Goal: Information Seeking & Learning: Learn about a topic

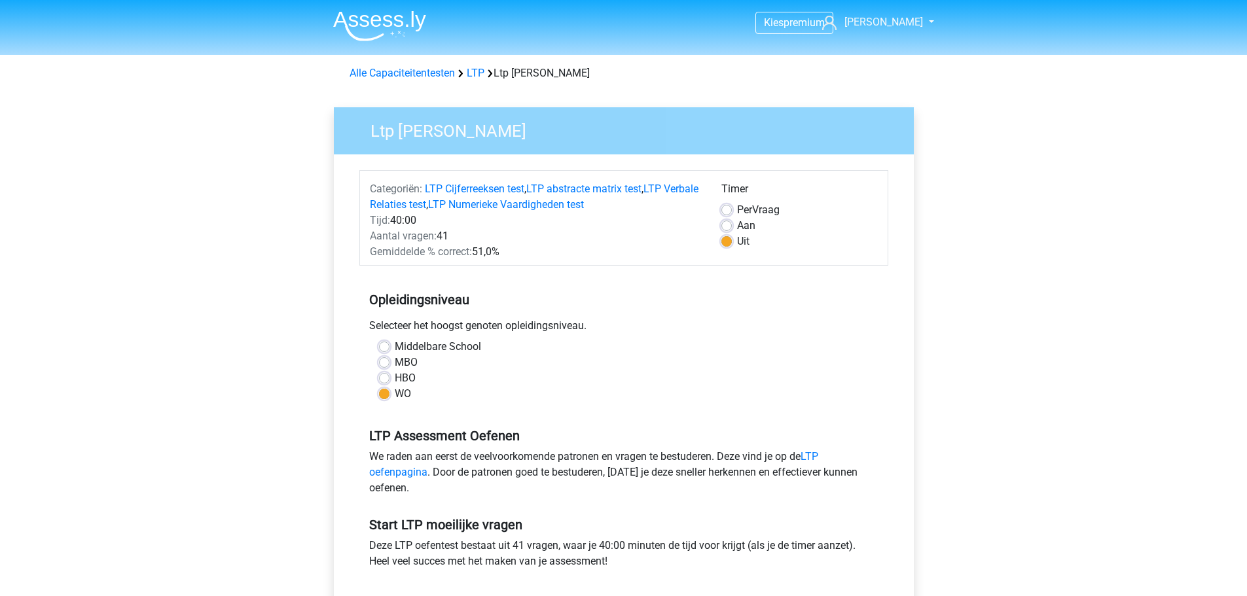
click at [382, 26] on img at bounding box center [379, 25] width 93 height 31
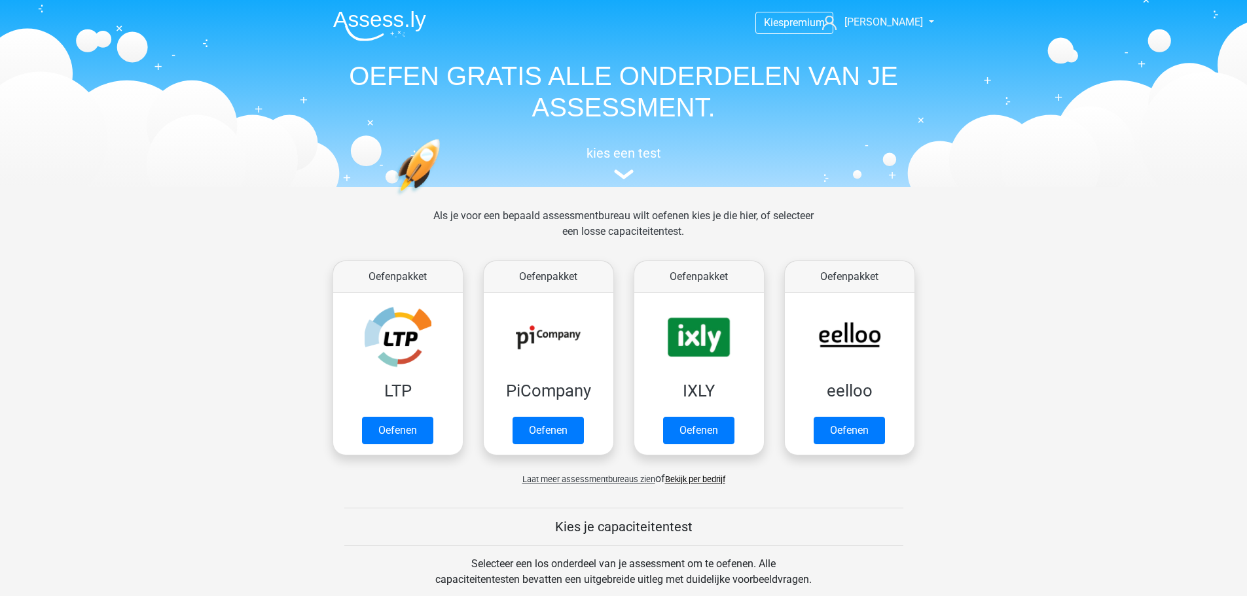
click at [366, 23] on img at bounding box center [379, 25] width 93 height 31
click at [363, 16] on img at bounding box center [379, 25] width 93 height 31
click at [892, 20] on span "[PERSON_NAME]" at bounding box center [883, 22] width 79 height 12
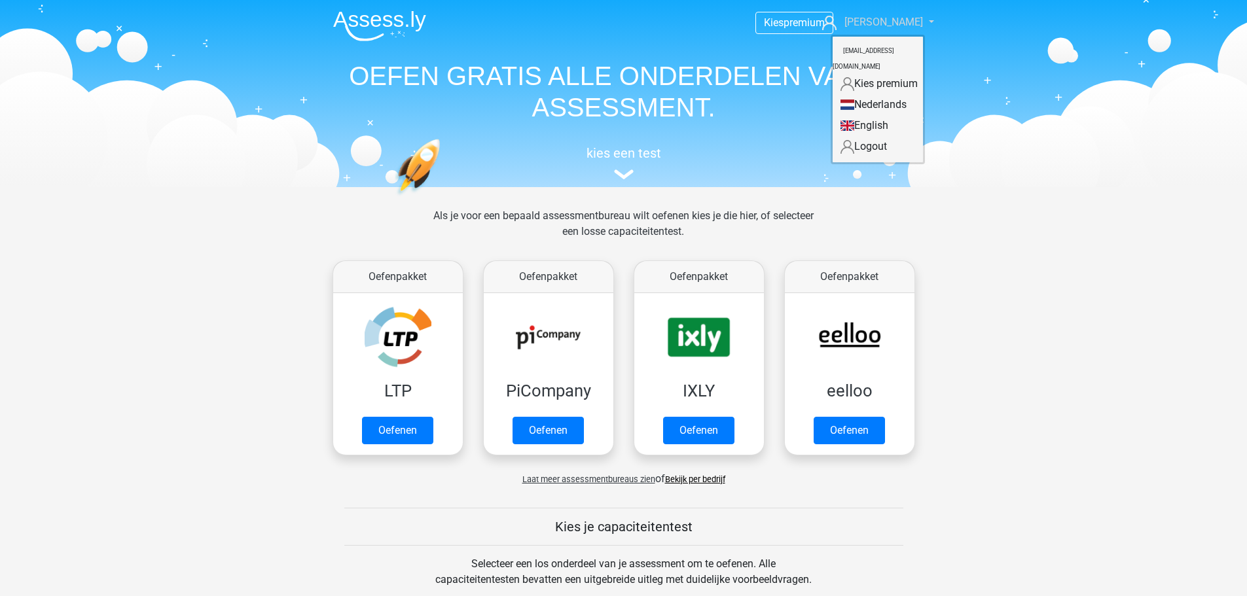
click at [892, 20] on span "[PERSON_NAME]" at bounding box center [883, 22] width 79 height 12
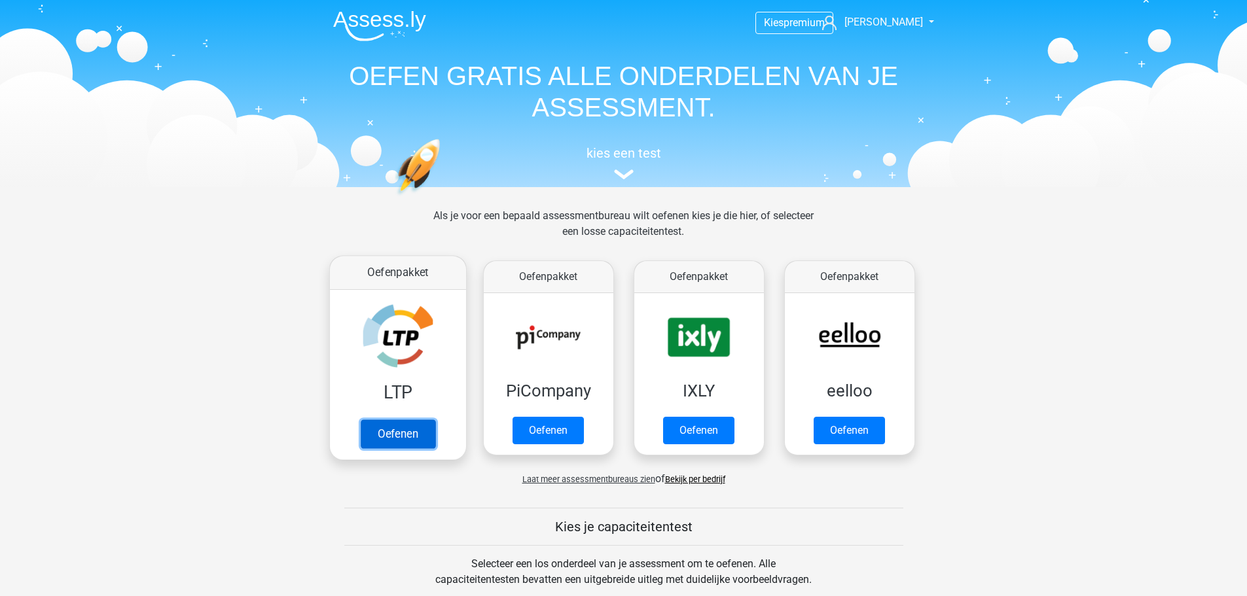
click at [391, 420] on link "Oefenen" at bounding box center [397, 434] width 75 height 29
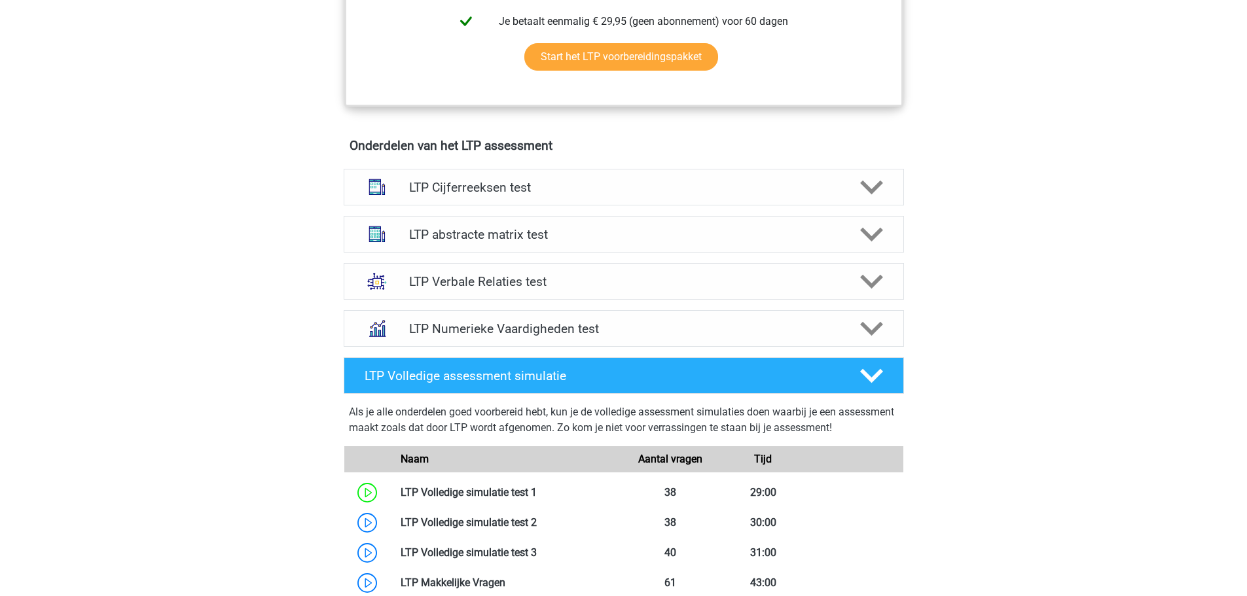
scroll to position [720, 0]
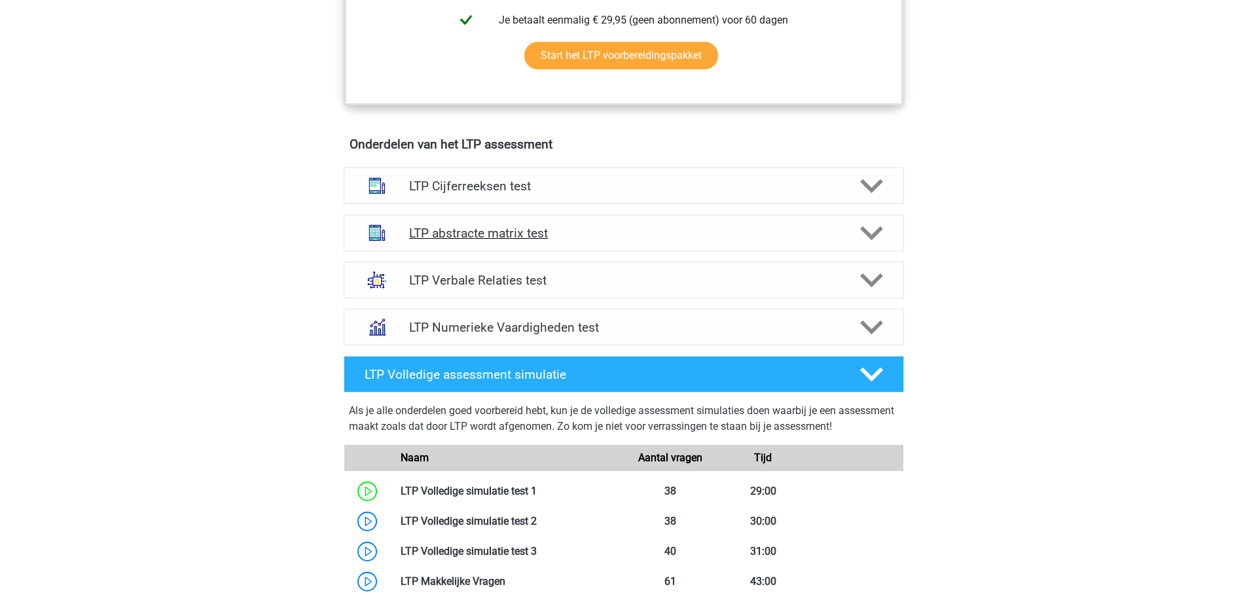
click at [869, 235] on polygon at bounding box center [871, 233] width 23 height 14
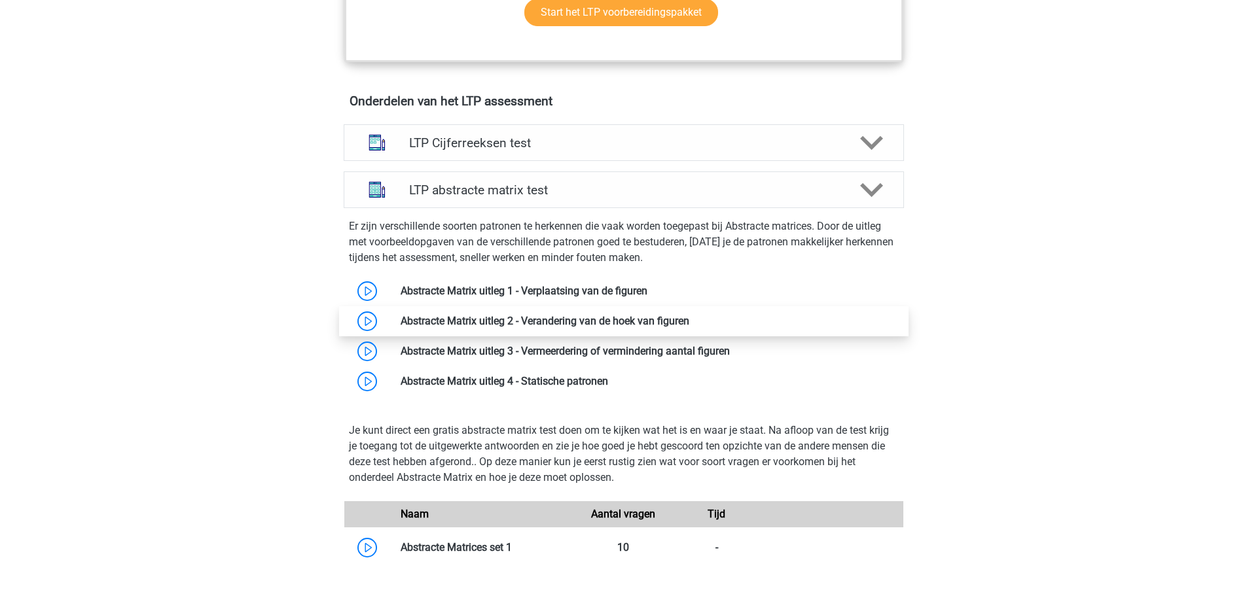
scroll to position [786, 0]
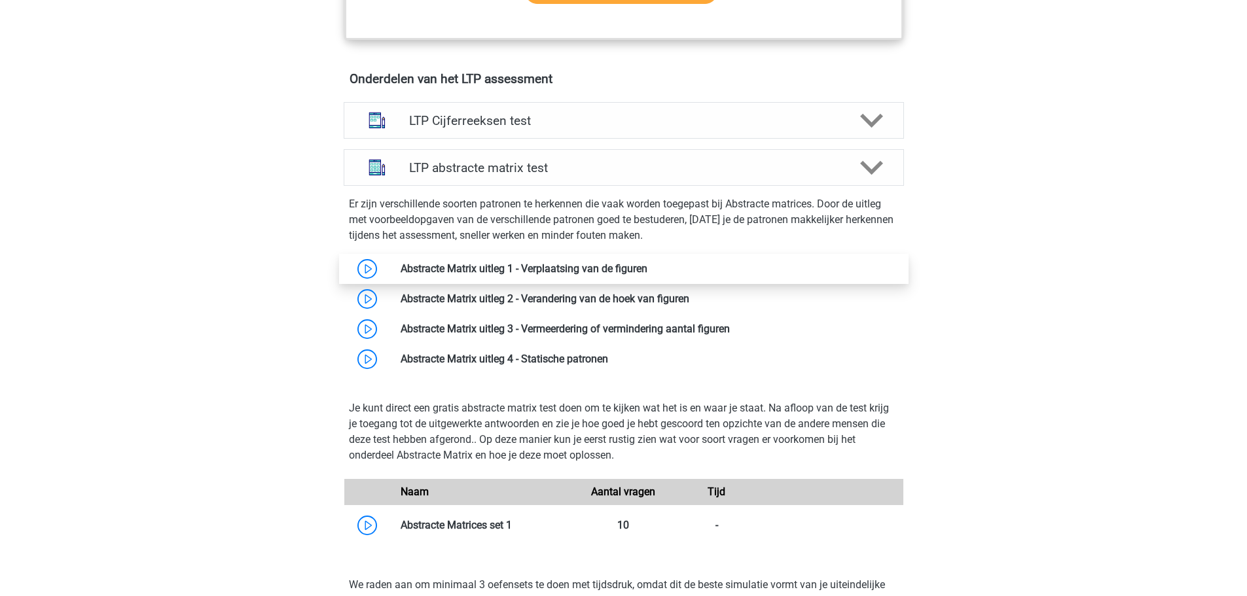
click at [647, 269] on link at bounding box center [647, 268] width 0 height 12
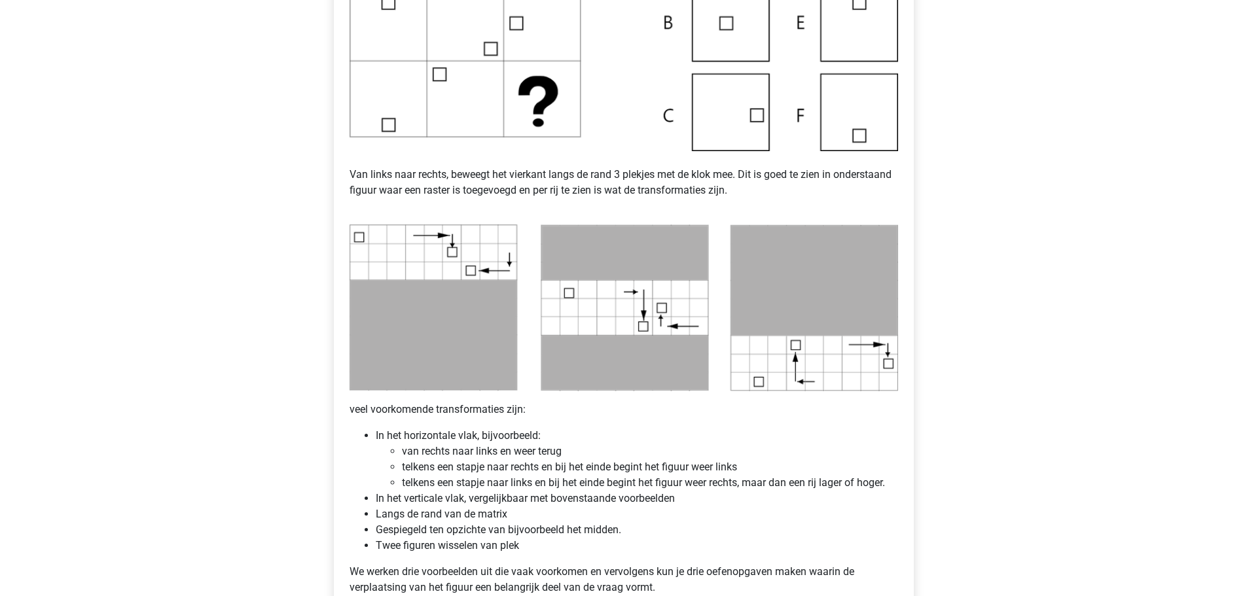
scroll to position [524, 0]
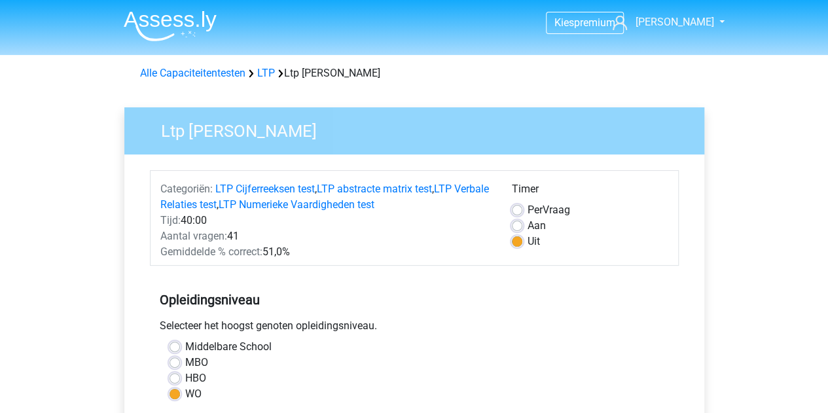
click at [194, 12] on img at bounding box center [170, 25] width 93 height 31
click at [212, 73] on link "Alle Capaciteitentesten" at bounding box center [192, 73] width 105 height 12
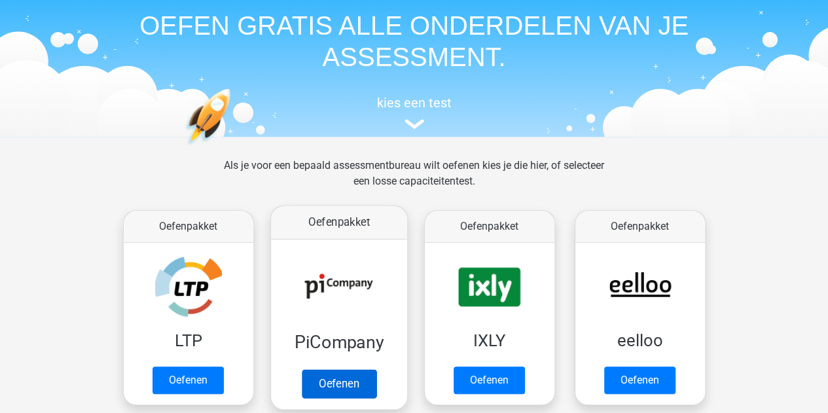
scroll to position [131, 0]
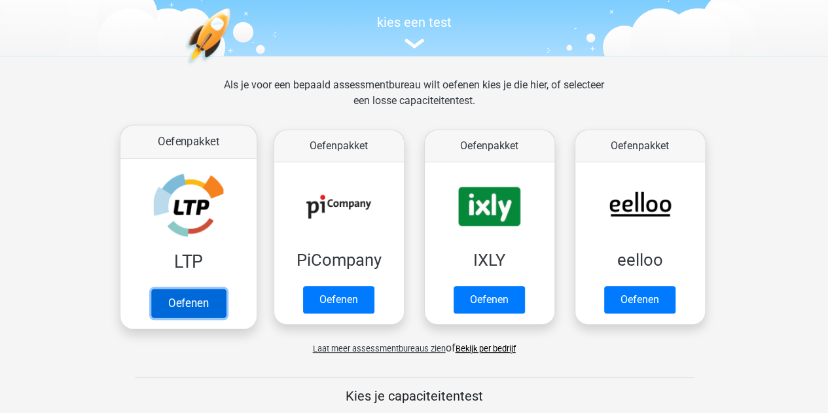
click at [182, 289] on link "Oefenen" at bounding box center [188, 303] width 75 height 29
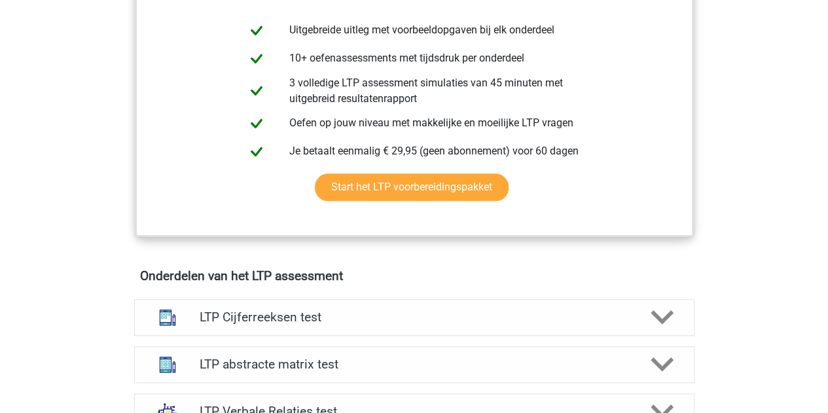
scroll to position [720, 0]
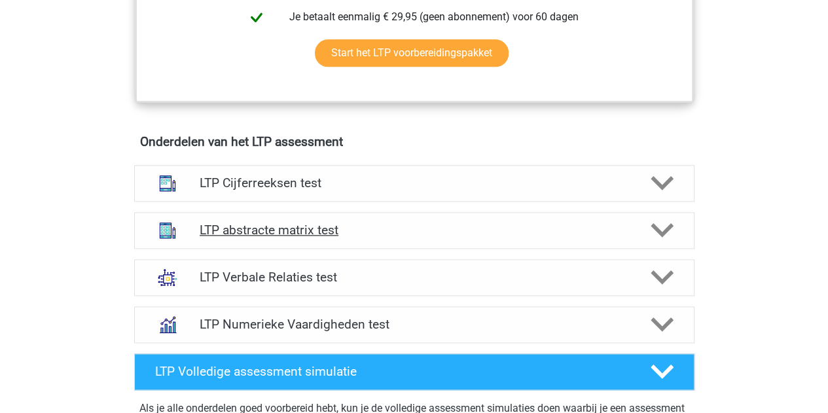
click at [664, 228] on polygon at bounding box center [662, 230] width 23 height 14
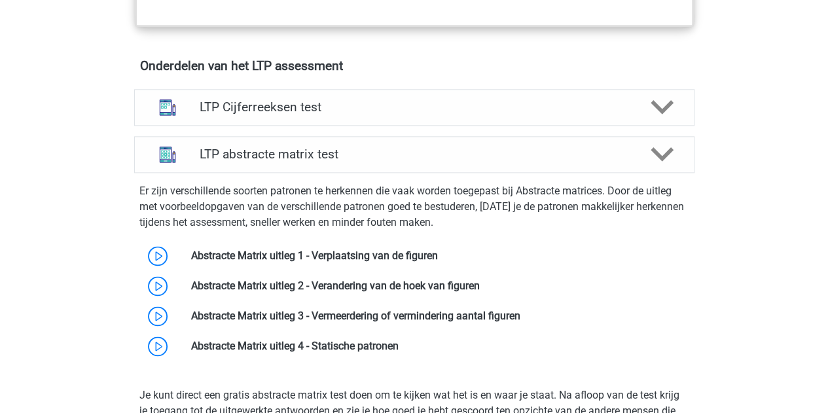
scroll to position [916, 0]
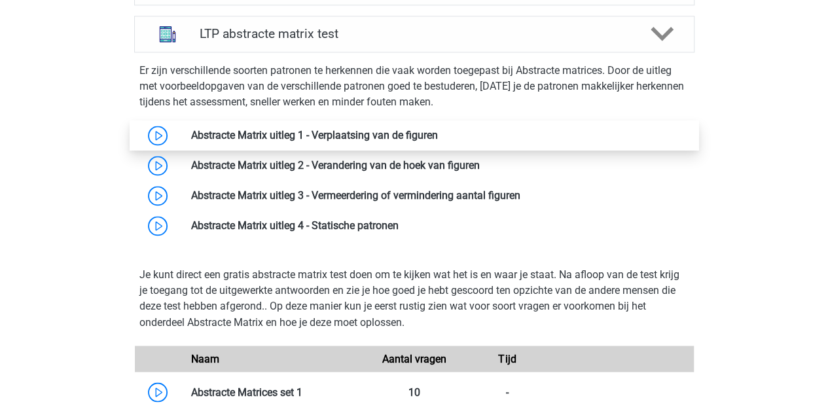
click at [438, 134] on link at bounding box center [438, 135] width 0 height 12
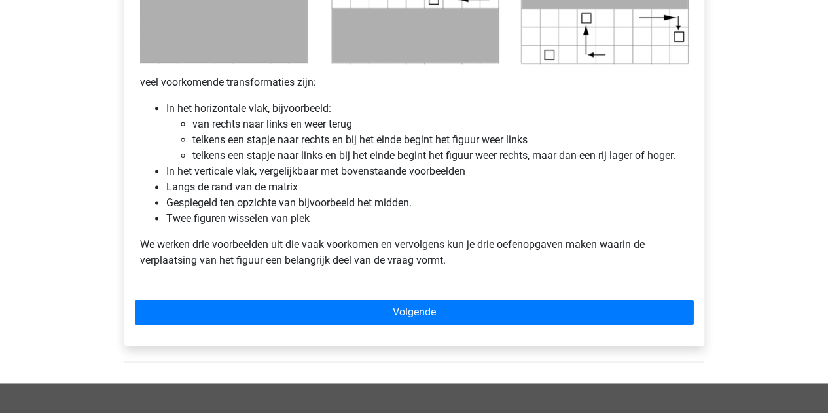
scroll to position [720, 0]
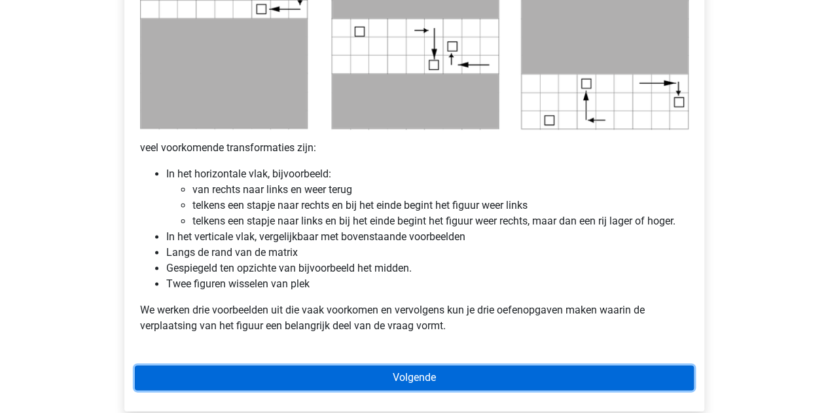
click at [388, 380] on link "Volgende" at bounding box center [414, 377] width 559 height 25
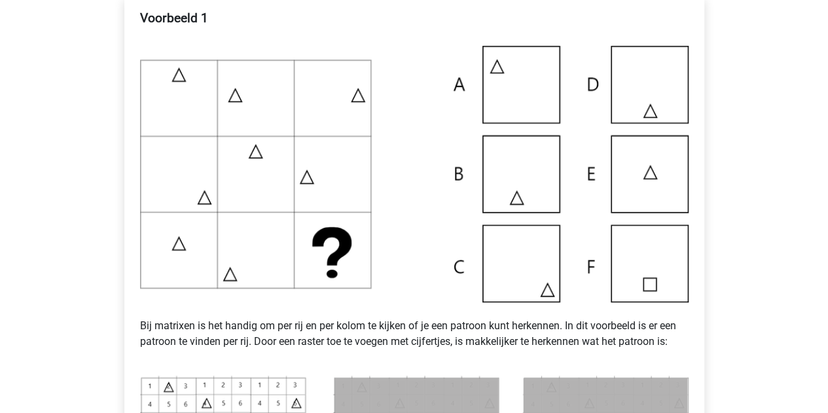
scroll to position [196, 0]
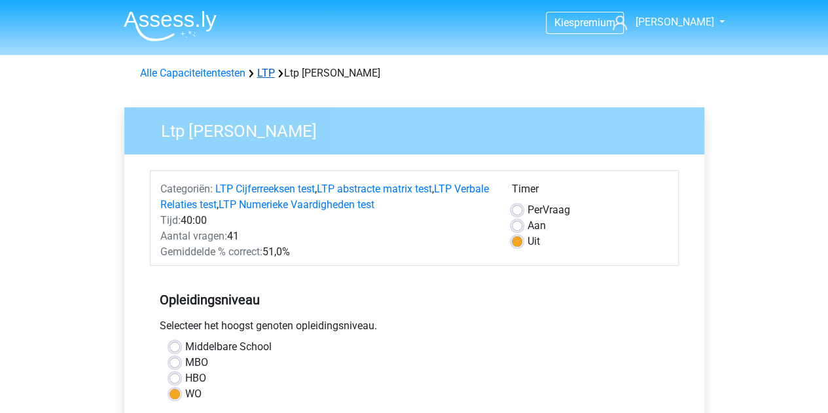
click at [264, 73] on link "LTP" at bounding box center [266, 73] width 18 height 12
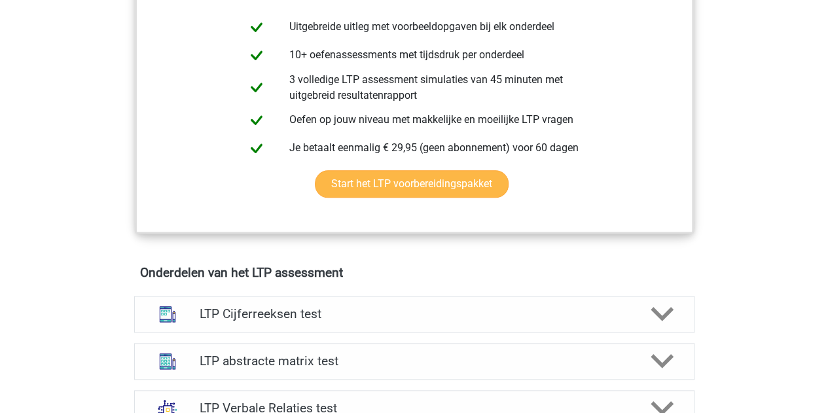
scroll to position [720, 0]
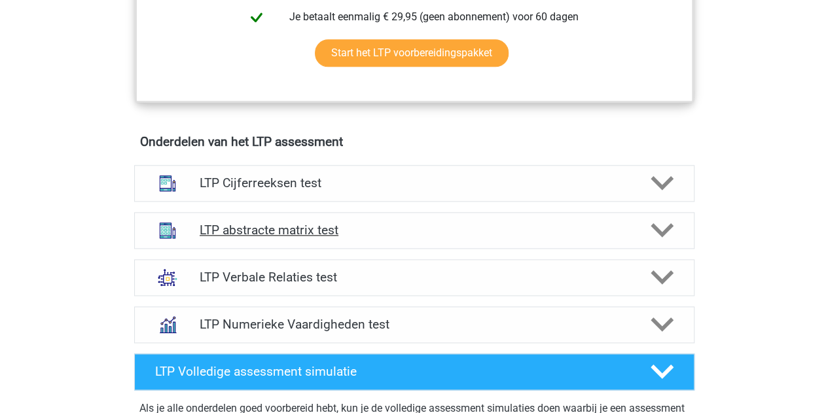
click at [659, 227] on polygon at bounding box center [662, 230] width 23 height 14
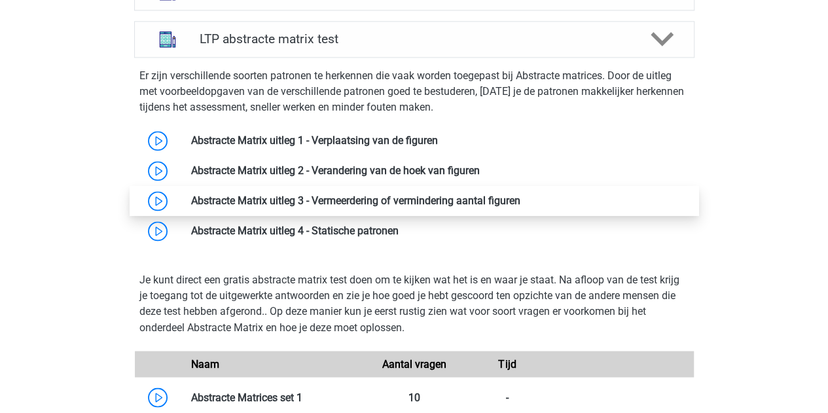
scroll to position [916, 0]
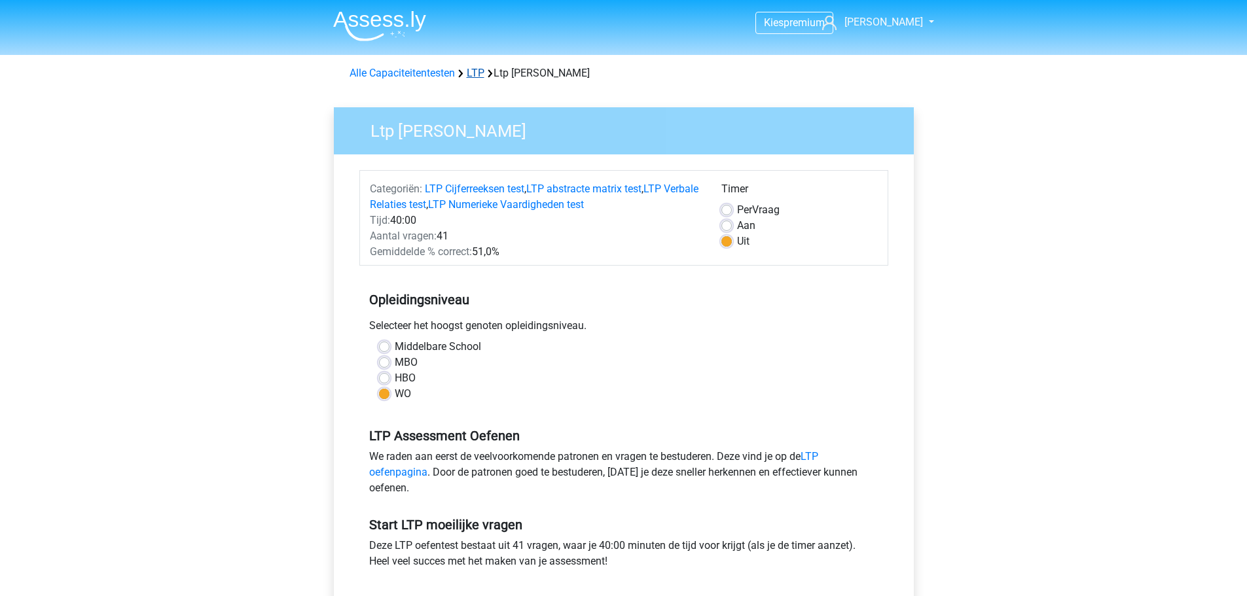
click at [473, 72] on link "LTP" at bounding box center [476, 73] width 18 height 12
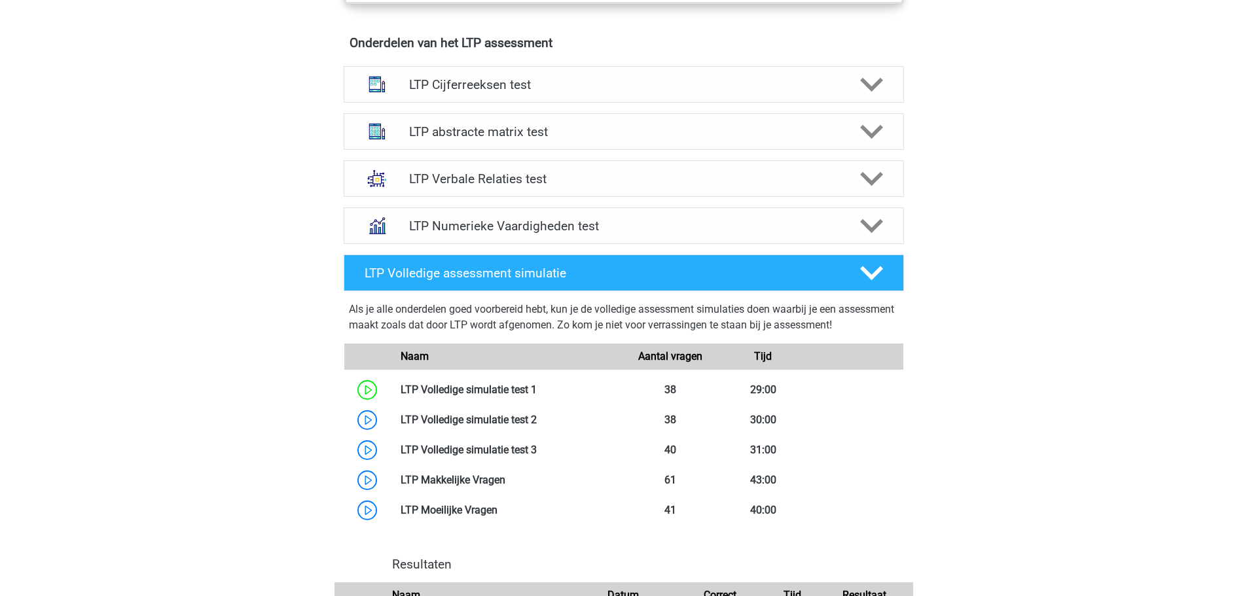
scroll to position [851, 0]
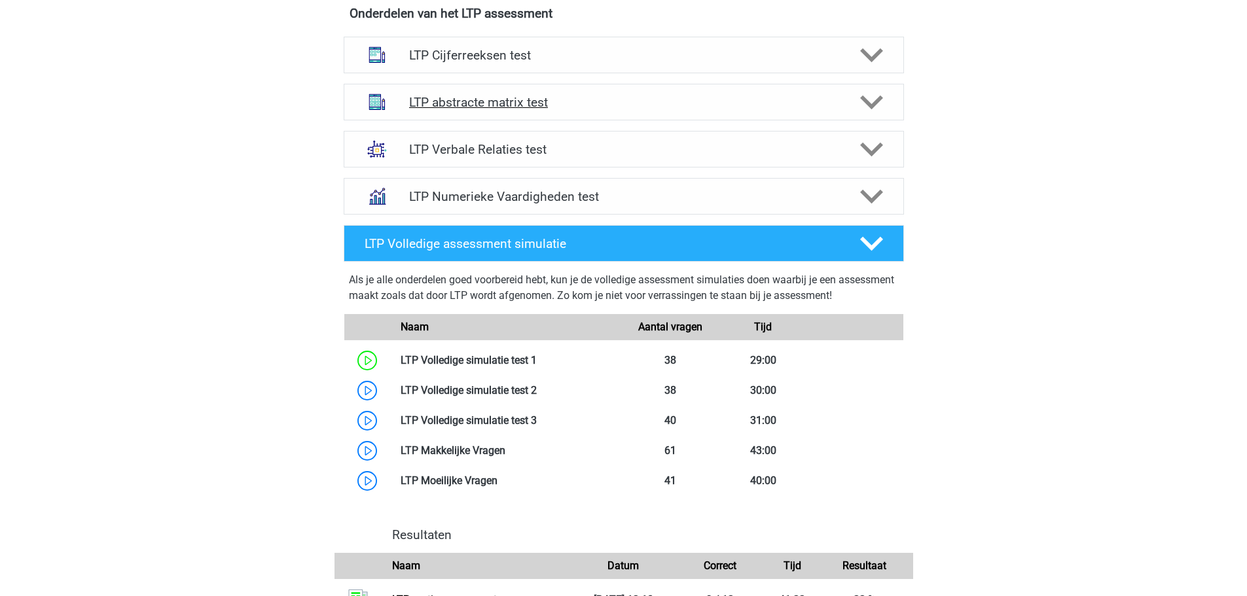
click at [532, 96] on h4 "LTP abstracte matrix test" at bounding box center [623, 102] width 429 height 15
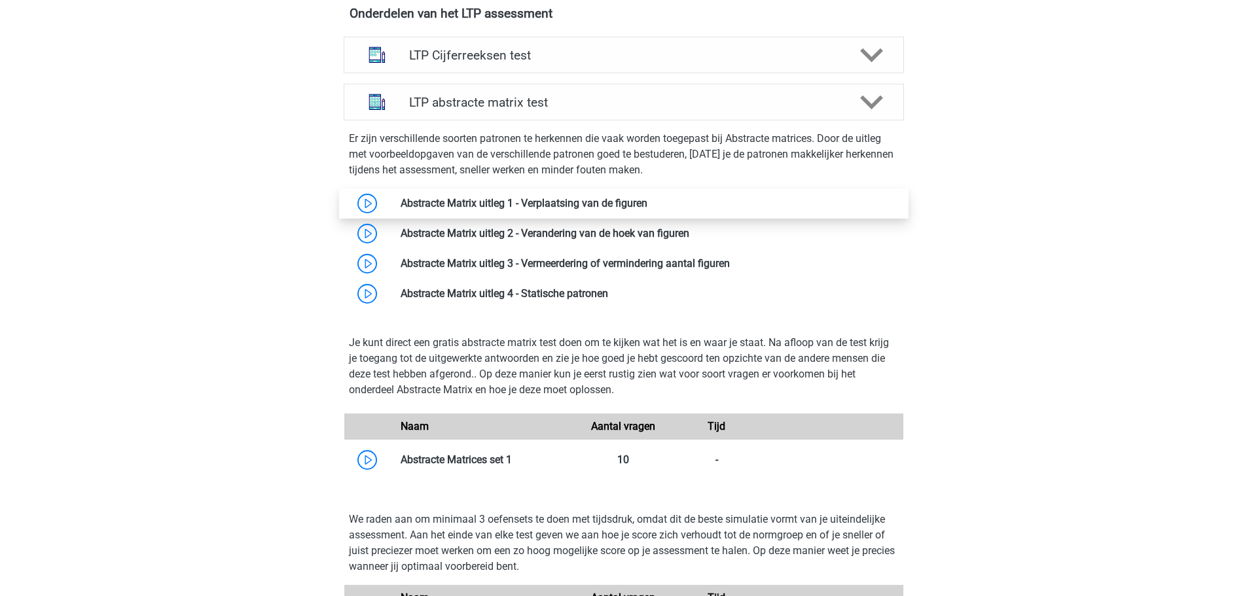
click at [647, 204] on link at bounding box center [647, 203] width 0 height 12
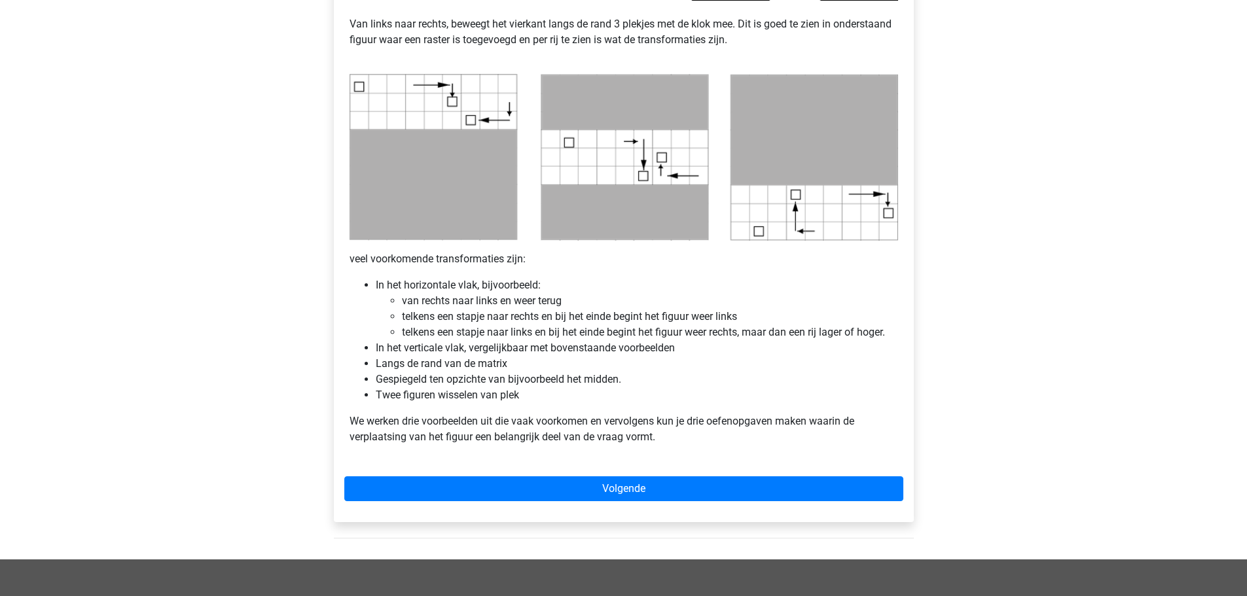
scroll to position [655, 0]
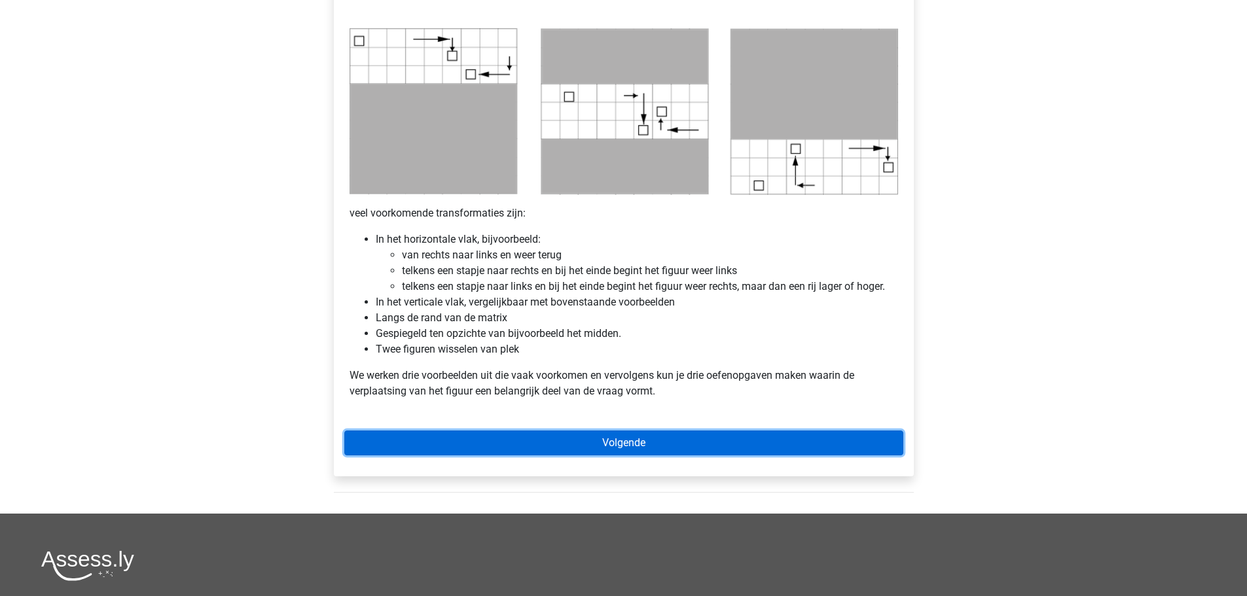
click at [544, 442] on link "Volgende" at bounding box center [623, 443] width 559 height 25
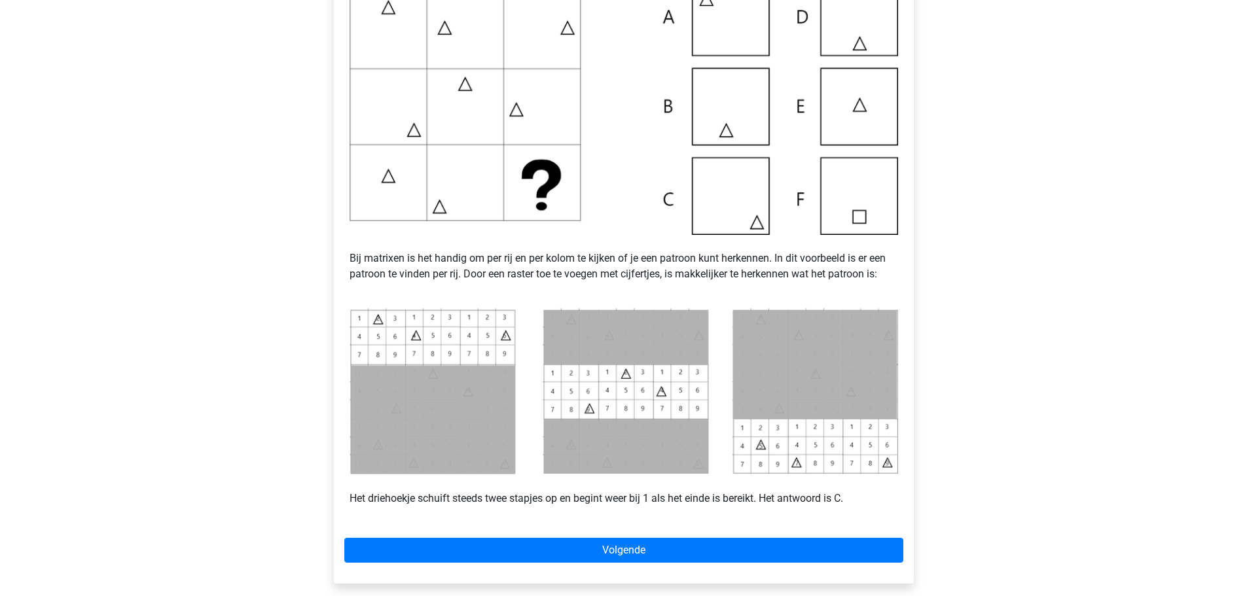
scroll to position [458, 0]
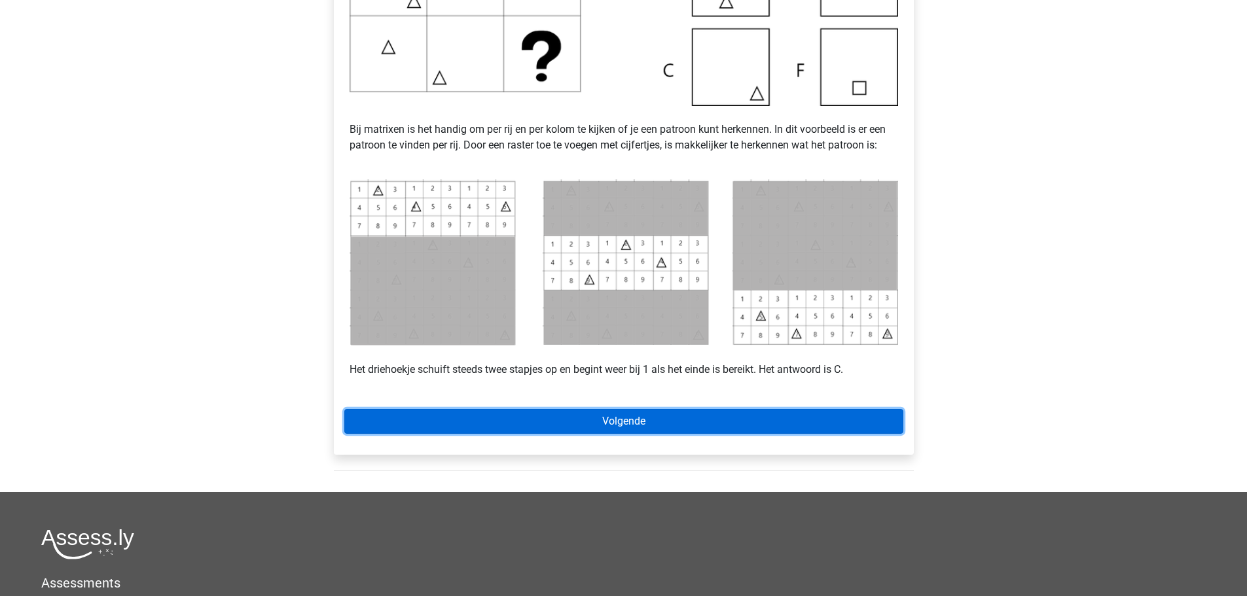
click at [613, 429] on link "Volgende" at bounding box center [623, 421] width 559 height 25
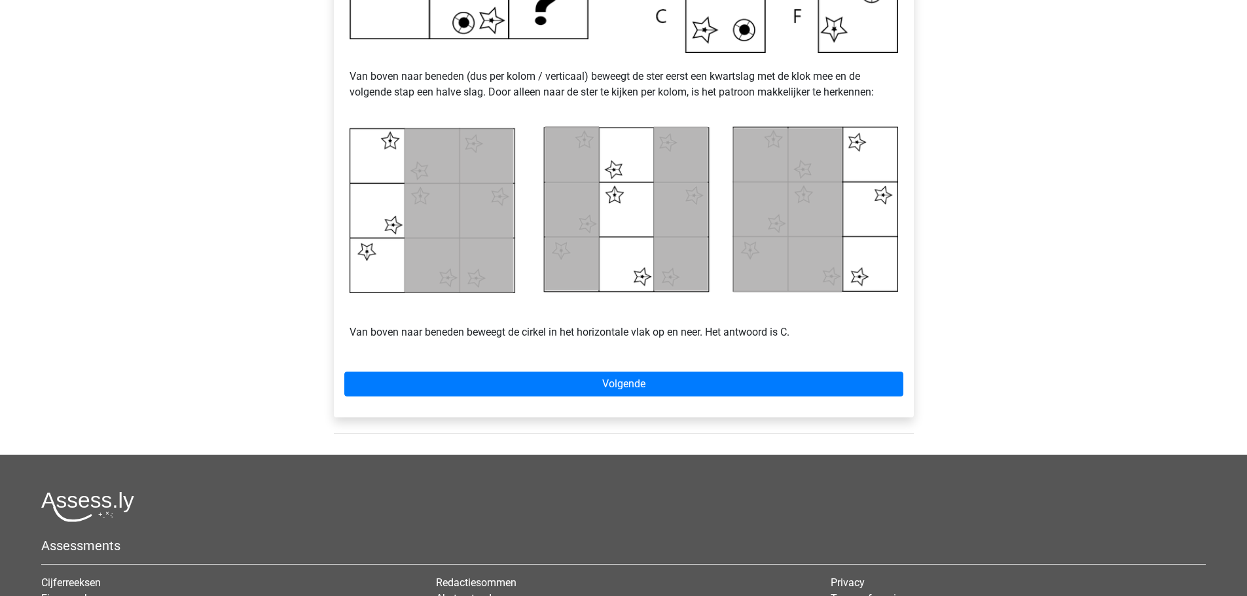
scroll to position [524, 0]
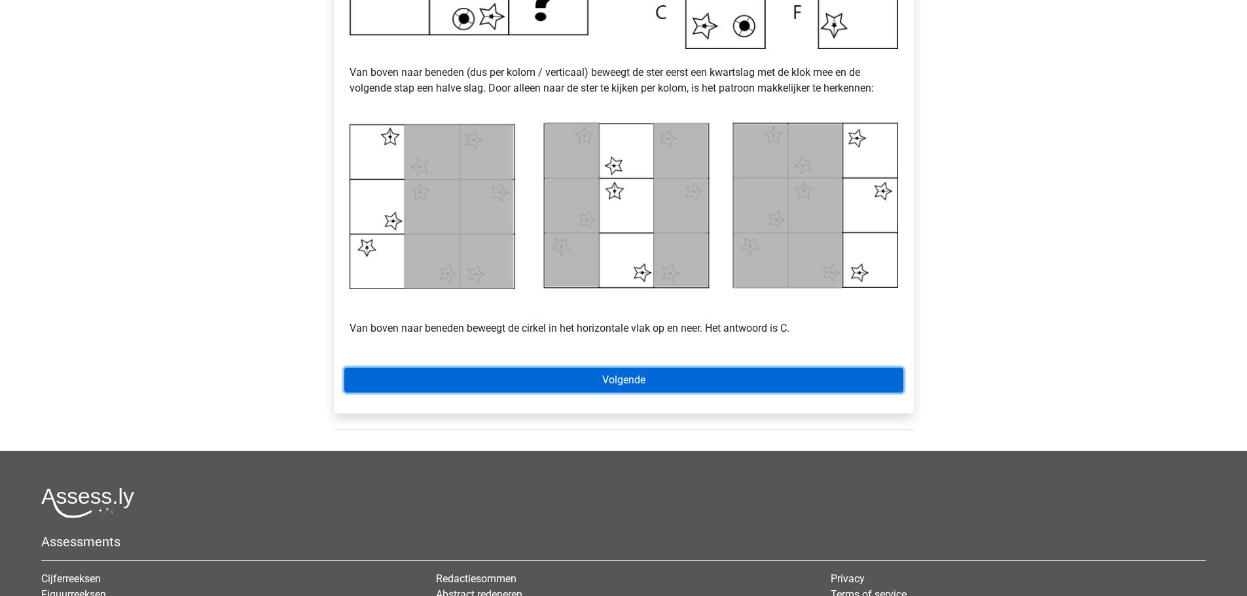
drag, startPoint x: 734, startPoint y: 388, endPoint x: 742, endPoint y: 386, distance: 8.3
click at [734, 388] on link "Volgende" at bounding box center [623, 380] width 559 height 25
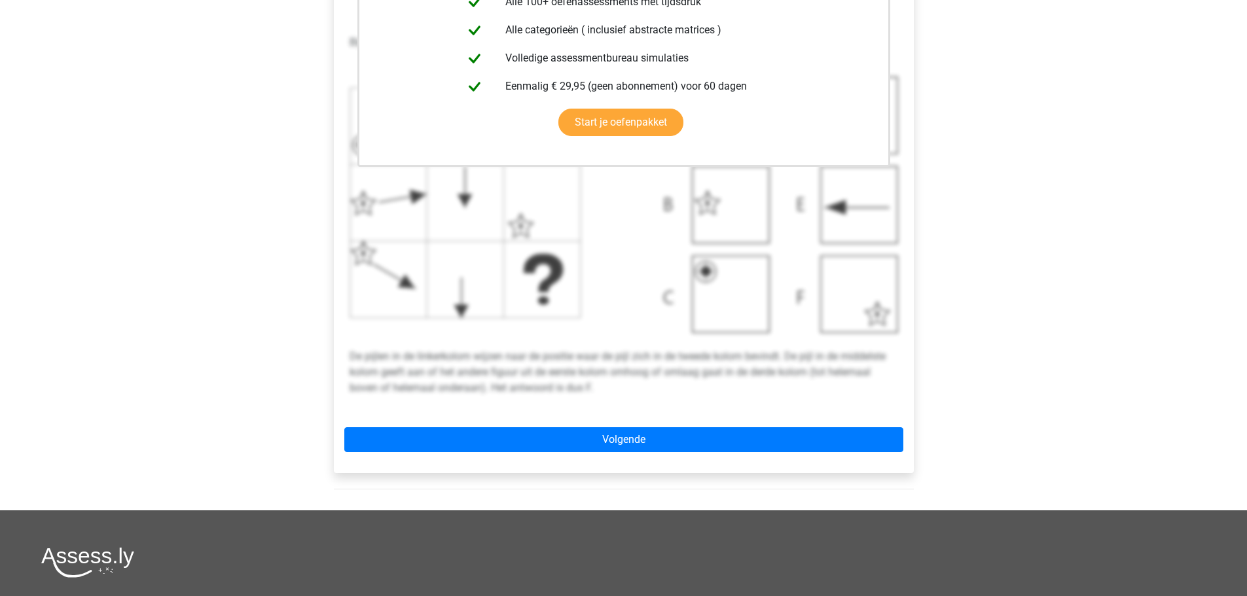
scroll to position [393, 0]
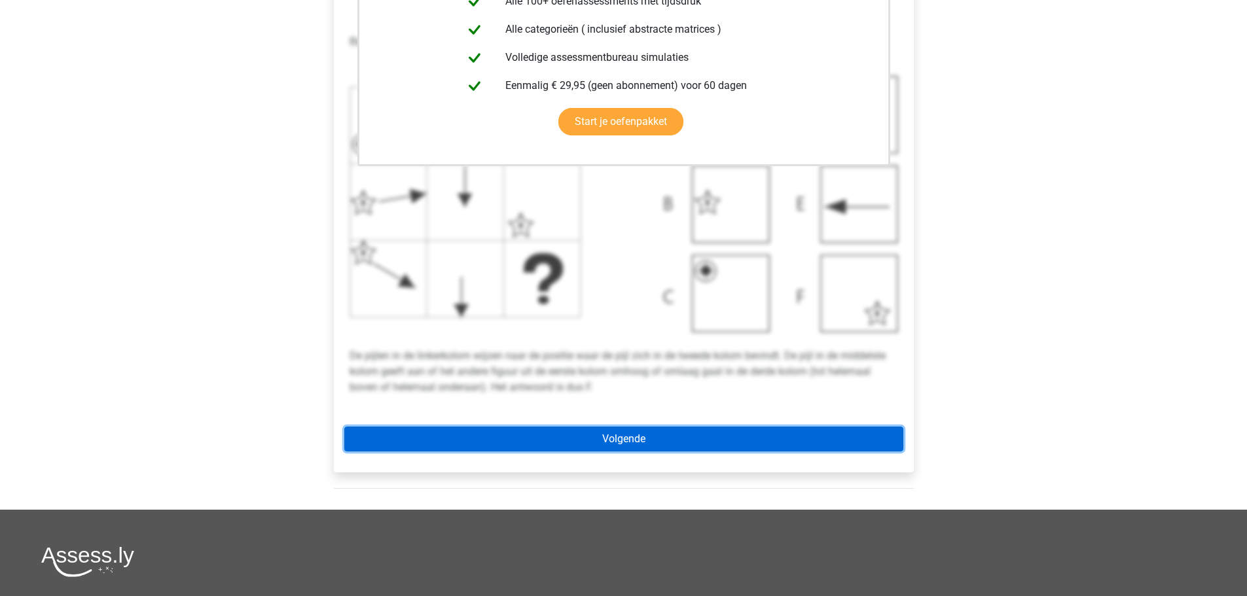
click at [593, 431] on link "Volgende" at bounding box center [623, 439] width 559 height 25
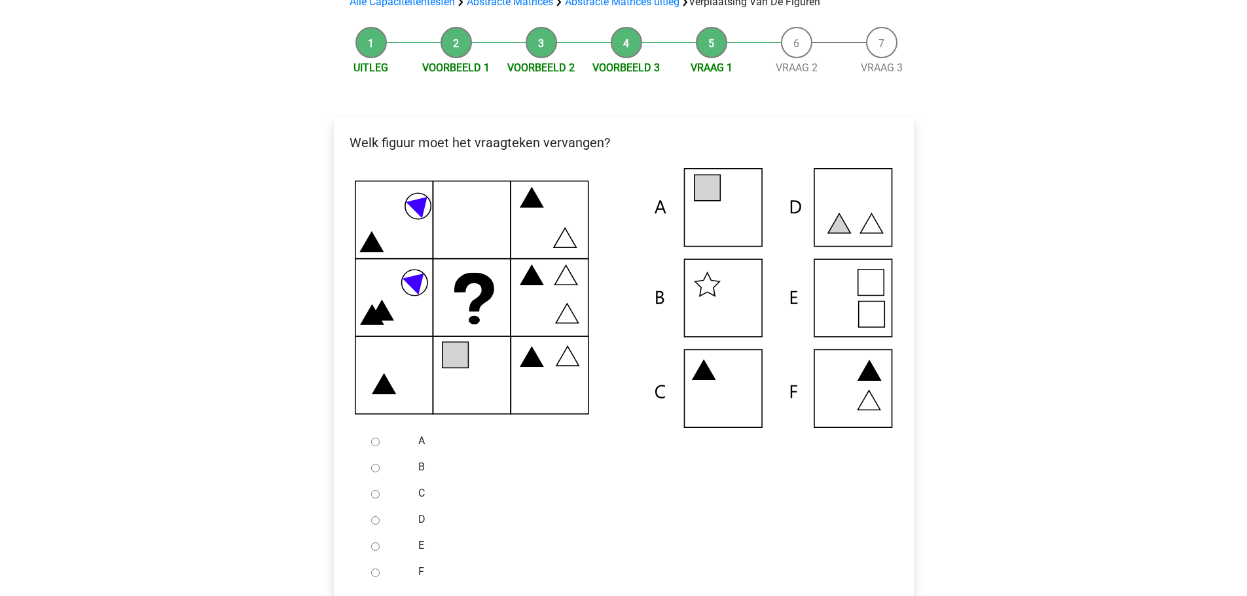
scroll to position [131, 0]
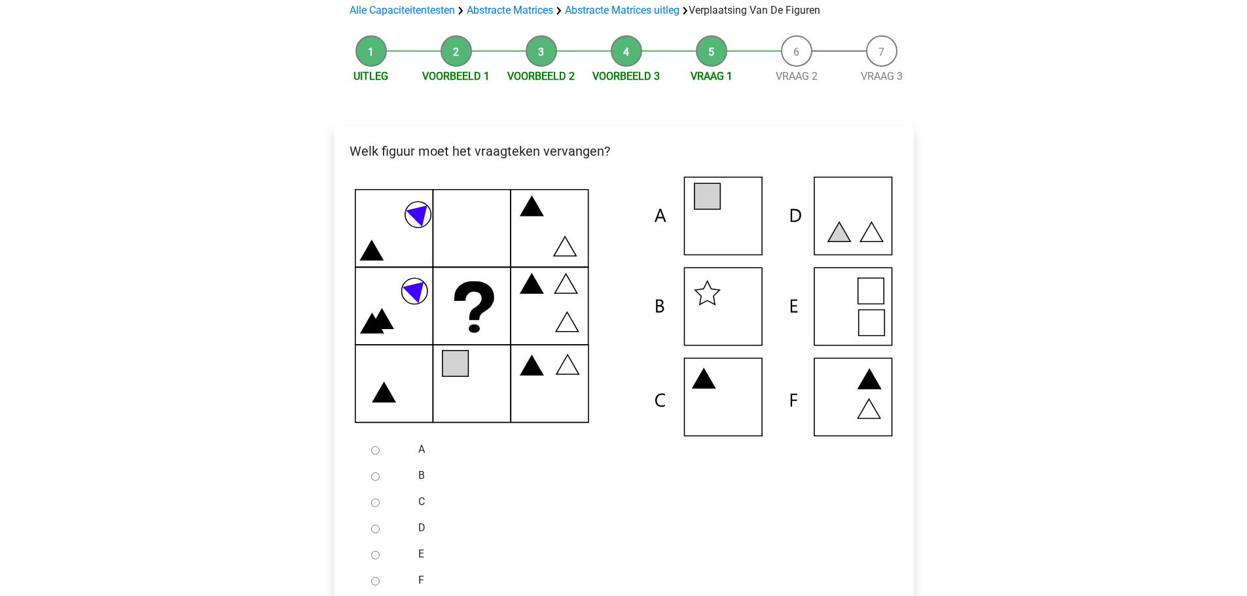
click at [377, 451] on input "A" at bounding box center [375, 450] width 9 height 9
radio input "true"
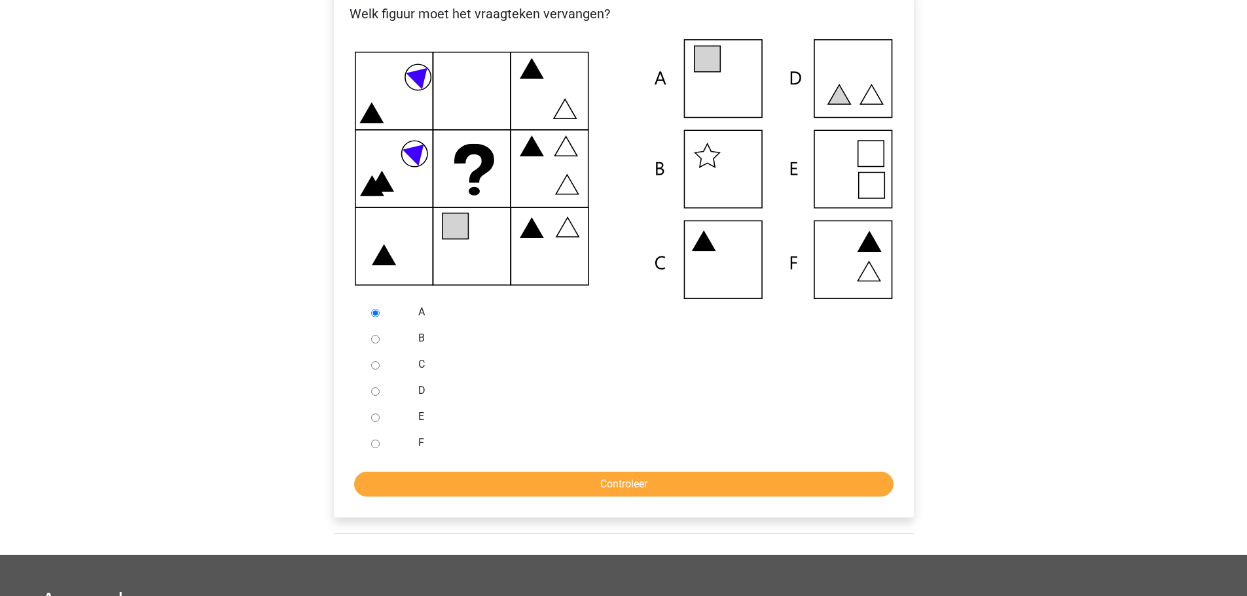
scroll to position [327, 0]
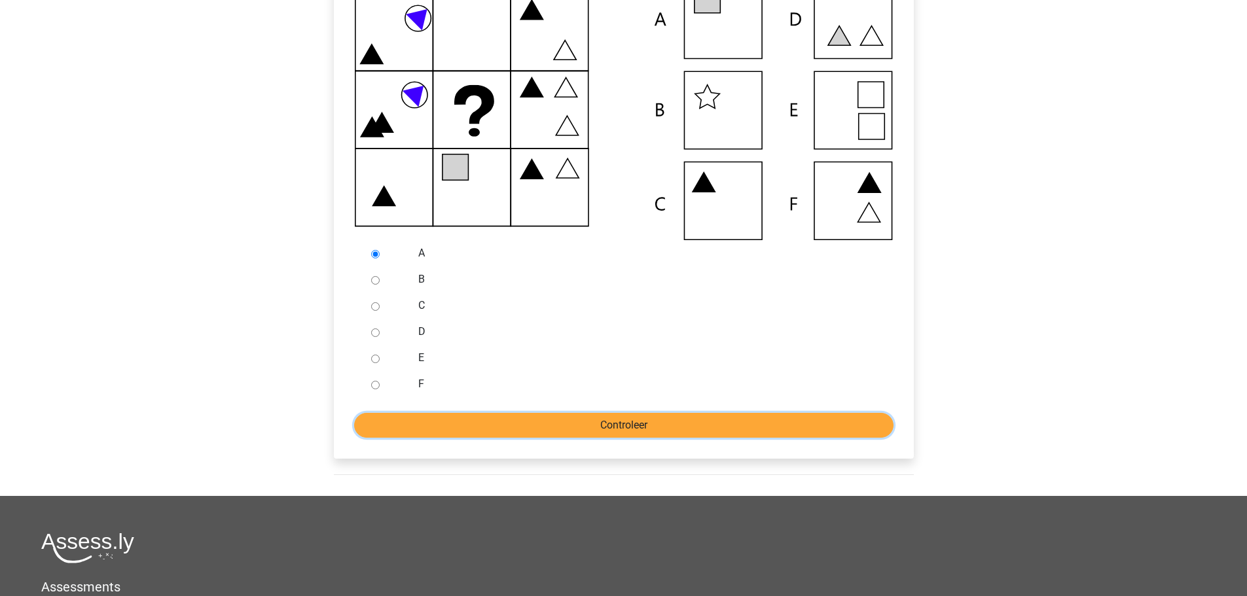
click at [500, 431] on input "Controleer" at bounding box center [623, 425] width 539 height 25
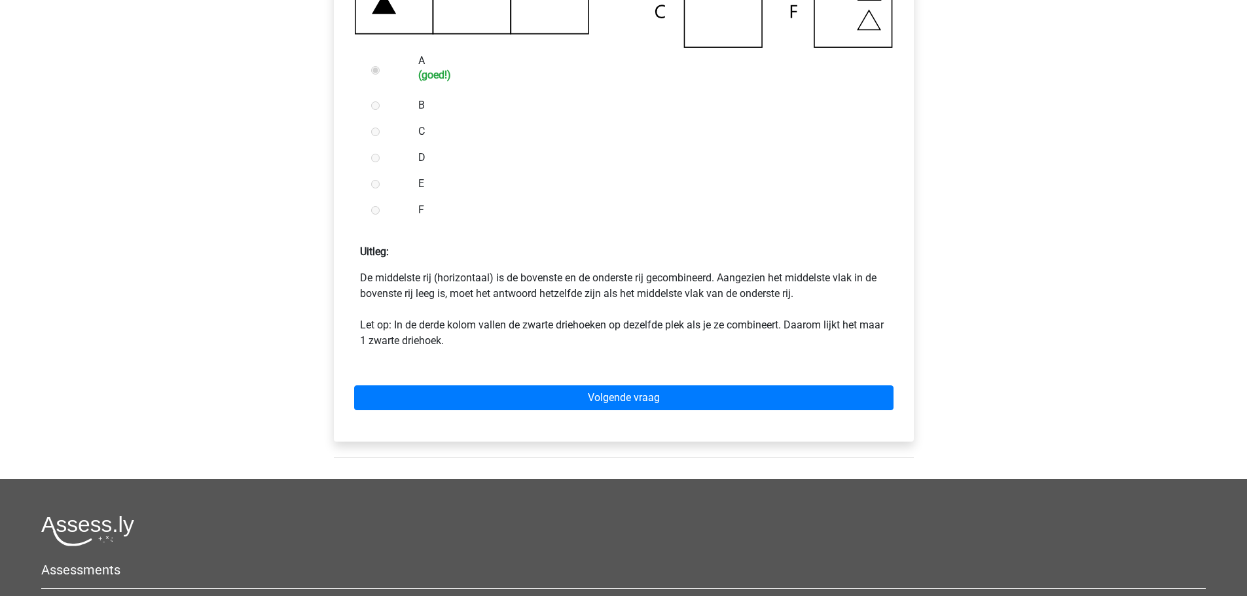
scroll to position [589, 0]
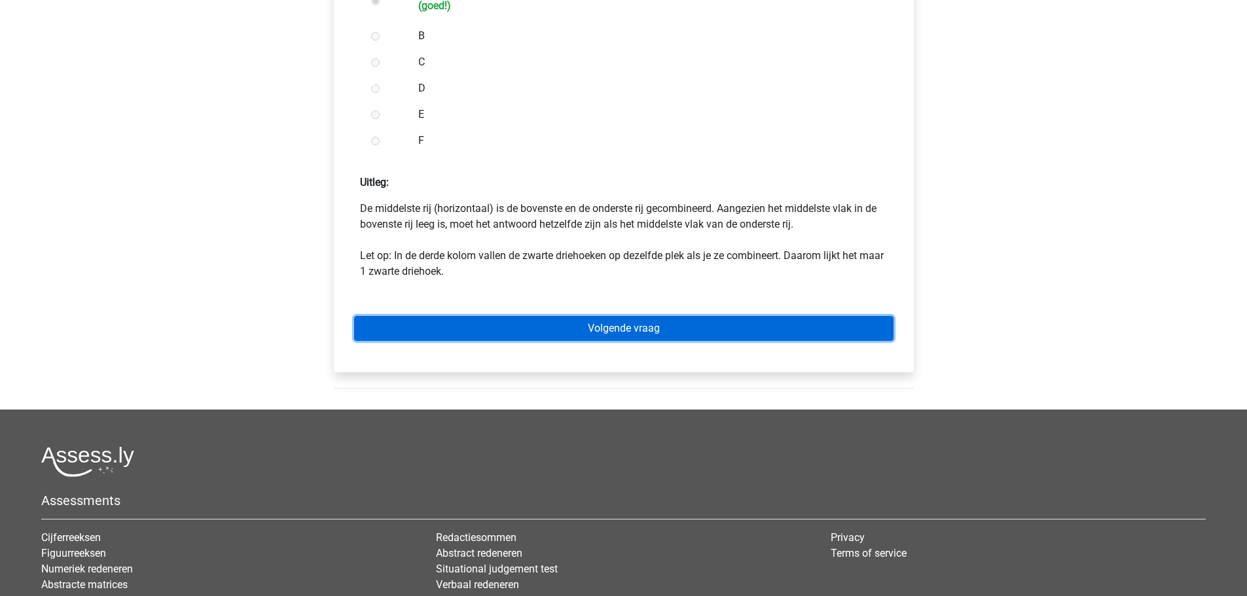
click at [516, 332] on link "Volgende vraag" at bounding box center [623, 328] width 539 height 25
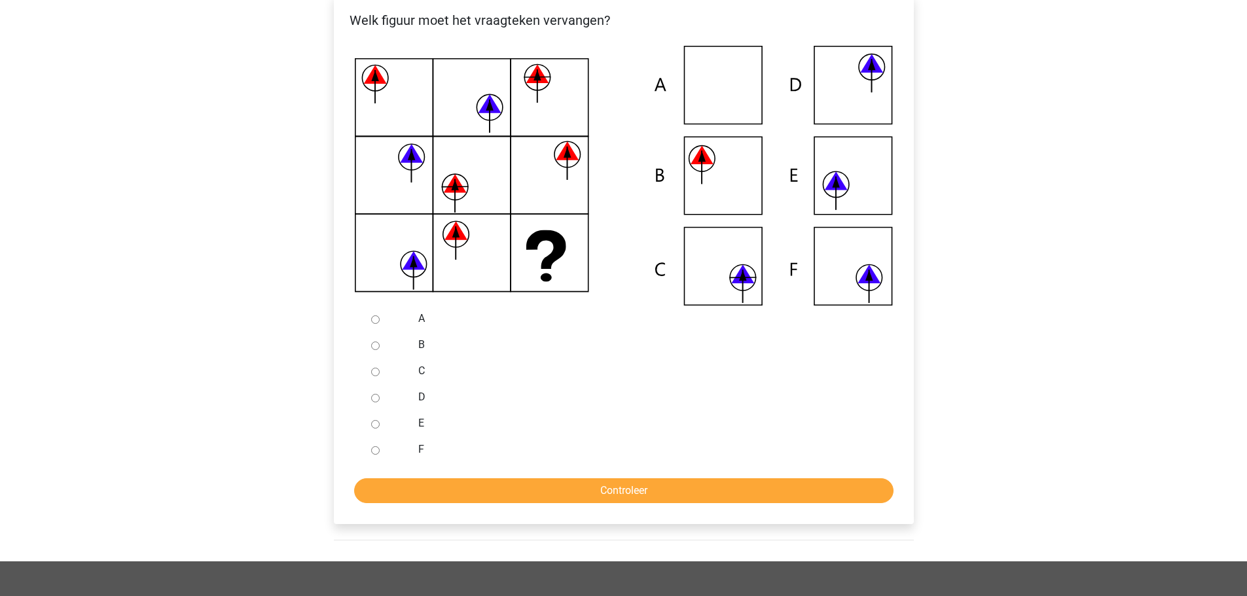
scroll to position [262, 0]
click at [375, 373] on input "C" at bounding box center [375, 372] width 9 height 9
radio input "true"
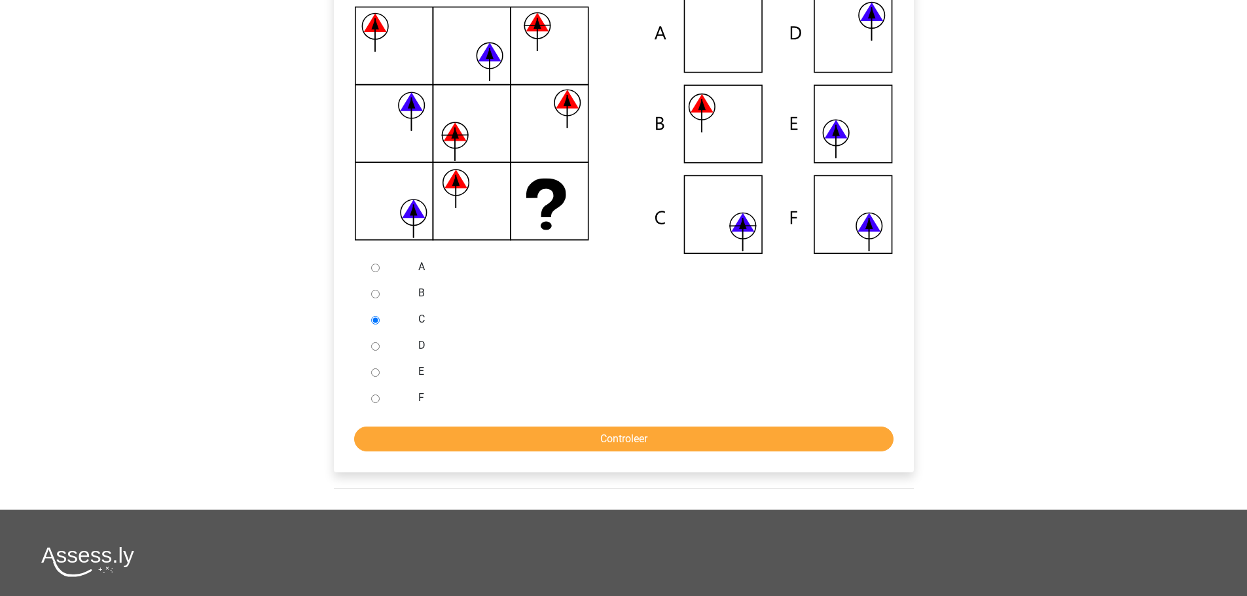
scroll to position [327, 0]
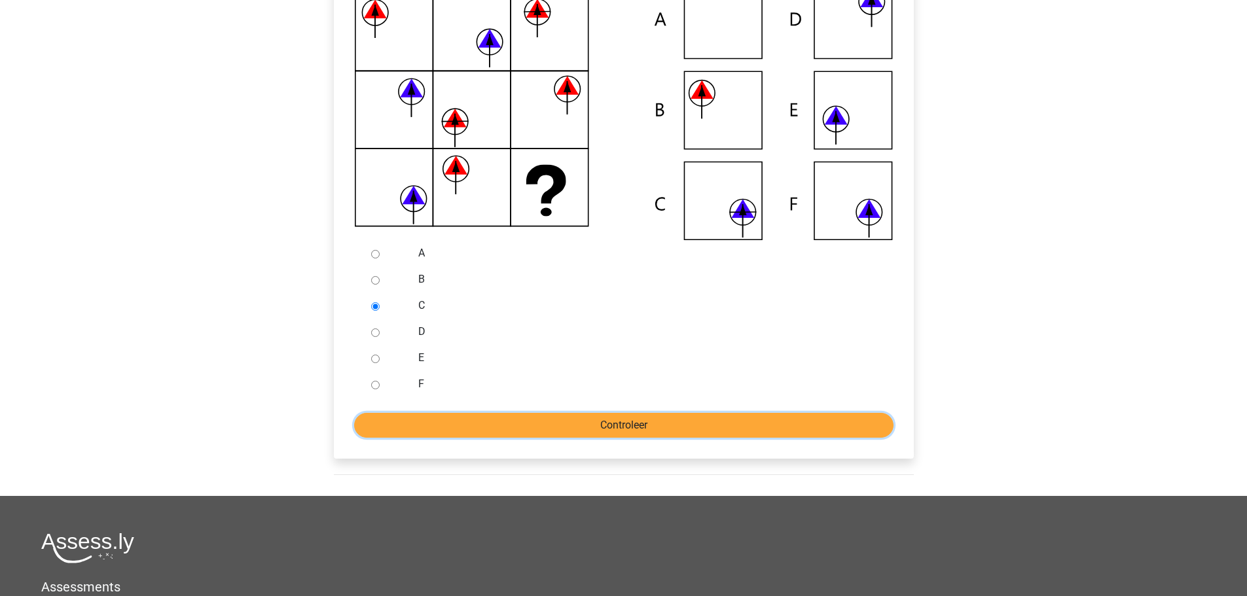
click at [599, 421] on input "Controleer" at bounding box center [623, 425] width 539 height 25
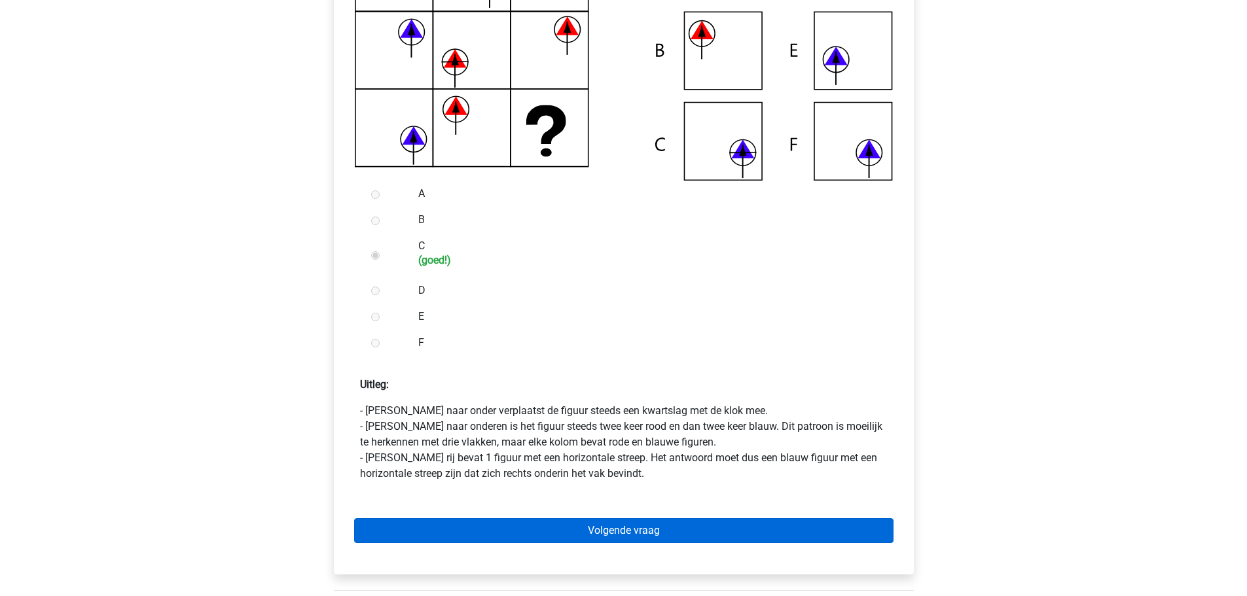
scroll to position [458, 0]
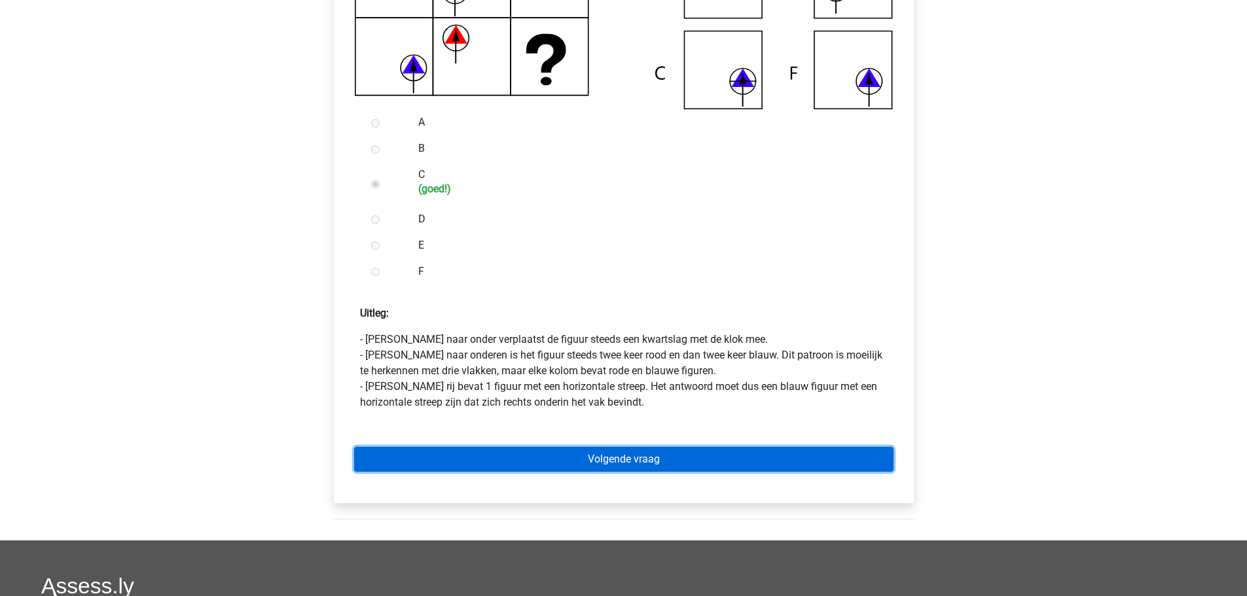
click at [579, 465] on link "Volgende vraag" at bounding box center [623, 459] width 539 height 25
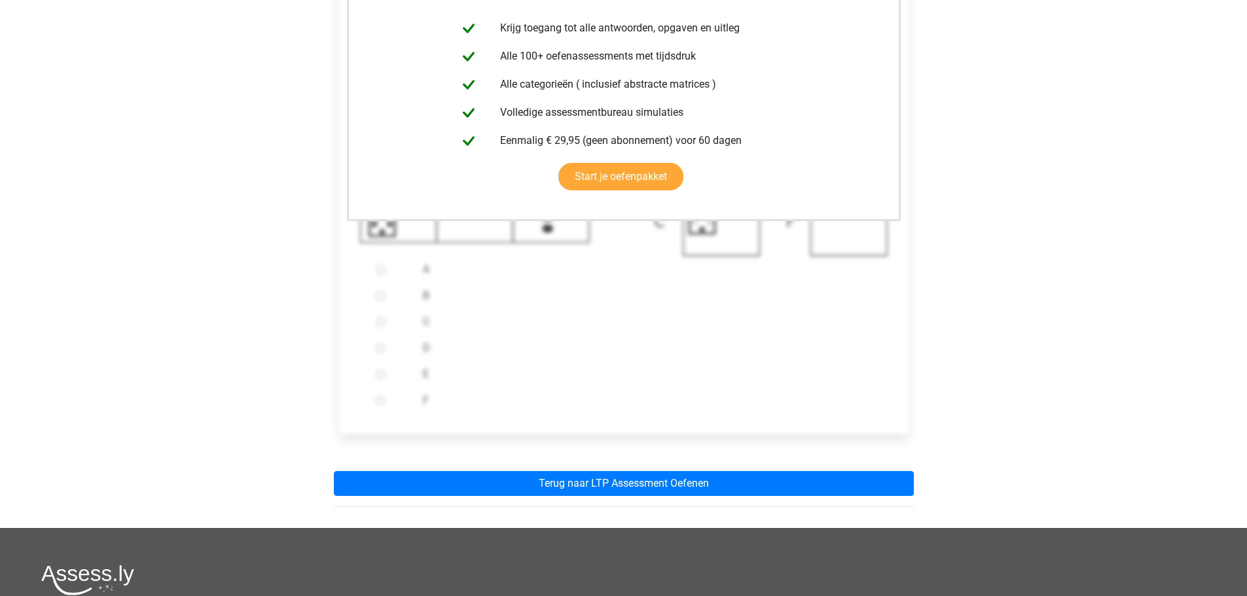
scroll to position [327, 0]
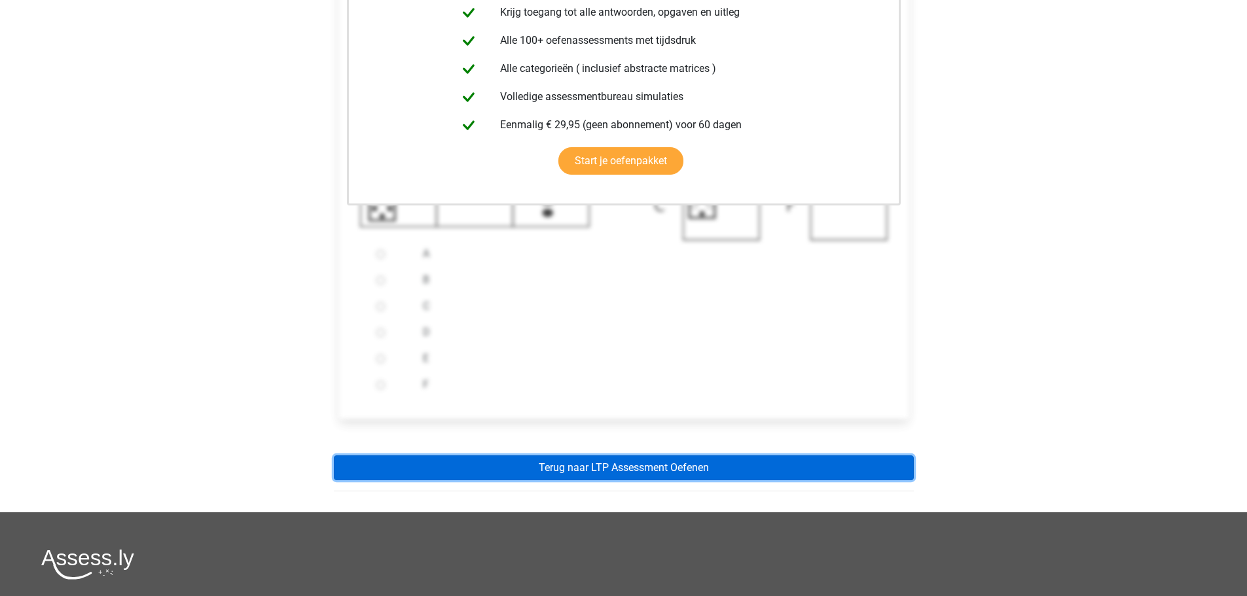
click at [528, 469] on link "Terug naar LTP Assessment Oefenen" at bounding box center [624, 468] width 580 height 25
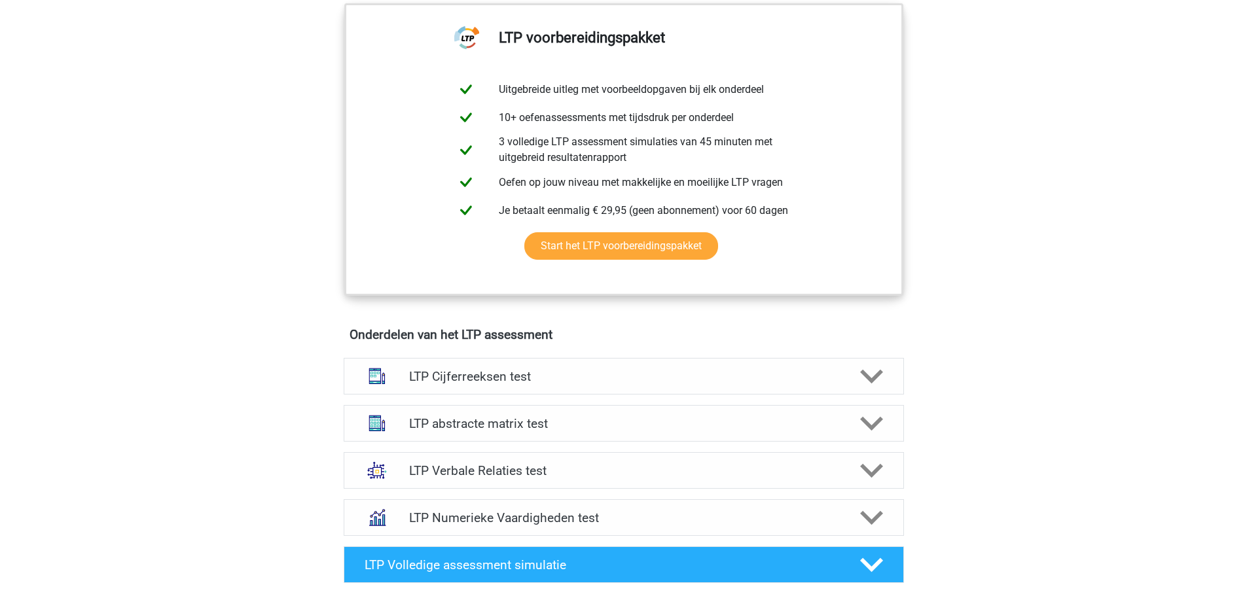
scroll to position [589, 0]
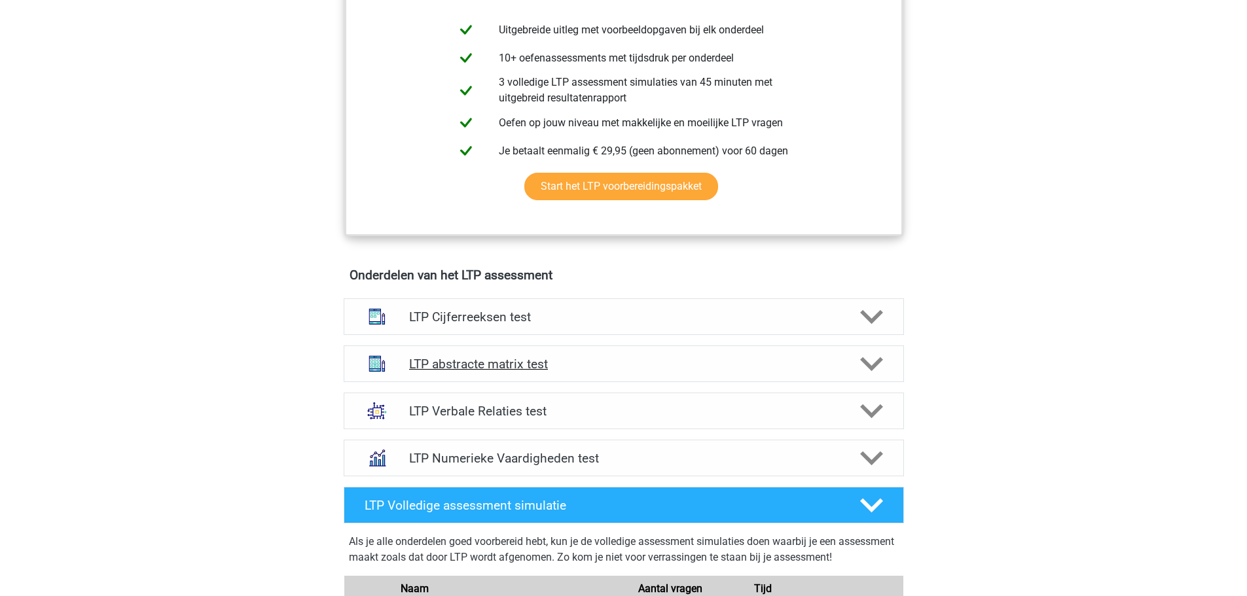
click at [589, 352] on div "LTP abstracte matrix test" at bounding box center [624, 364] width 560 height 37
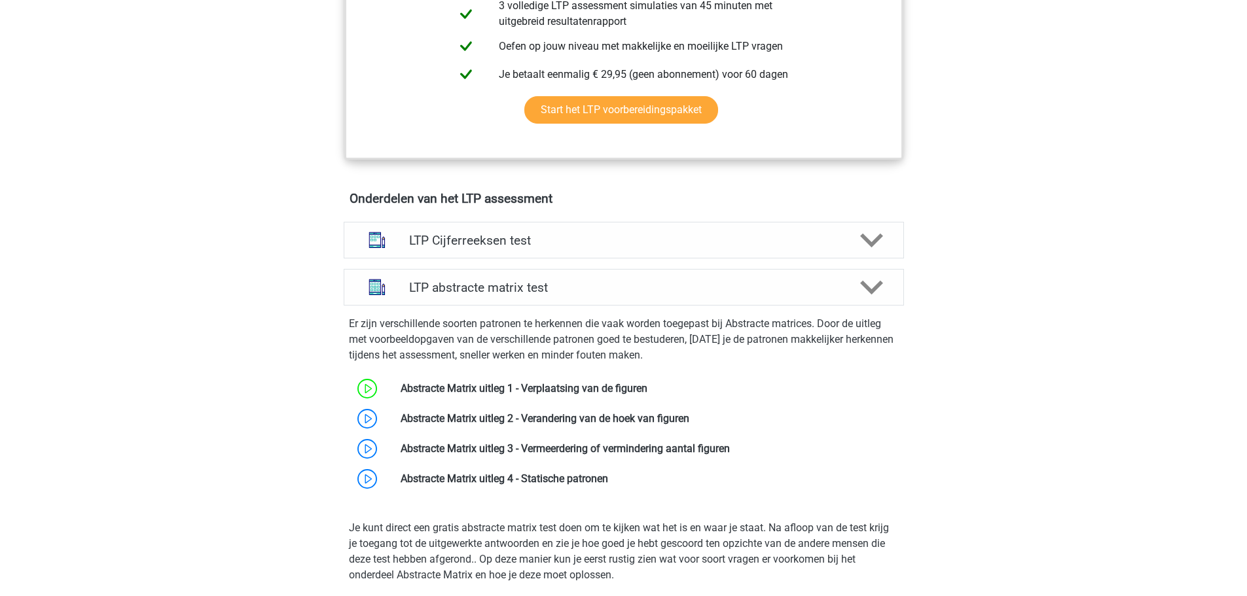
scroll to position [720, 0]
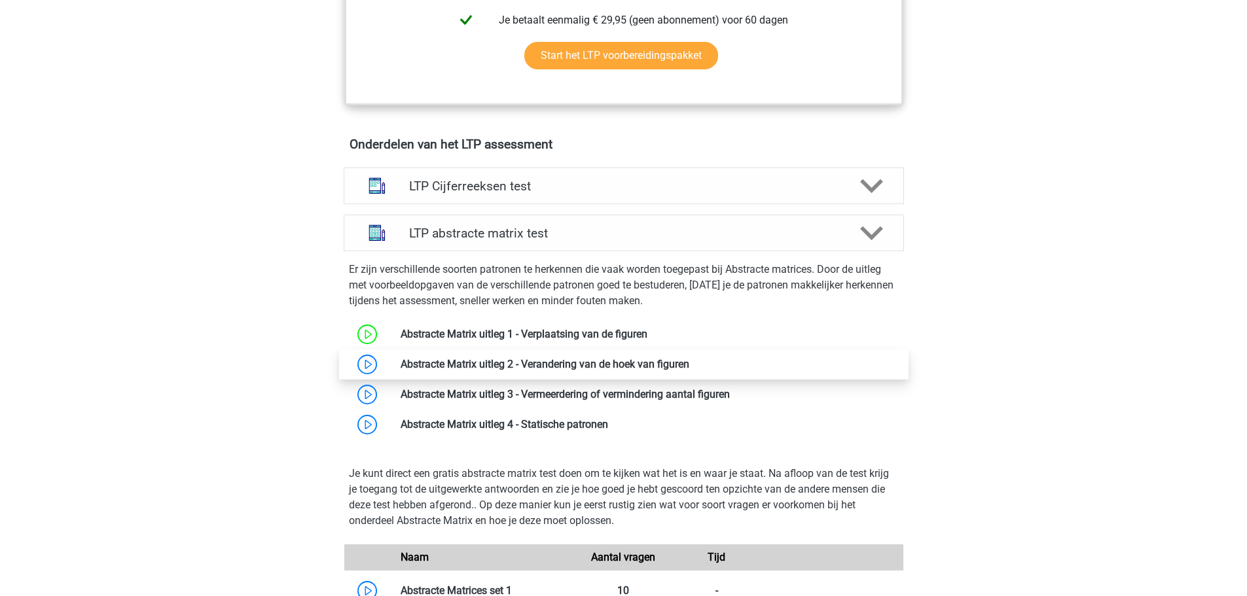
click at [689, 369] on link at bounding box center [689, 364] width 0 height 12
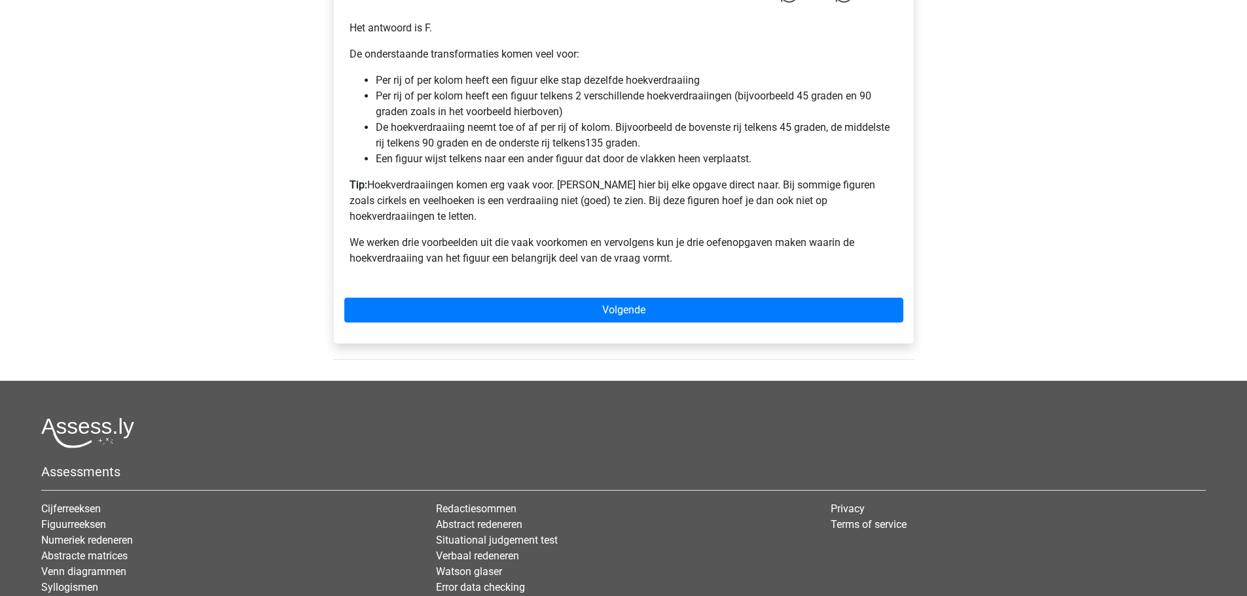
scroll to position [916, 0]
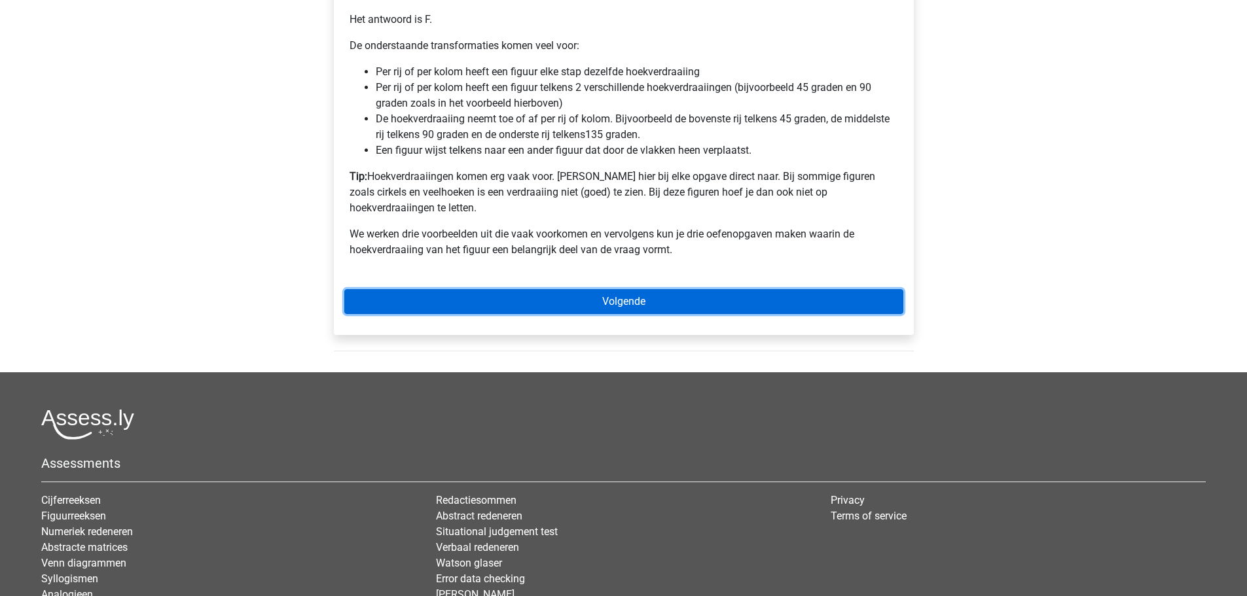
click at [503, 290] on link "Volgende" at bounding box center [623, 301] width 559 height 25
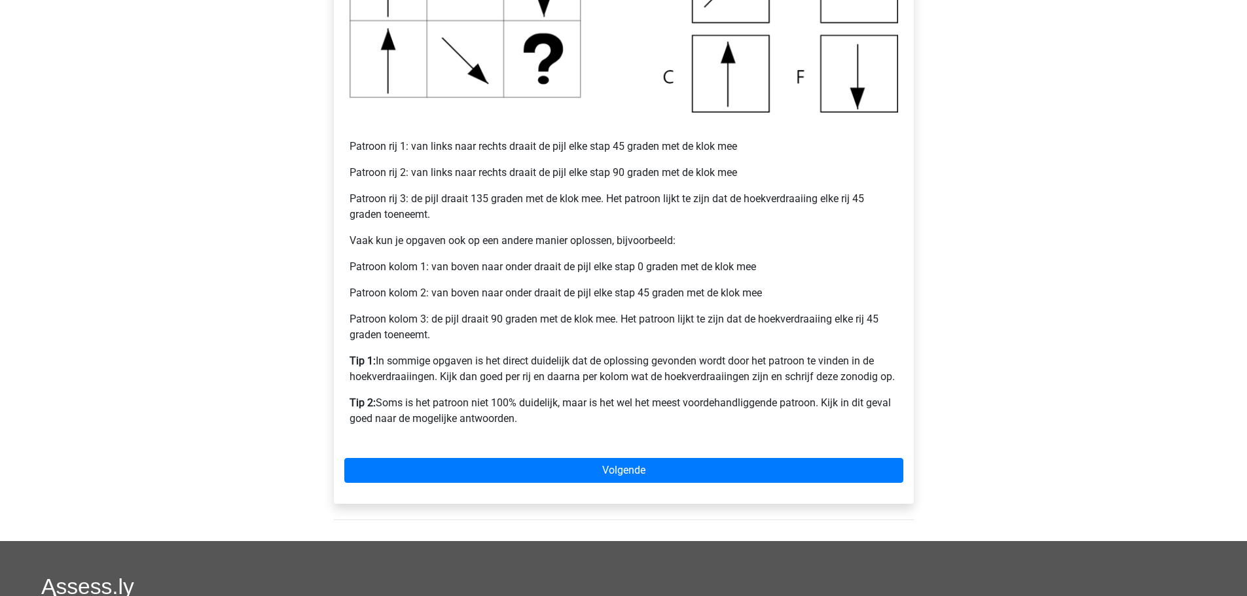
scroll to position [524, 0]
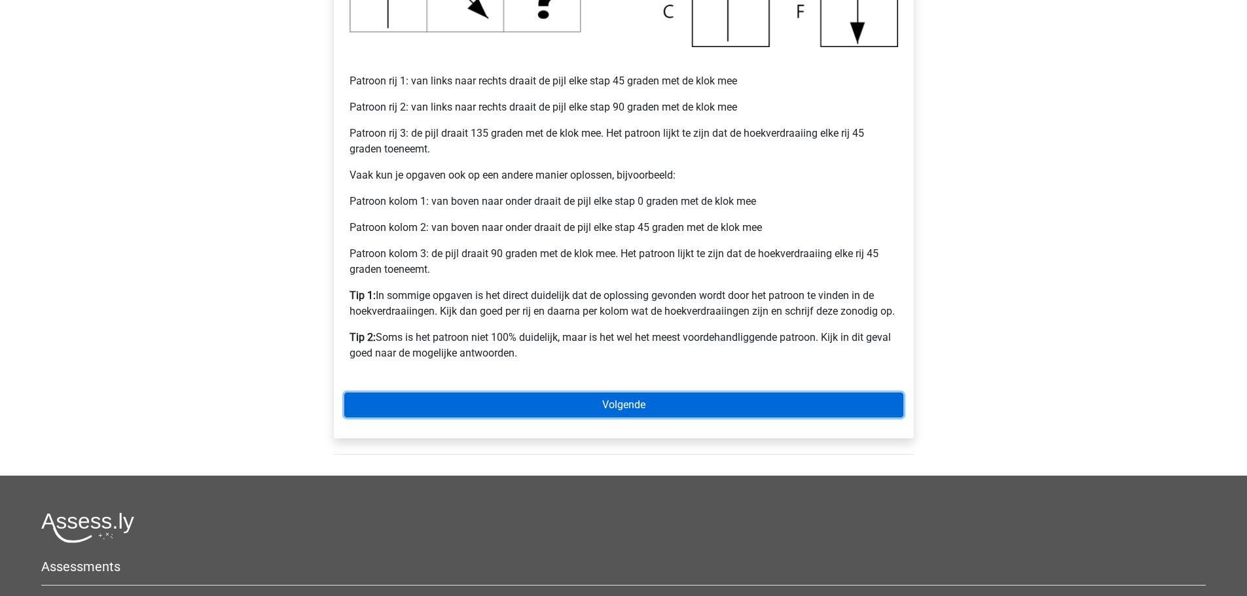
click at [546, 411] on link "Volgende" at bounding box center [623, 405] width 559 height 25
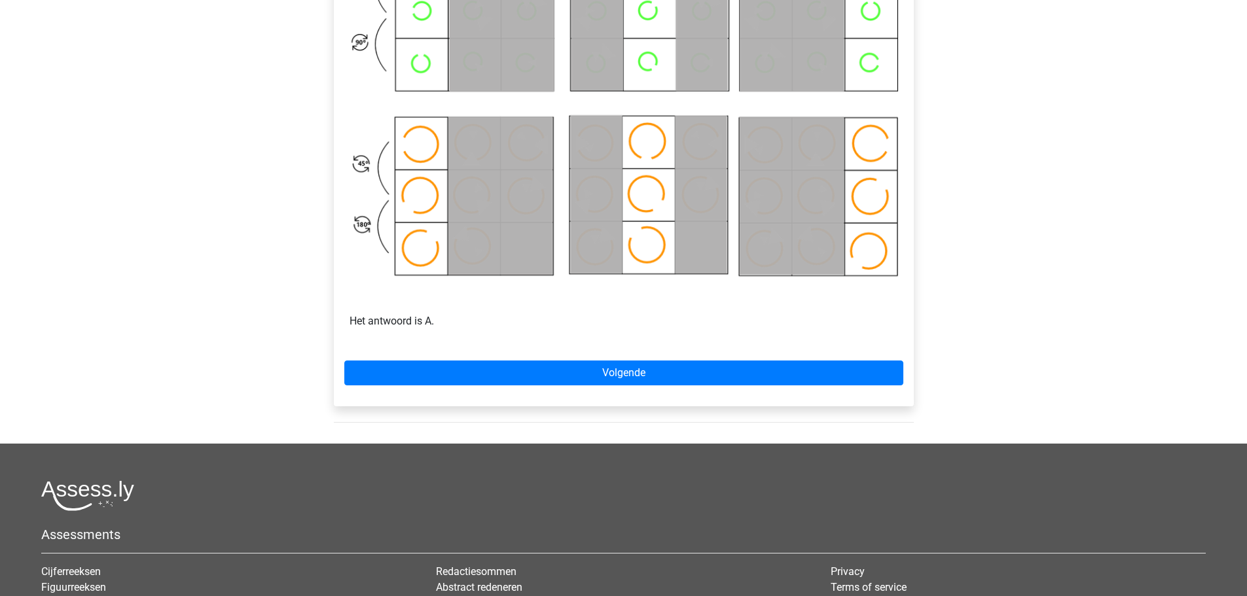
scroll to position [720, 0]
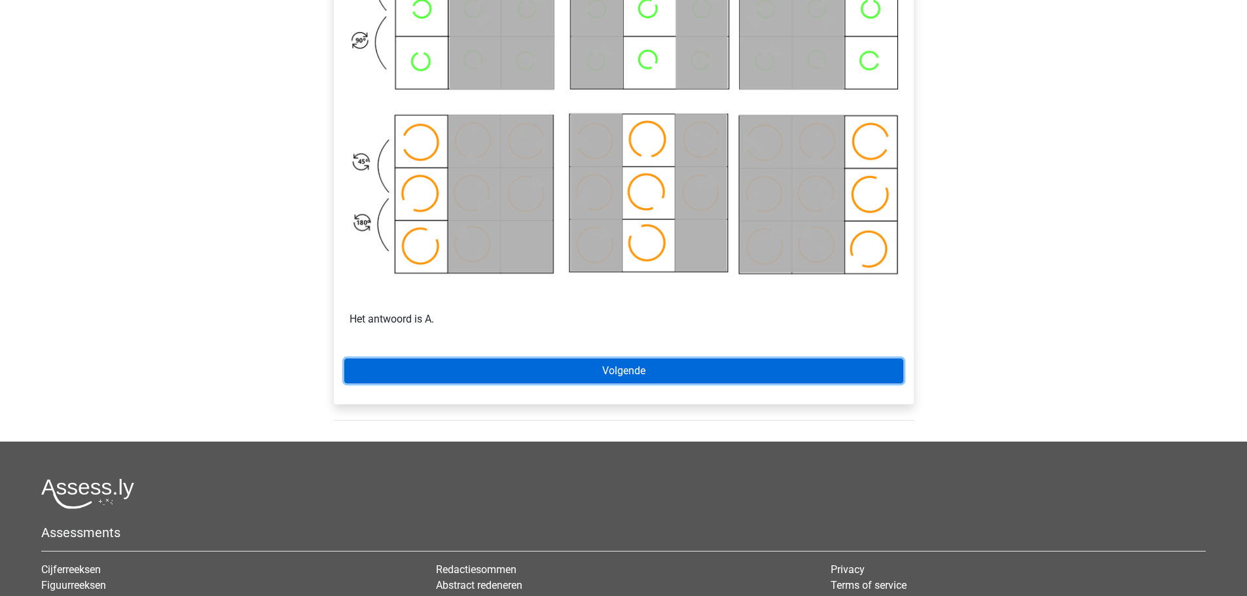
drag, startPoint x: 626, startPoint y: 369, endPoint x: 605, endPoint y: 368, distance: 21.6
click at [626, 369] on link "Volgende" at bounding box center [623, 371] width 559 height 25
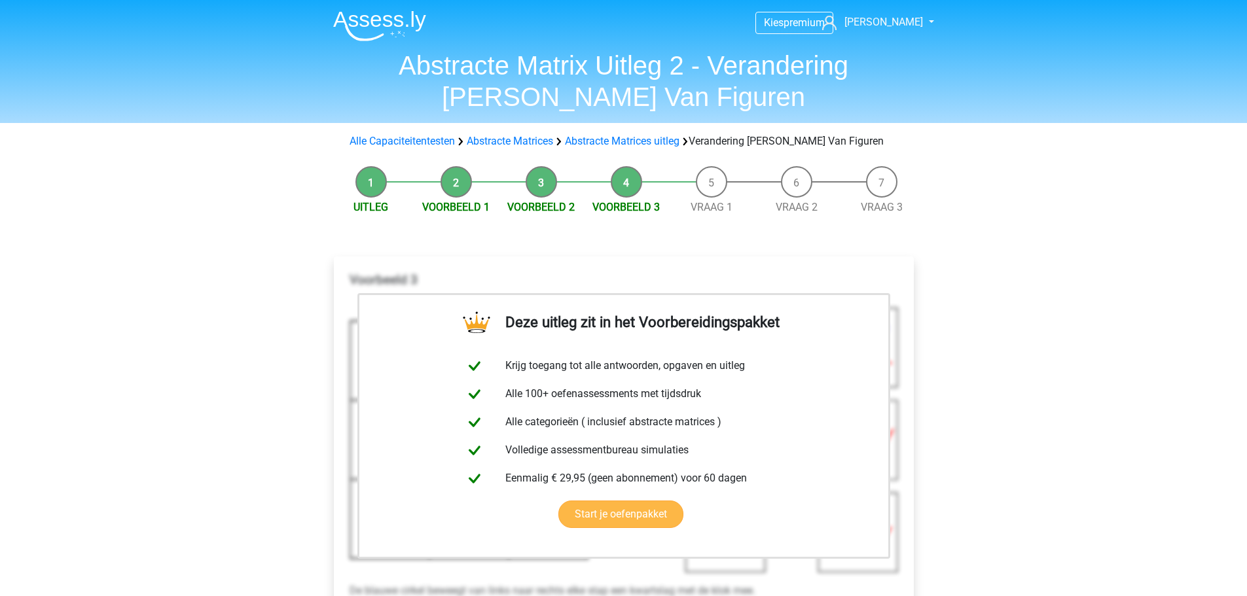
scroll to position [262, 0]
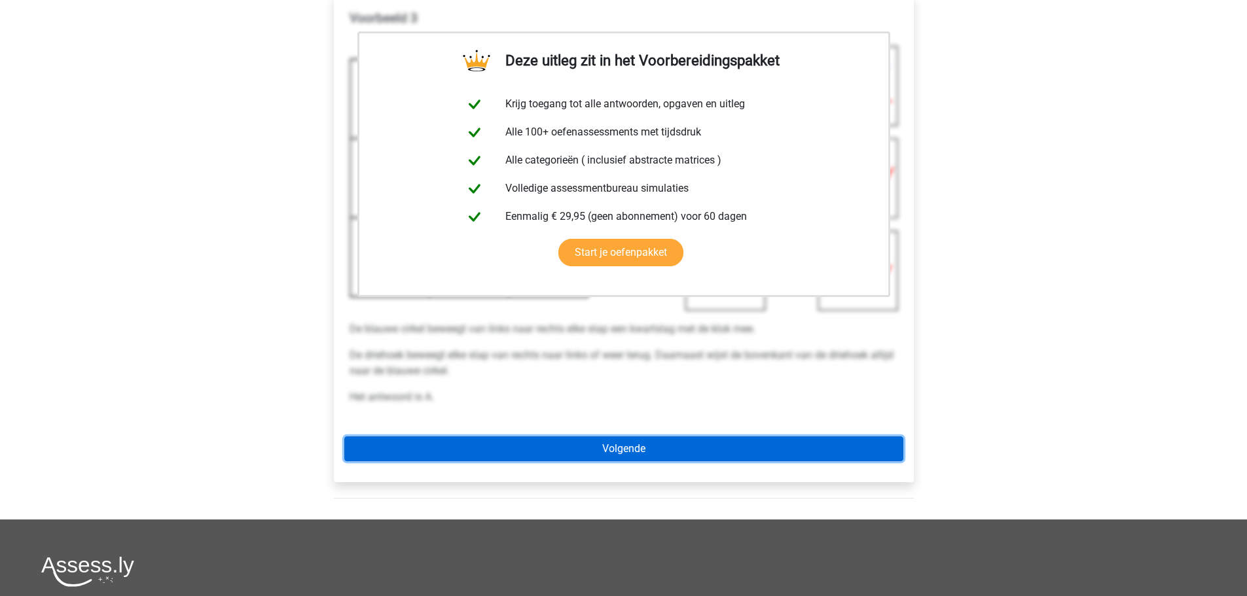
click at [537, 444] on link "Volgende" at bounding box center [623, 449] width 559 height 25
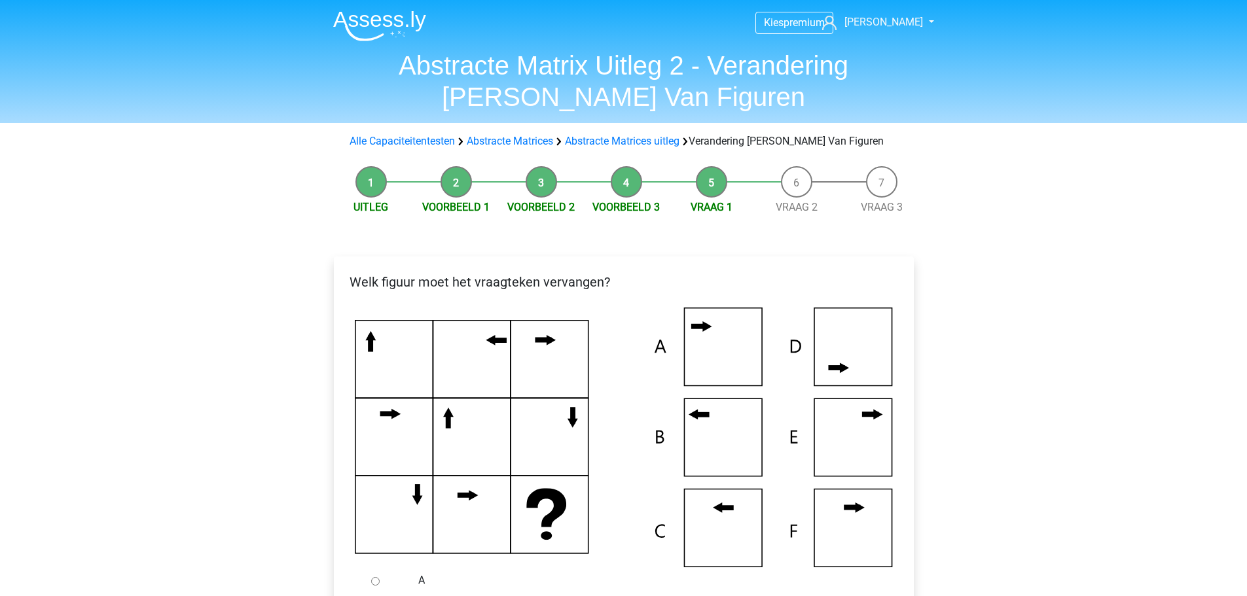
scroll to position [196, 0]
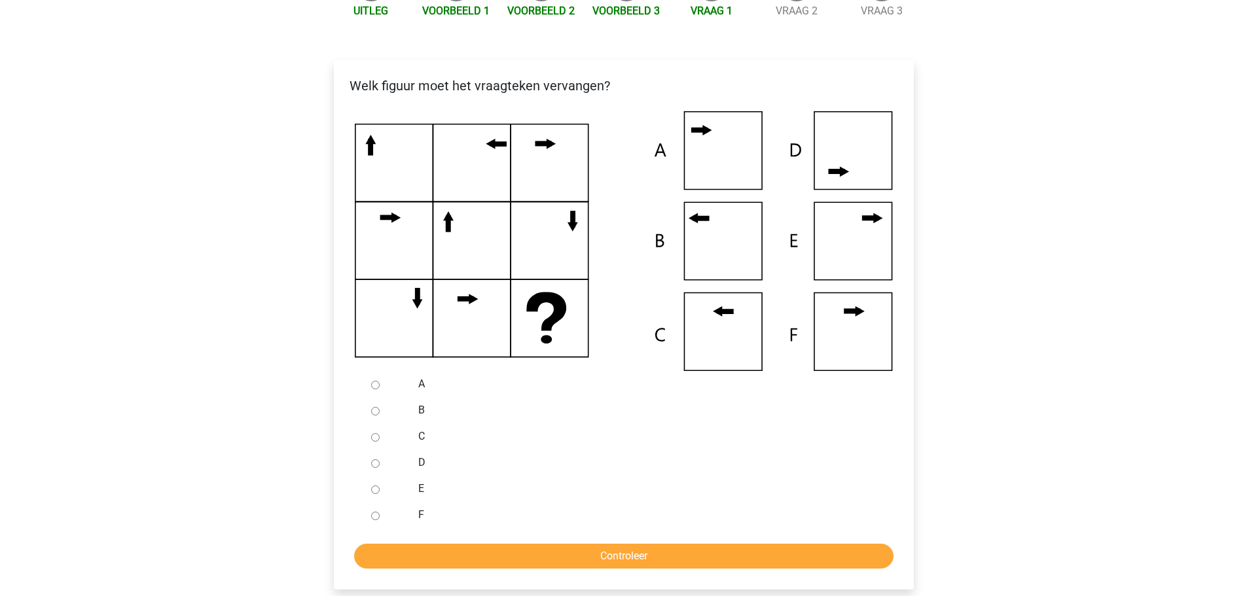
click at [376, 490] on input "E" at bounding box center [375, 490] width 9 height 9
radio input "true"
drag, startPoint x: 372, startPoint y: 410, endPoint x: 380, endPoint y: 407, distance: 8.5
click at [372, 410] on input "B" at bounding box center [375, 411] width 9 height 9
radio input "true"
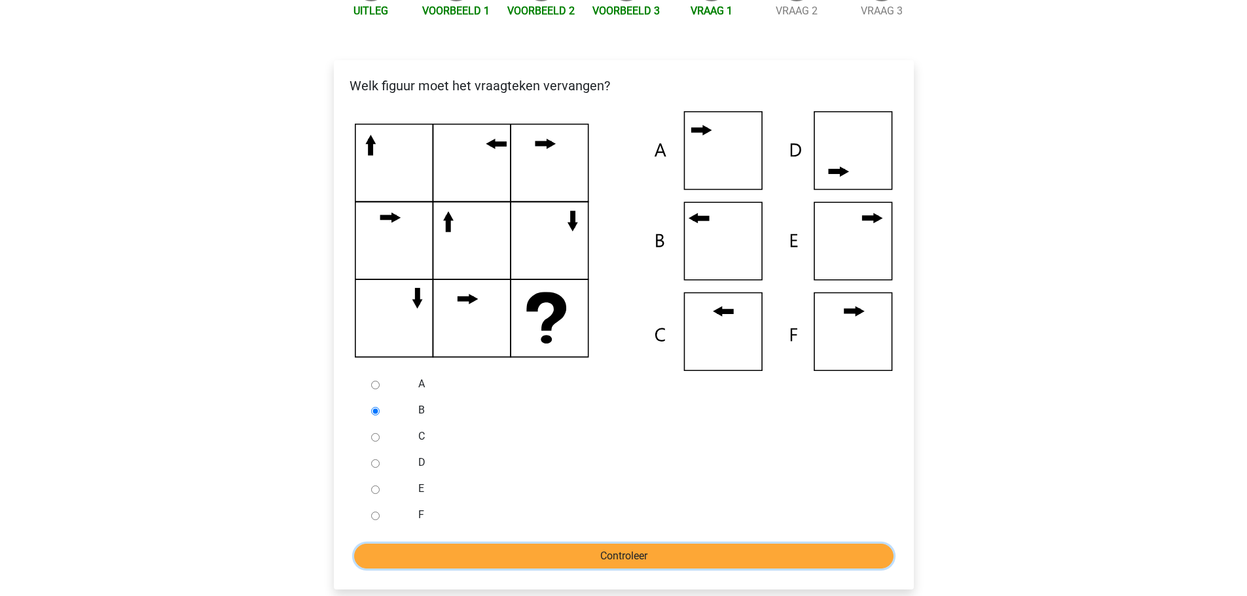
click at [494, 552] on input "Controleer" at bounding box center [623, 556] width 539 height 25
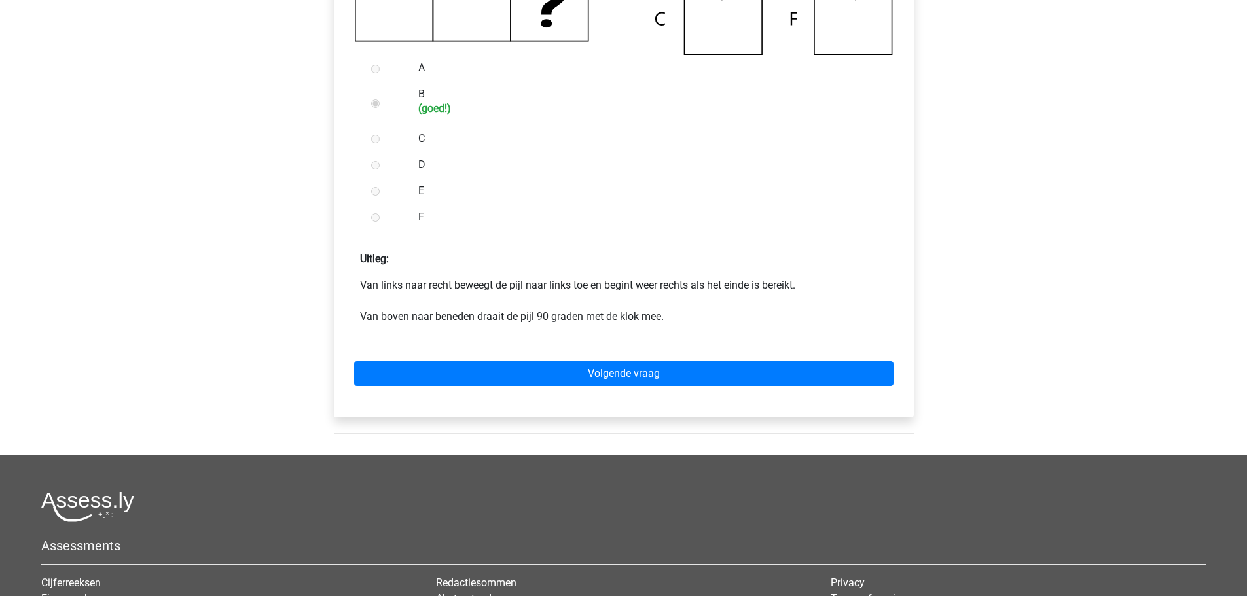
scroll to position [524, 0]
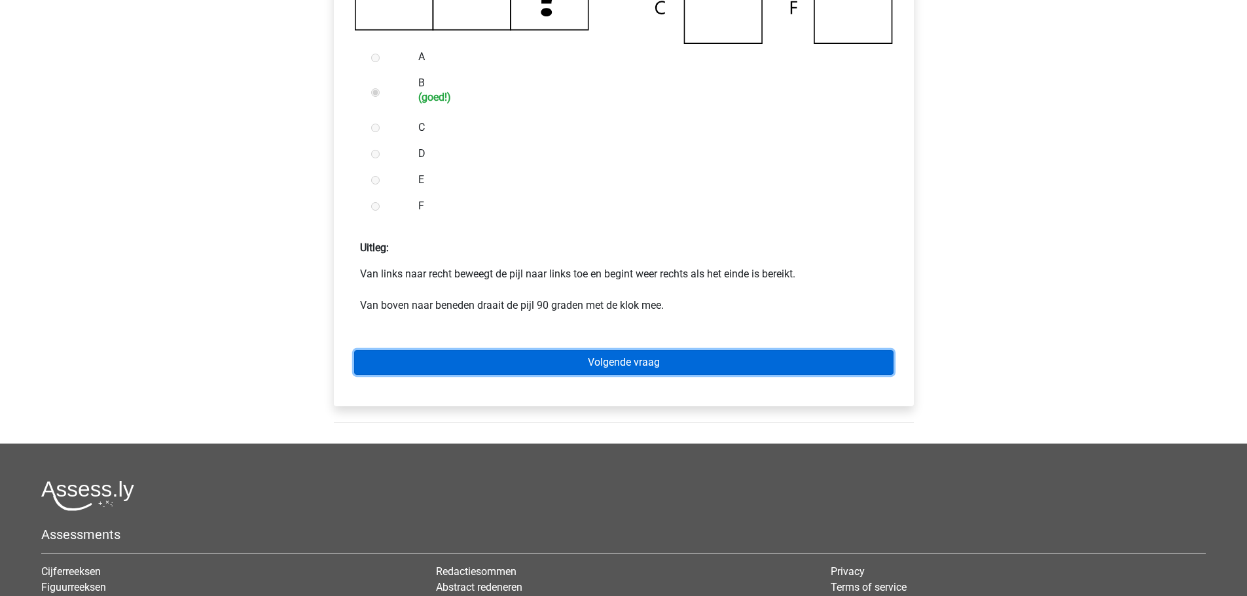
click at [576, 355] on link "Volgende vraag" at bounding box center [623, 362] width 539 height 25
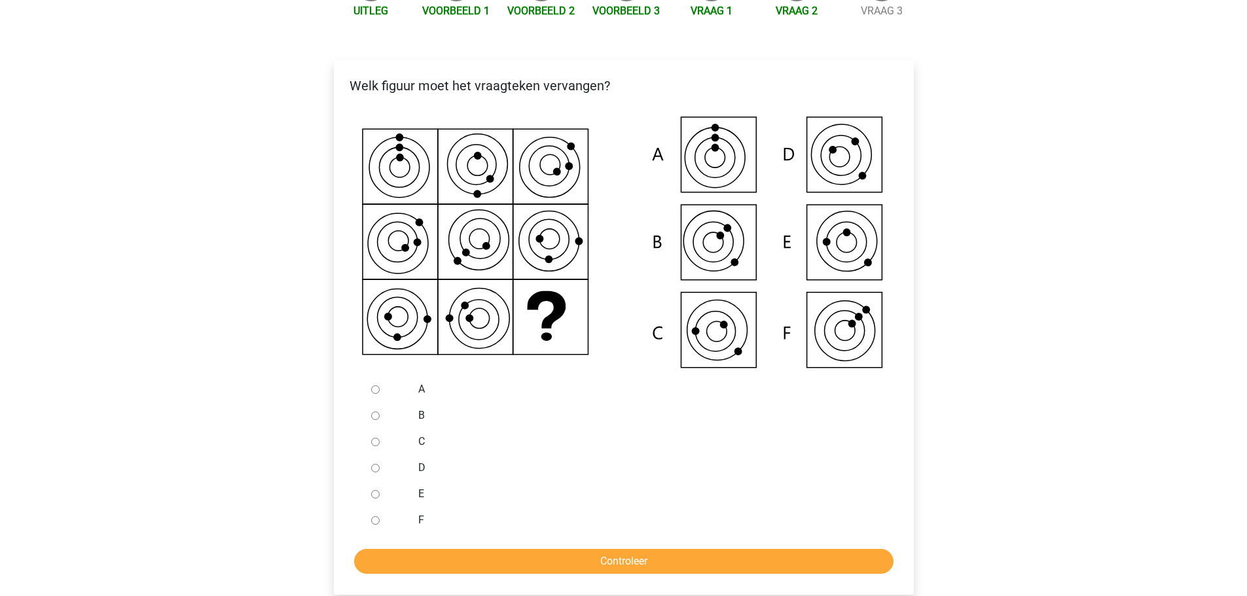
scroll to position [131, 0]
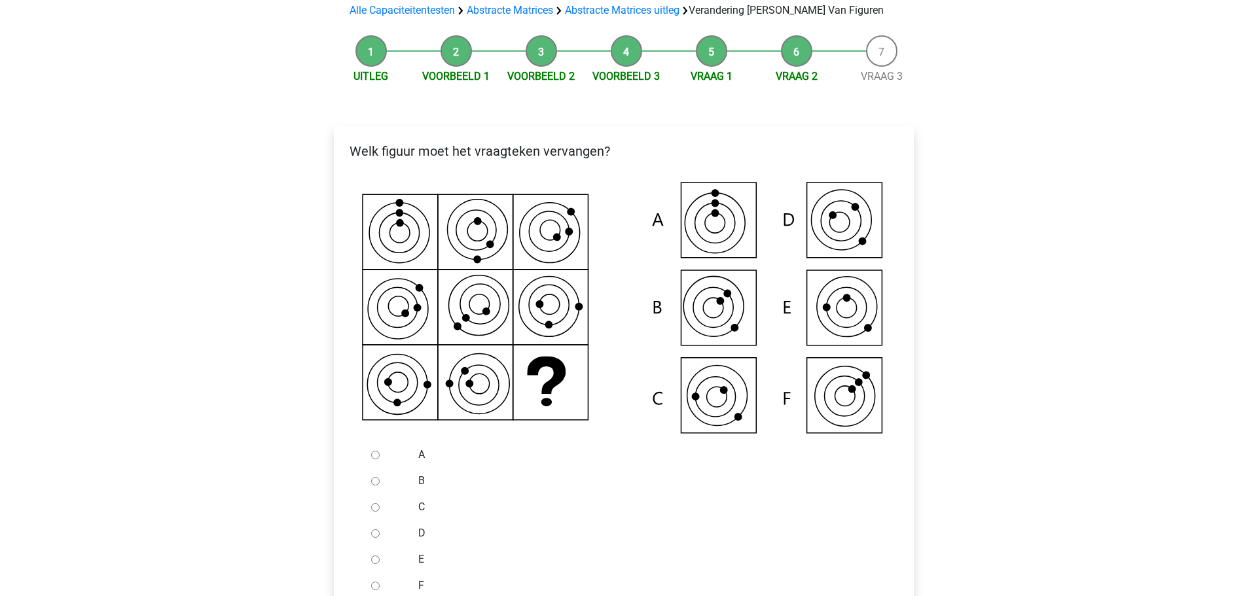
click at [379, 483] on input "B" at bounding box center [375, 481] width 9 height 9
radio input "true"
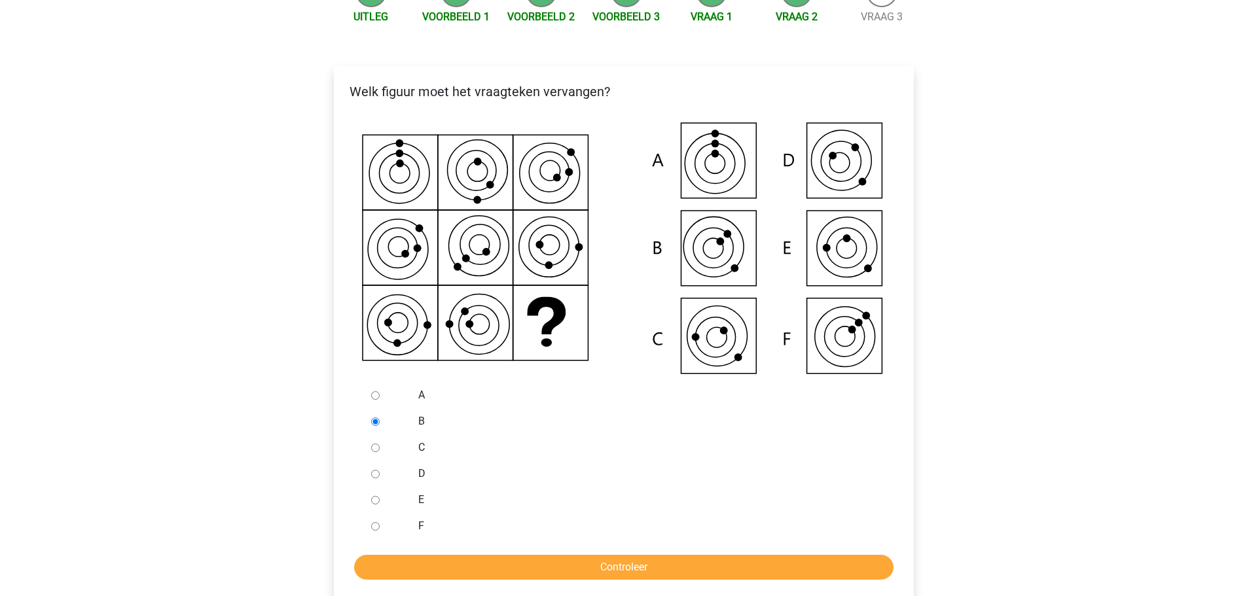
scroll to position [262, 0]
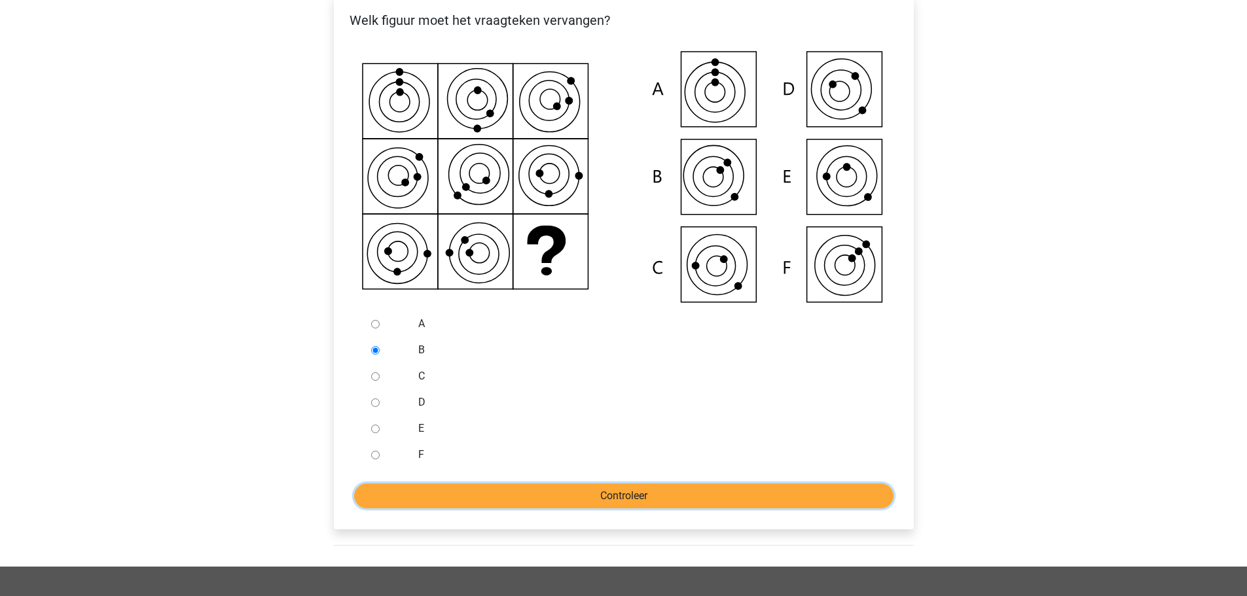
drag, startPoint x: 465, startPoint y: 505, endPoint x: 470, endPoint y: 495, distance: 11.4
click at [467, 505] on input "Controleer" at bounding box center [623, 496] width 539 height 25
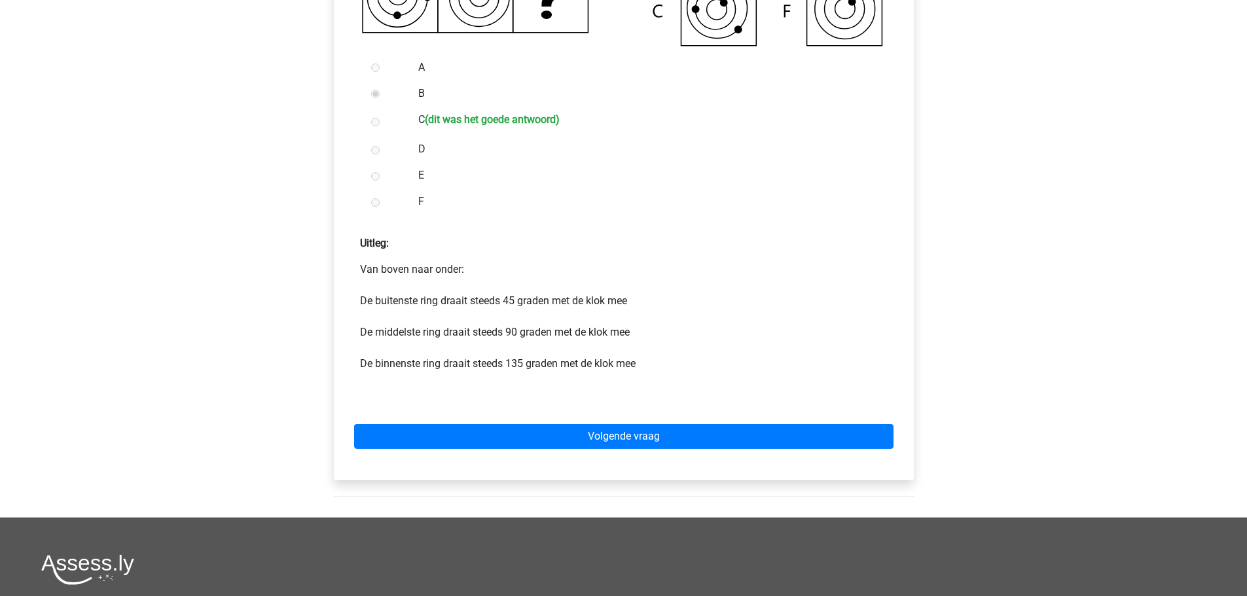
scroll to position [524, 0]
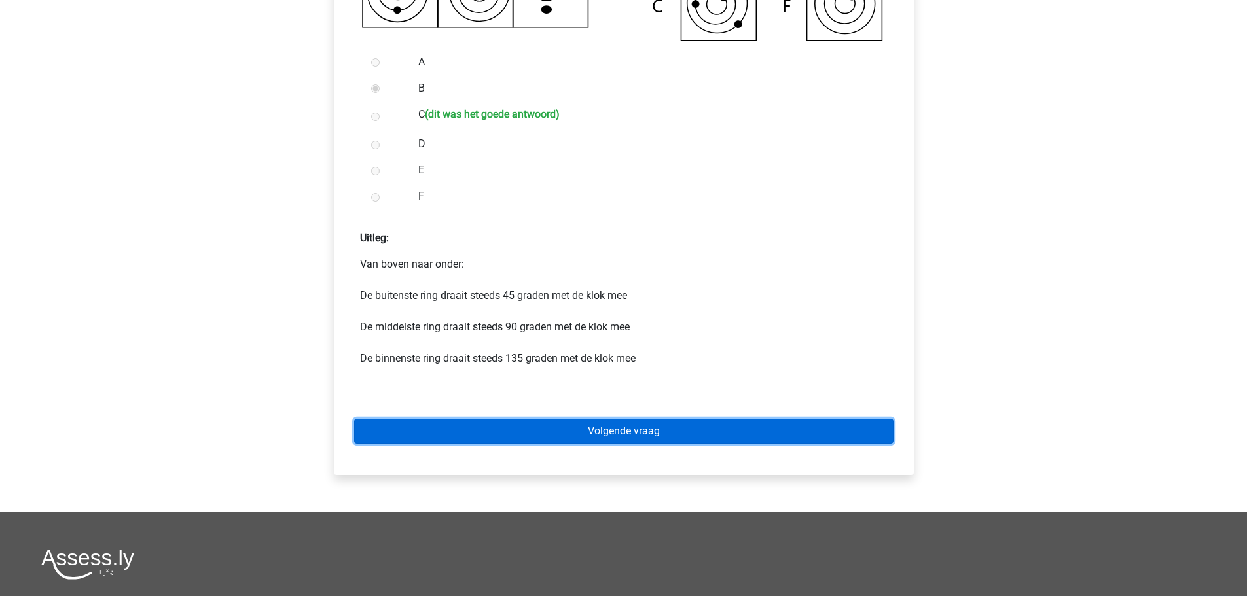
click at [559, 437] on link "Volgende vraag" at bounding box center [623, 431] width 539 height 25
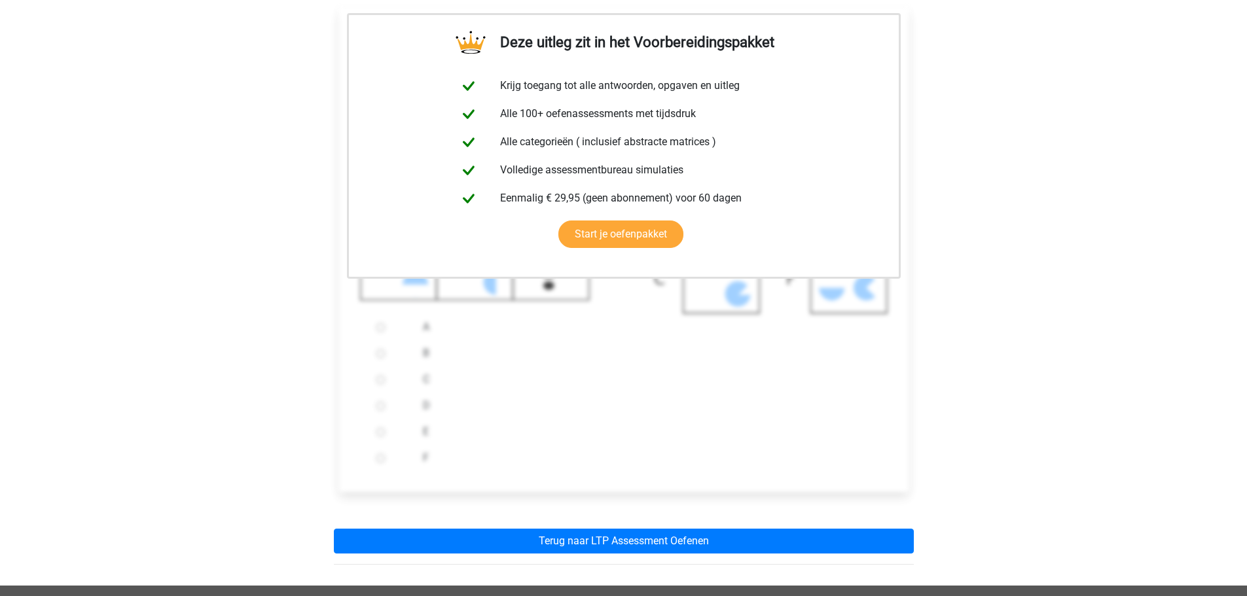
scroll to position [262, 0]
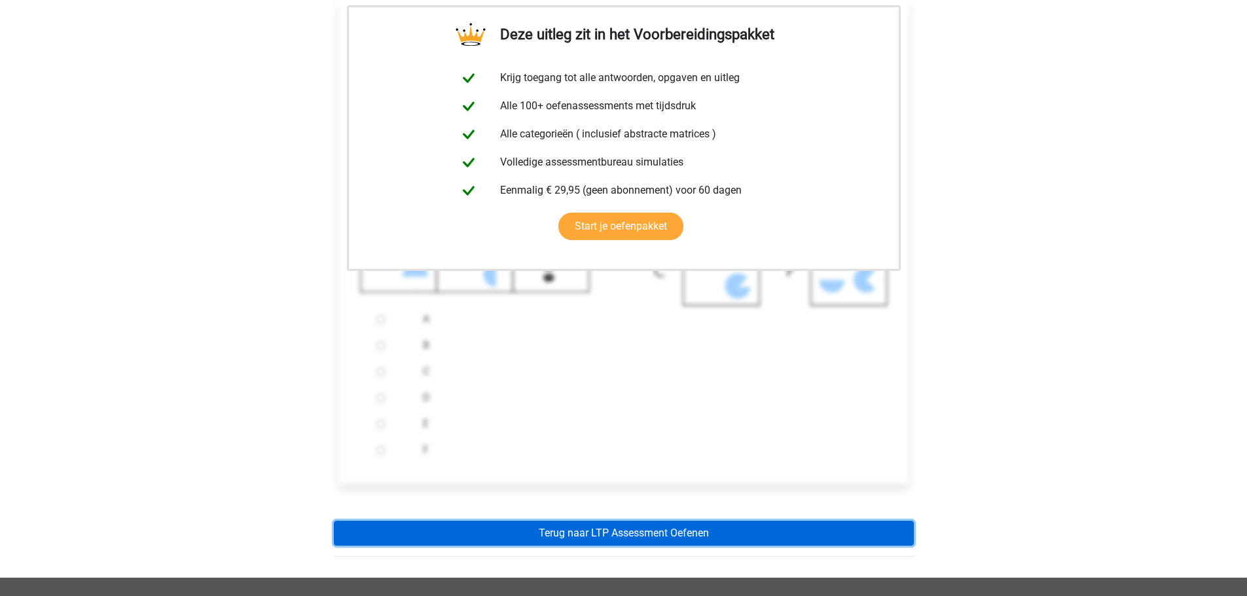
click at [532, 527] on link "Terug naar LTP Assessment Oefenen" at bounding box center [624, 533] width 580 height 25
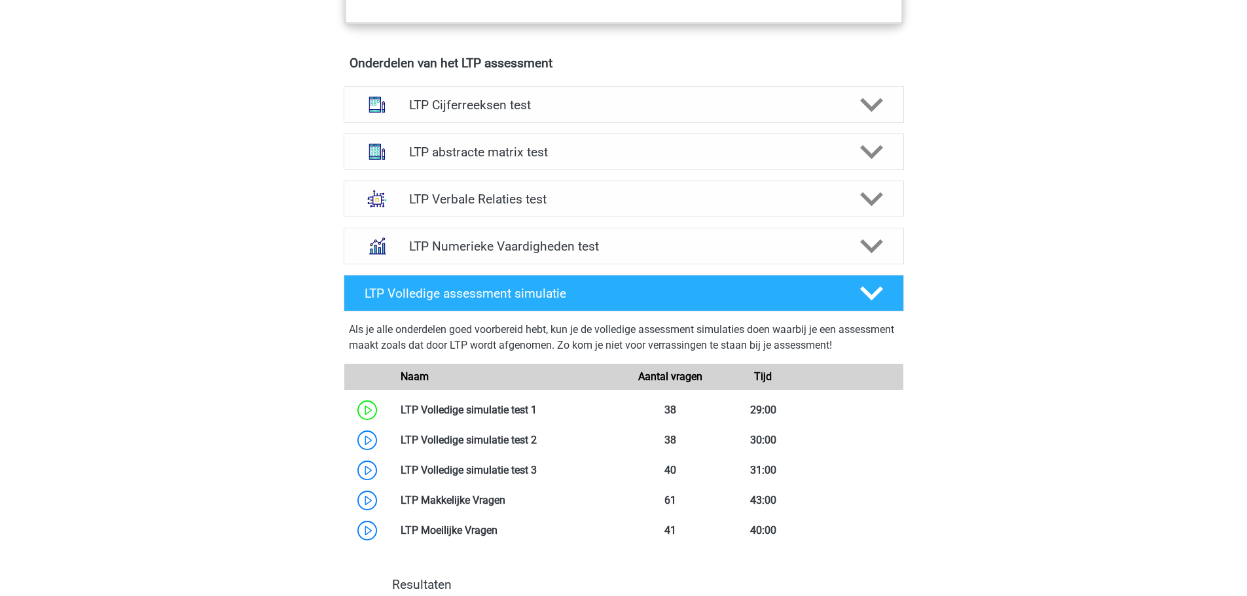
scroll to position [786, 0]
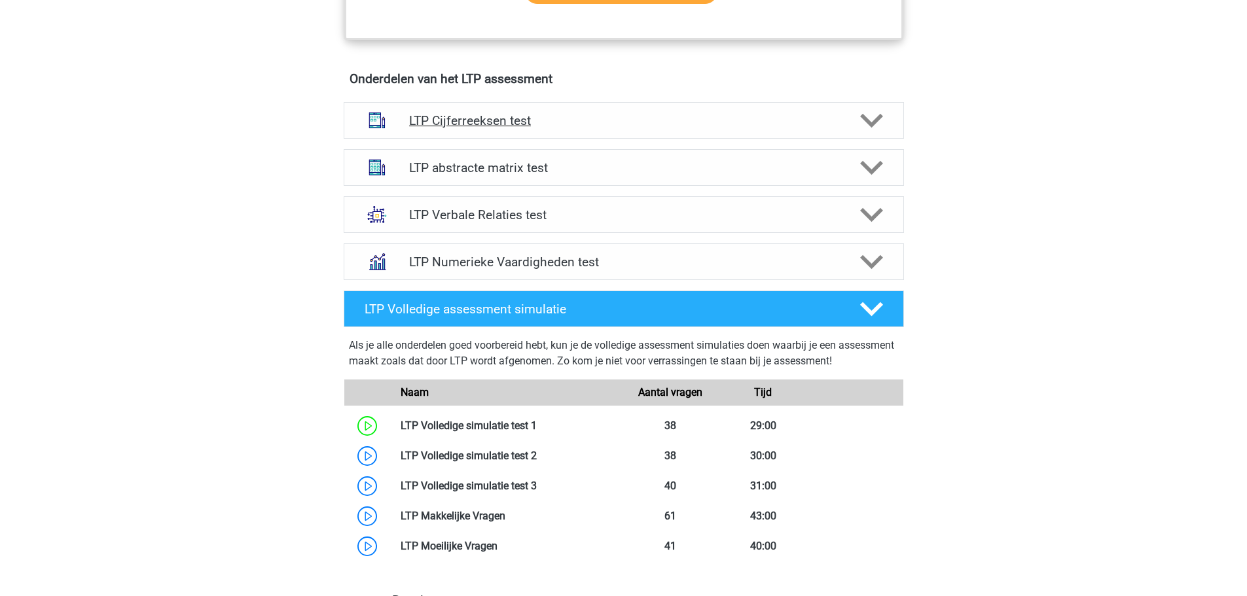
click at [487, 125] on h4 "LTP Cijferreeksen test" at bounding box center [623, 120] width 429 height 15
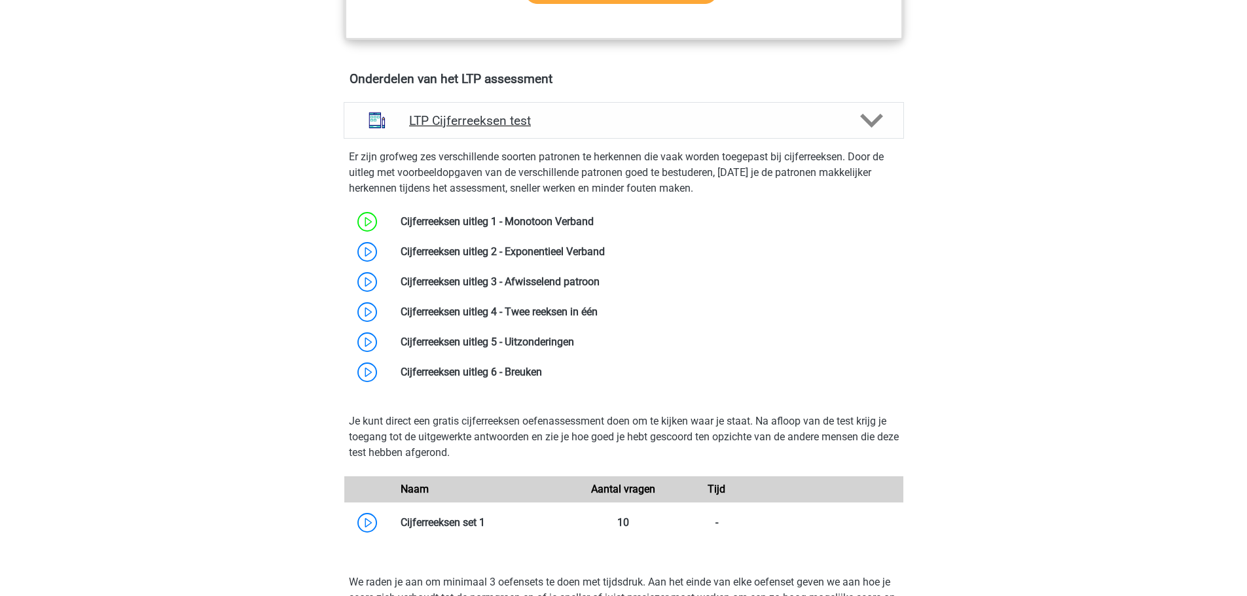
click at [488, 124] on h4 "LTP Cijferreeksen test" at bounding box center [623, 120] width 429 height 15
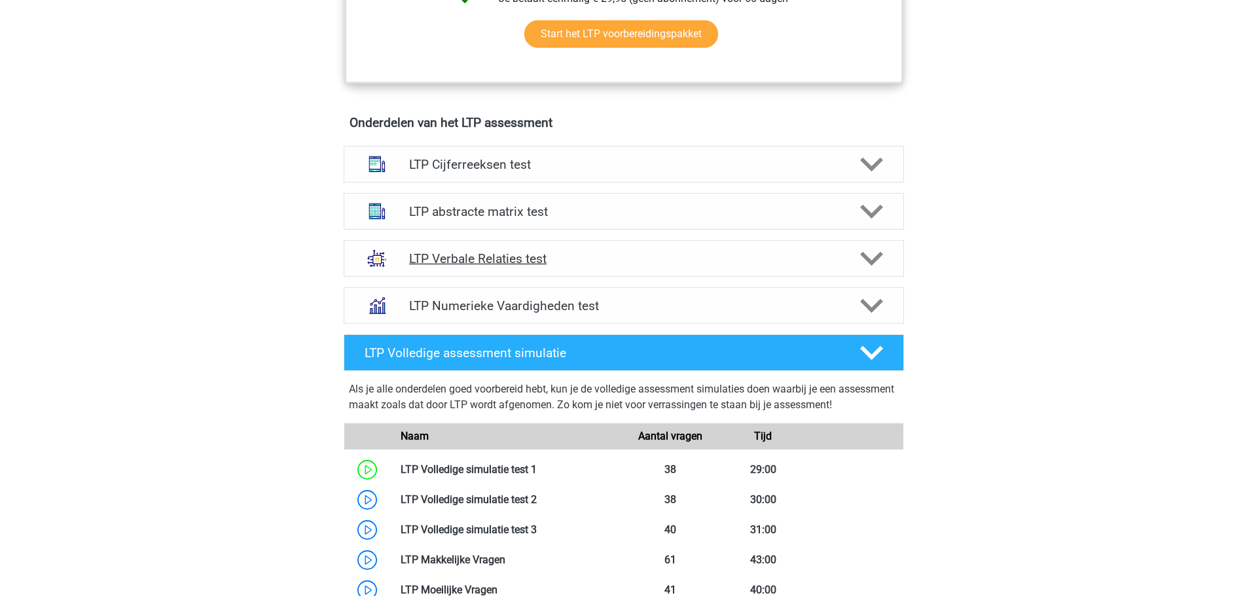
scroll to position [720, 0]
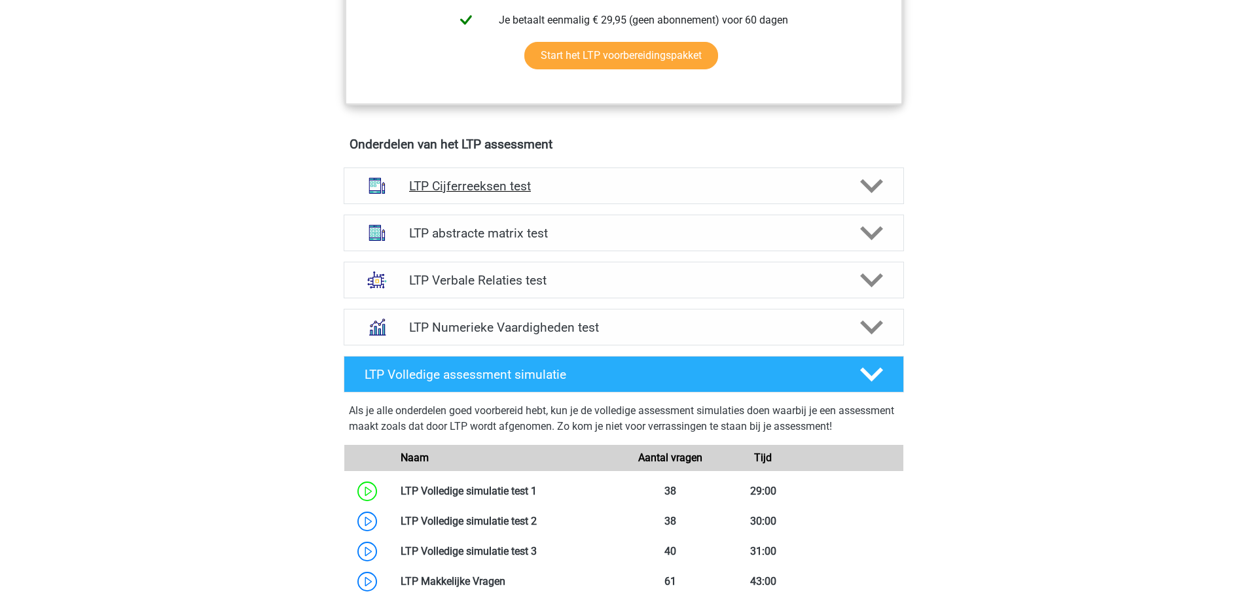
click at [485, 185] on h4 "LTP Cijferreeksen test" at bounding box center [623, 186] width 429 height 15
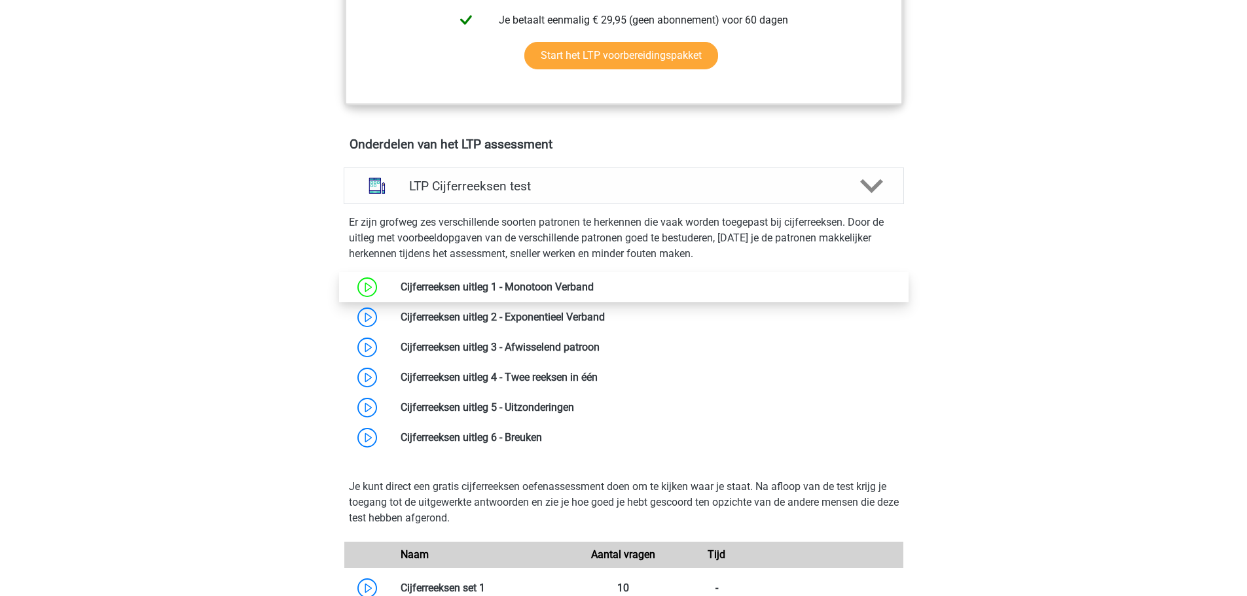
click at [594, 282] on link at bounding box center [594, 287] width 0 height 12
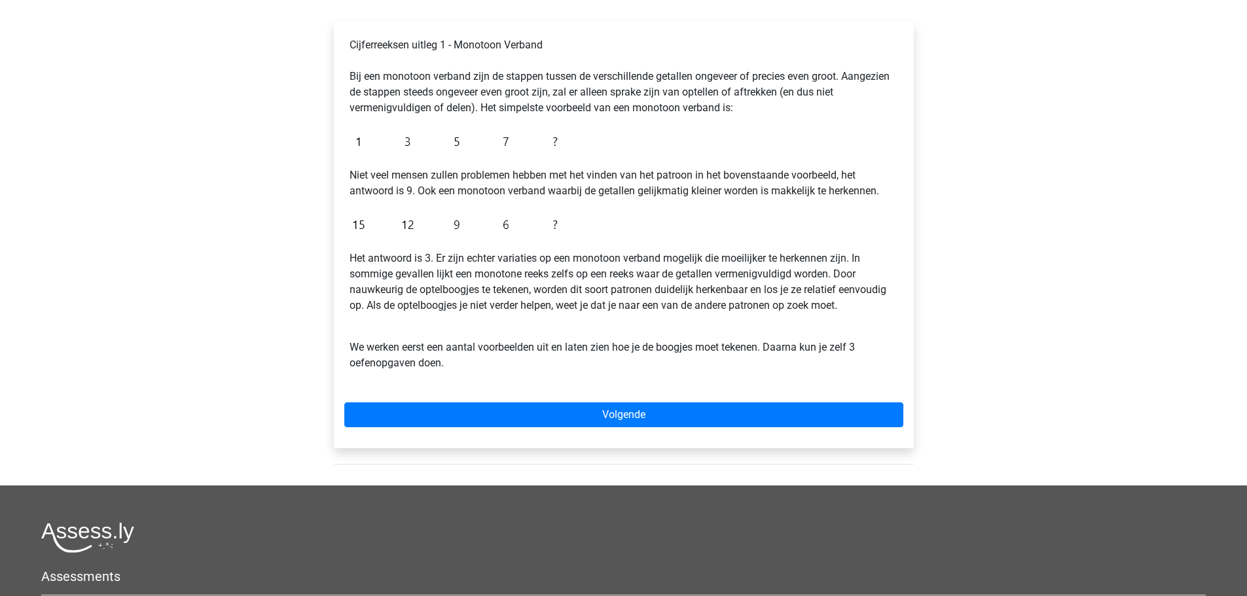
scroll to position [65, 0]
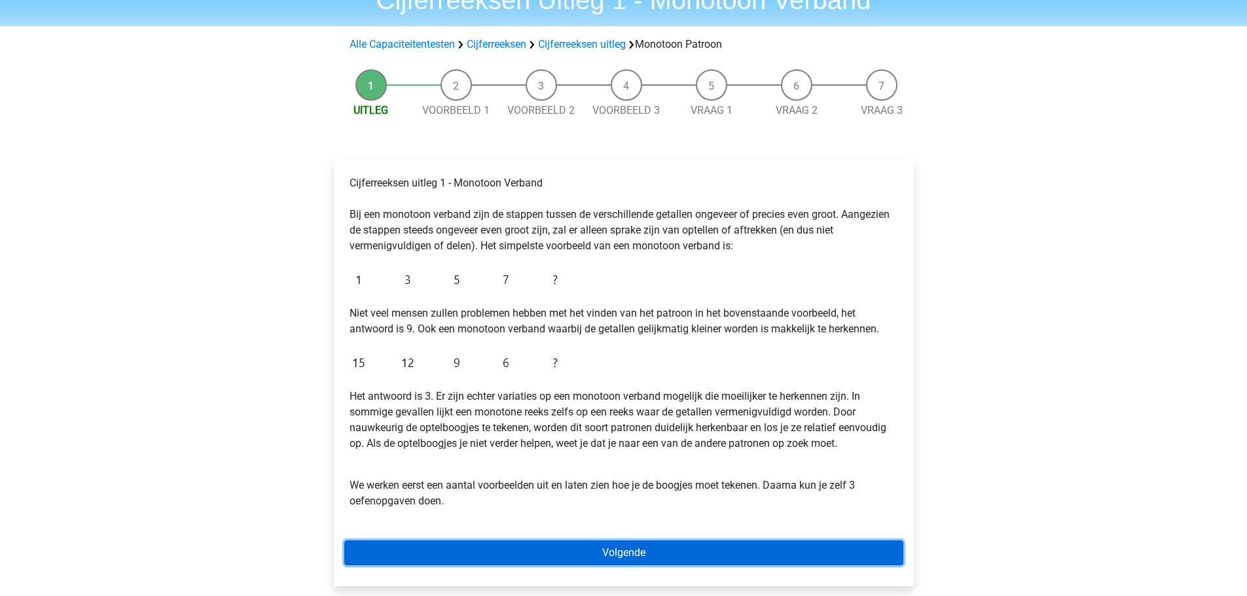
click at [560, 547] on link "Volgende" at bounding box center [623, 553] width 559 height 25
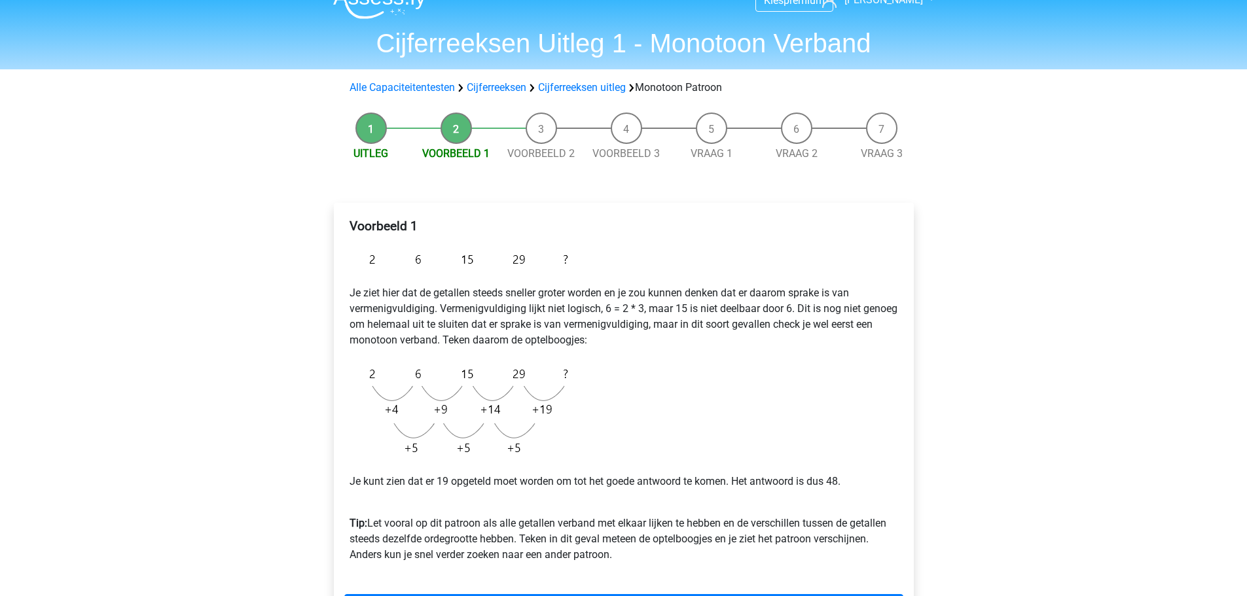
scroll to position [196, 0]
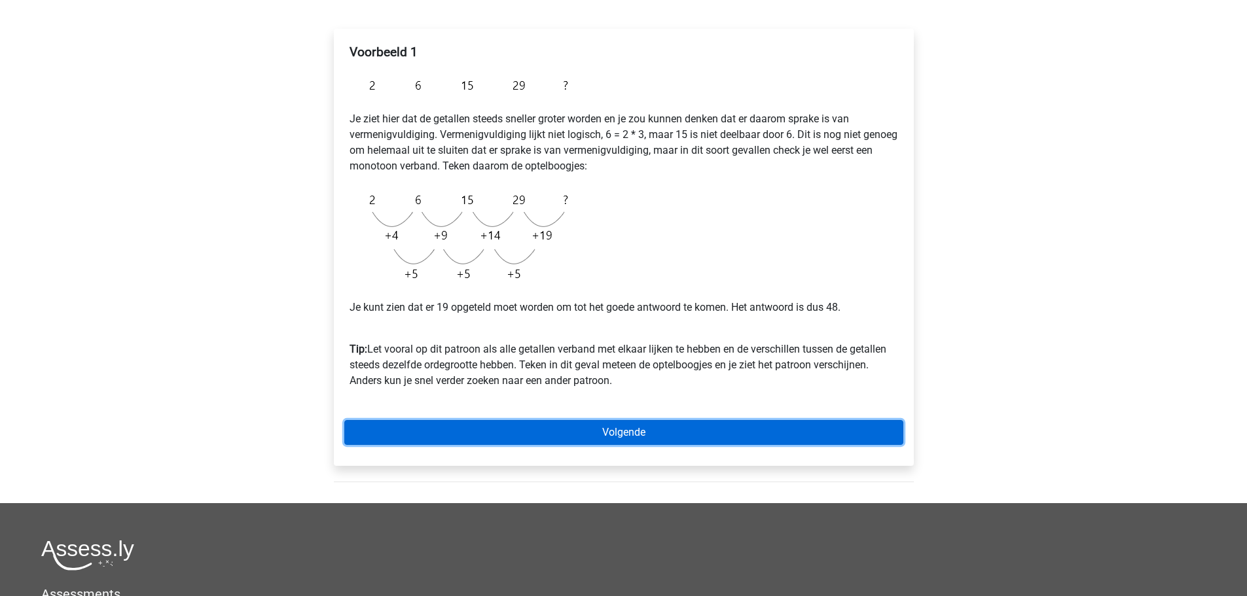
click at [594, 437] on link "Volgende" at bounding box center [623, 432] width 559 height 25
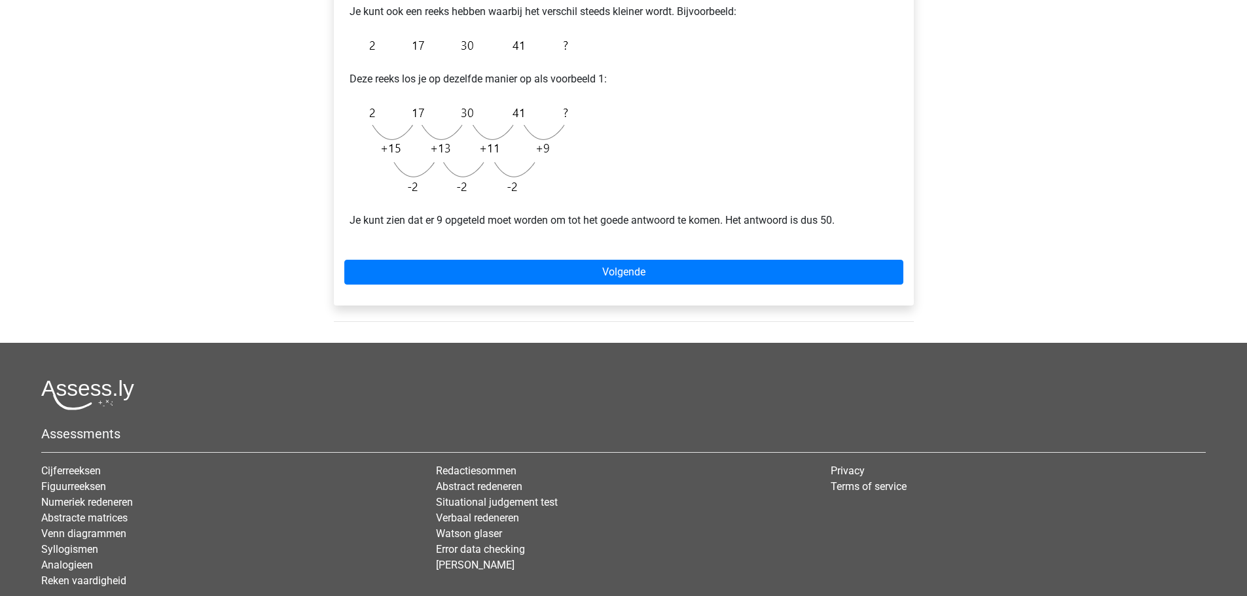
scroll to position [262, 0]
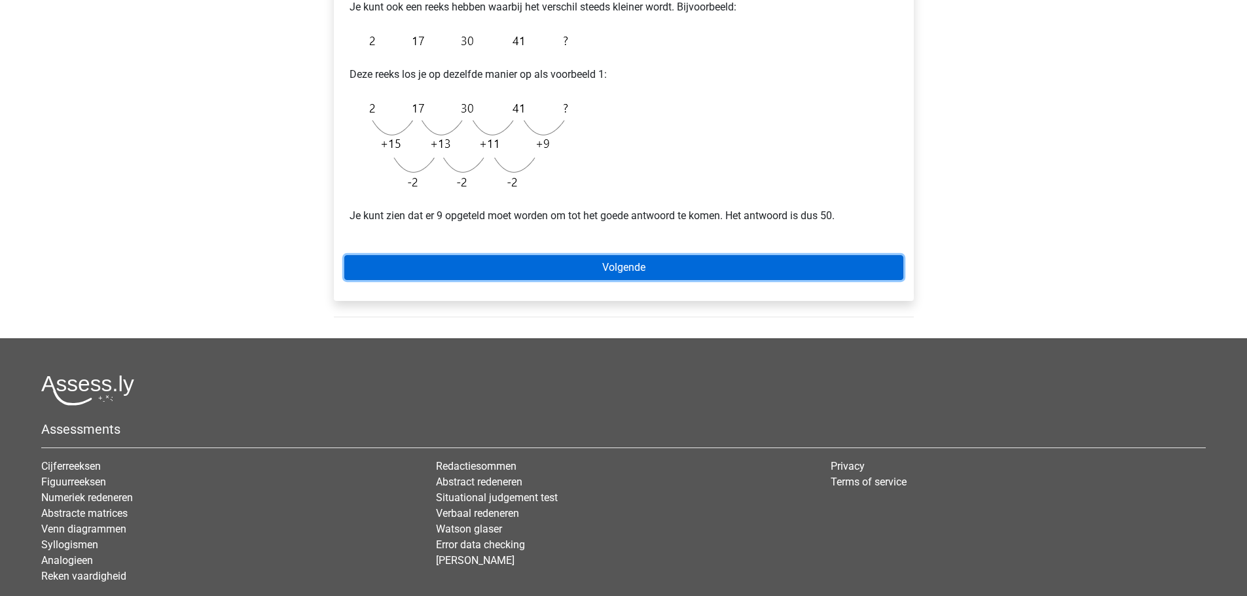
click at [595, 262] on link "Volgende" at bounding box center [623, 267] width 559 height 25
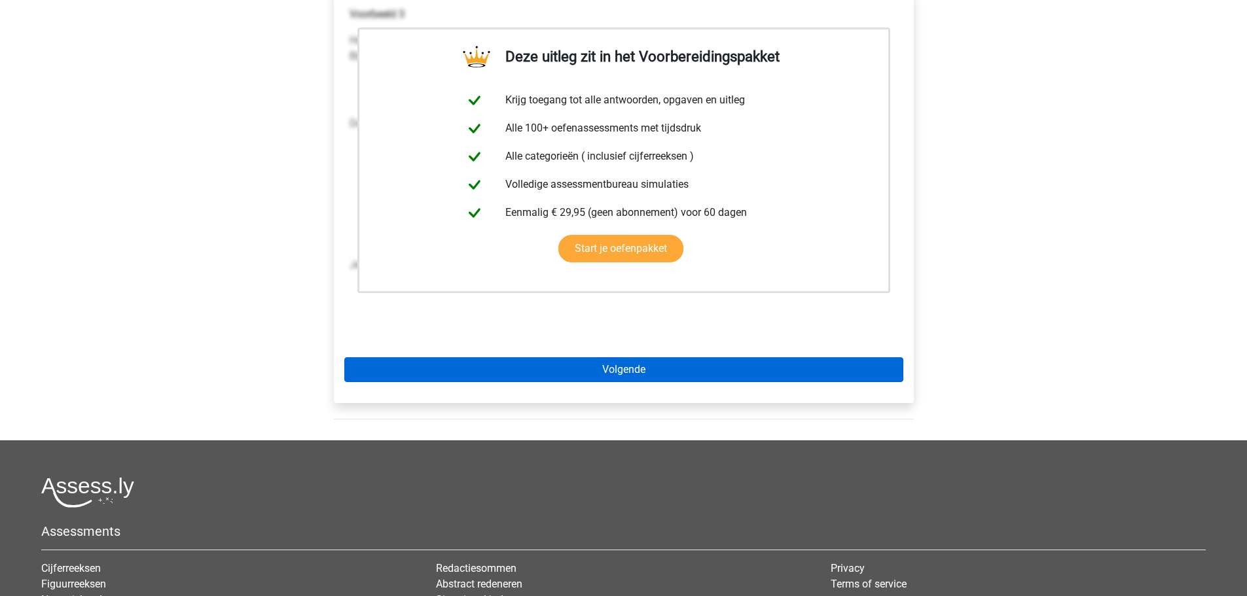
scroll to position [262, 0]
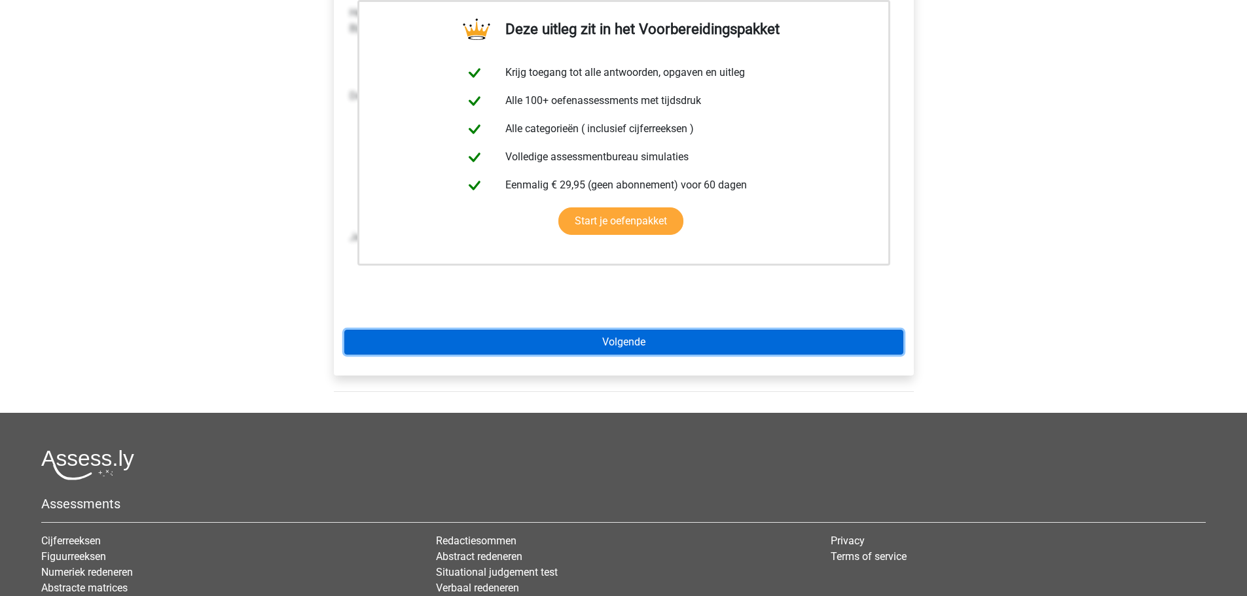
click at [520, 340] on link "Volgende" at bounding box center [623, 342] width 559 height 25
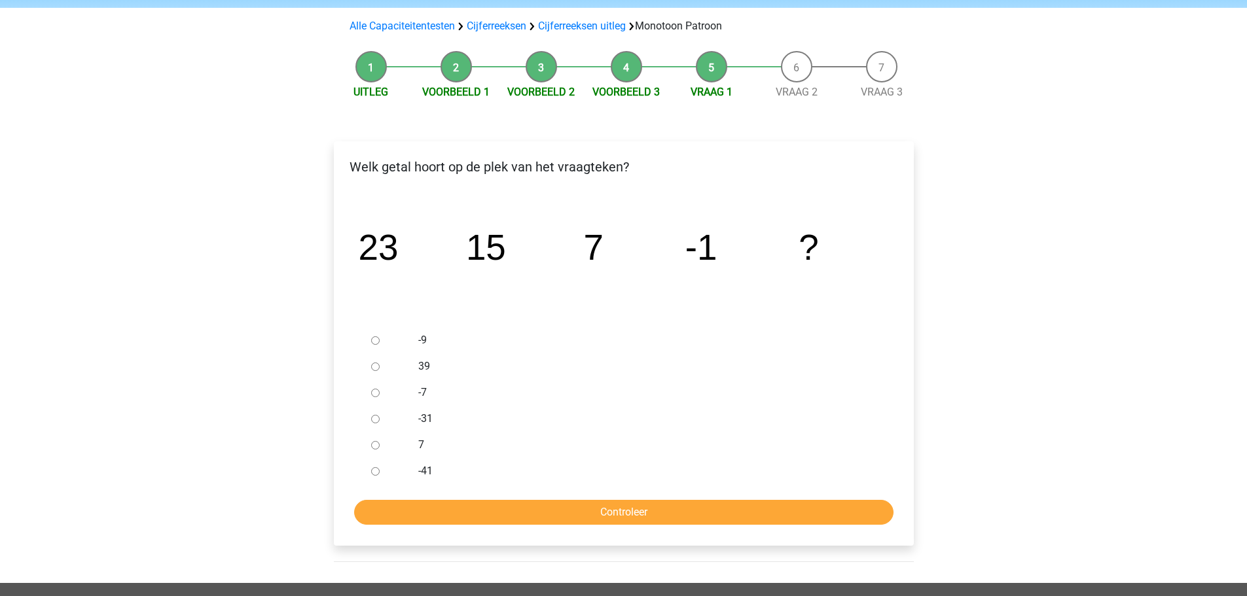
scroll to position [196, 0]
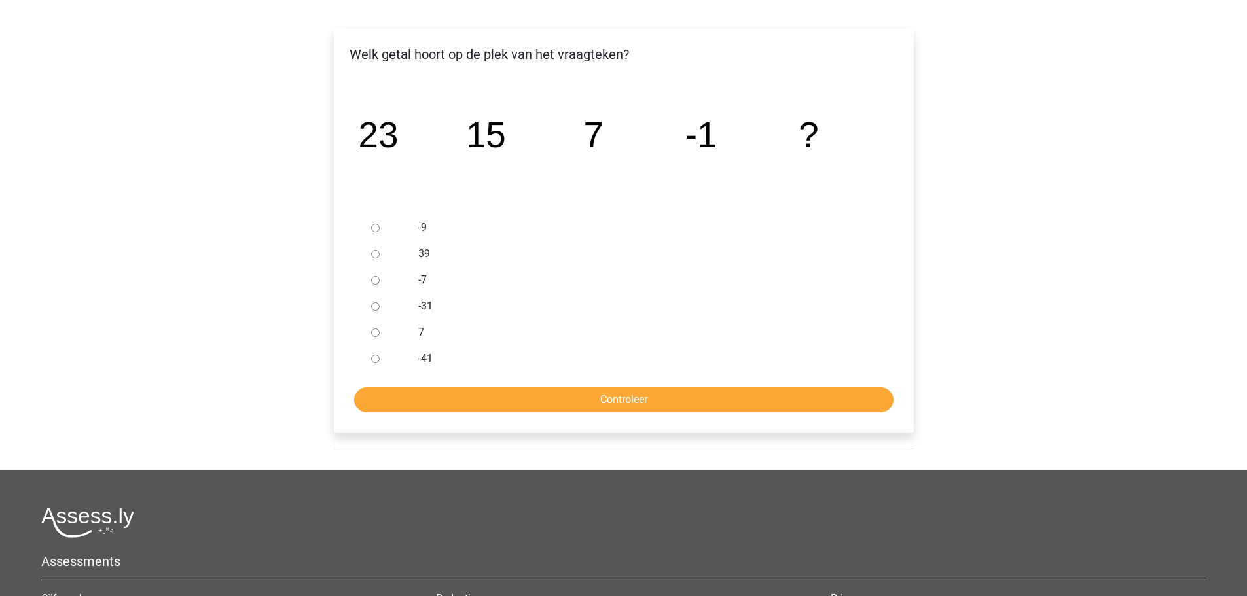
click at [378, 230] on input "-9" at bounding box center [375, 228] width 9 height 9
radio input "true"
click at [551, 393] on input "Controleer" at bounding box center [623, 400] width 539 height 25
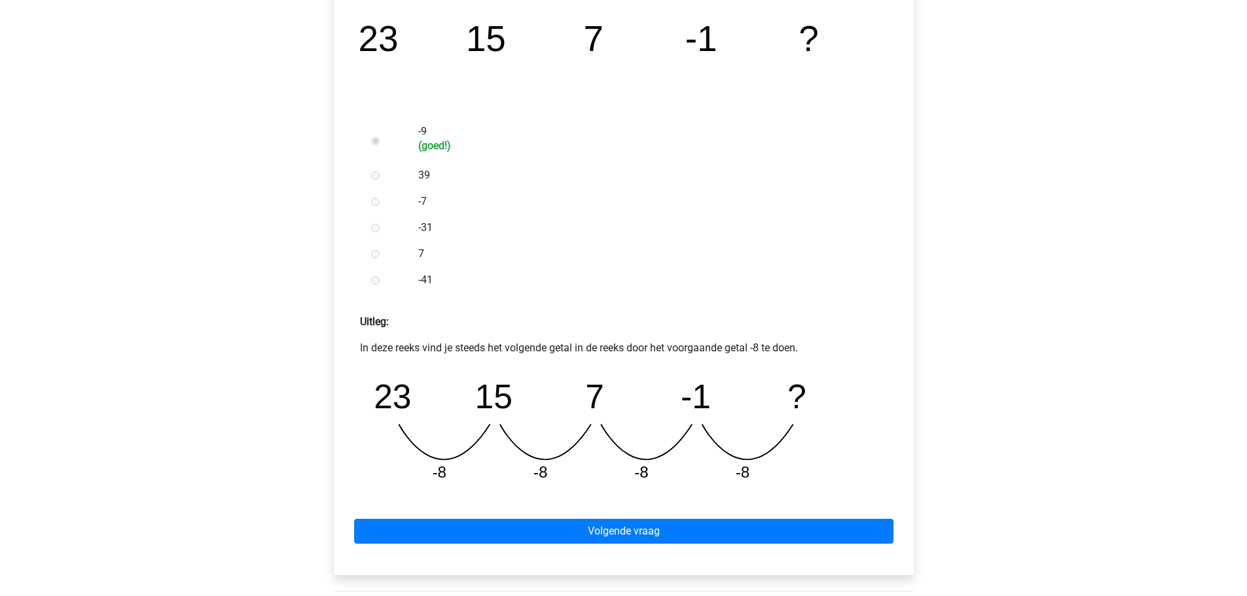
scroll to position [393, 0]
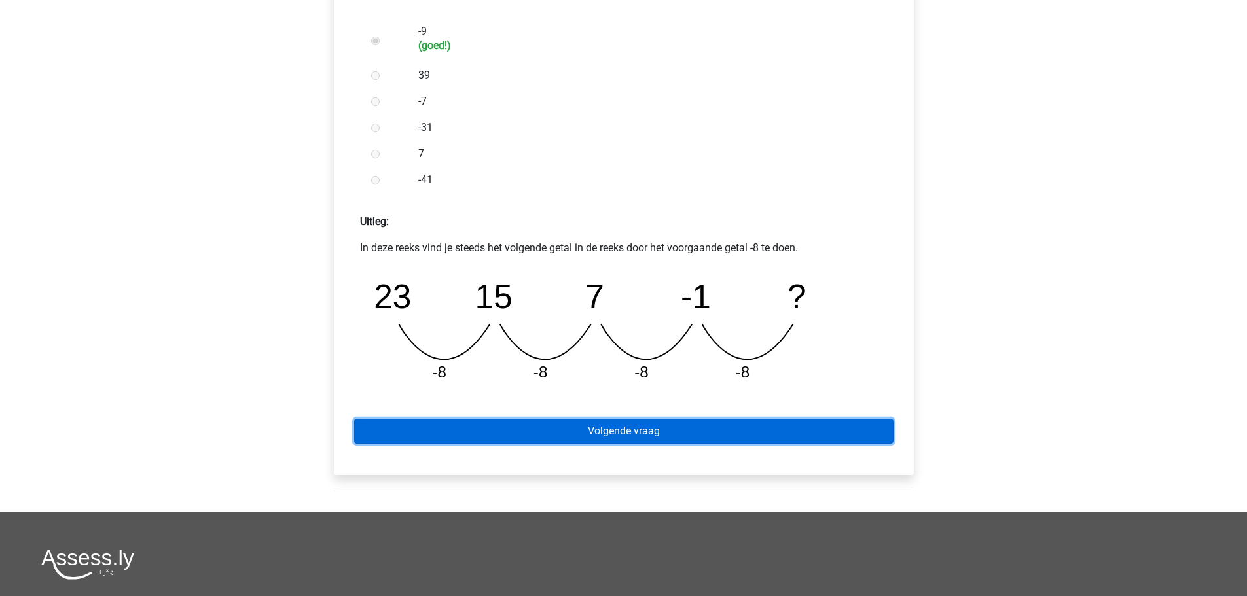
click at [643, 437] on link "Volgende vraag" at bounding box center [623, 431] width 539 height 25
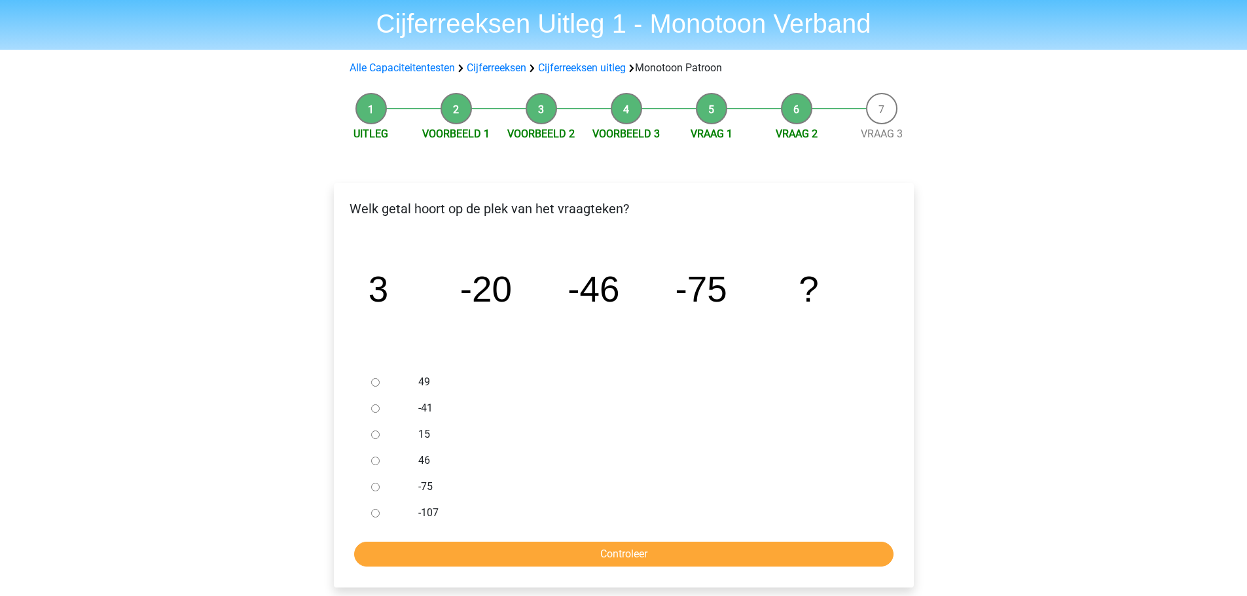
scroll to position [65, 0]
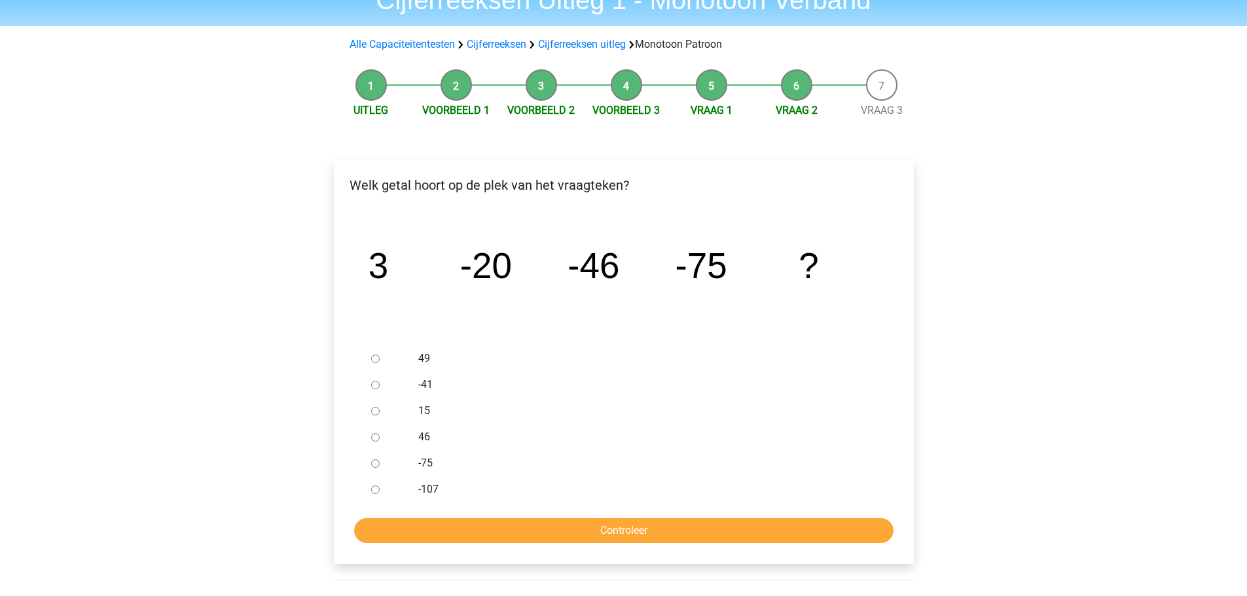
click at [545, 410] on label "15" at bounding box center [644, 411] width 453 height 16
click at [380, 410] on input "15" at bounding box center [375, 411] width 9 height 9
radio input "true"
click at [376, 486] on input "-107" at bounding box center [375, 490] width 9 height 9
radio input "true"
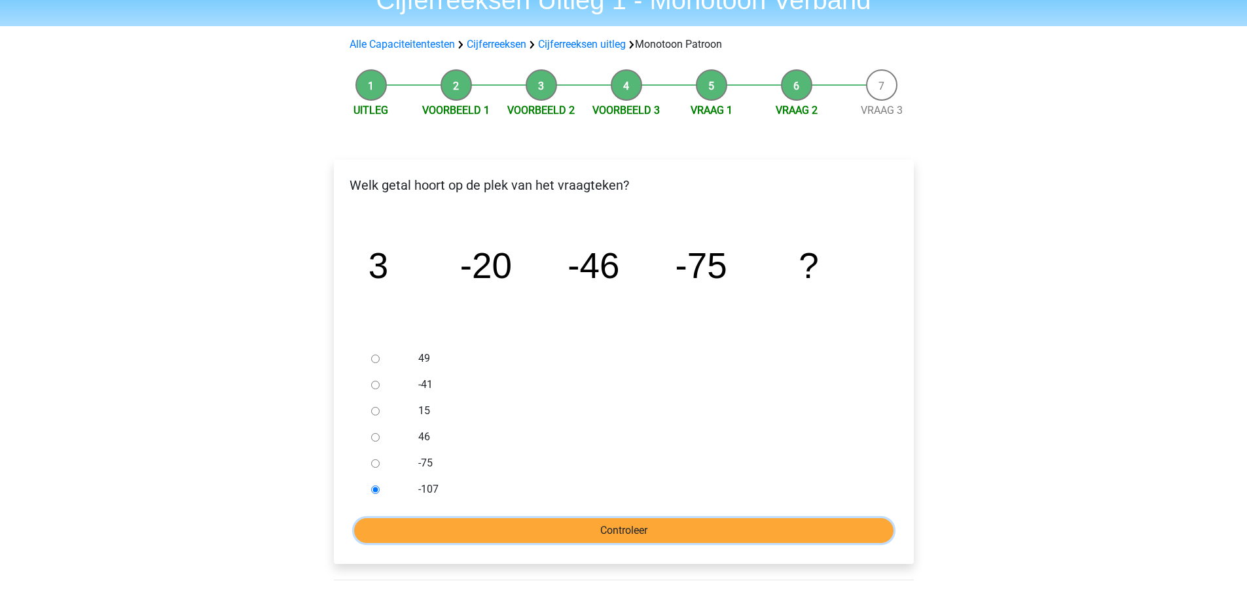
click at [441, 530] on input "Controleer" at bounding box center [623, 530] width 539 height 25
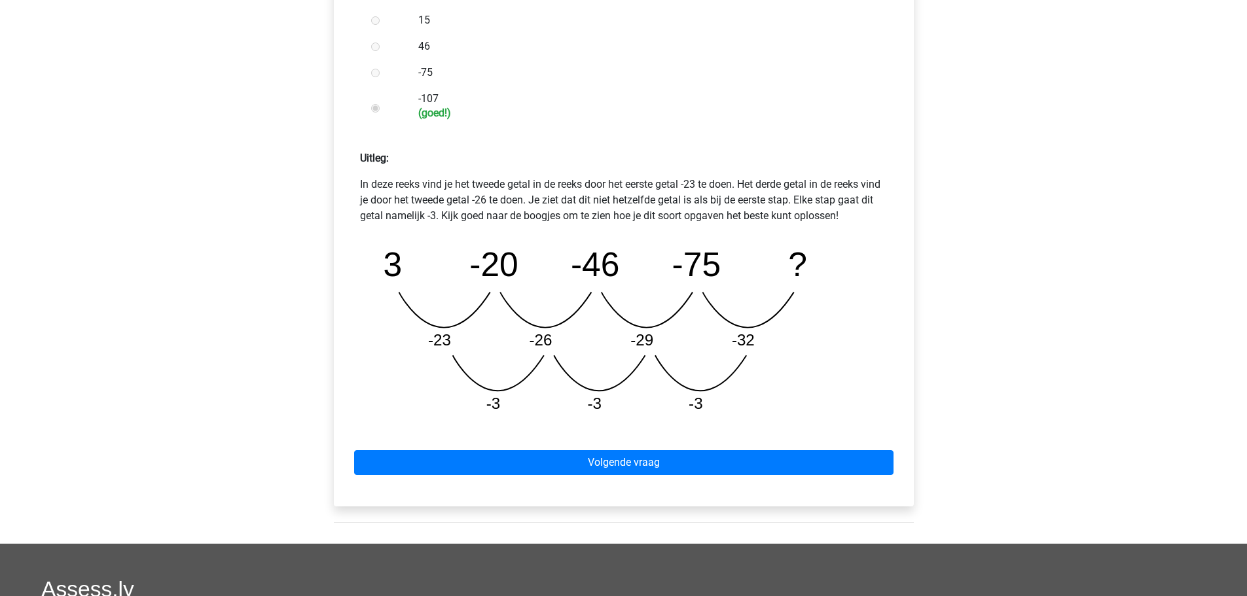
scroll to position [458, 0]
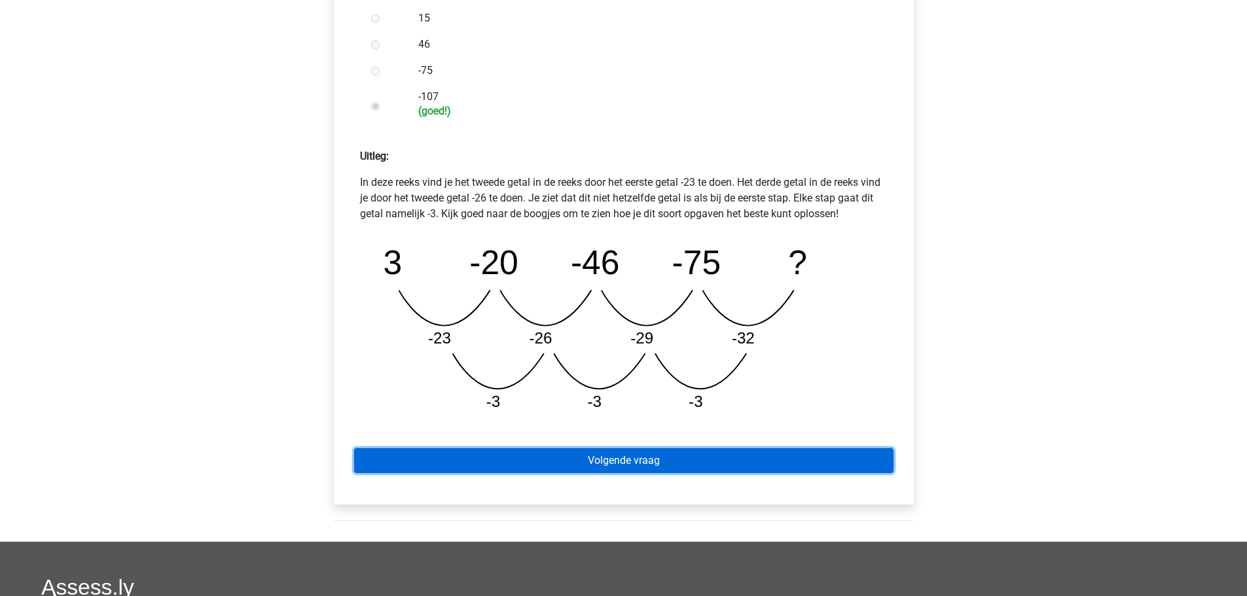
click at [686, 450] on link "Volgende vraag" at bounding box center [623, 460] width 539 height 25
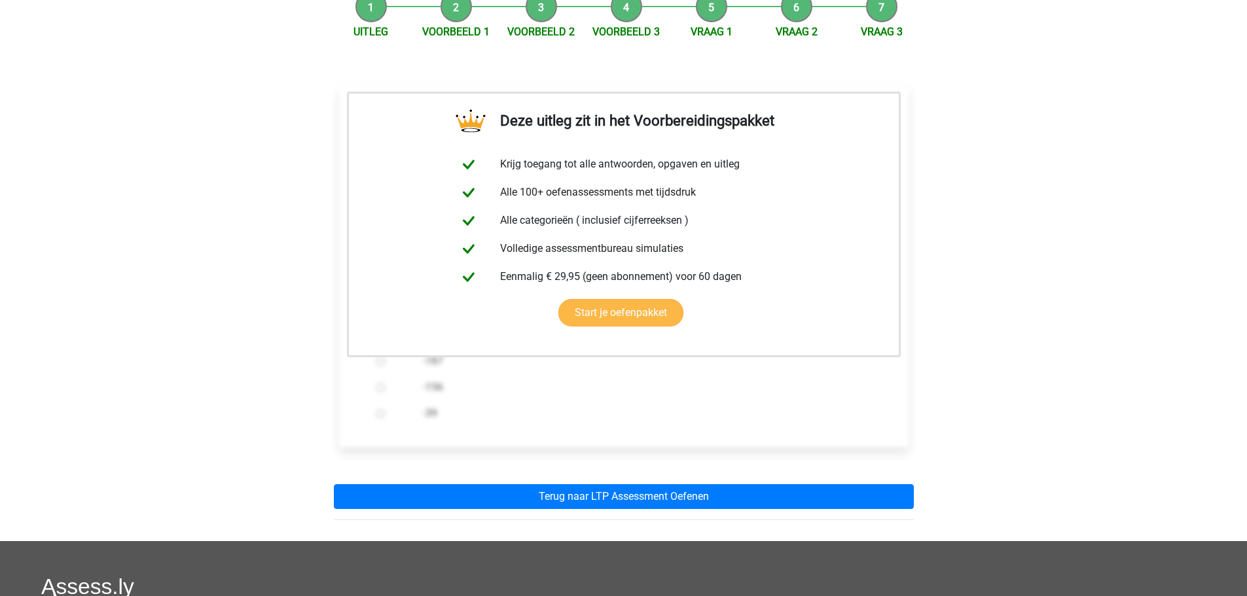
scroll to position [262, 0]
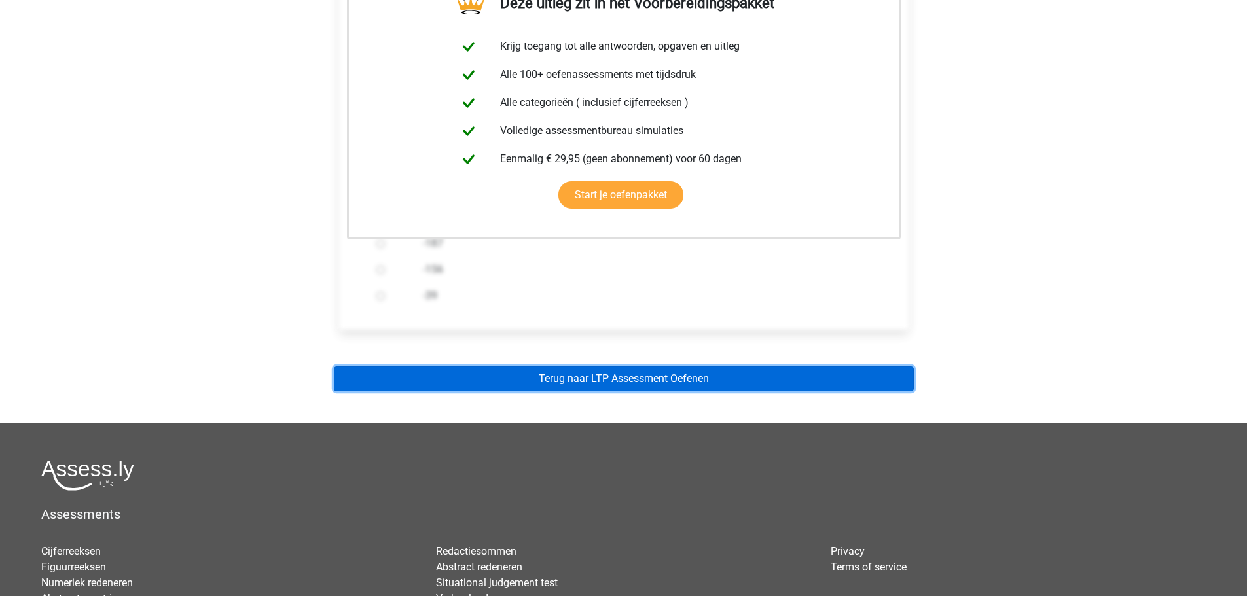
click at [553, 382] on link "Terug naar LTP Assessment Oefenen" at bounding box center [624, 379] width 580 height 25
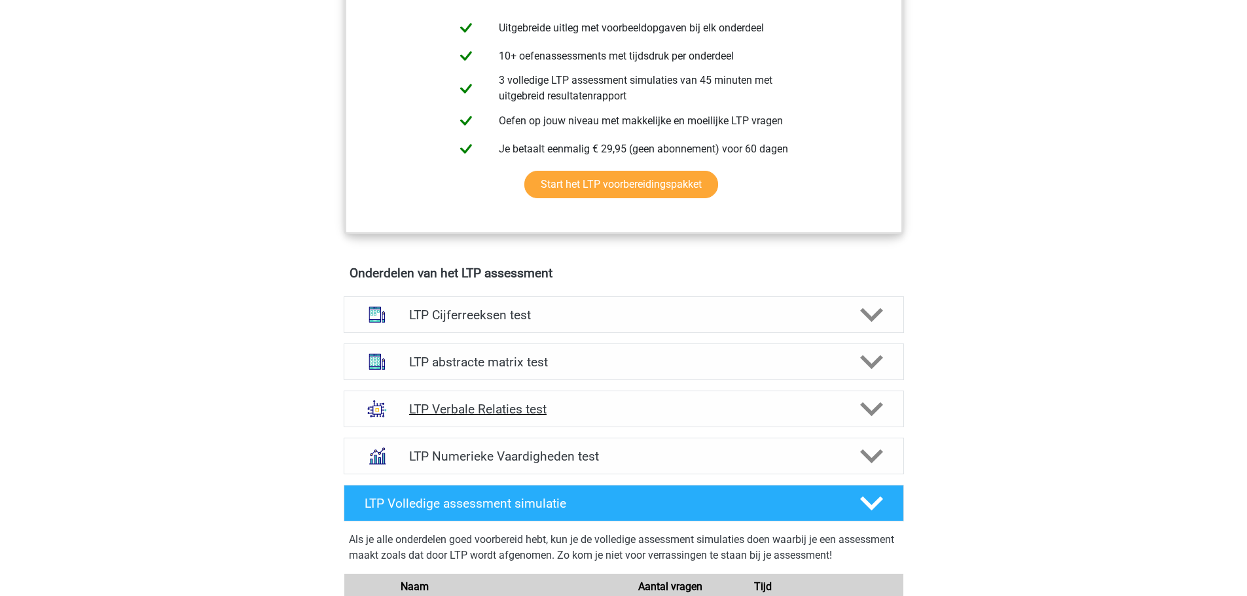
scroll to position [655, 0]
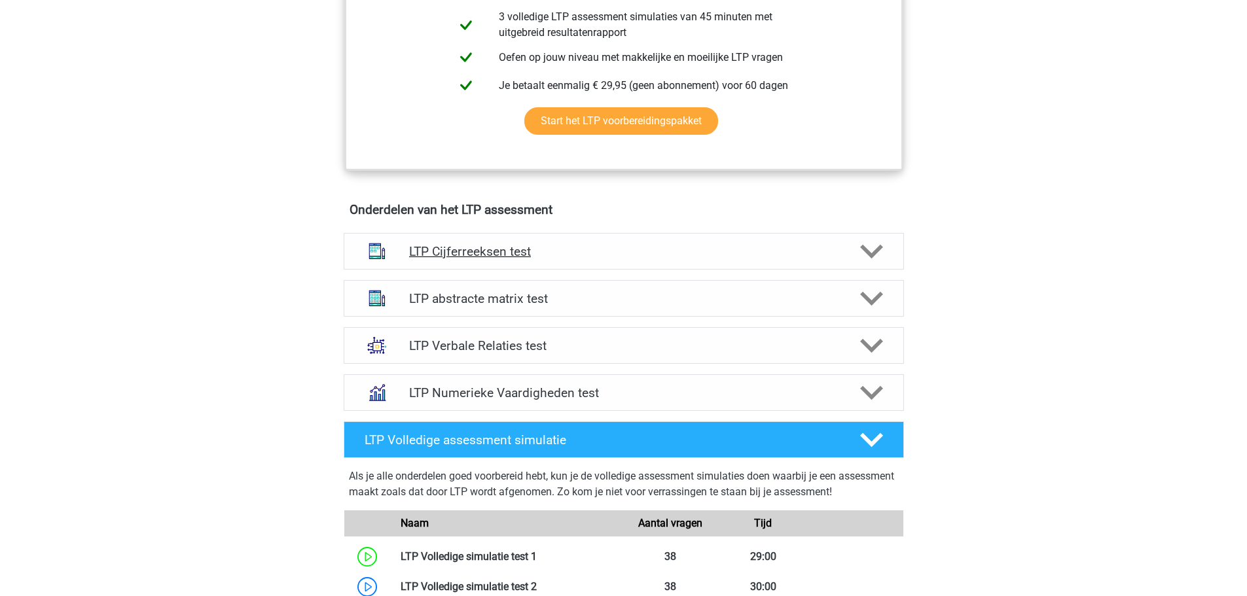
click at [511, 253] on h4 "LTP Cijferreeksen test" at bounding box center [623, 251] width 429 height 15
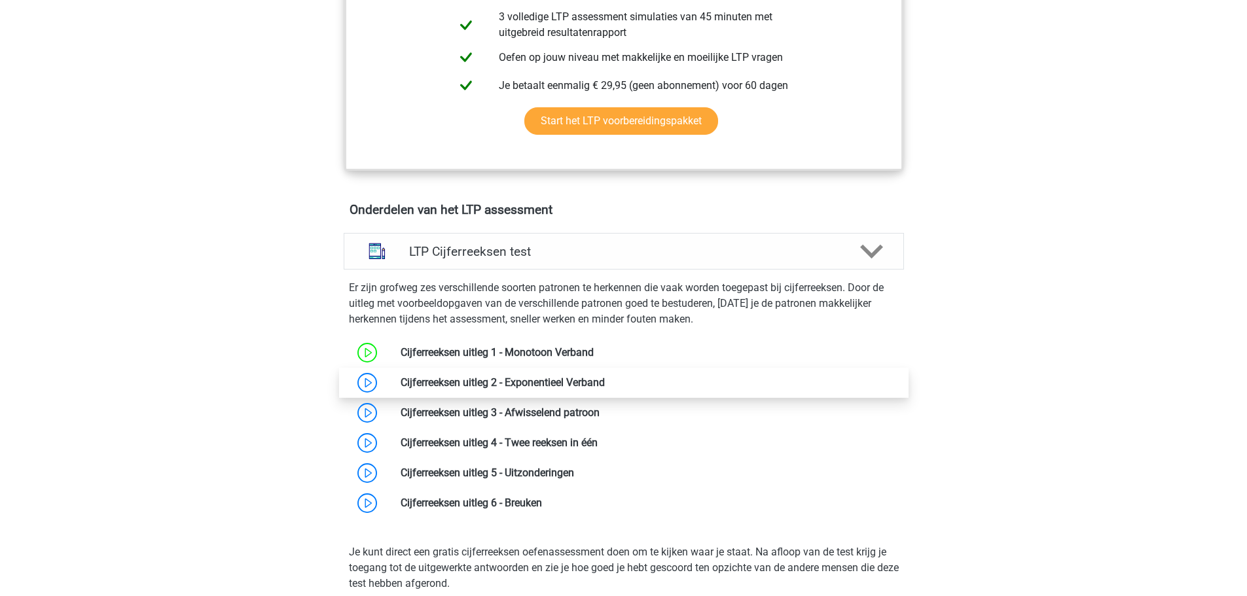
click at [605, 378] on link at bounding box center [605, 382] width 0 height 12
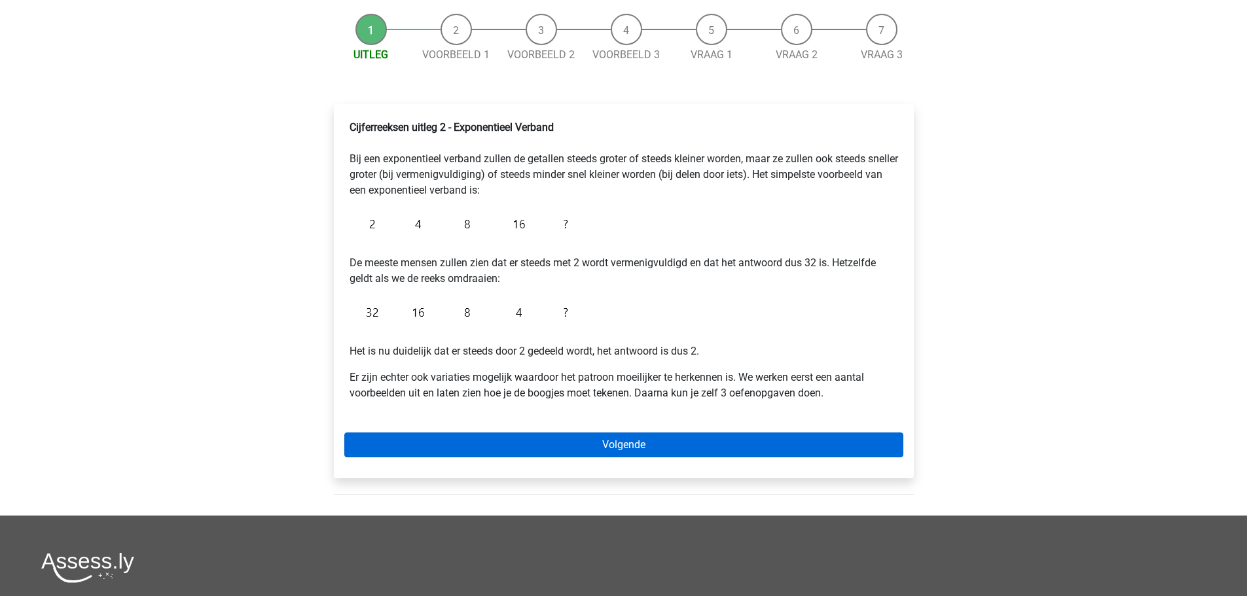
scroll to position [262, 0]
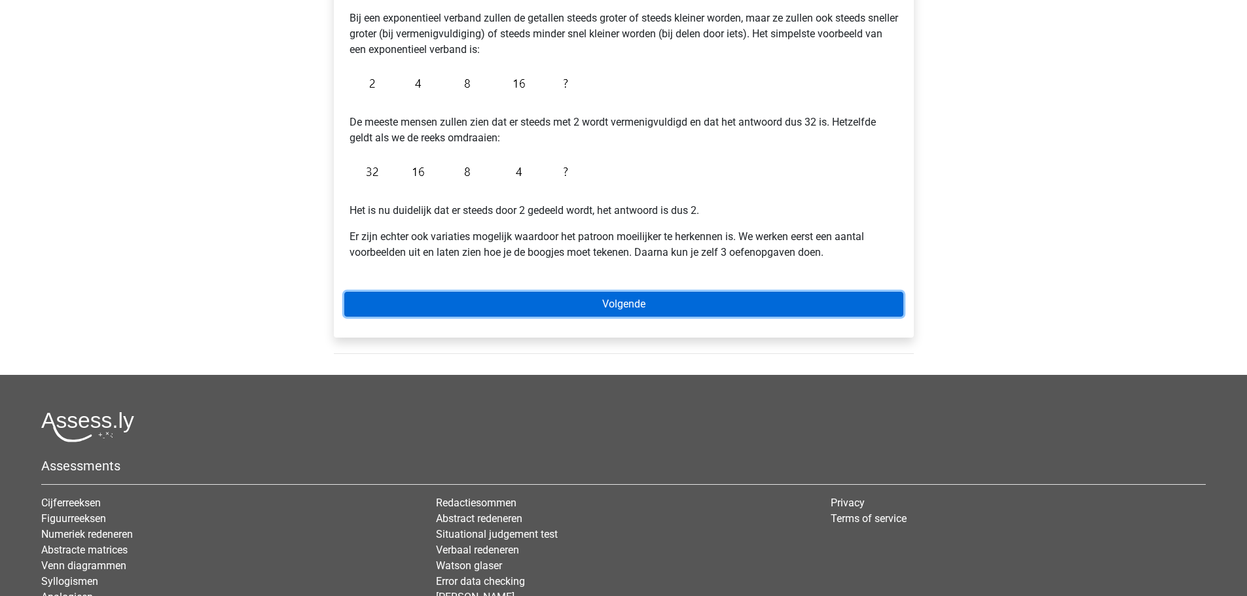
click at [513, 314] on link "Volgende" at bounding box center [623, 304] width 559 height 25
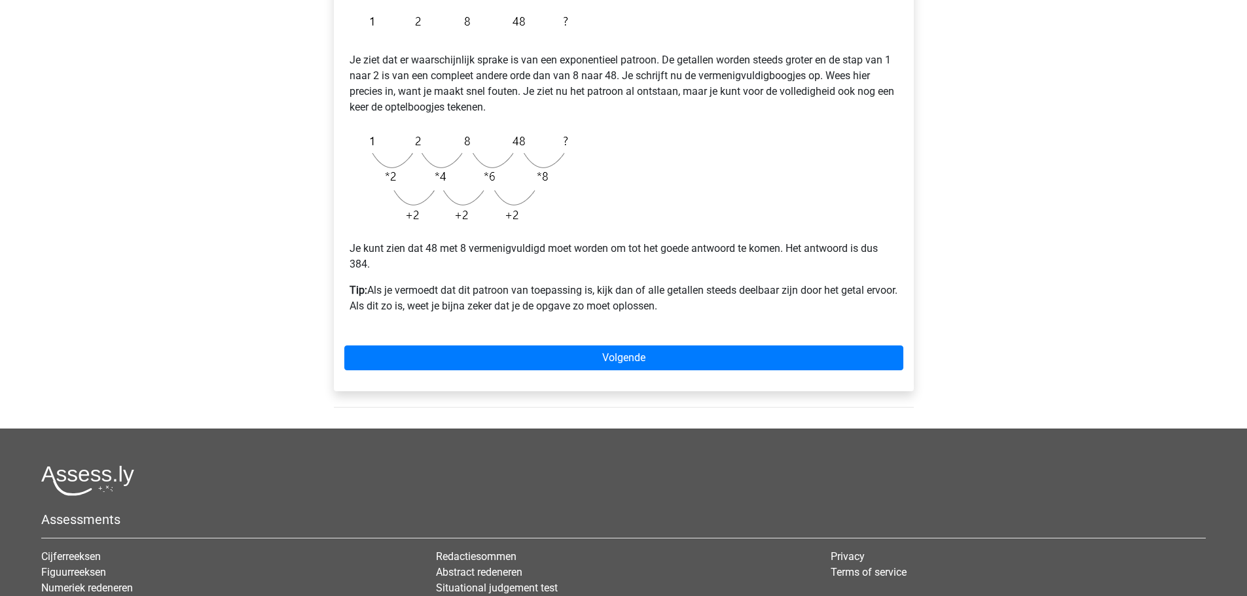
scroll to position [262, 0]
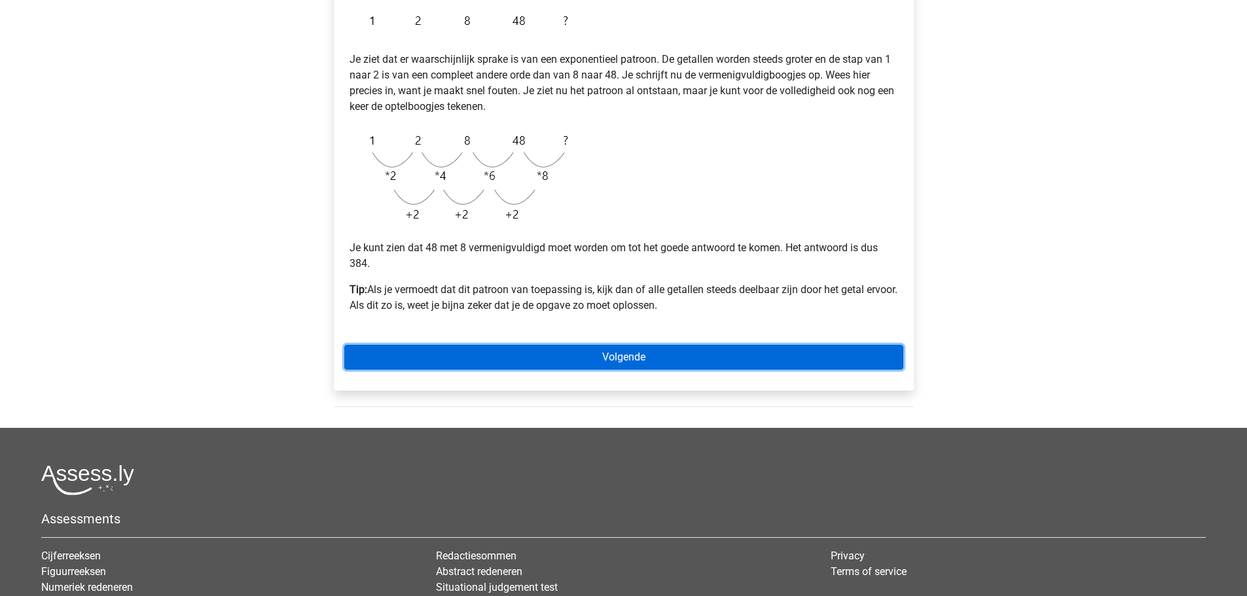
click at [543, 354] on link "Volgende" at bounding box center [623, 357] width 559 height 25
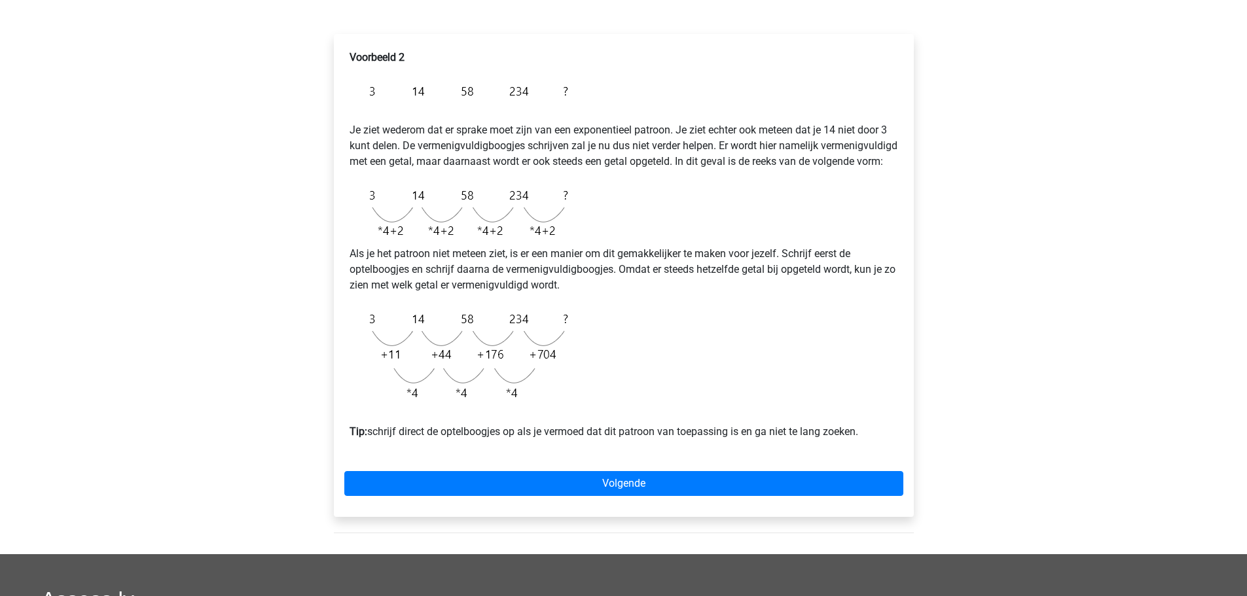
scroll to position [196, 0]
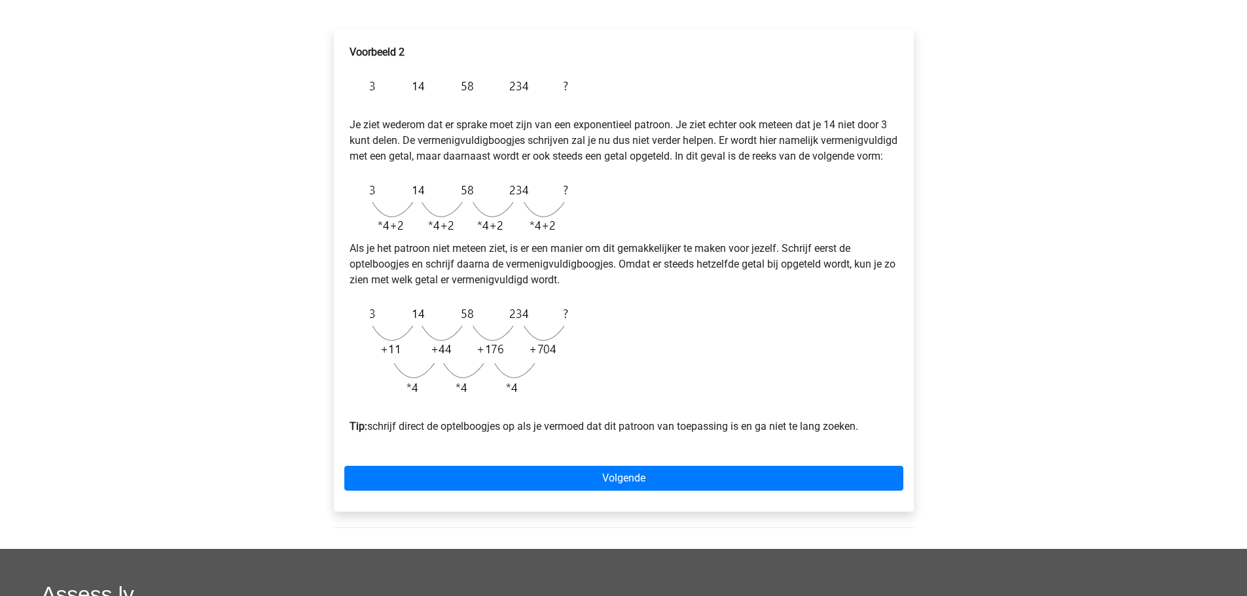
click at [559, 478] on div "Voorbeeld 2 Je ziet wederom dat er sprake moet zijn van een exponentieel patroo…" at bounding box center [624, 270] width 580 height 483
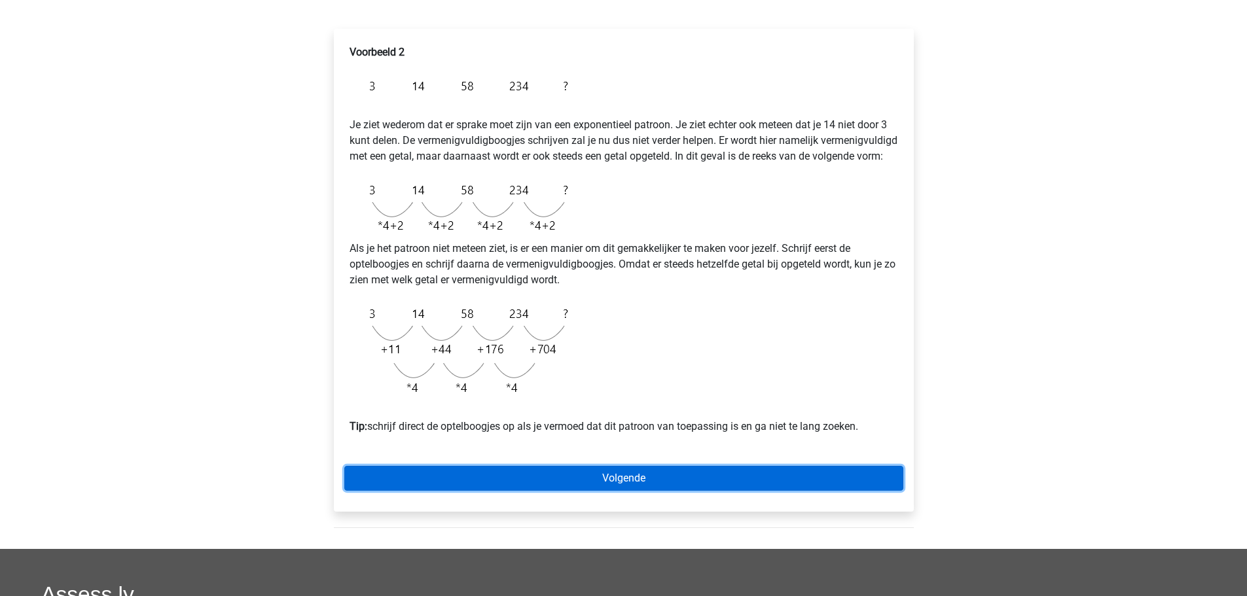
click at [552, 485] on link "Volgende" at bounding box center [623, 478] width 559 height 25
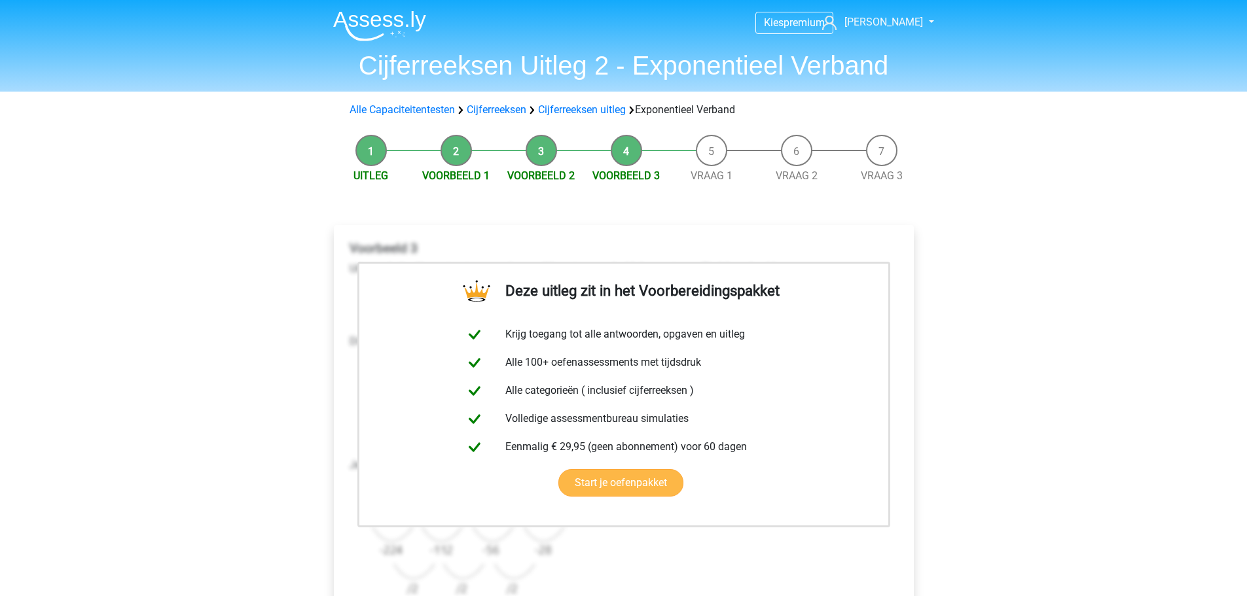
scroll to position [262, 0]
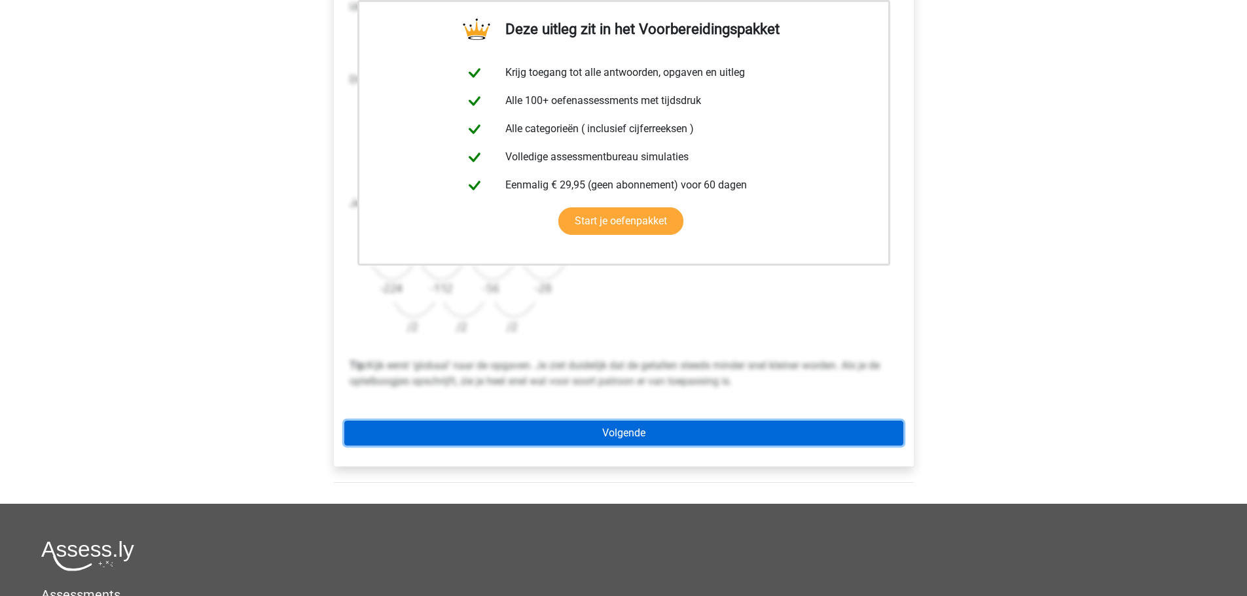
click at [560, 435] on link "Volgende" at bounding box center [623, 433] width 559 height 25
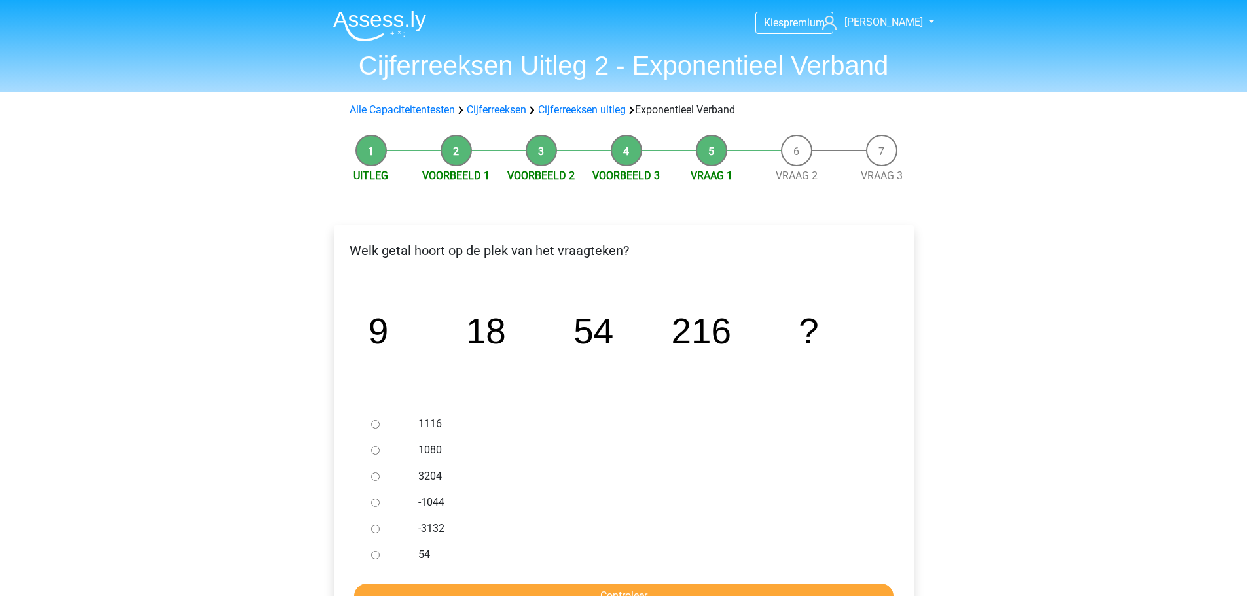
scroll to position [65, 0]
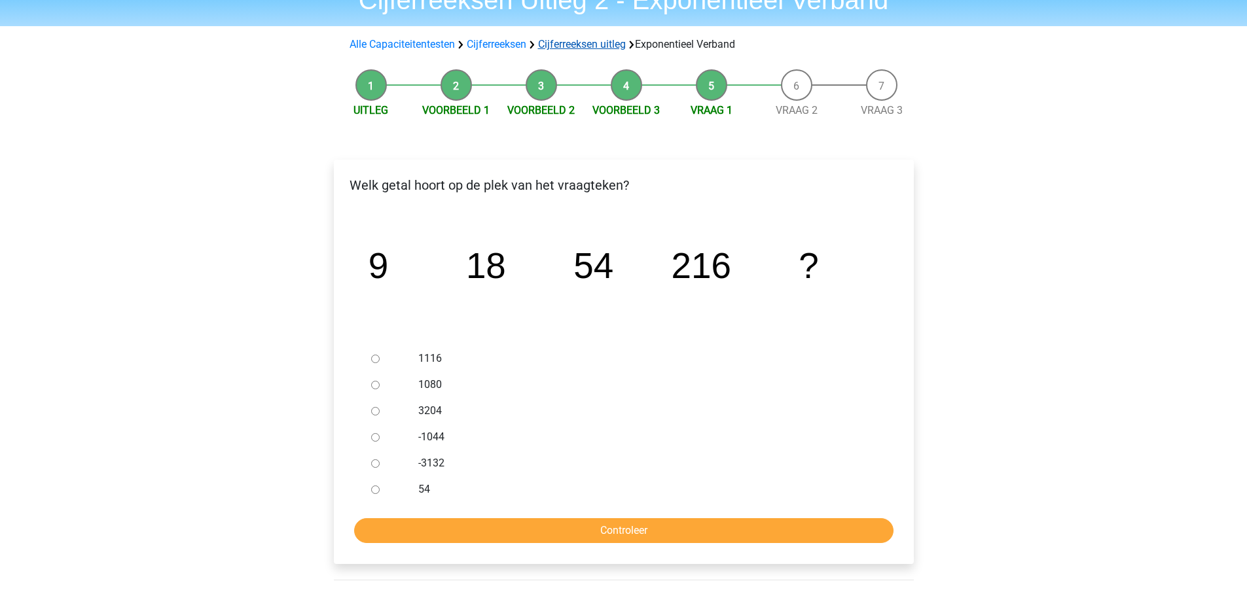
click at [593, 46] on link "Cijferreeksen uitleg" at bounding box center [582, 44] width 88 height 12
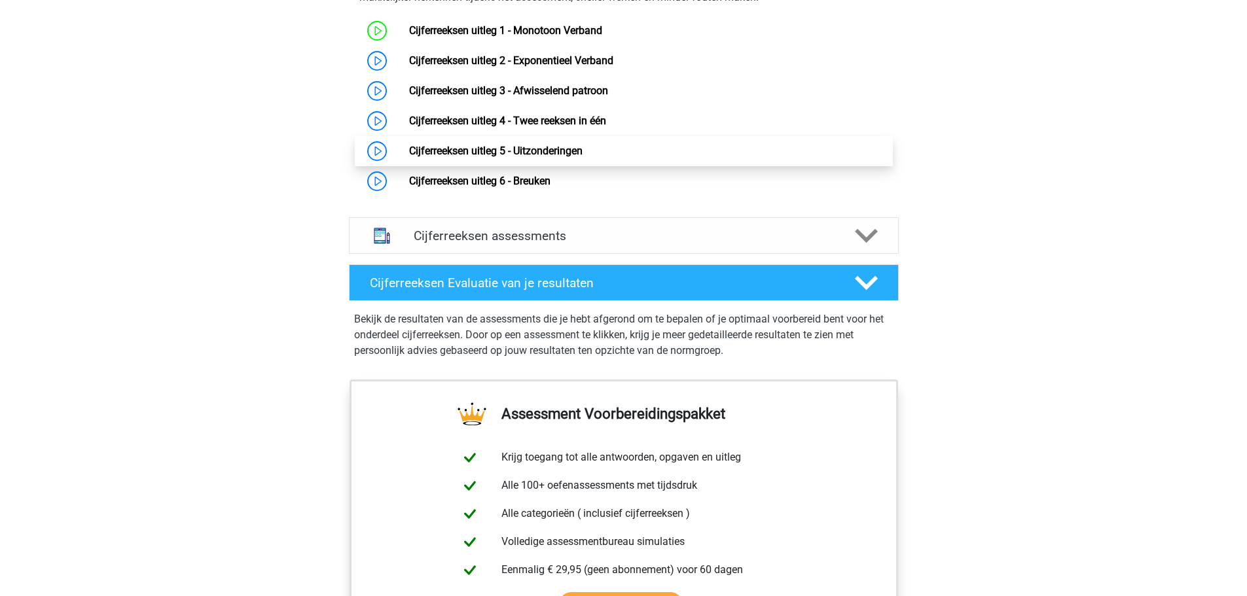
scroll to position [910, 0]
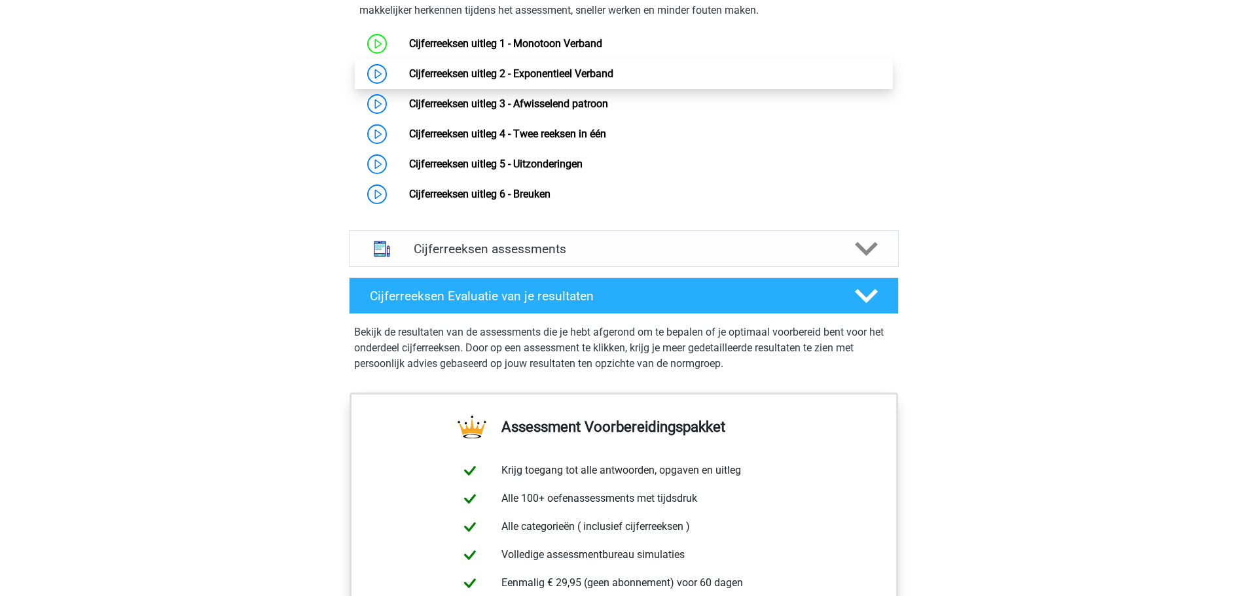
click at [550, 80] on link "Cijferreeksen uitleg 2 - Exponentieel Verband" at bounding box center [511, 73] width 204 height 12
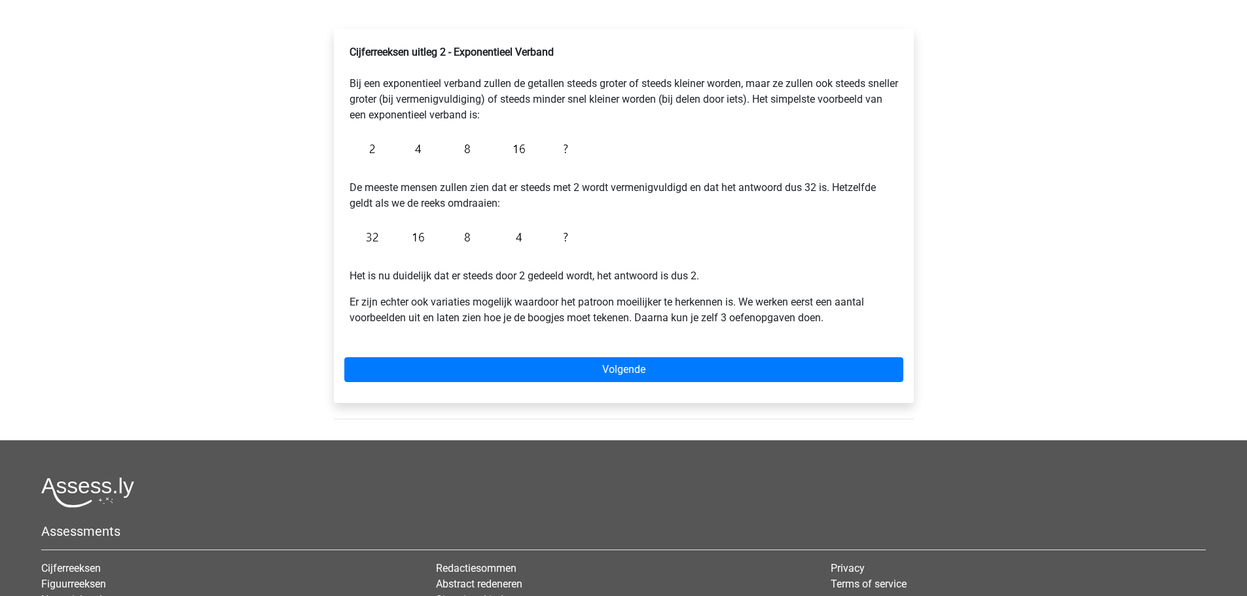
scroll to position [131, 0]
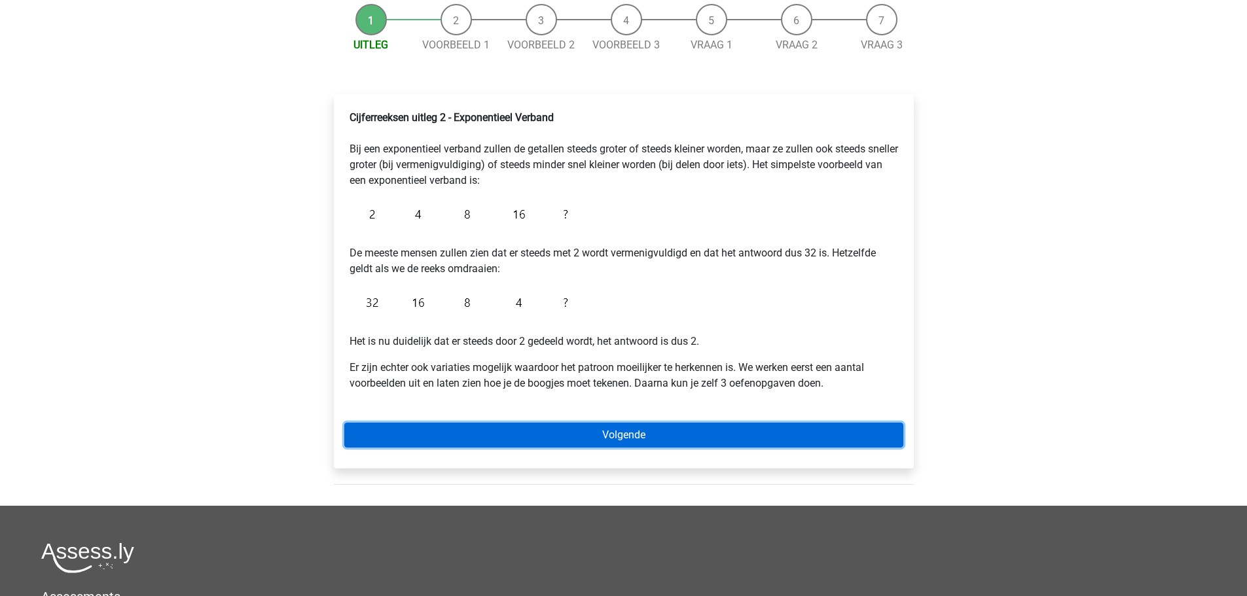
click at [509, 425] on link "Volgende" at bounding box center [623, 435] width 559 height 25
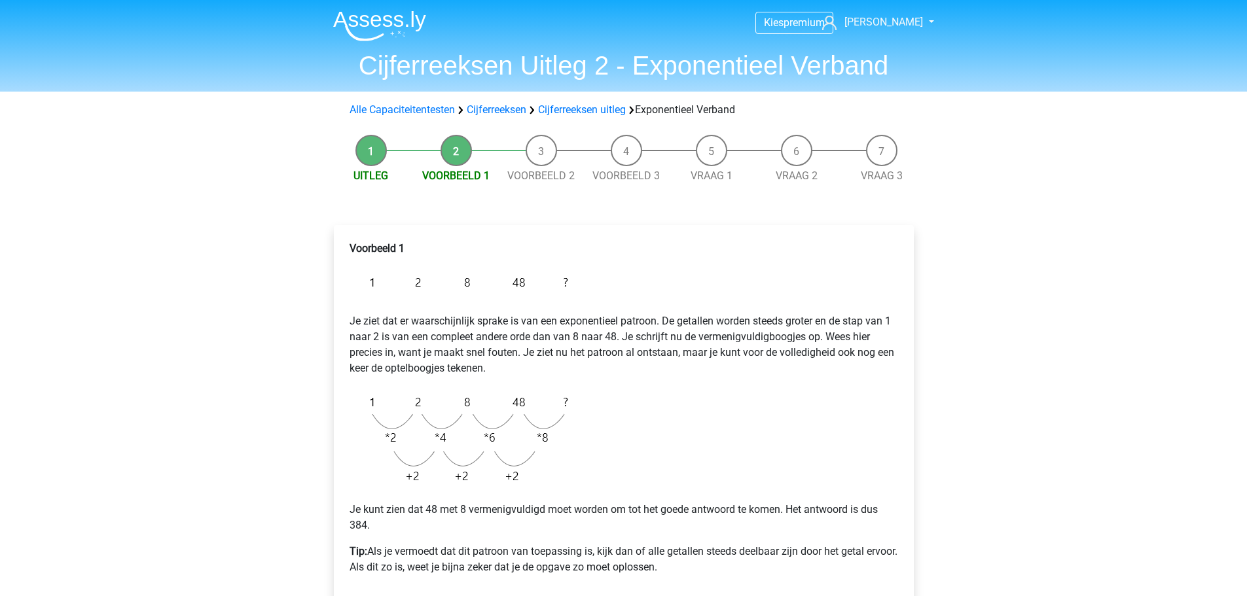
scroll to position [131, 0]
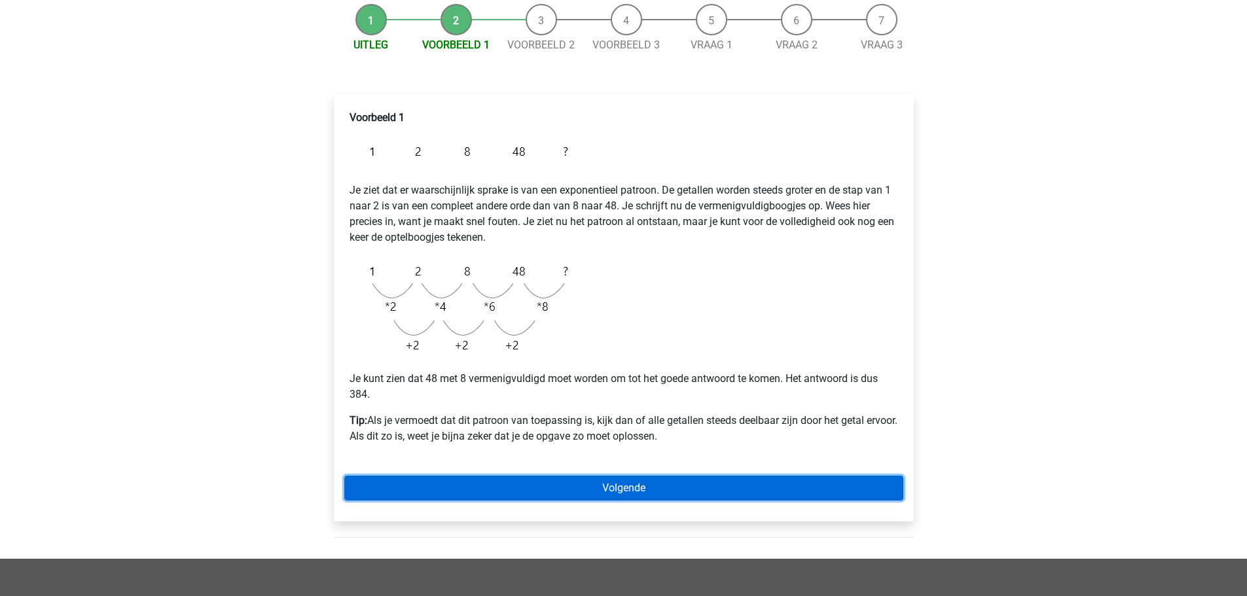
click at [509, 482] on link "Volgende" at bounding box center [623, 488] width 559 height 25
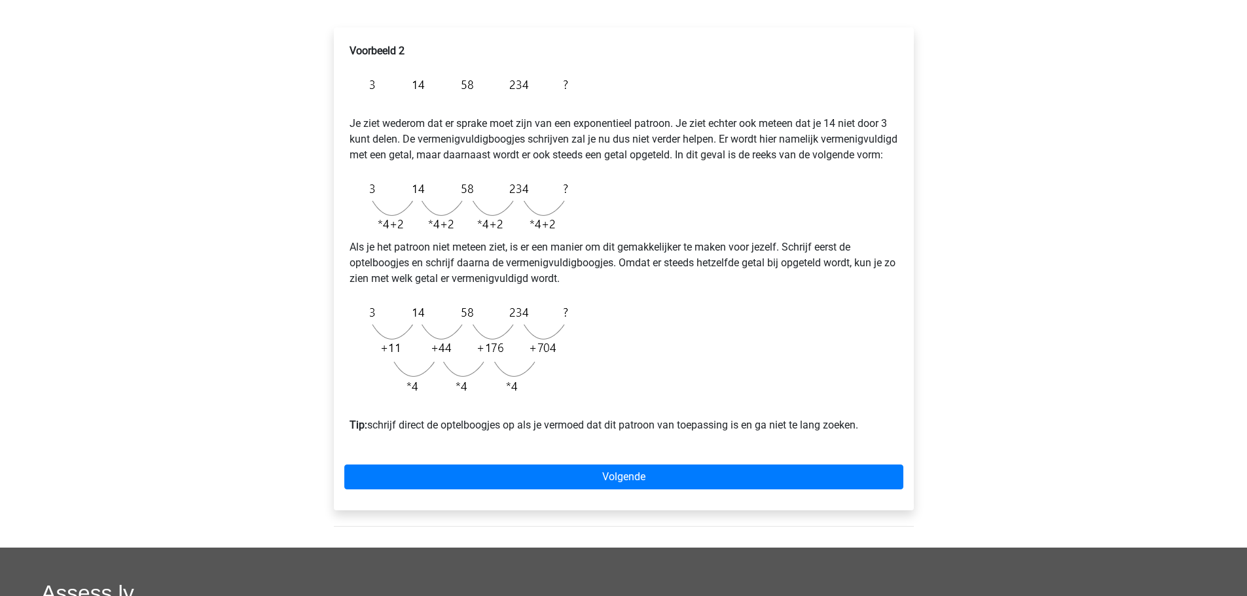
scroll to position [262, 0]
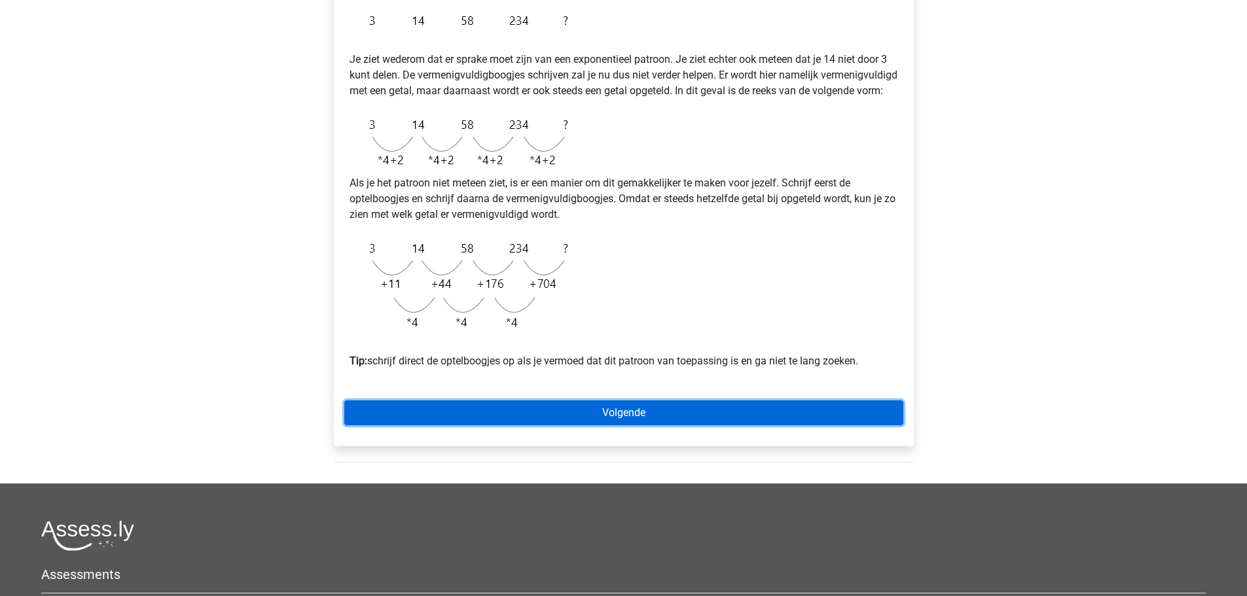
click at [555, 425] on link "Volgende" at bounding box center [623, 413] width 559 height 25
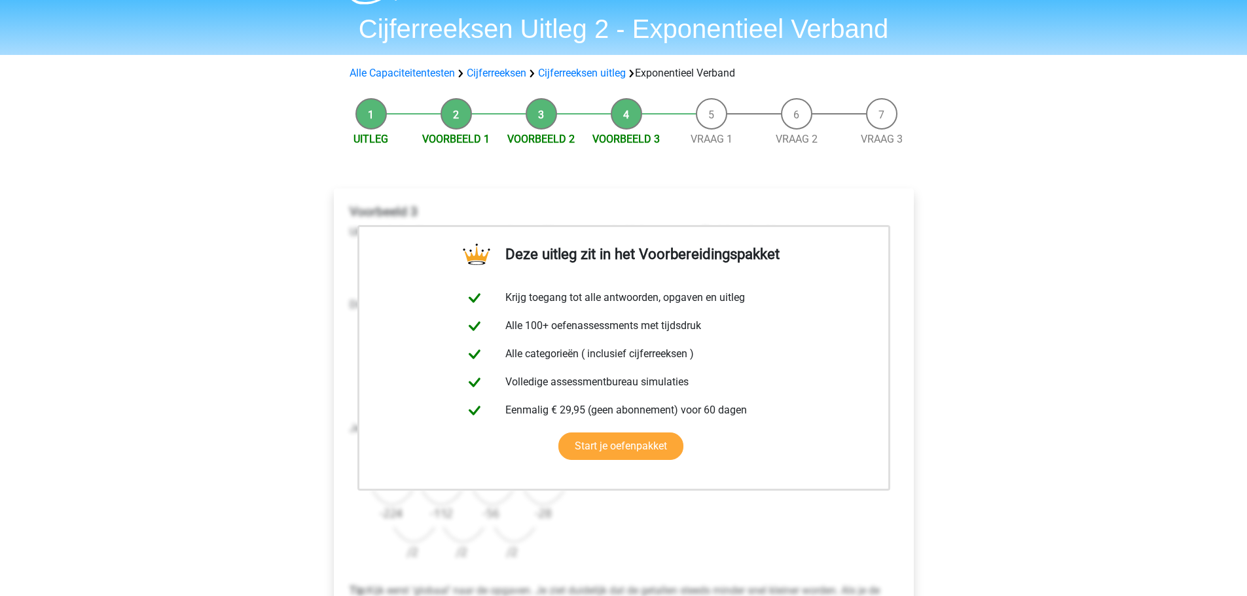
scroll to position [262, 0]
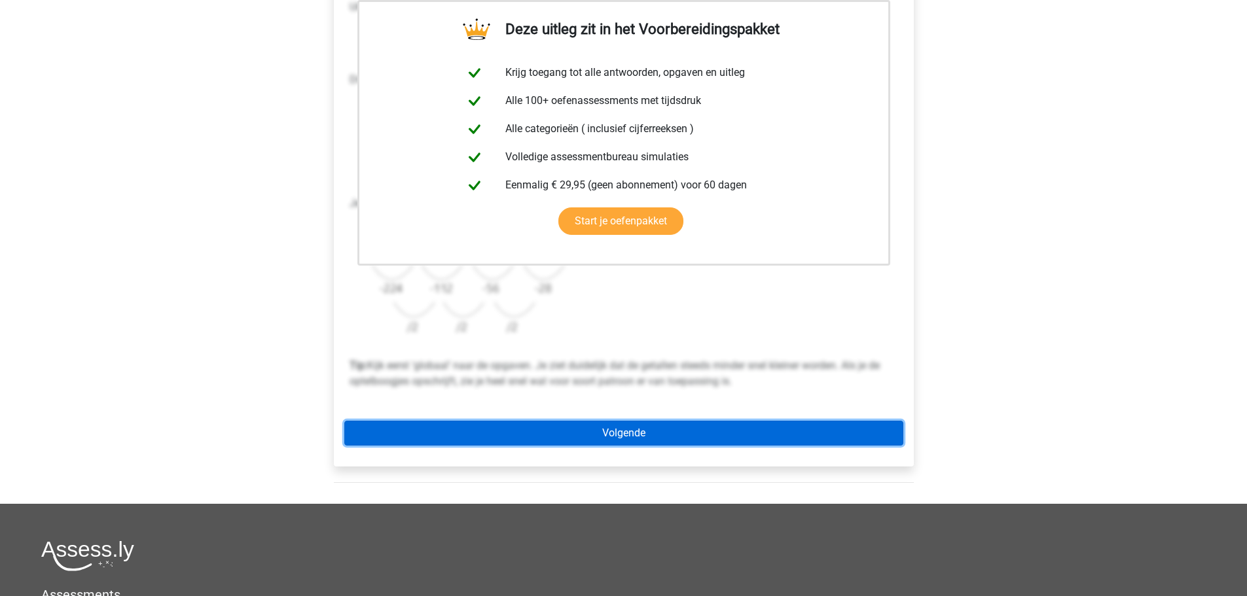
click at [551, 433] on link "Volgende" at bounding box center [623, 433] width 559 height 25
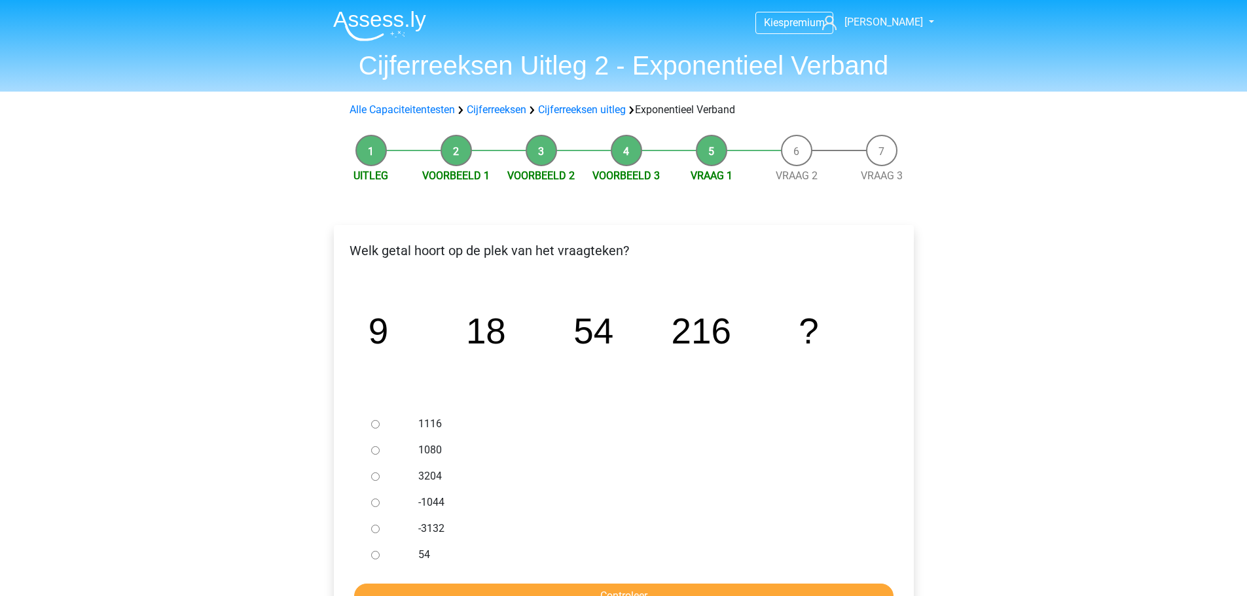
click at [369, 450] on div at bounding box center [387, 450] width 43 height 26
click at [374, 449] on input "1080" at bounding box center [375, 450] width 9 height 9
radio input "true"
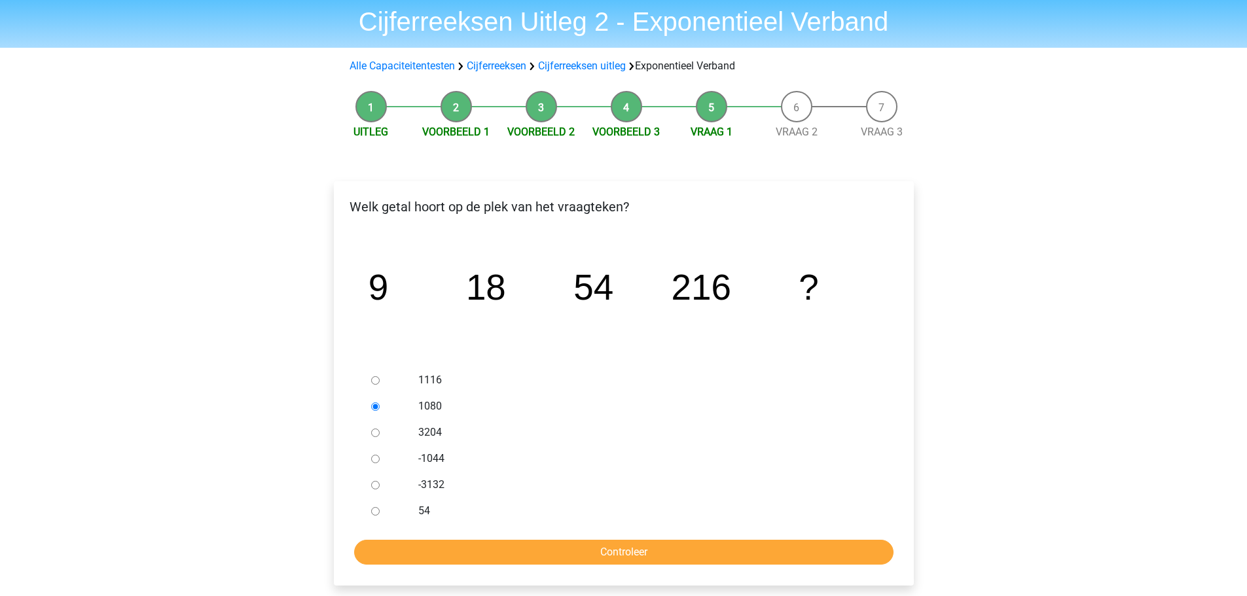
scroll to position [65, 0]
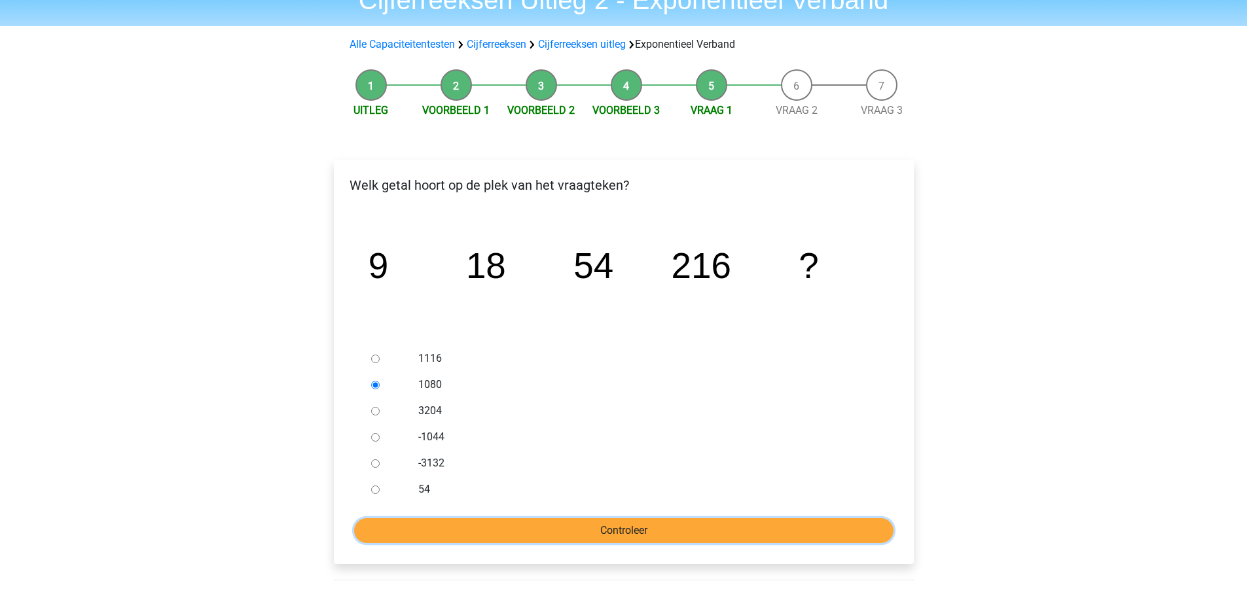
click at [477, 520] on input "Controleer" at bounding box center [623, 530] width 539 height 25
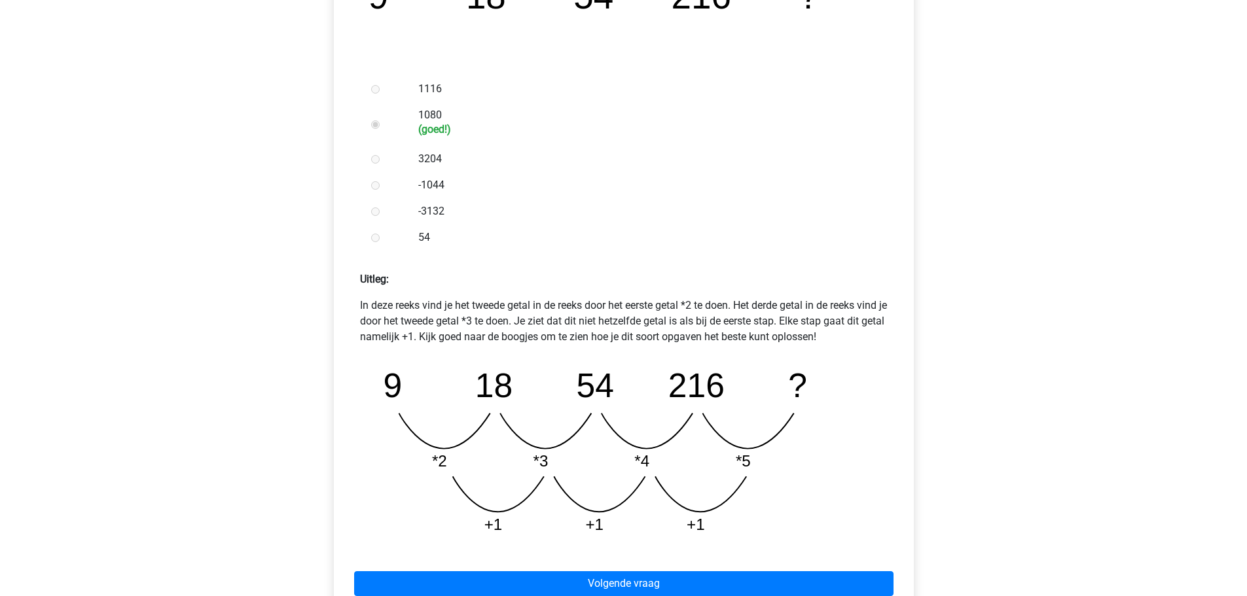
scroll to position [393, 0]
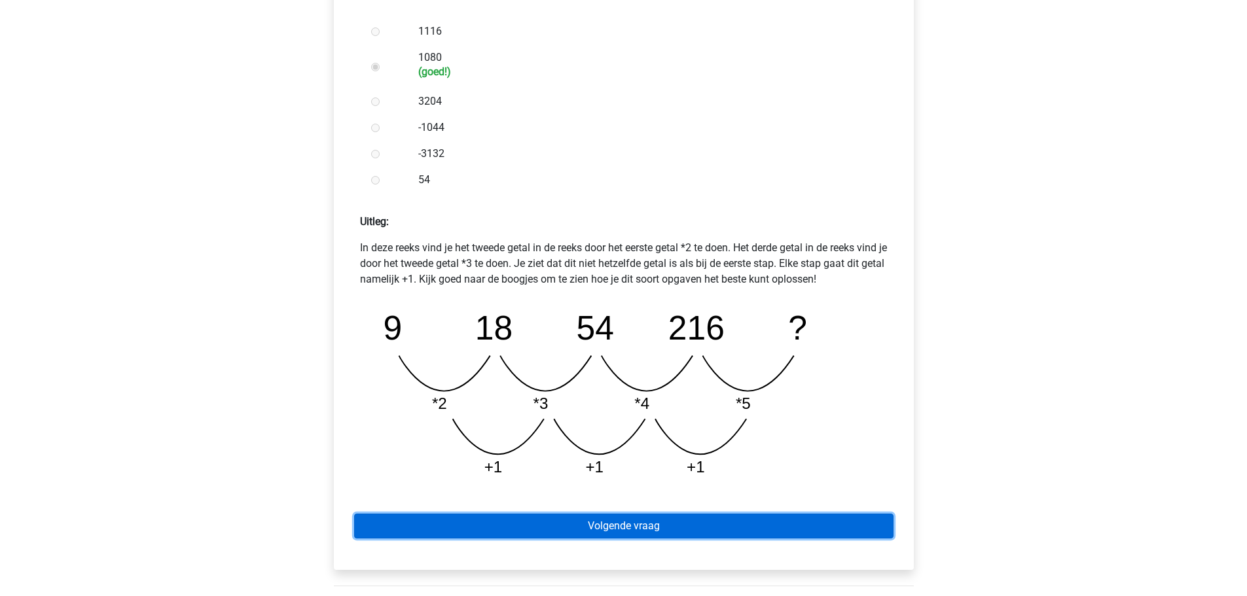
click at [558, 530] on link "Volgende vraag" at bounding box center [623, 526] width 539 height 25
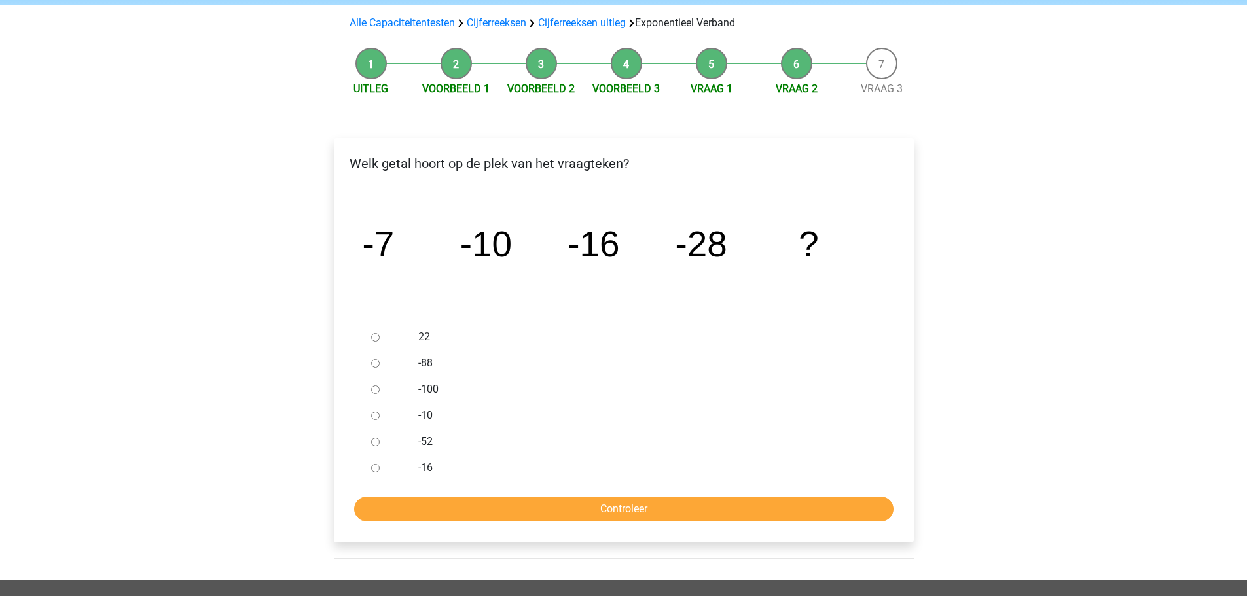
scroll to position [131, 0]
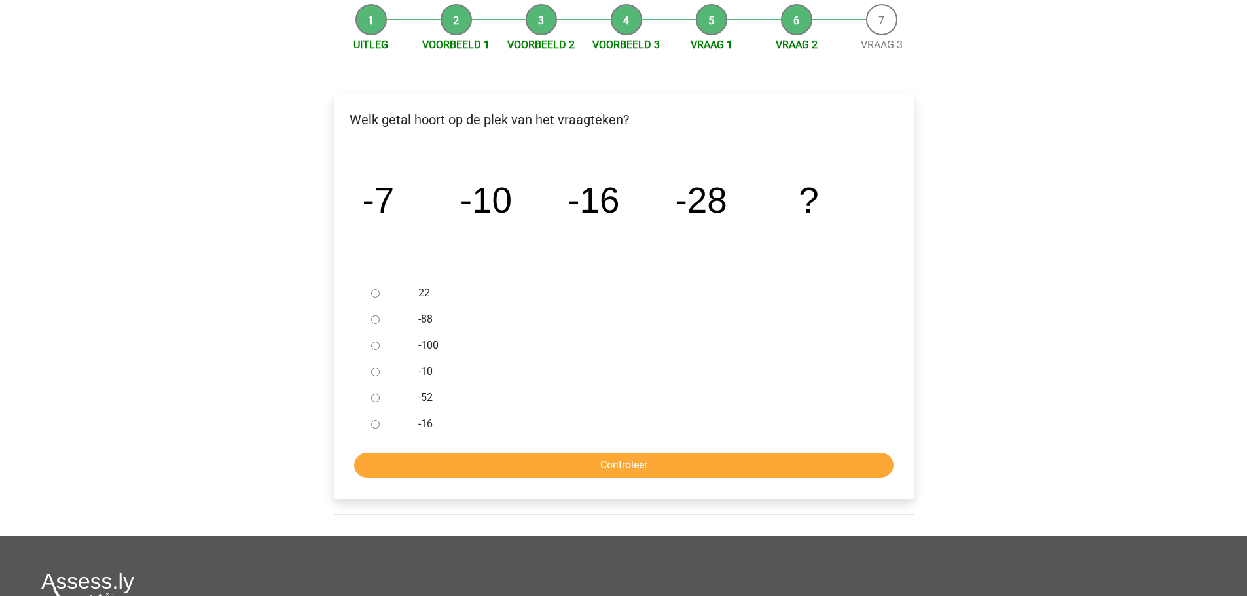
click at [375, 397] on input "-52" at bounding box center [375, 398] width 9 height 9
radio input "true"
click at [617, 460] on input "Controleer" at bounding box center [623, 465] width 539 height 25
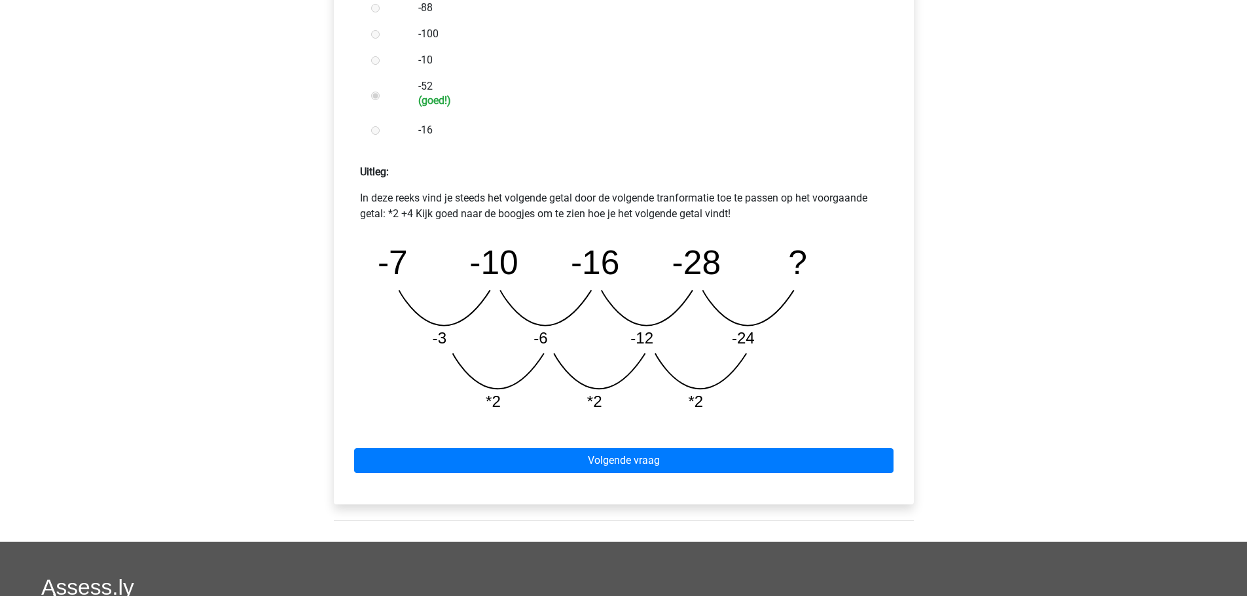
scroll to position [458, 0]
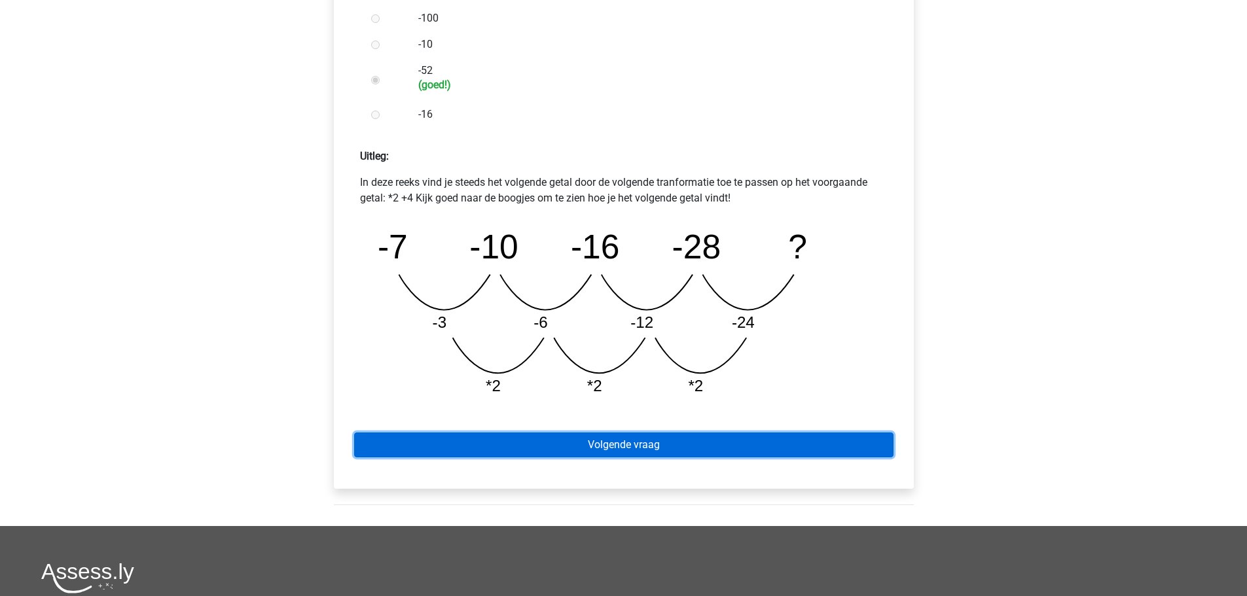
click at [604, 441] on link "Volgende vraag" at bounding box center [623, 445] width 539 height 25
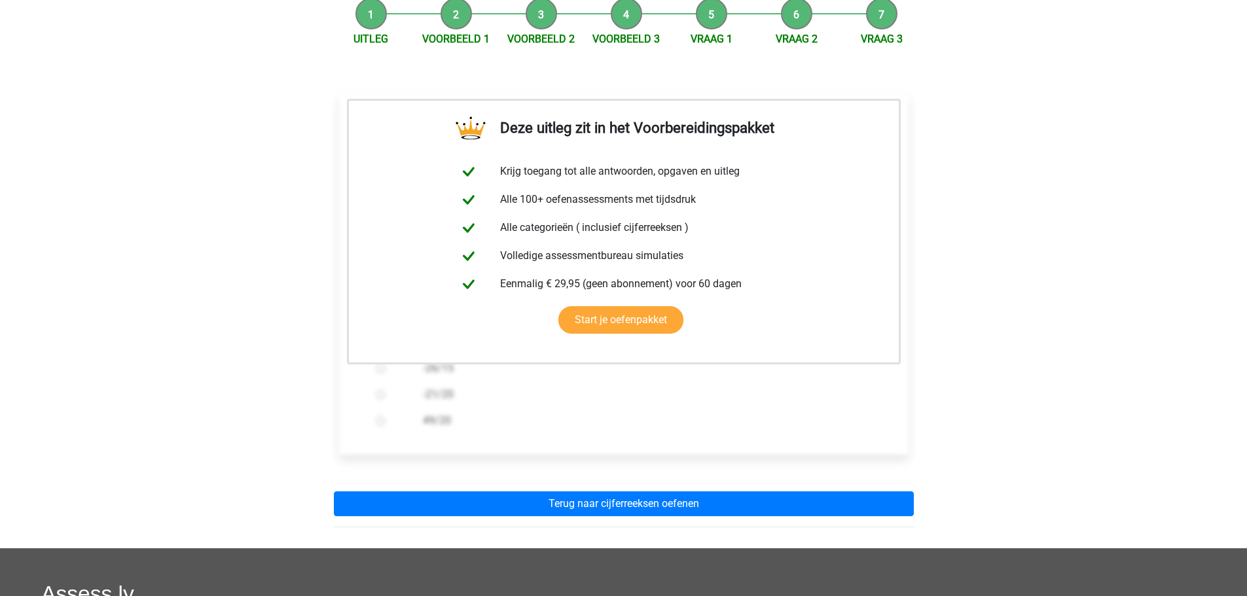
scroll to position [262, 0]
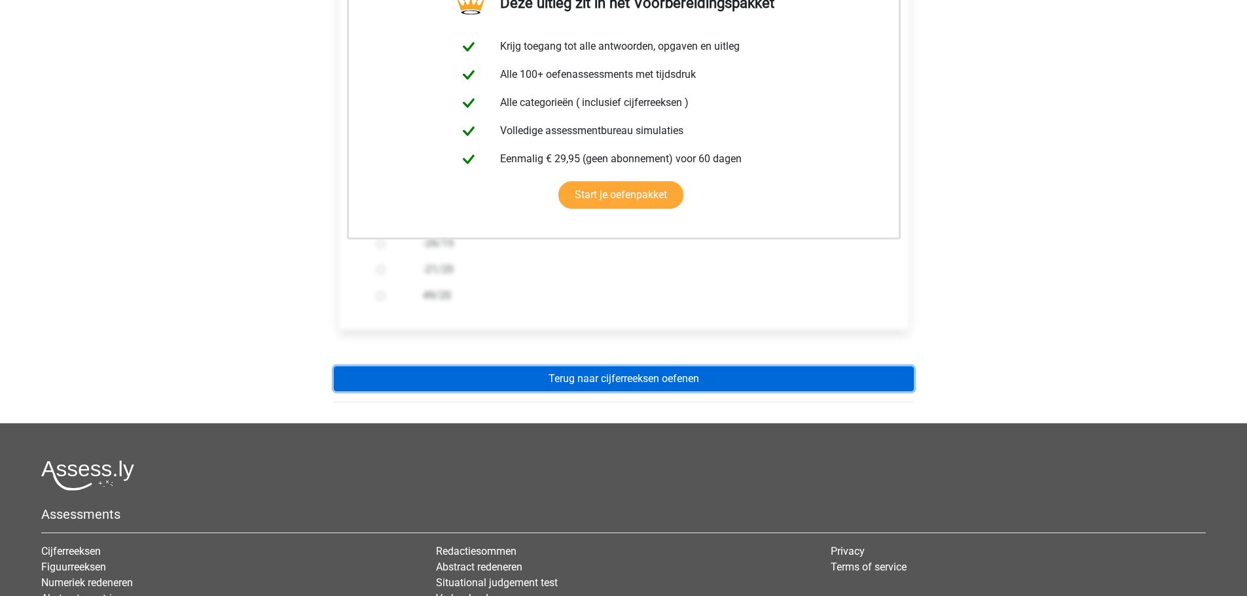
click at [541, 376] on link "Terug naar cijferreeksen oefenen" at bounding box center [624, 379] width 580 height 25
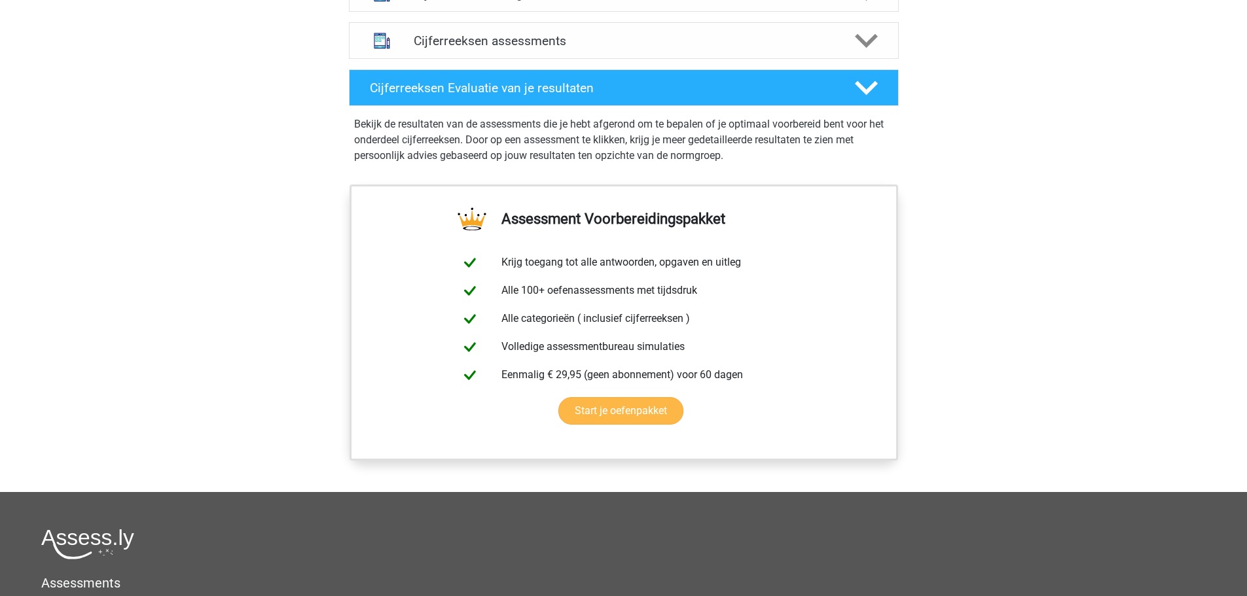
scroll to position [720, 0]
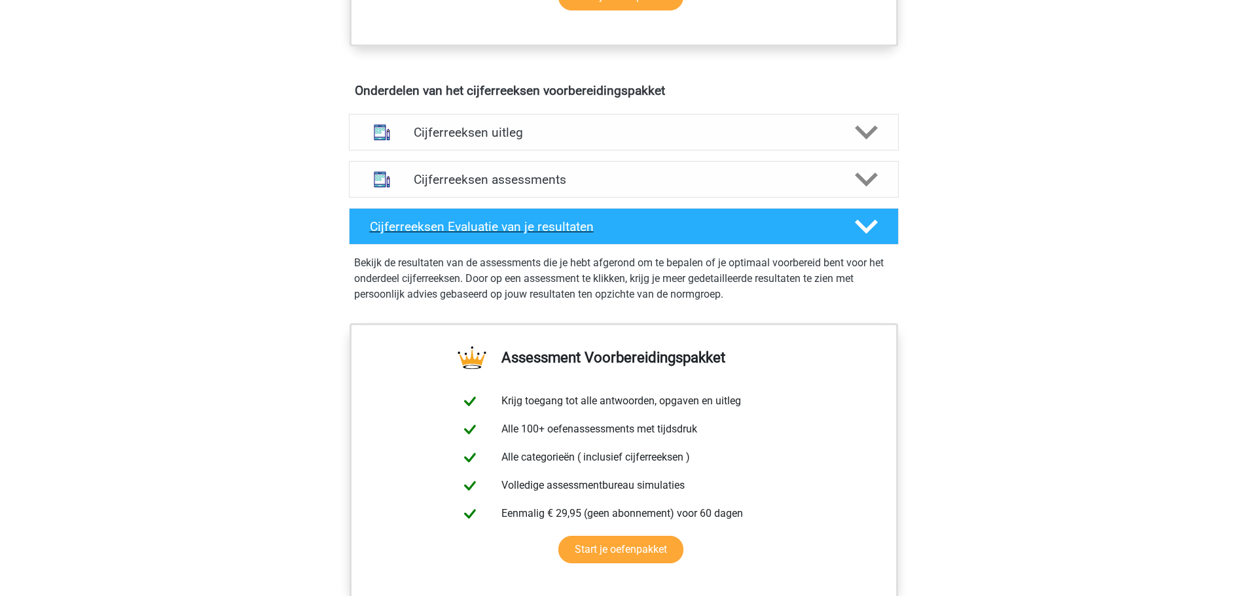
click at [709, 234] on h4 "Cijferreeksen Evaluatie van je resultaten" at bounding box center [602, 226] width 464 height 15
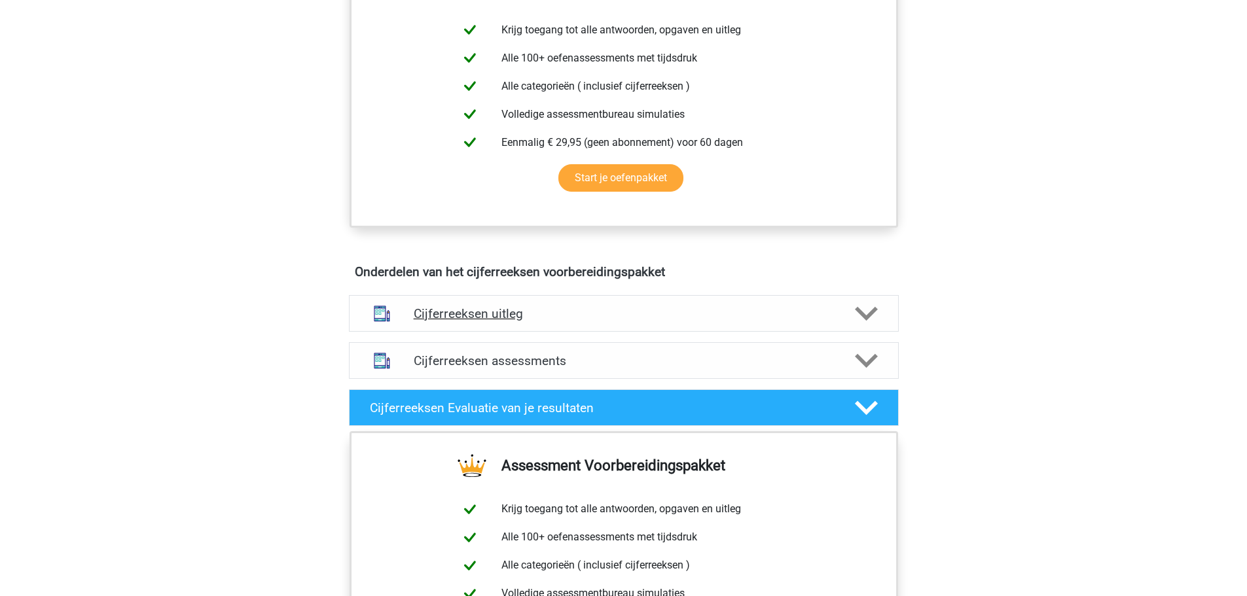
scroll to position [524, 0]
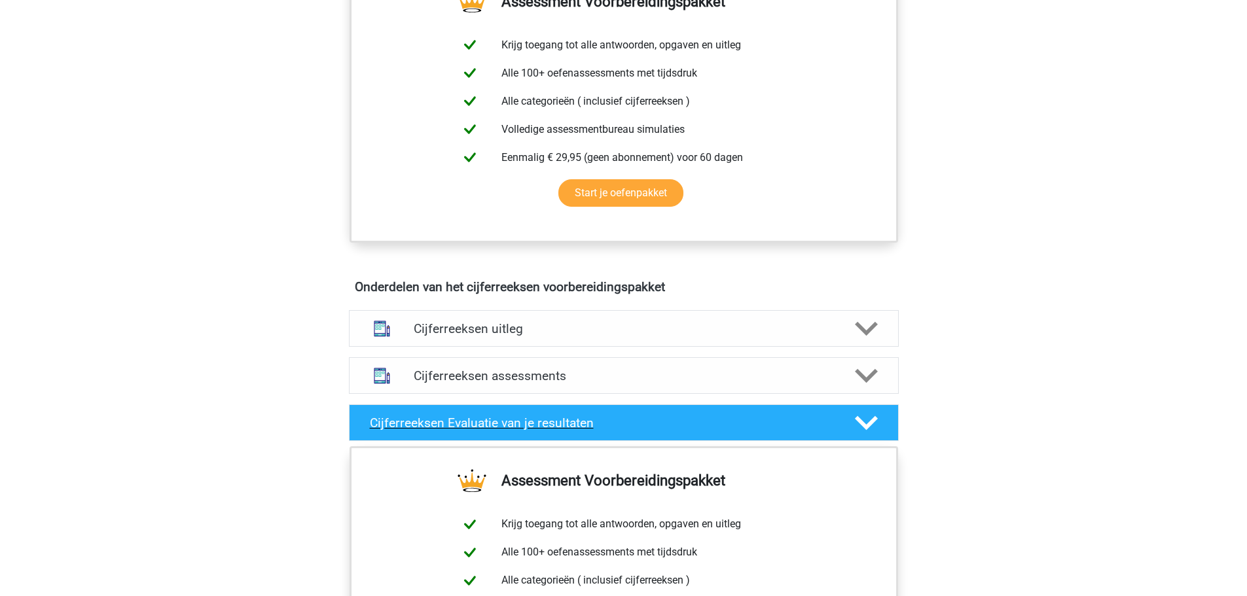
click at [859, 428] on icon at bounding box center [866, 423] width 23 height 23
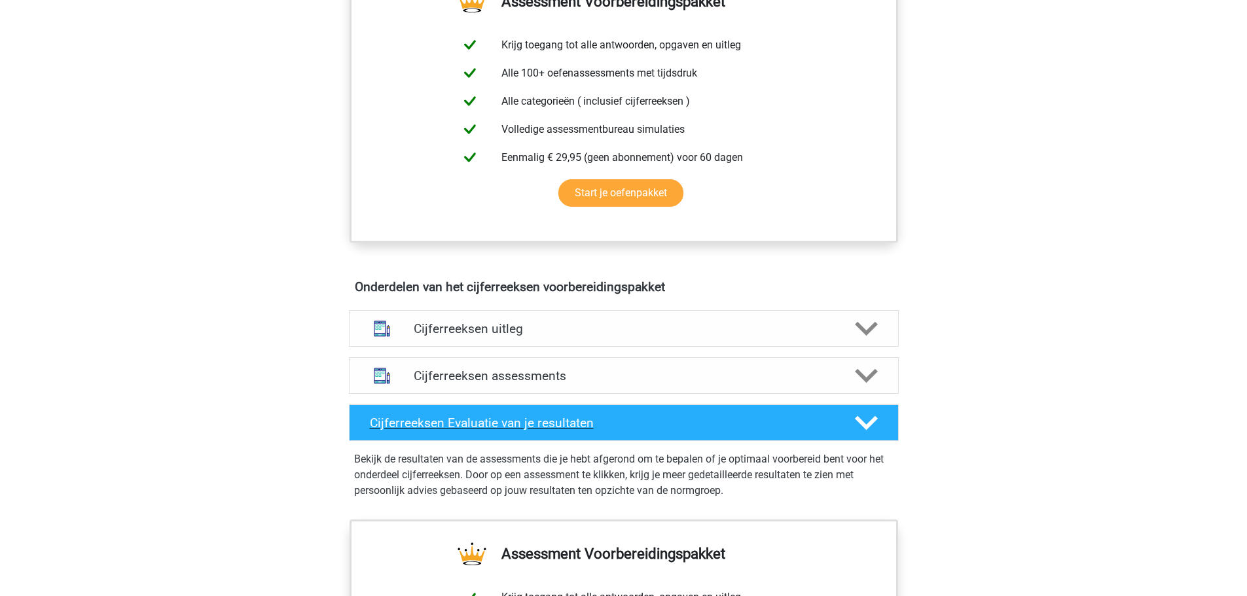
click at [863, 430] on polygon at bounding box center [866, 423] width 23 height 14
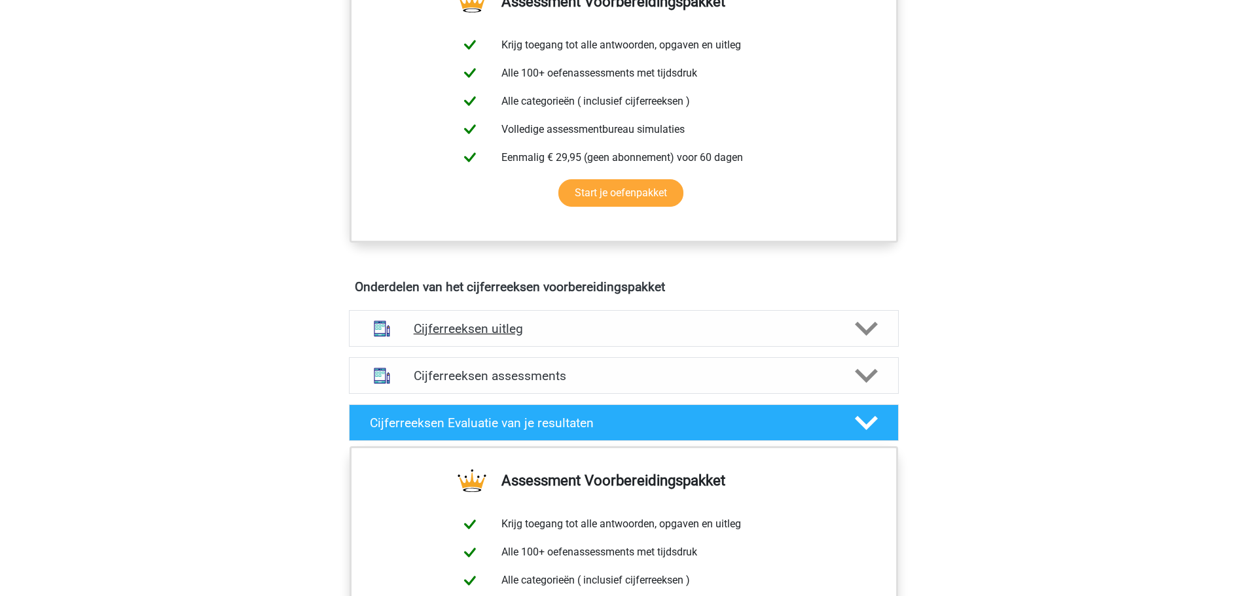
click at [464, 336] on h4 "Cijferreeksen uitleg" at bounding box center [624, 328] width 420 height 15
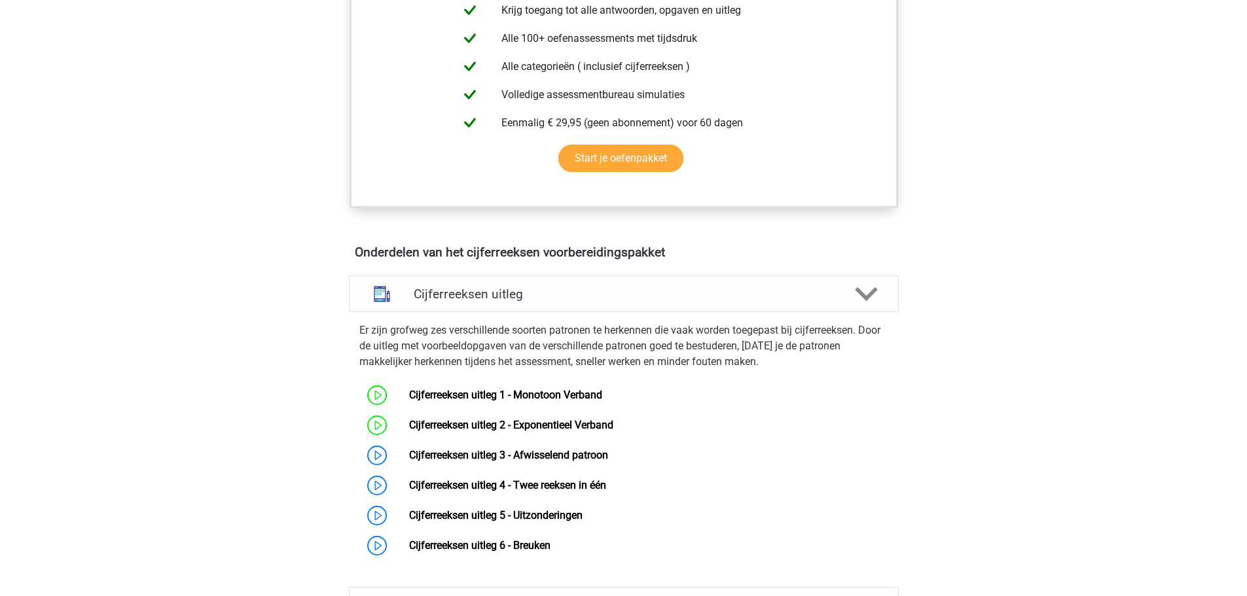
scroll to position [655, 0]
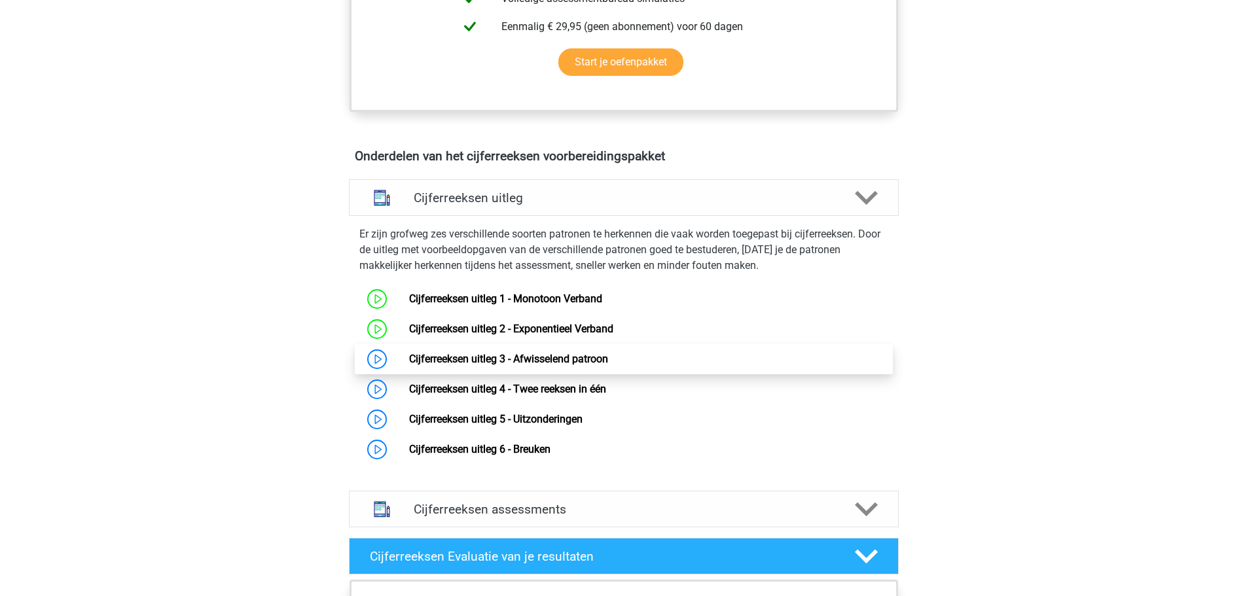
click at [556, 365] on link "Cijferreeksen uitleg 3 - Afwisselend patroon" at bounding box center [508, 359] width 199 height 12
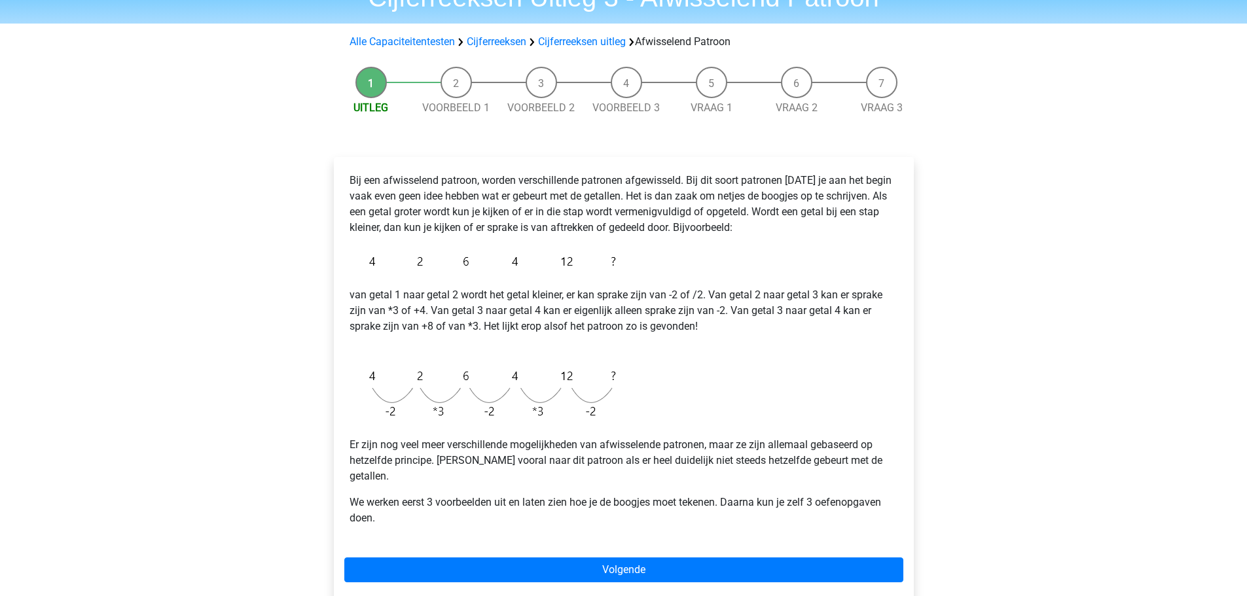
scroll to position [196, 0]
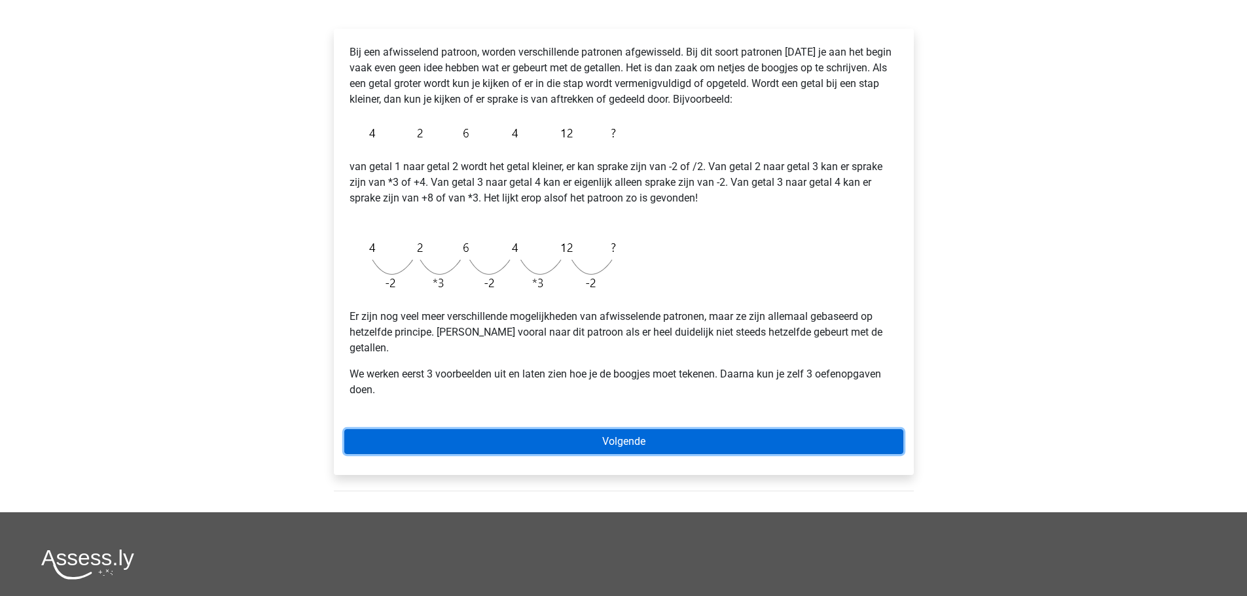
click at [555, 429] on link "Volgende" at bounding box center [623, 441] width 559 height 25
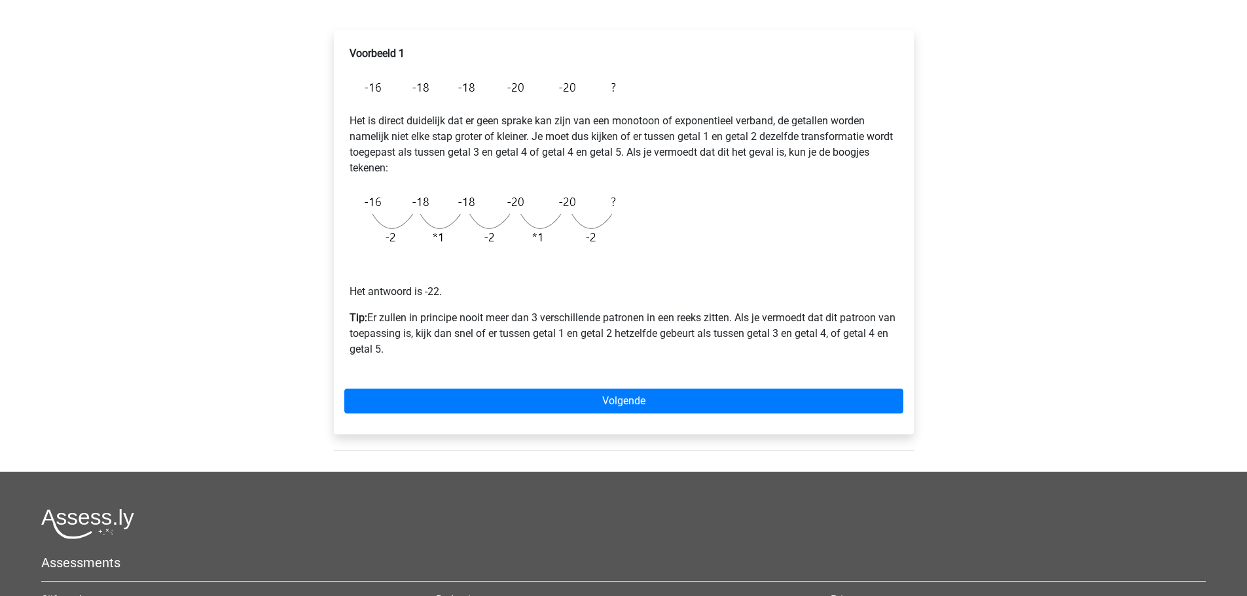
scroll to position [196, 0]
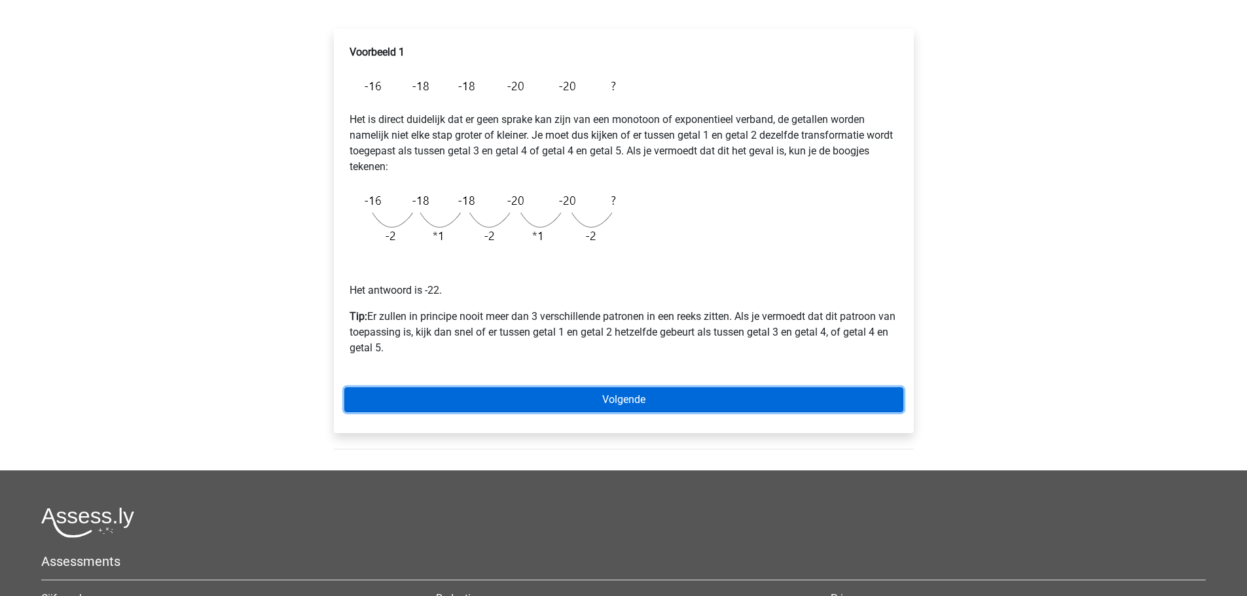
click at [521, 404] on link "Volgende" at bounding box center [623, 400] width 559 height 25
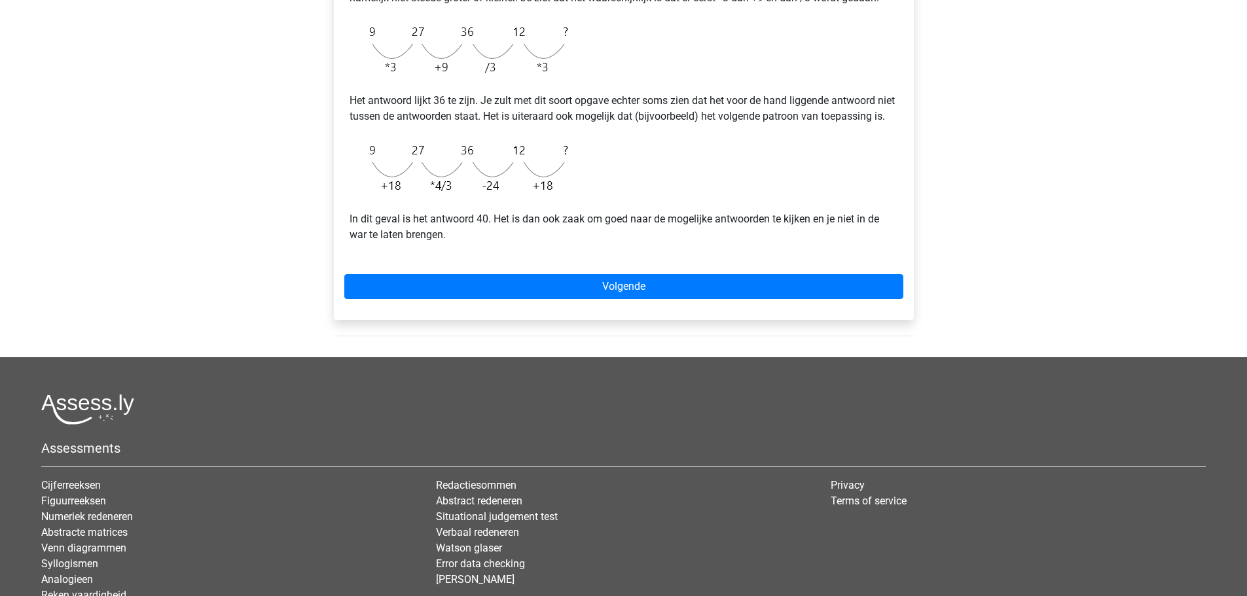
scroll to position [221, 0]
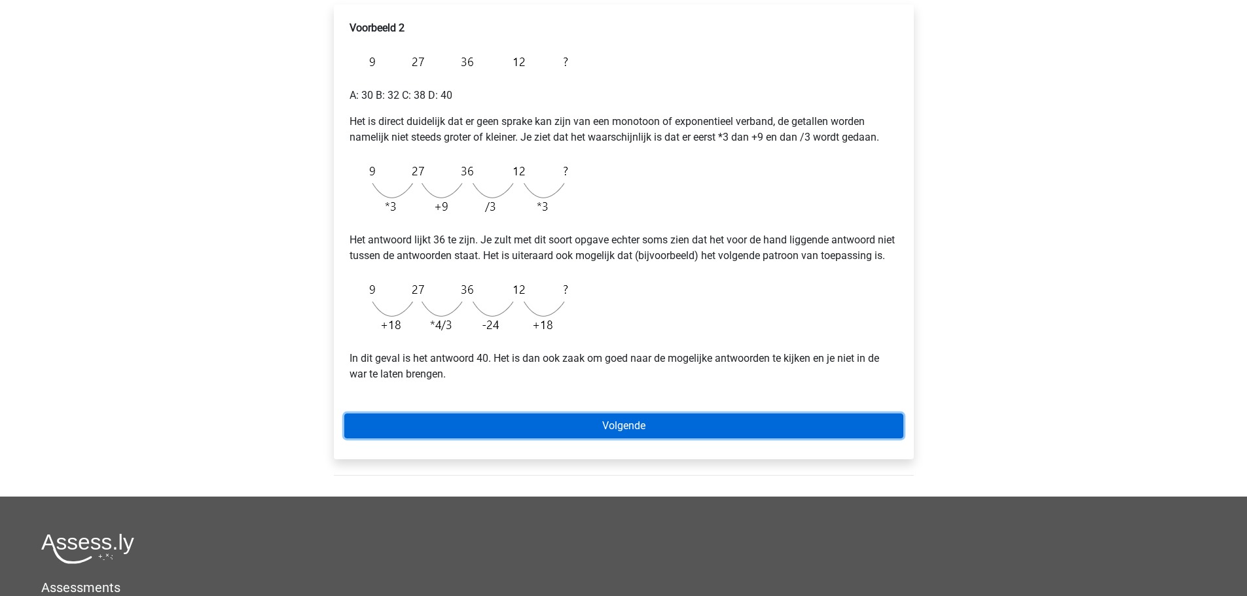
click at [551, 439] on link "Volgende" at bounding box center [623, 426] width 559 height 25
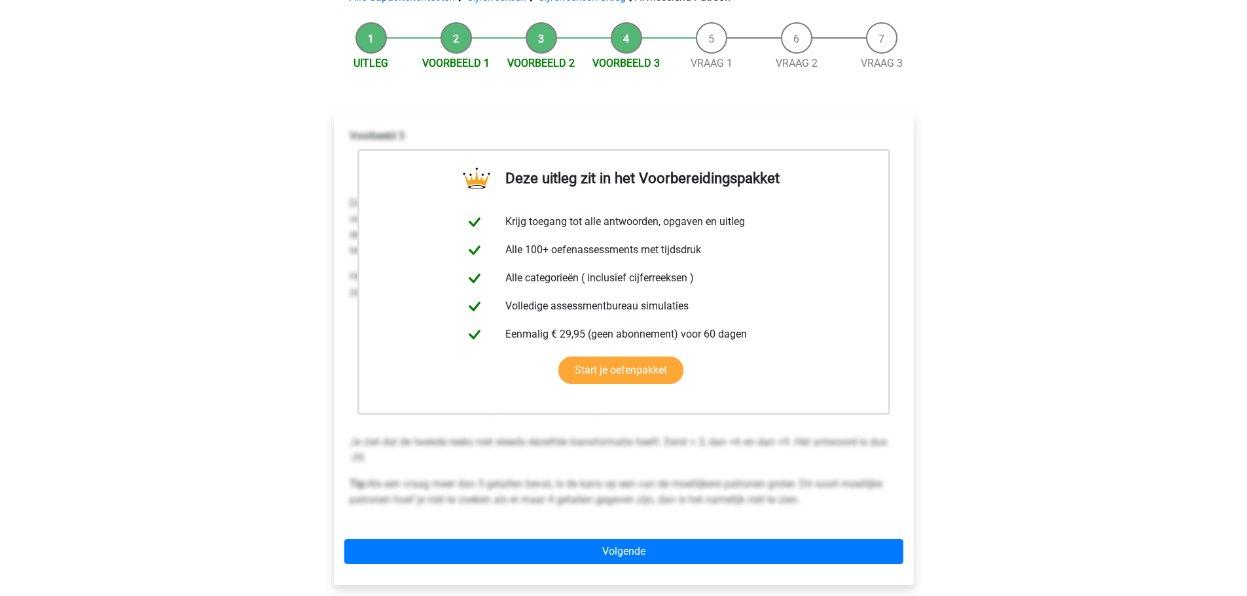
scroll to position [196, 0]
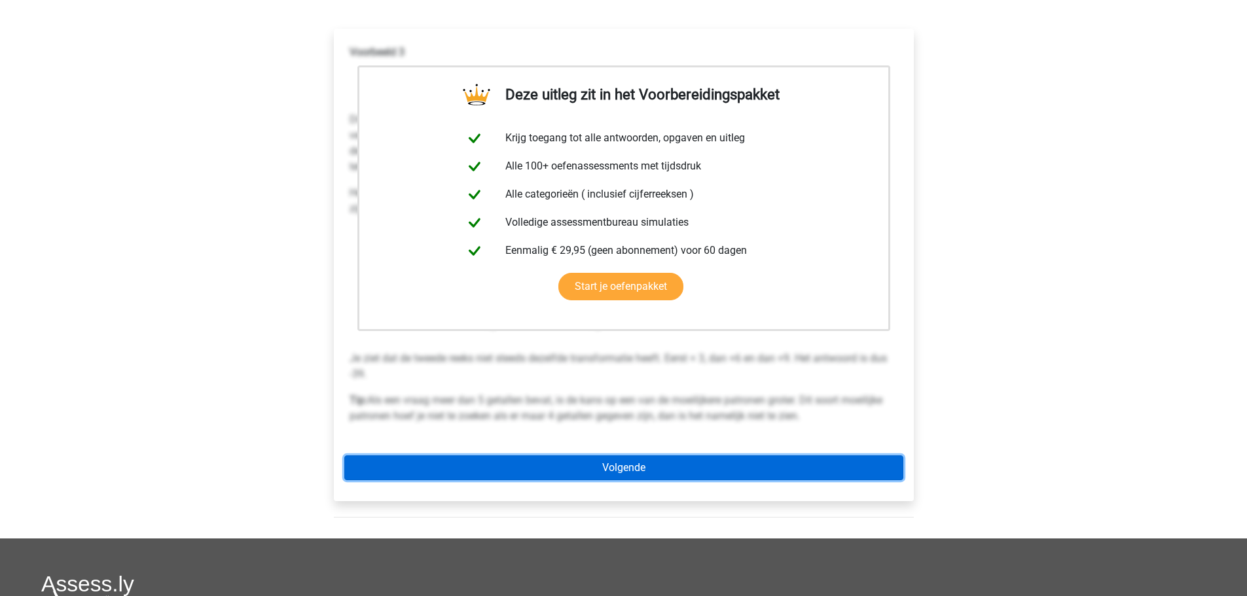
click at [505, 465] on link "Volgende" at bounding box center [623, 468] width 559 height 25
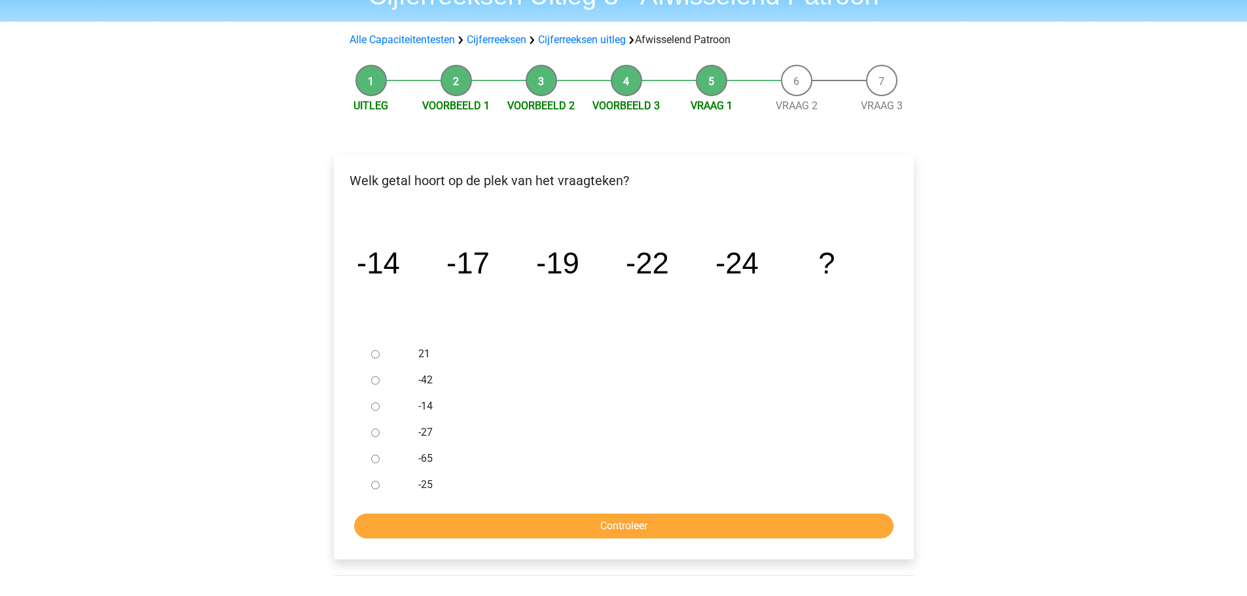
scroll to position [131, 0]
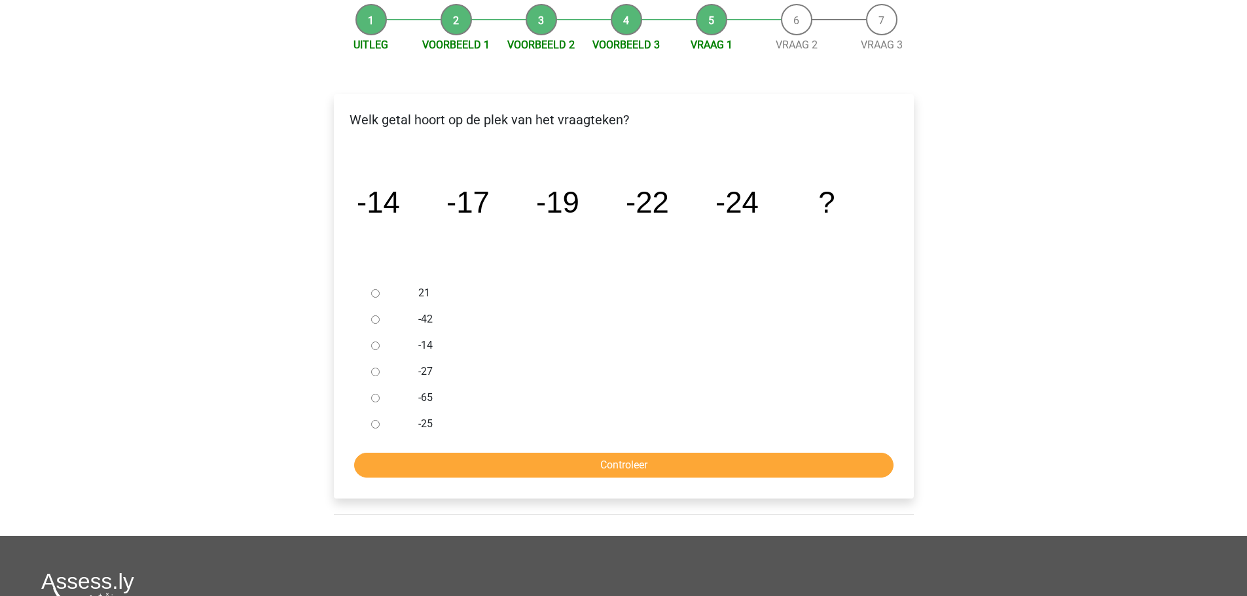
click at [372, 371] on input "-27" at bounding box center [375, 372] width 9 height 9
radio input "true"
click at [414, 463] on input "Controleer" at bounding box center [623, 465] width 539 height 25
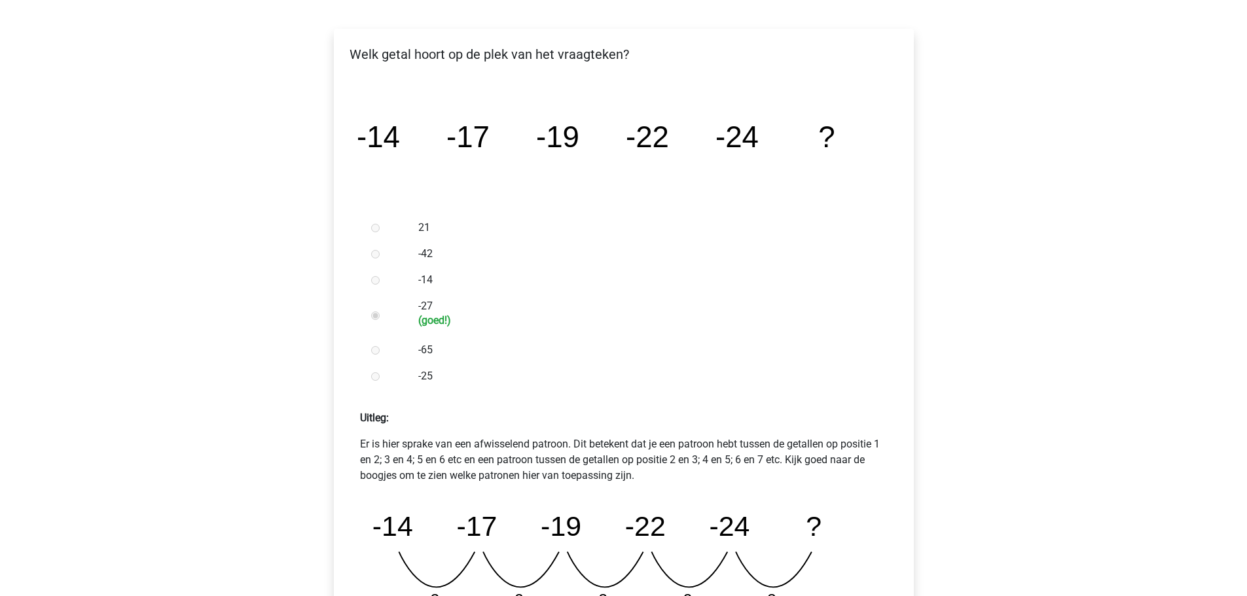
scroll to position [327, 0]
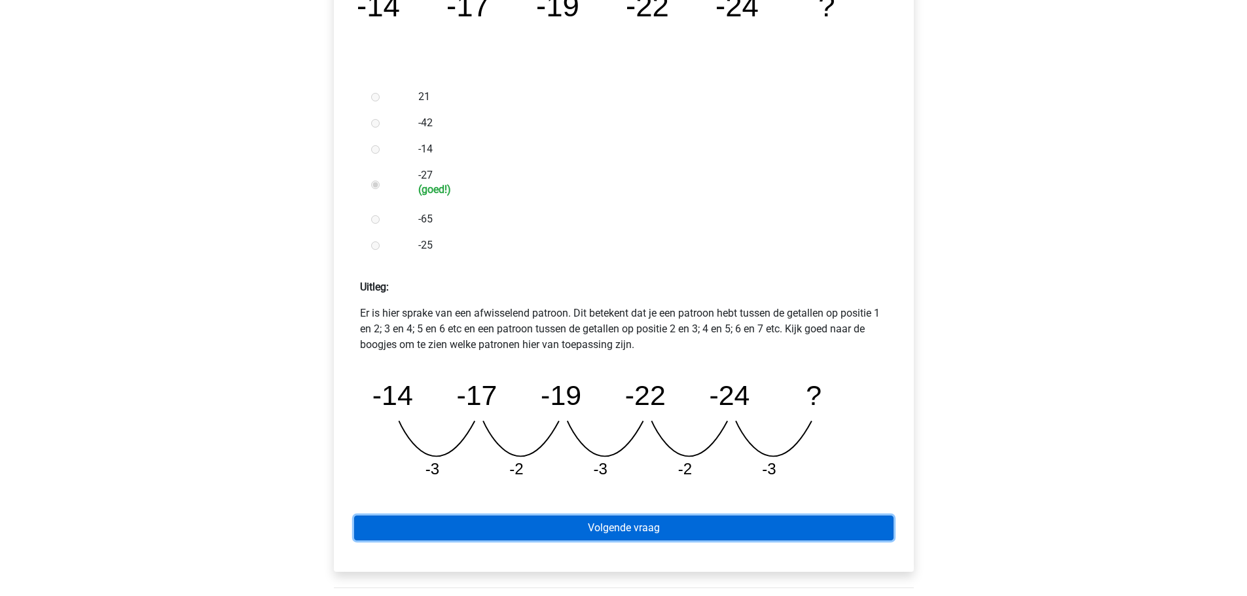
click at [659, 526] on link "Volgende vraag" at bounding box center [623, 528] width 539 height 25
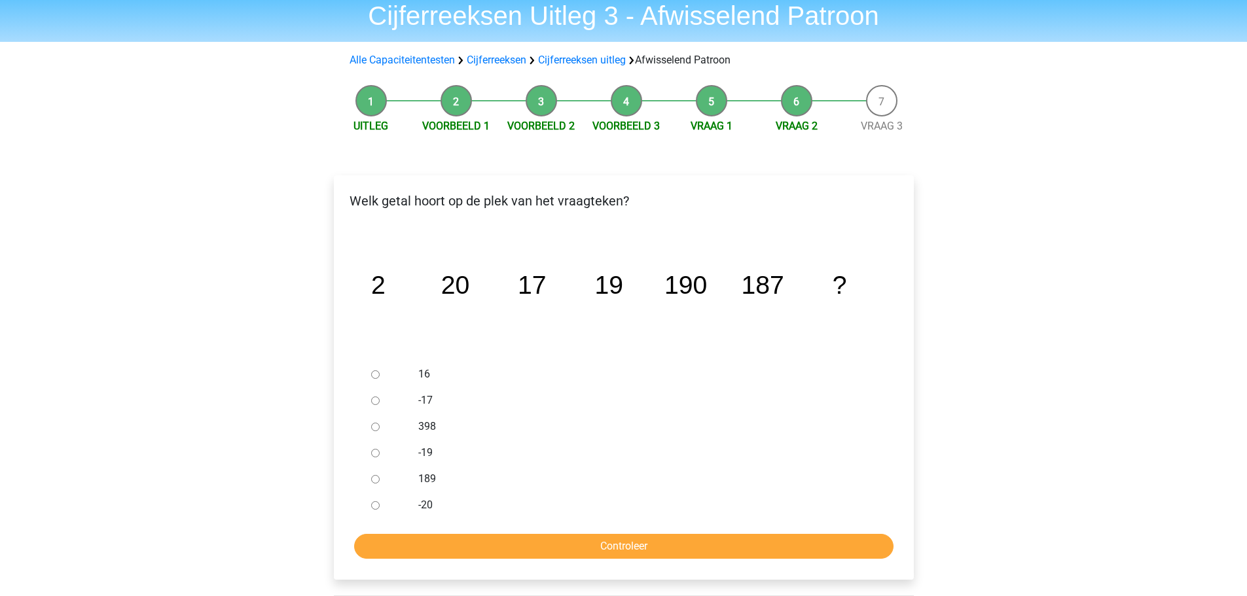
scroll to position [65, 0]
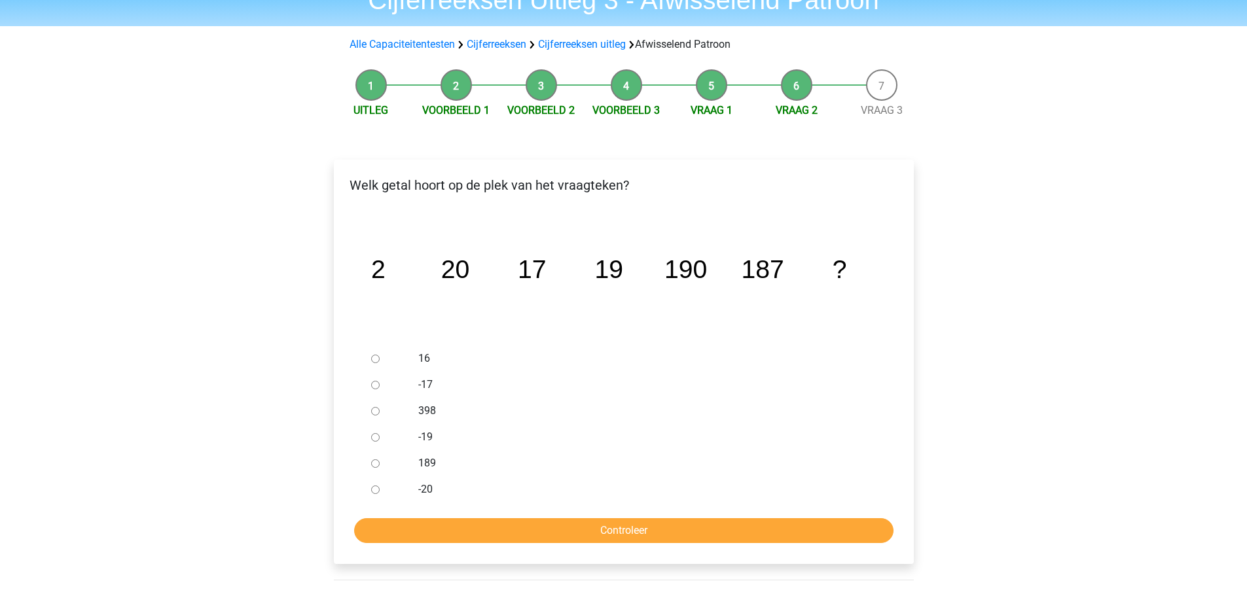
click at [374, 459] on div at bounding box center [387, 463] width 43 height 26
click at [374, 463] on input "189" at bounding box center [375, 464] width 9 height 9
radio input "true"
click at [528, 528] on input "Controleer" at bounding box center [623, 530] width 539 height 25
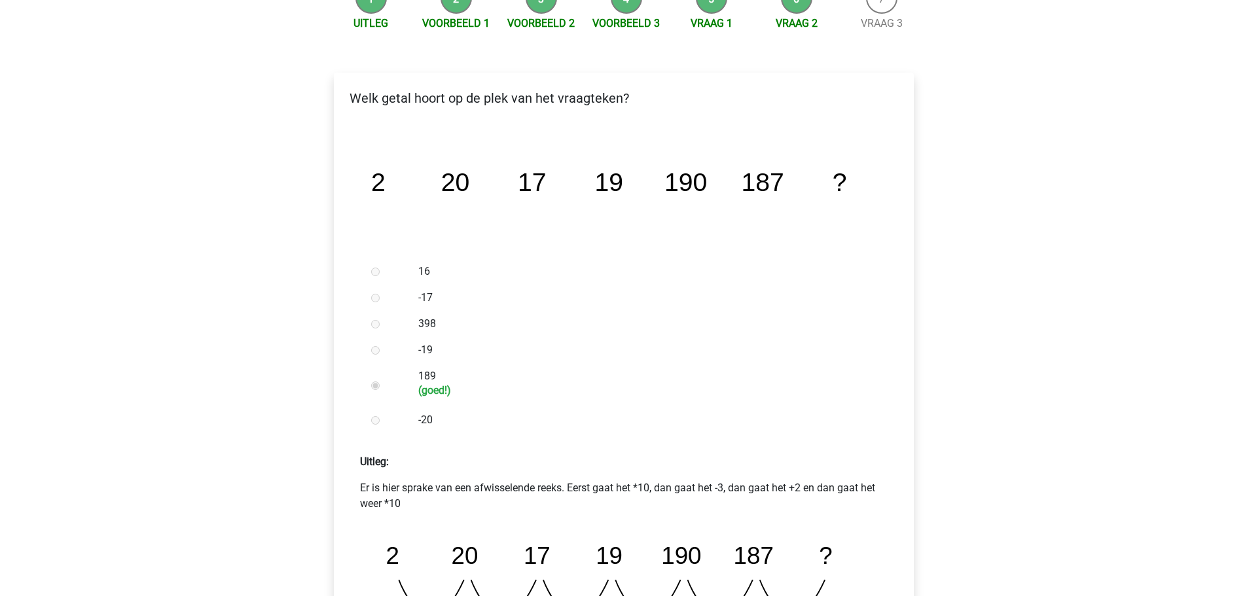
scroll to position [262, 0]
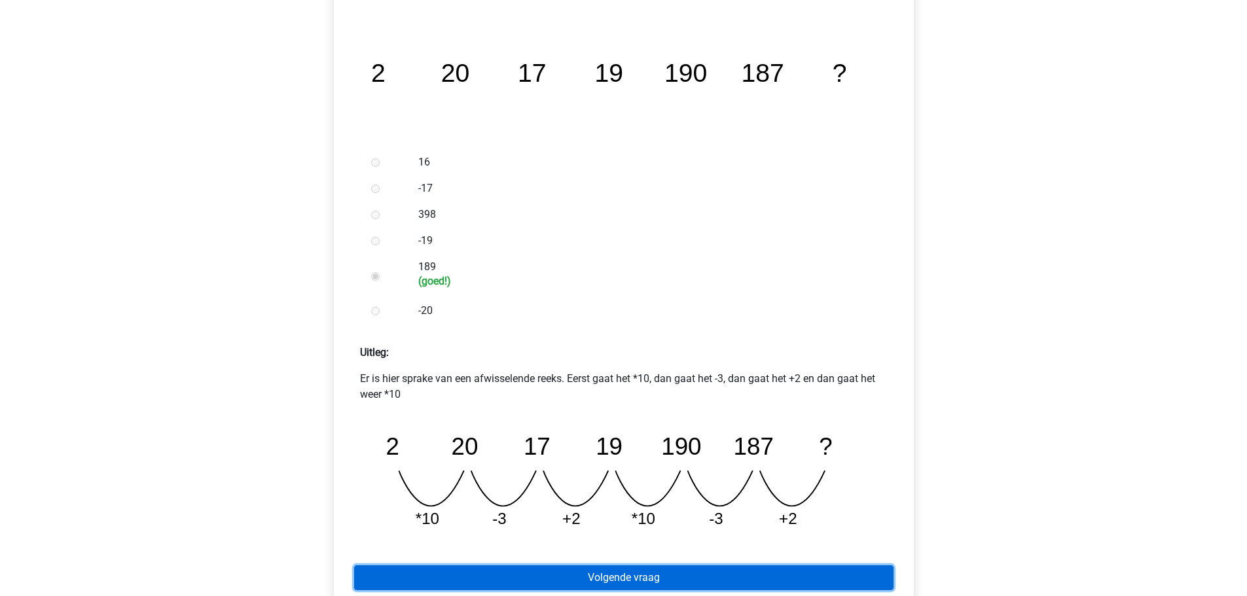
click at [647, 571] on link "Volgende vraag" at bounding box center [623, 578] width 539 height 25
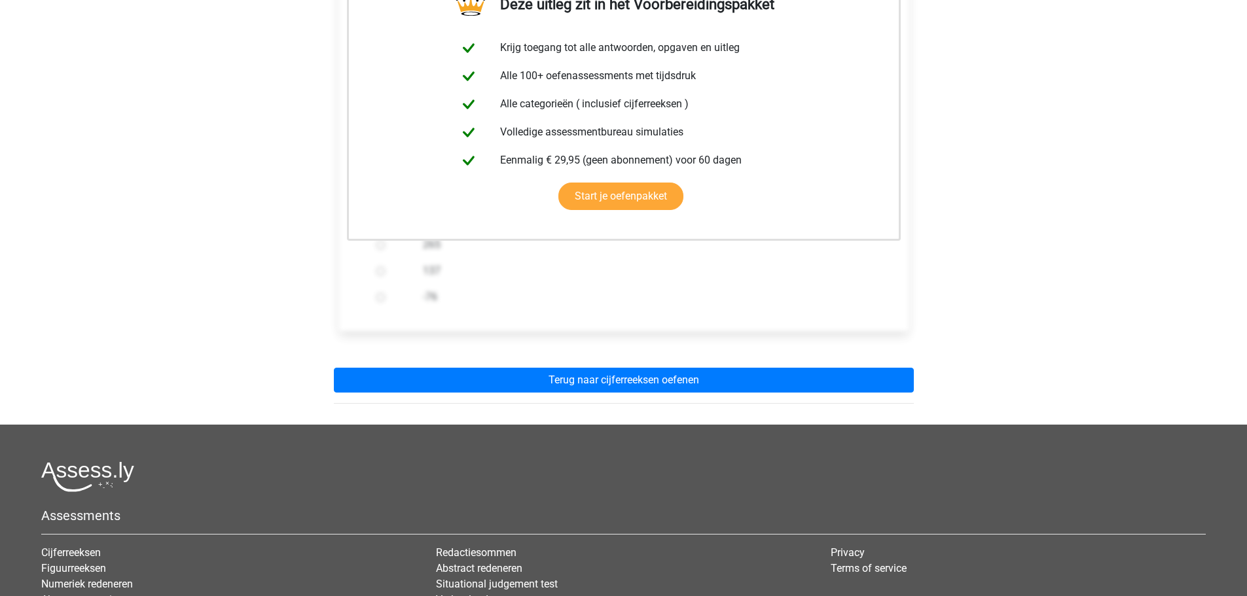
scroll to position [262, 0]
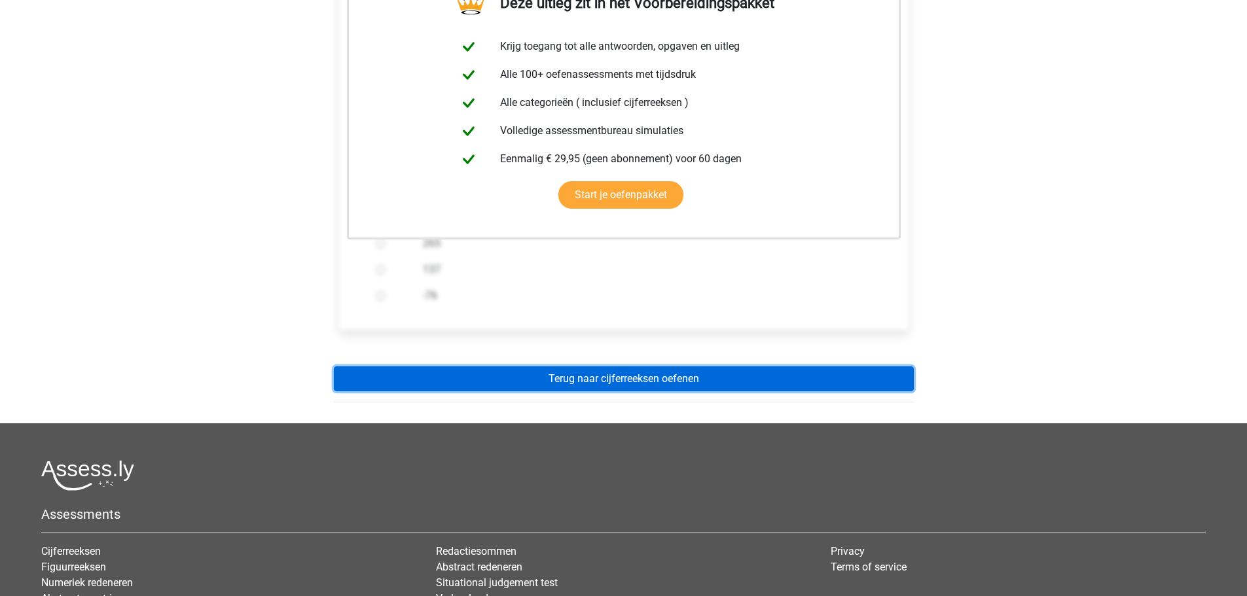
click at [598, 378] on link "Terug naar cijferreeksen oefenen" at bounding box center [624, 379] width 580 height 25
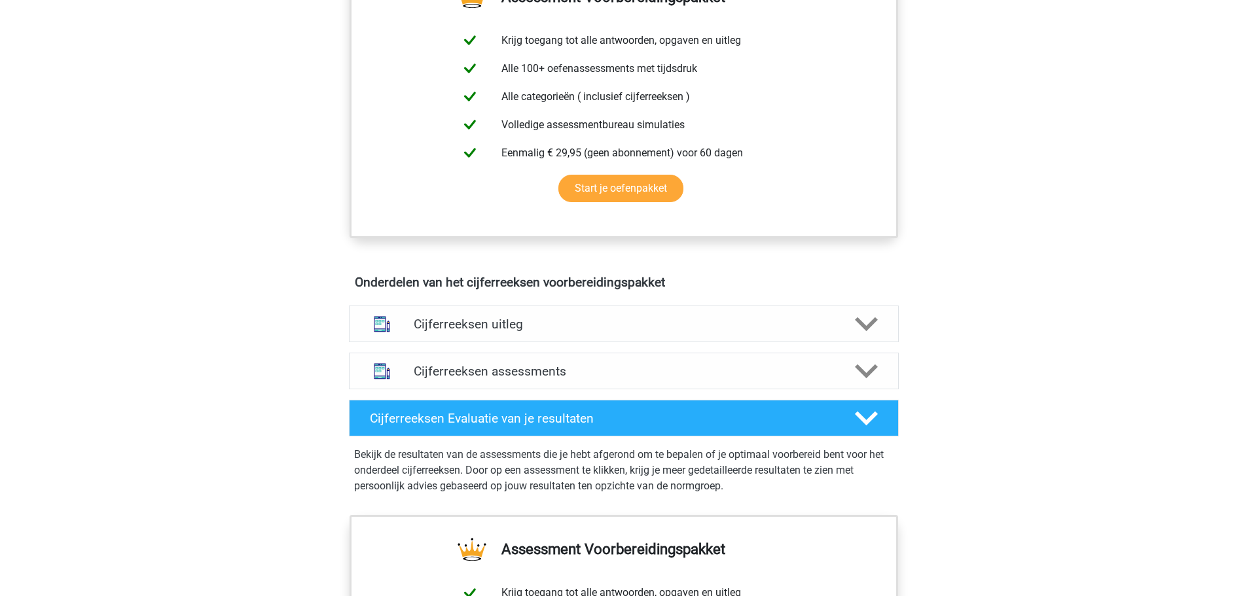
scroll to position [589, 0]
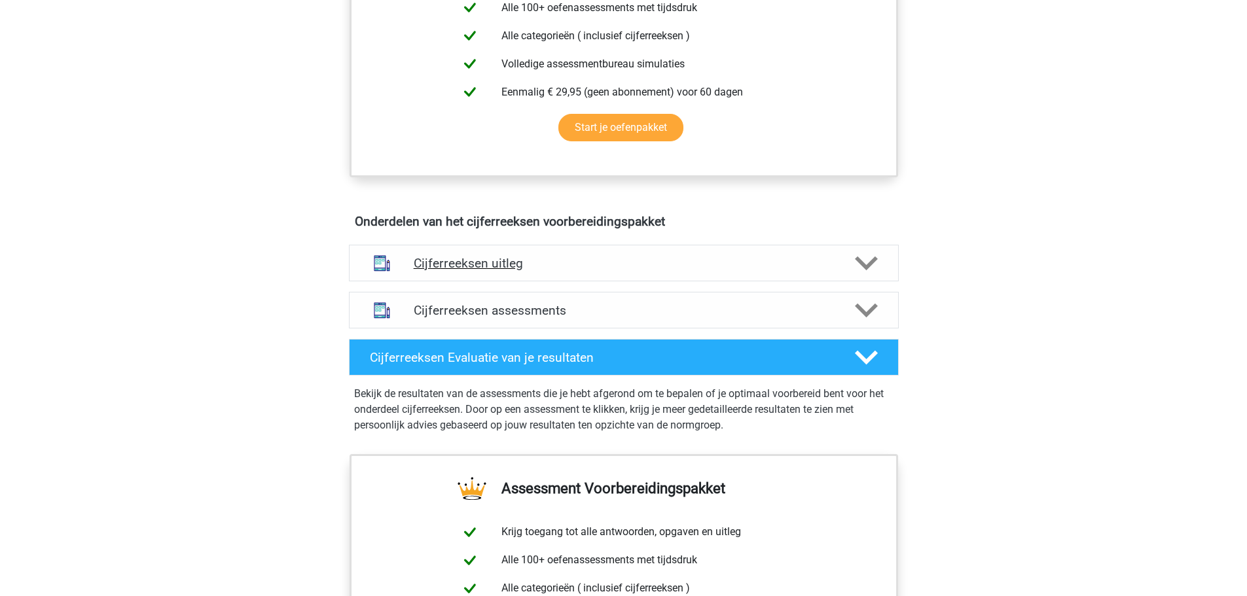
click at [592, 271] on h4 "Cijferreeksen uitleg" at bounding box center [624, 263] width 420 height 15
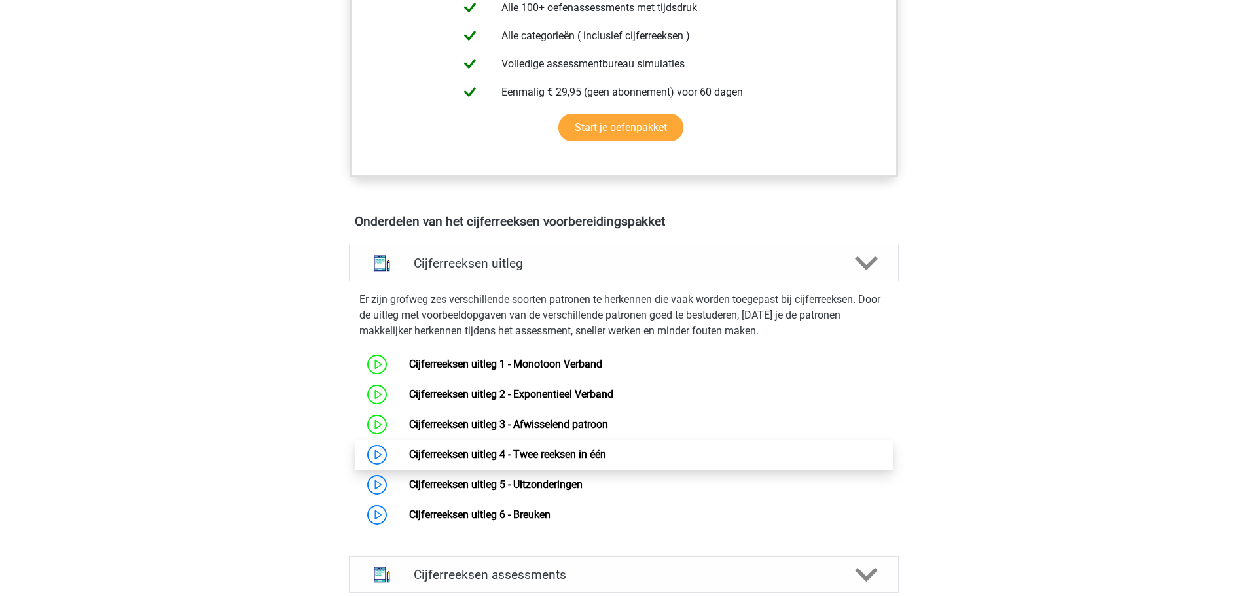
click at [515, 461] on link "Cijferreeksen uitleg 4 - Twee reeksen in één" at bounding box center [507, 454] width 197 height 12
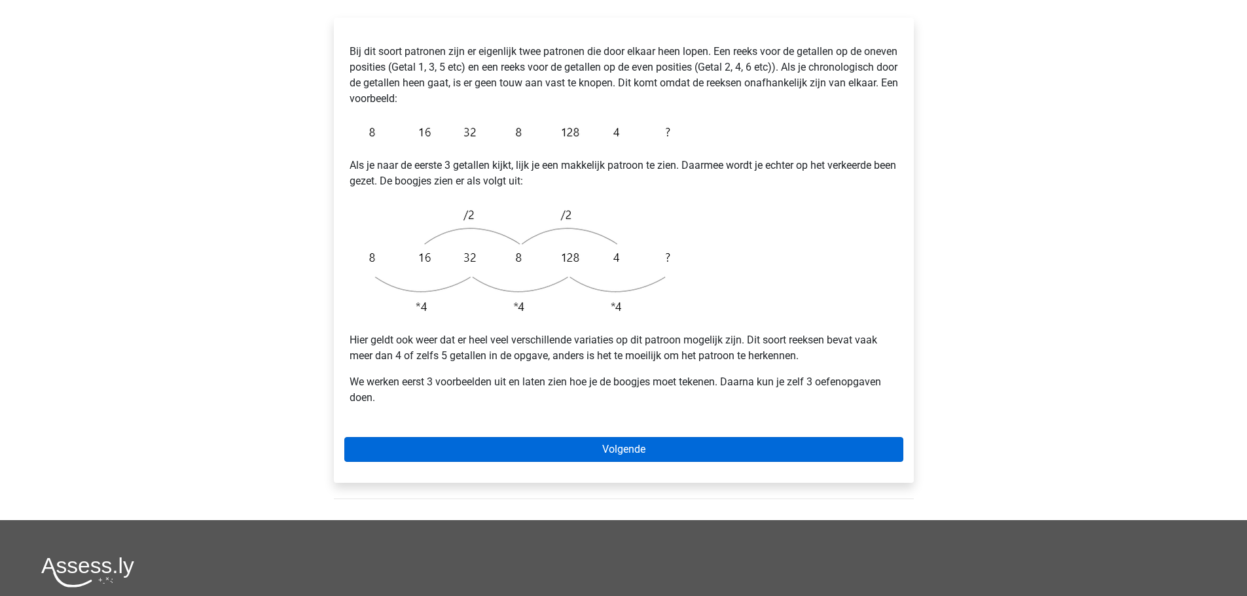
scroll to position [262, 0]
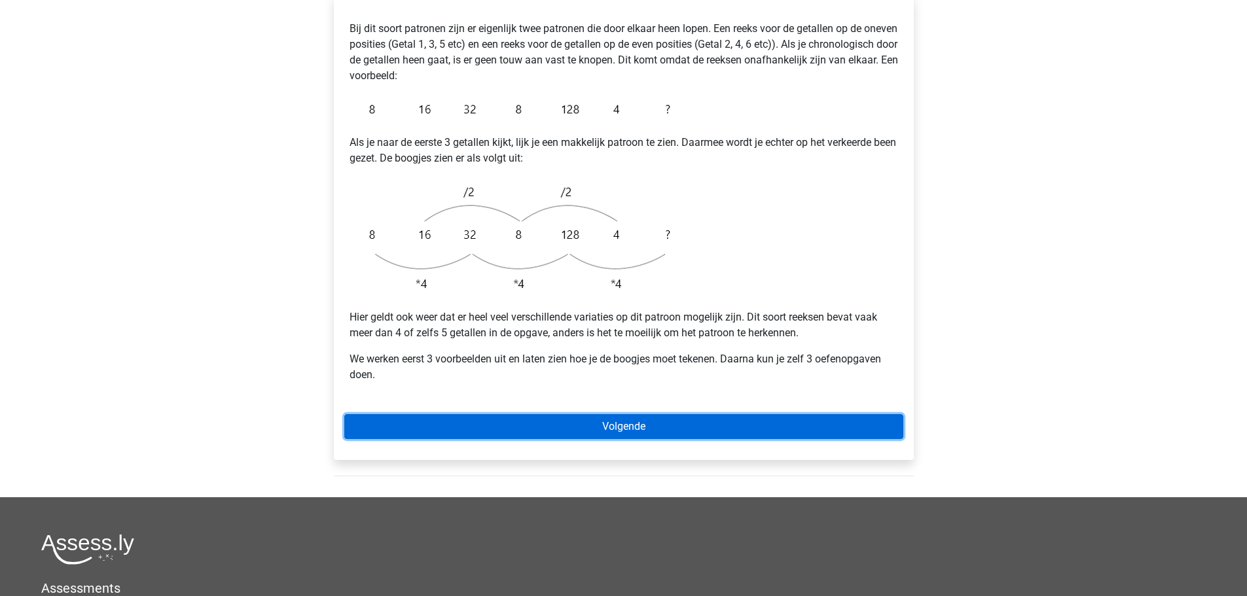
click at [592, 414] on link "Volgende" at bounding box center [623, 426] width 559 height 25
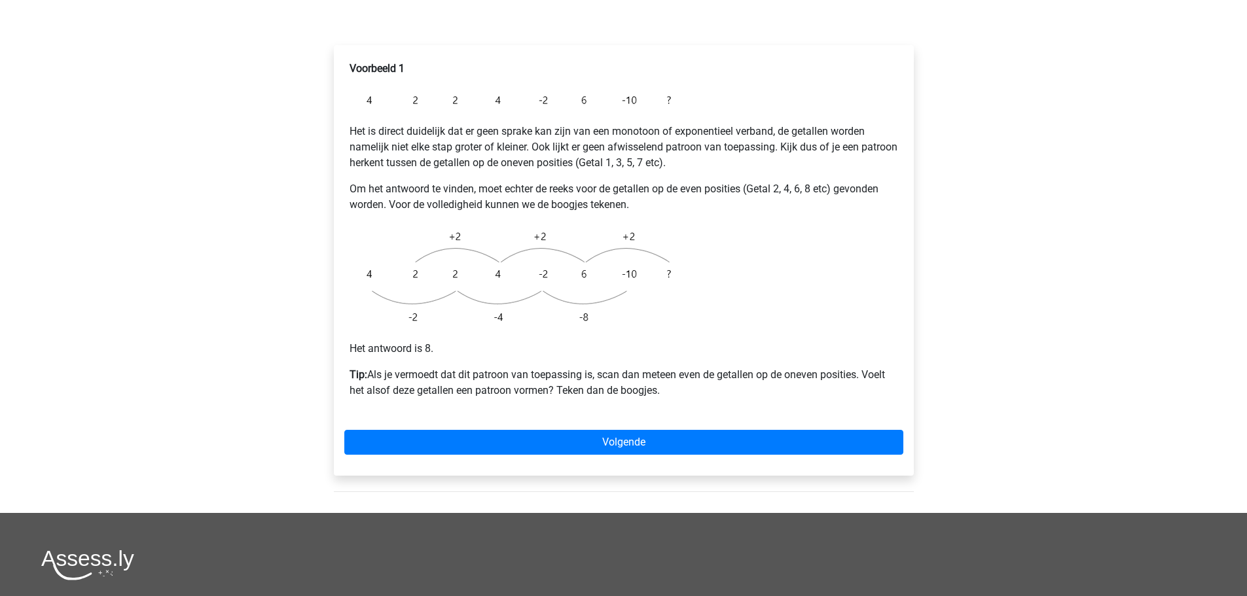
scroll to position [196, 0]
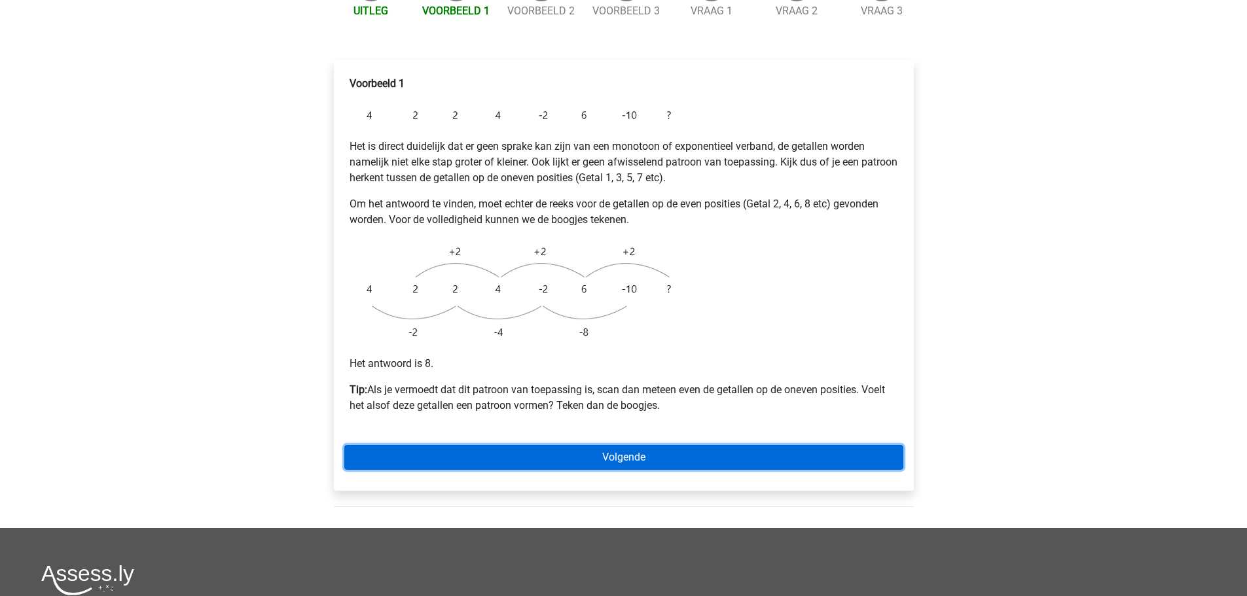
click at [556, 445] on link "Volgende" at bounding box center [623, 457] width 559 height 25
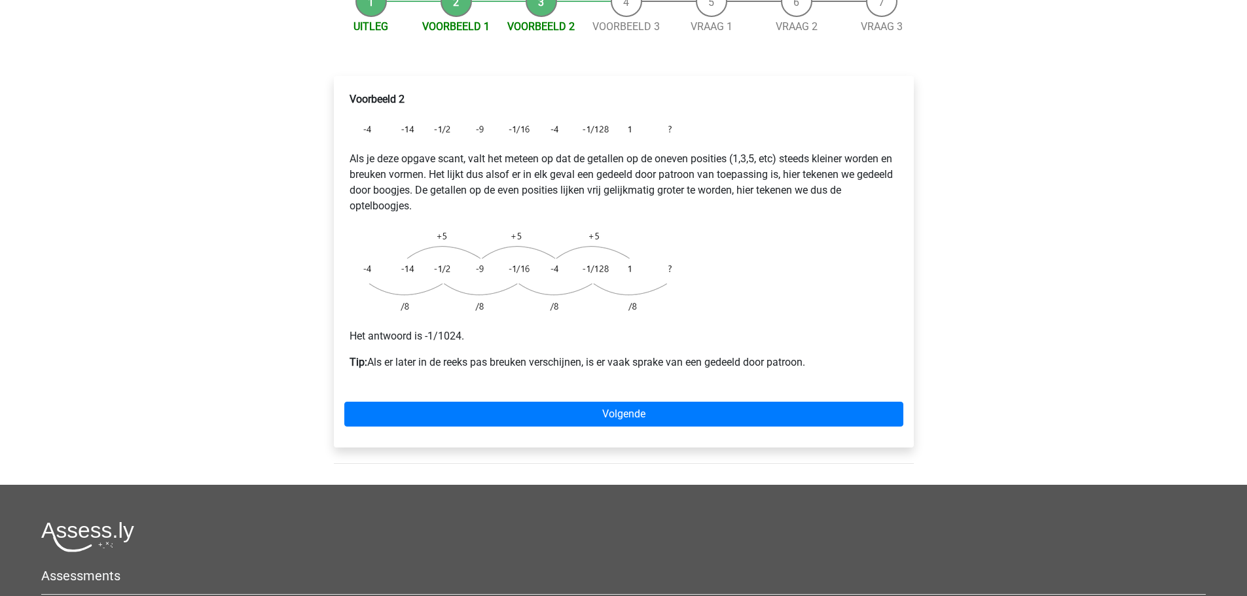
scroll to position [196, 0]
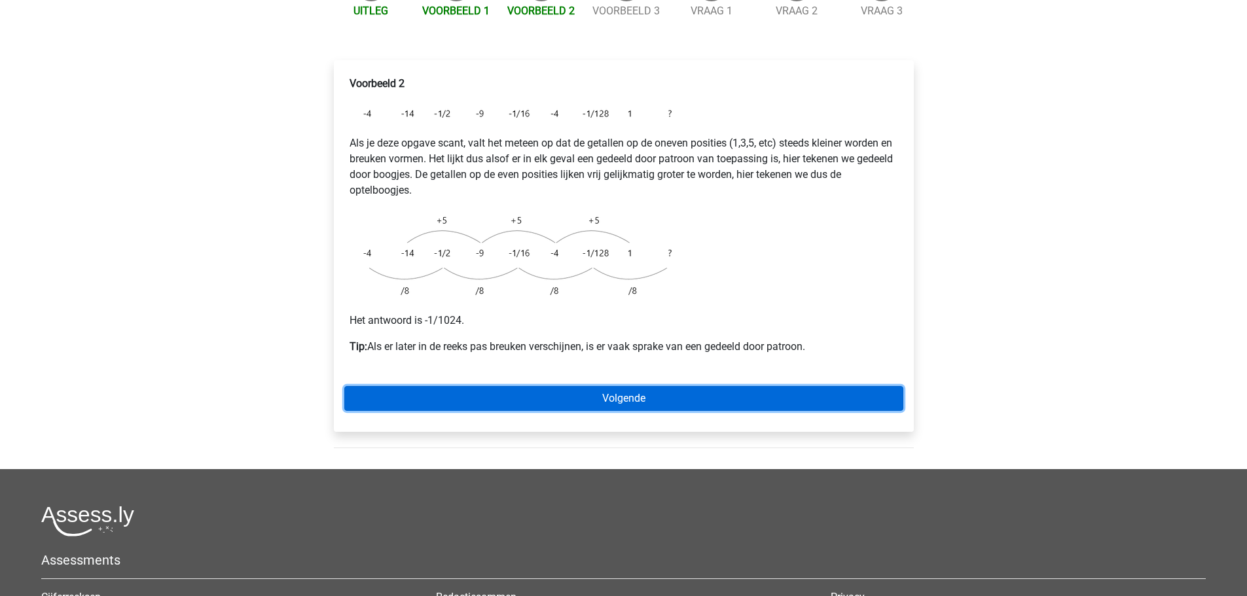
click at [615, 386] on link "Volgende" at bounding box center [623, 398] width 559 height 25
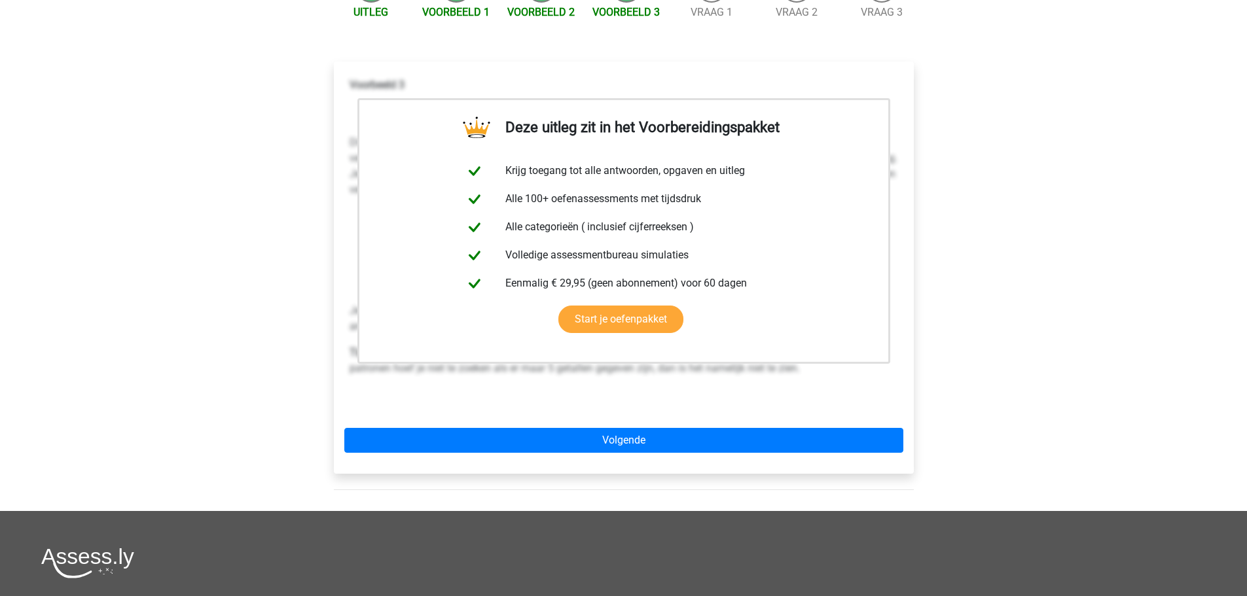
scroll to position [196, 0]
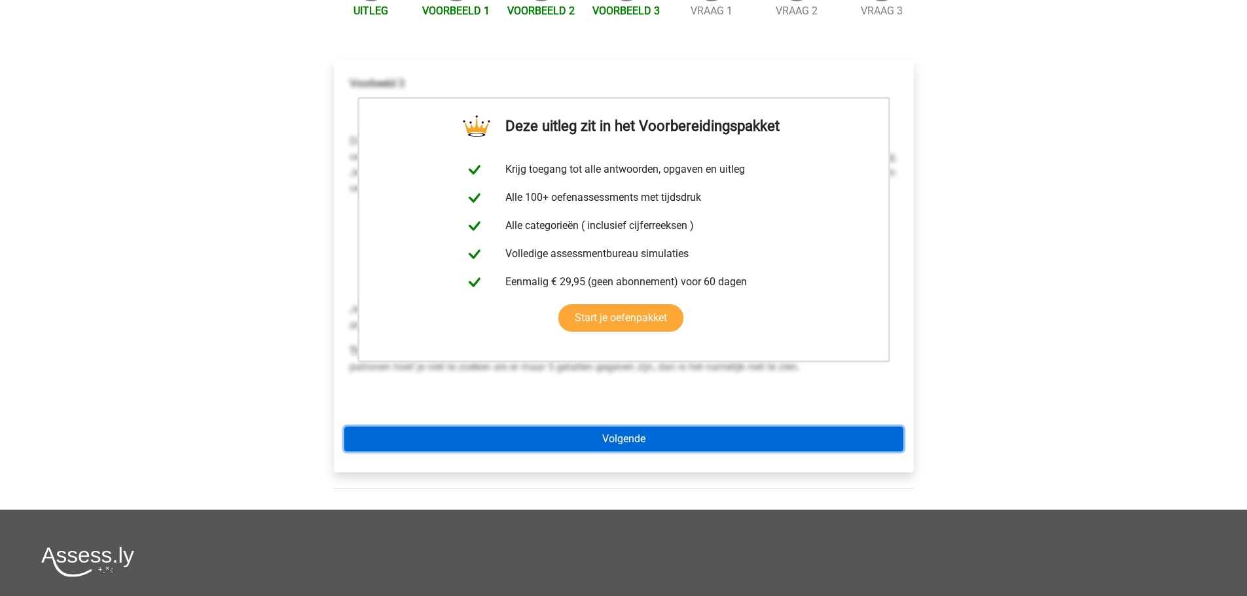
click at [583, 427] on link "Volgende" at bounding box center [623, 439] width 559 height 25
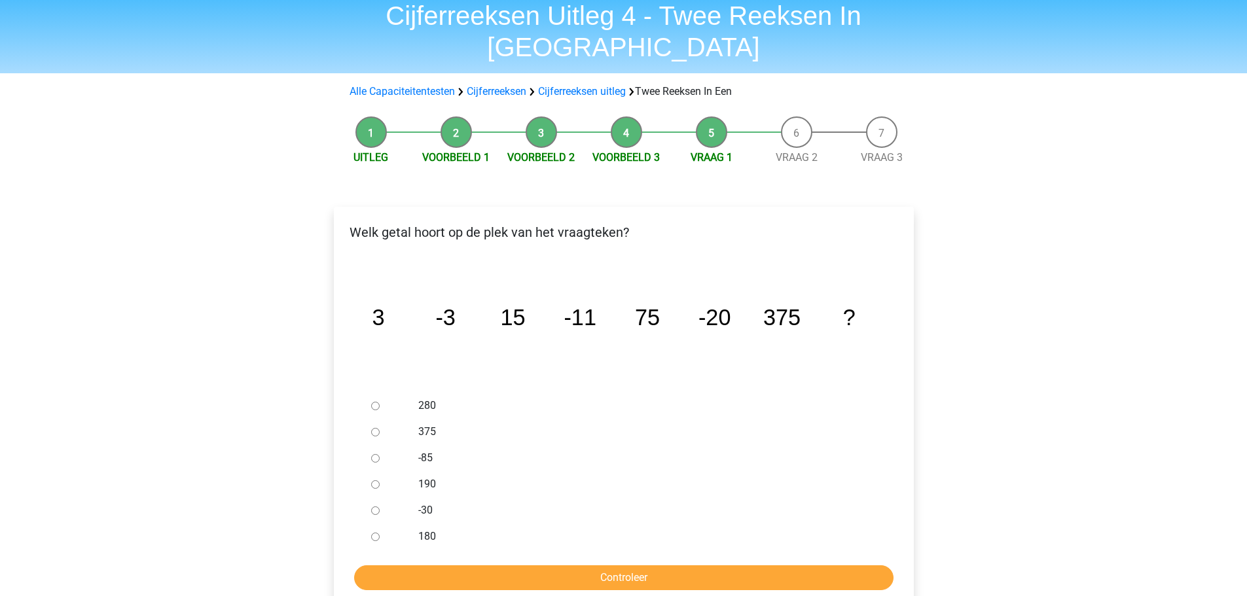
scroll to position [65, 0]
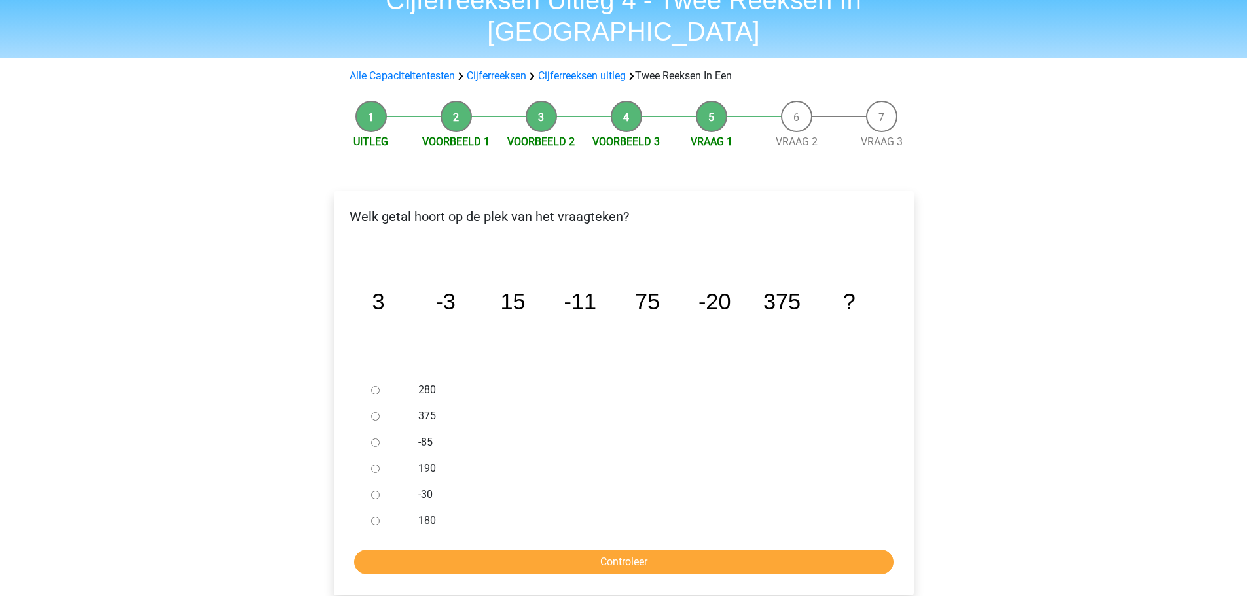
click at [375, 491] on input "-30" at bounding box center [375, 495] width 9 height 9
radio input "true"
click at [541, 550] on input "Controleer" at bounding box center [623, 562] width 539 height 25
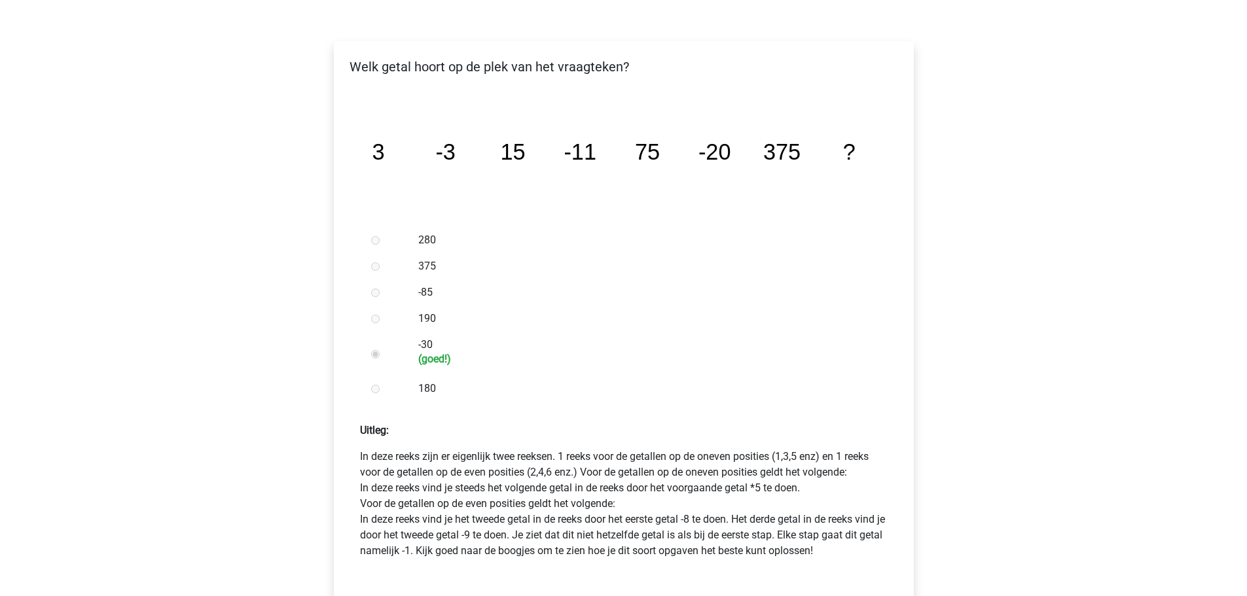
scroll to position [393, 0]
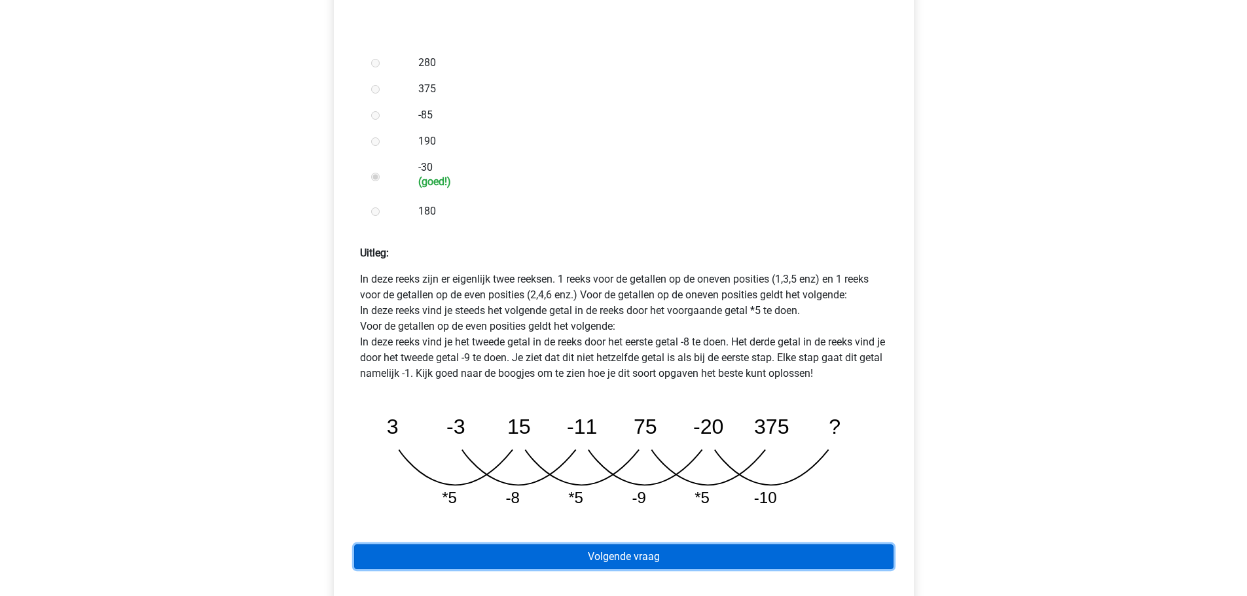
click at [660, 545] on link "Volgende vraag" at bounding box center [623, 557] width 539 height 25
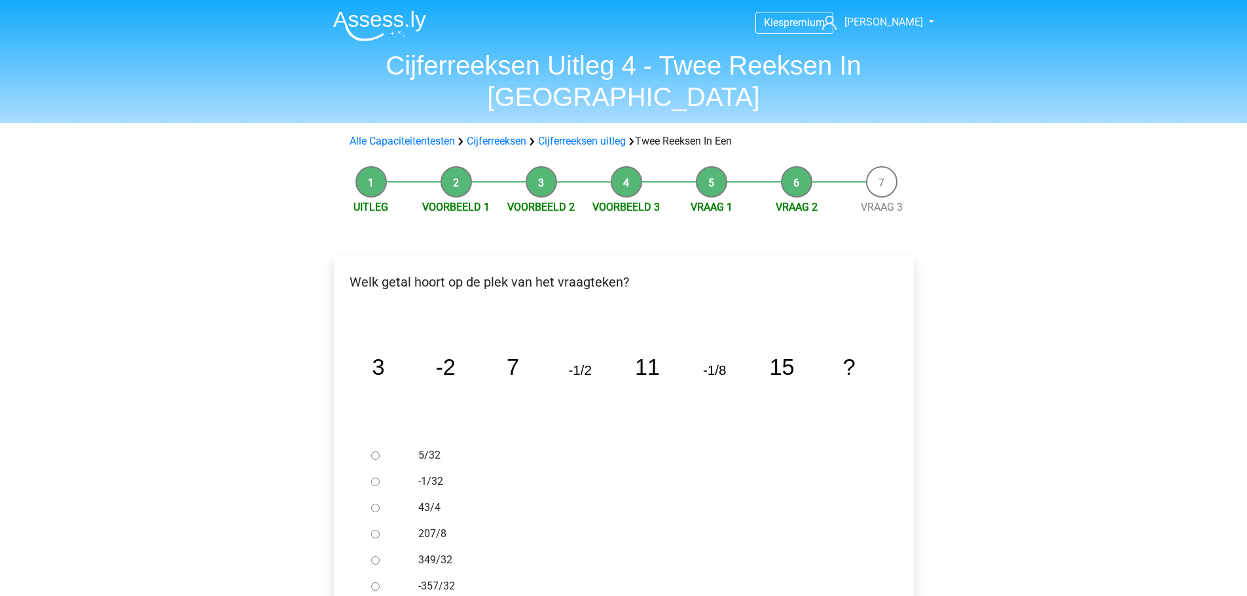
click at [372, 478] on input "-1/32" at bounding box center [375, 482] width 9 height 9
radio input "true"
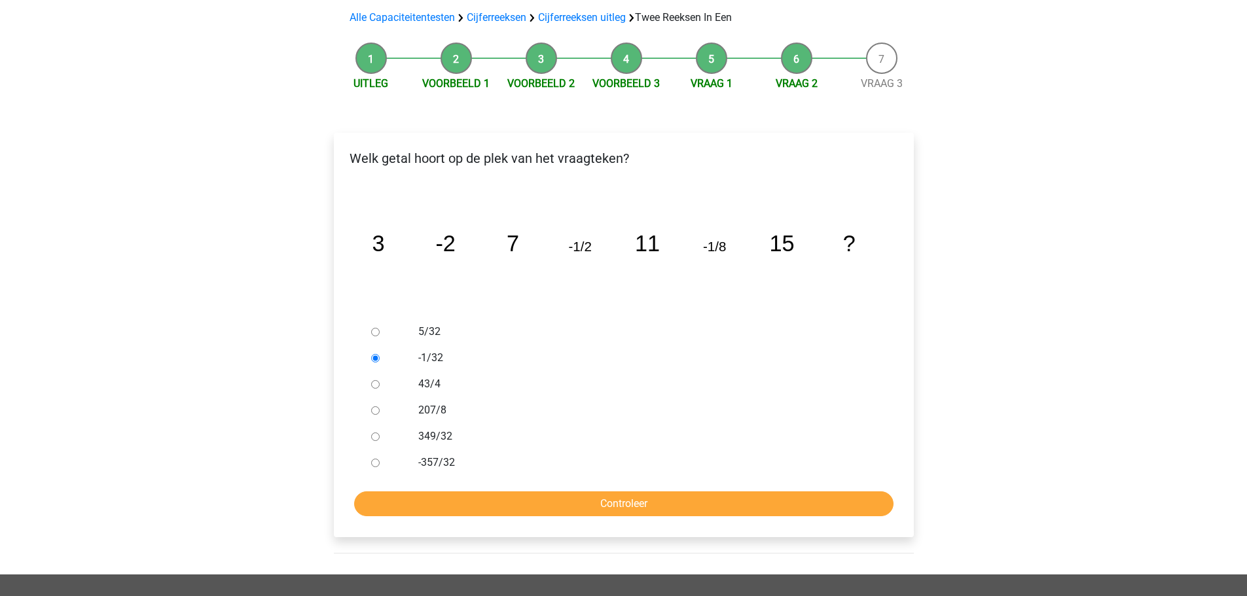
scroll to position [196, 0]
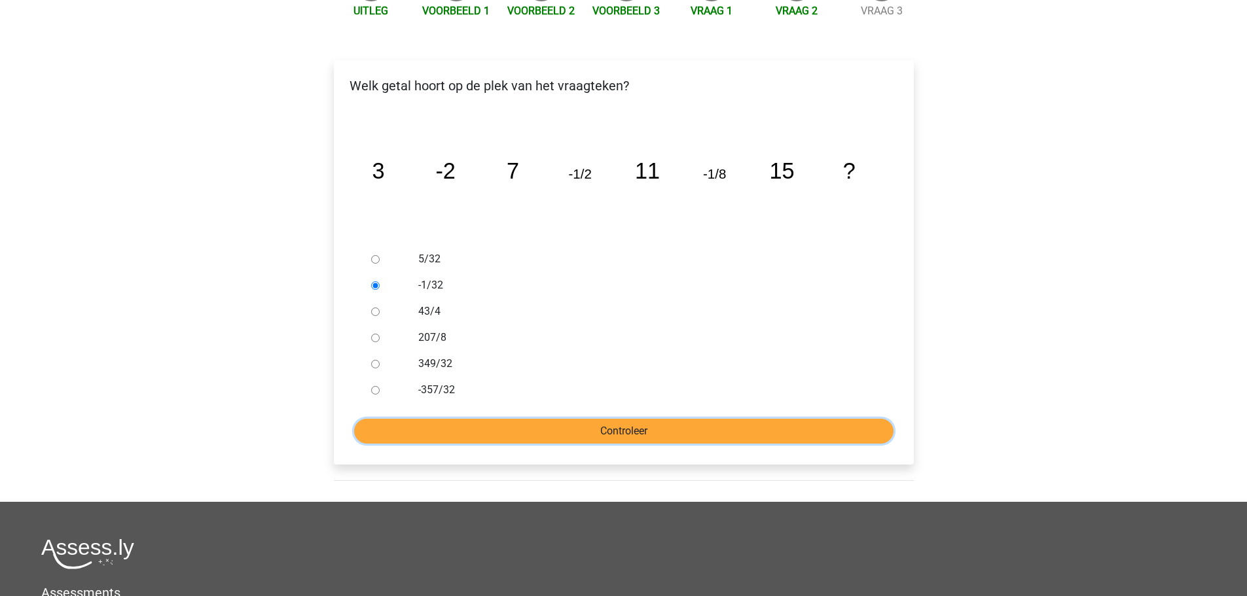
click at [552, 419] on input "Controleer" at bounding box center [623, 431] width 539 height 25
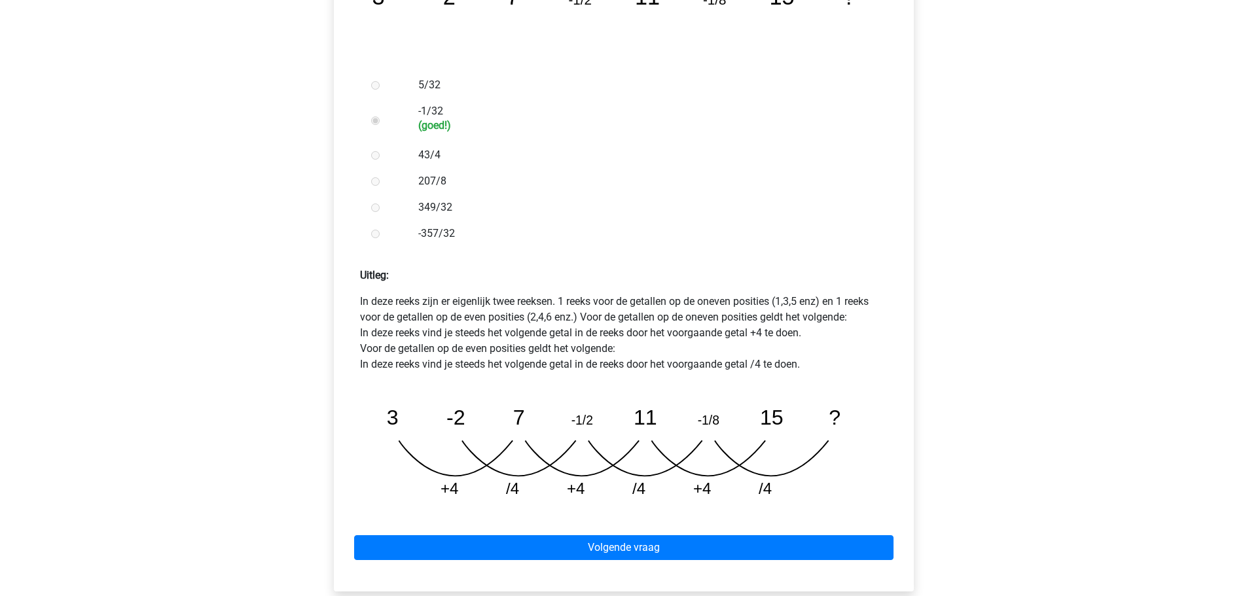
scroll to position [393, 0]
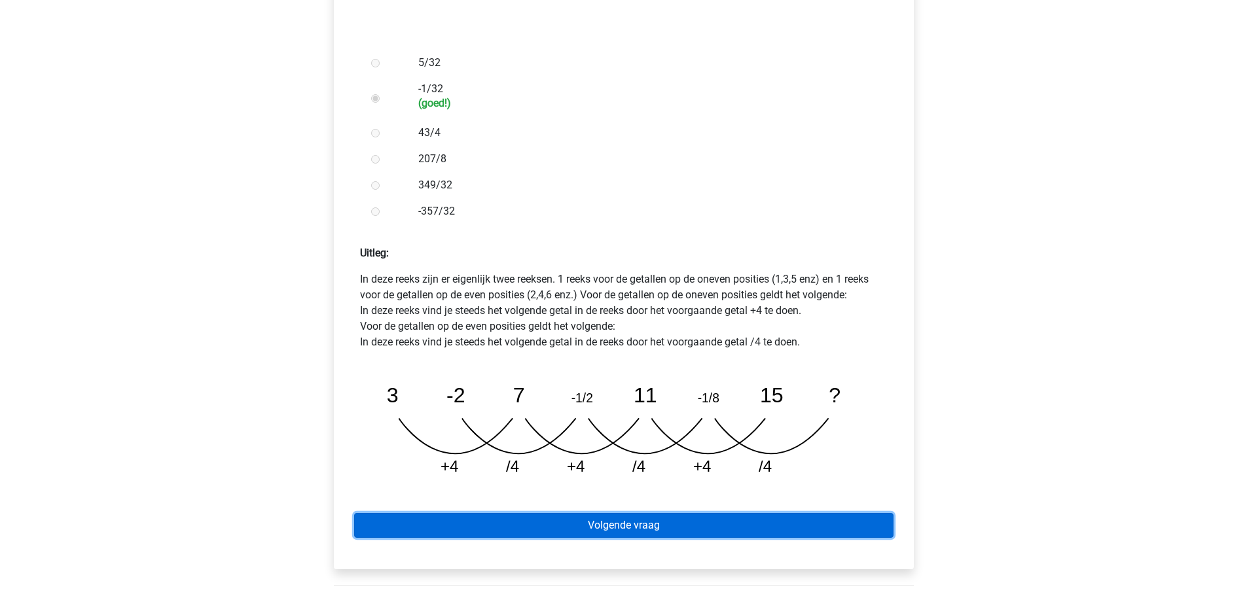
click at [551, 513] on link "Volgende vraag" at bounding box center [623, 525] width 539 height 25
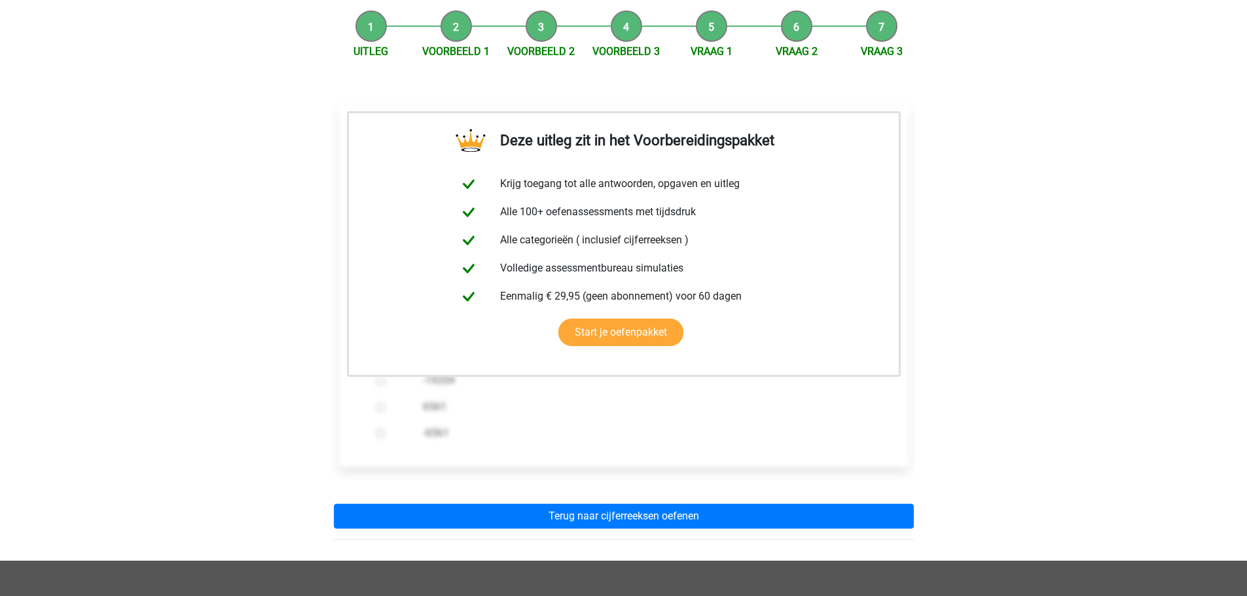
scroll to position [327, 0]
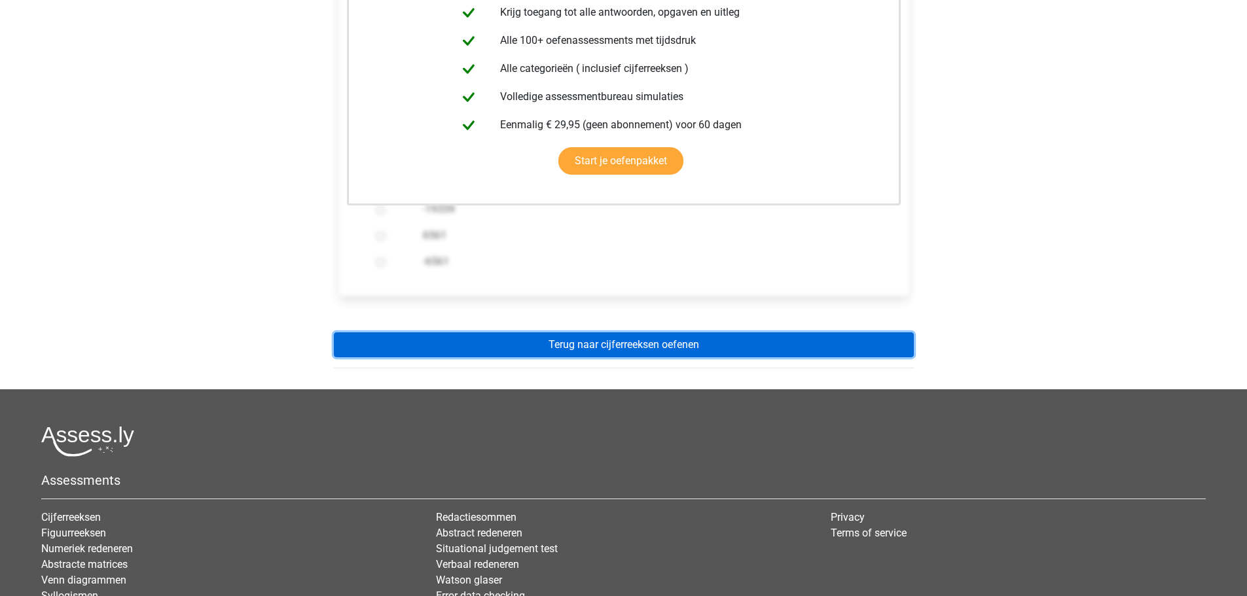
click at [602, 333] on link "Terug naar cijferreeksen oefenen" at bounding box center [624, 345] width 580 height 25
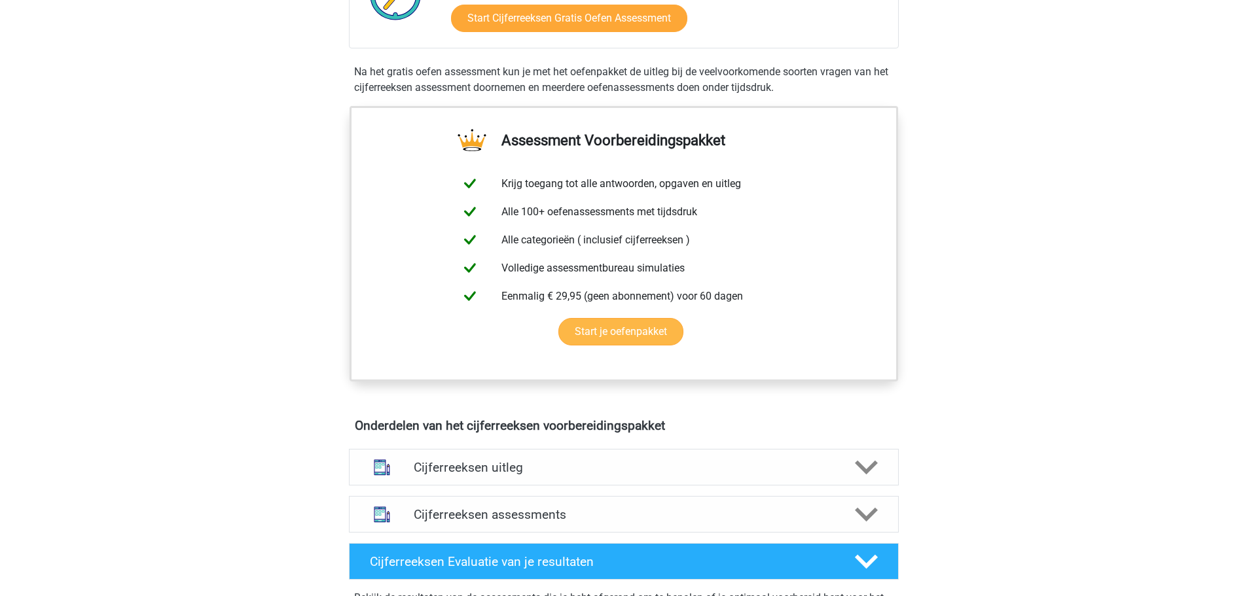
scroll to position [524, 0]
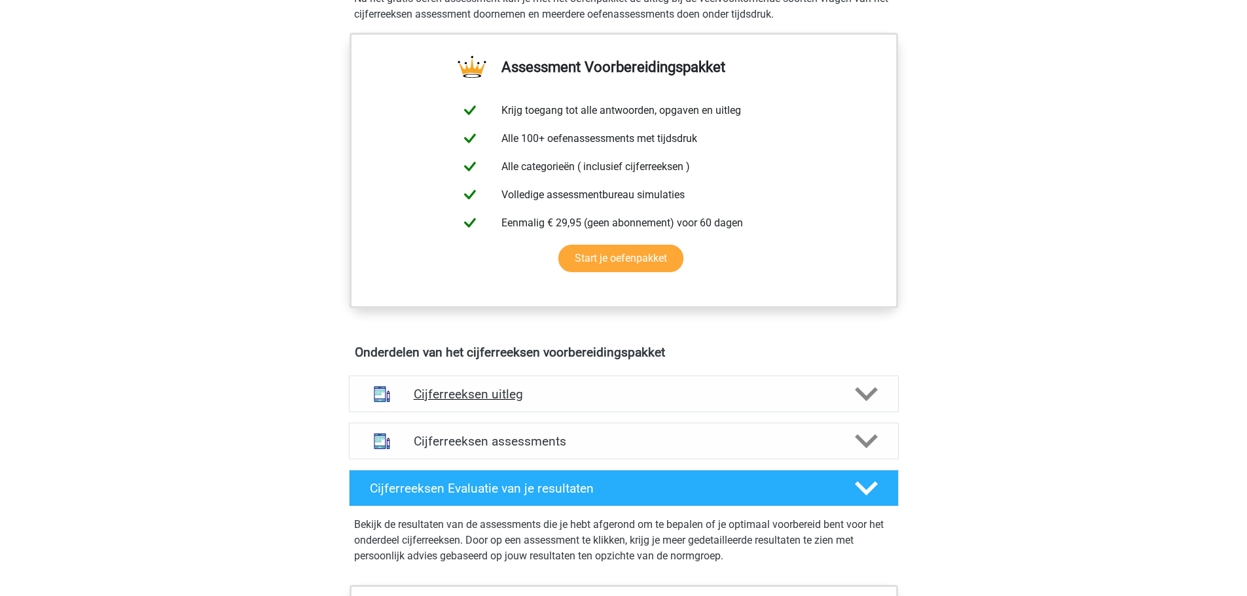
click at [681, 402] on h4 "Cijferreeksen uitleg" at bounding box center [624, 394] width 420 height 15
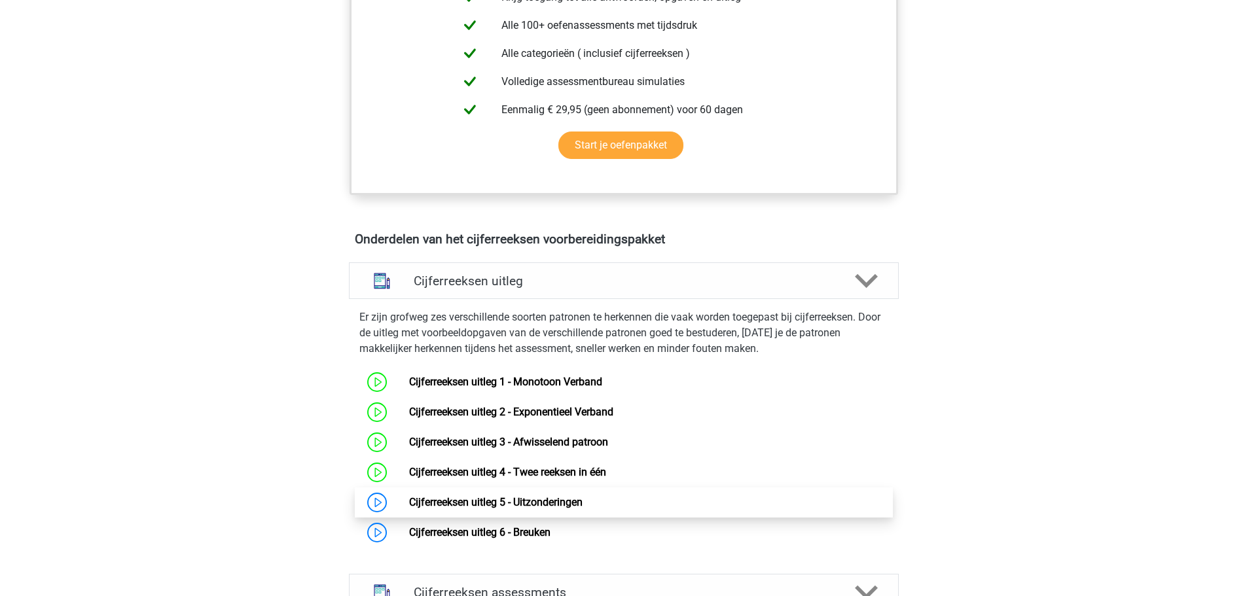
scroll to position [655, 0]
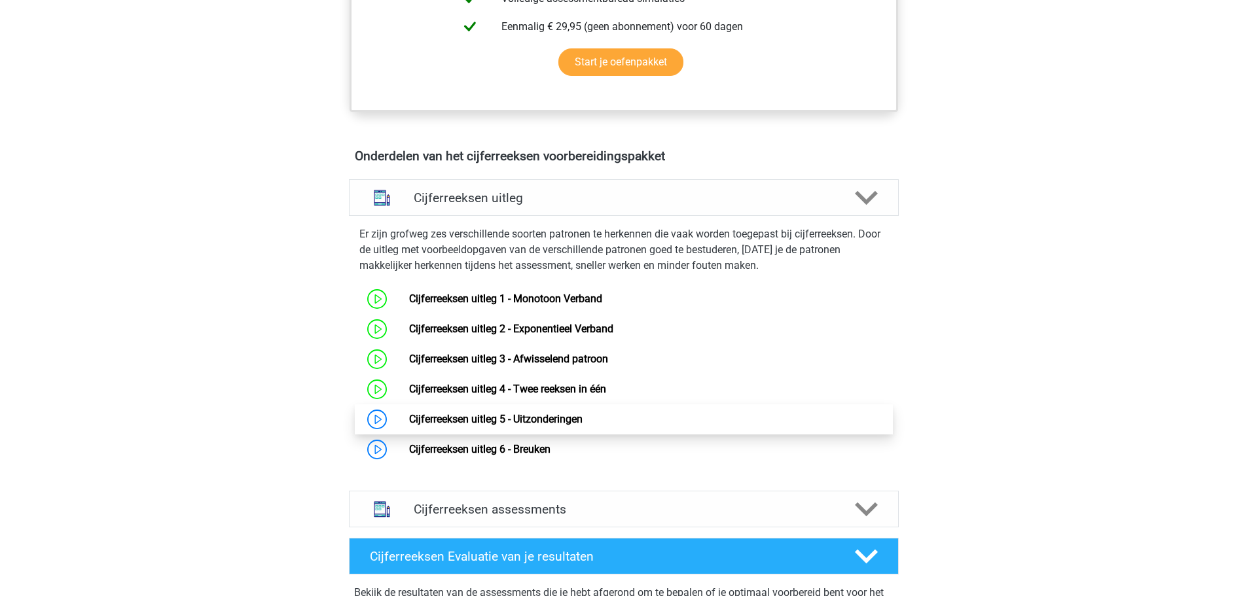
click at [545, 425] on link "Cijferreeksen uitleg 5 - Uitzonderingen" at bounding box center [495, 419] width 173 height 12
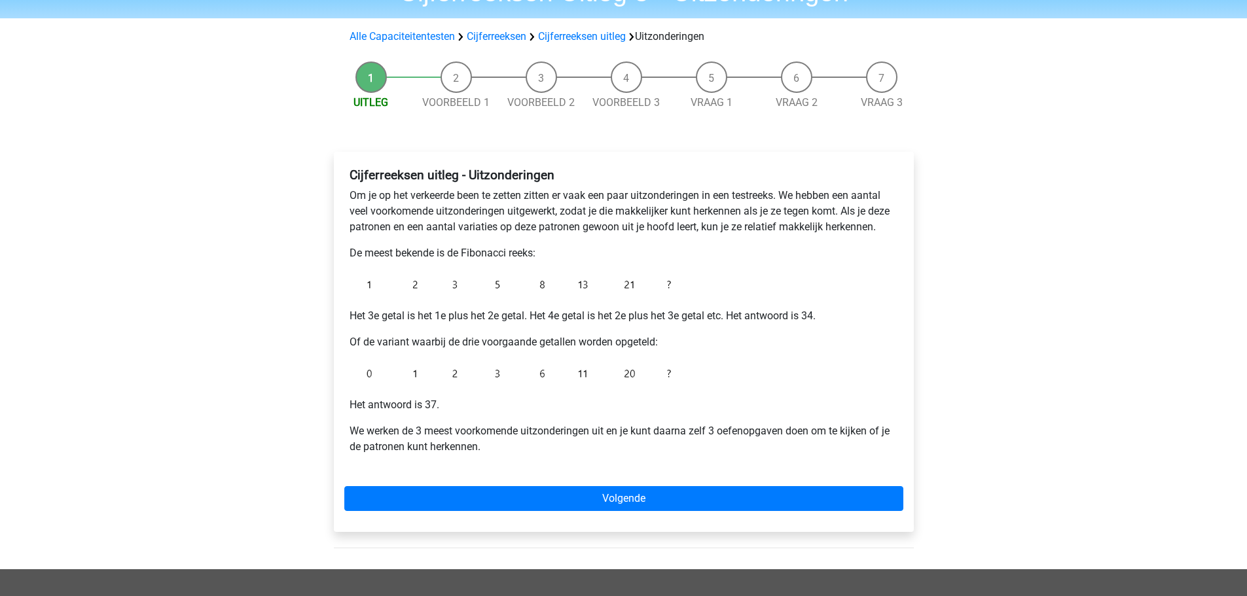
scroll to position [131, 0]
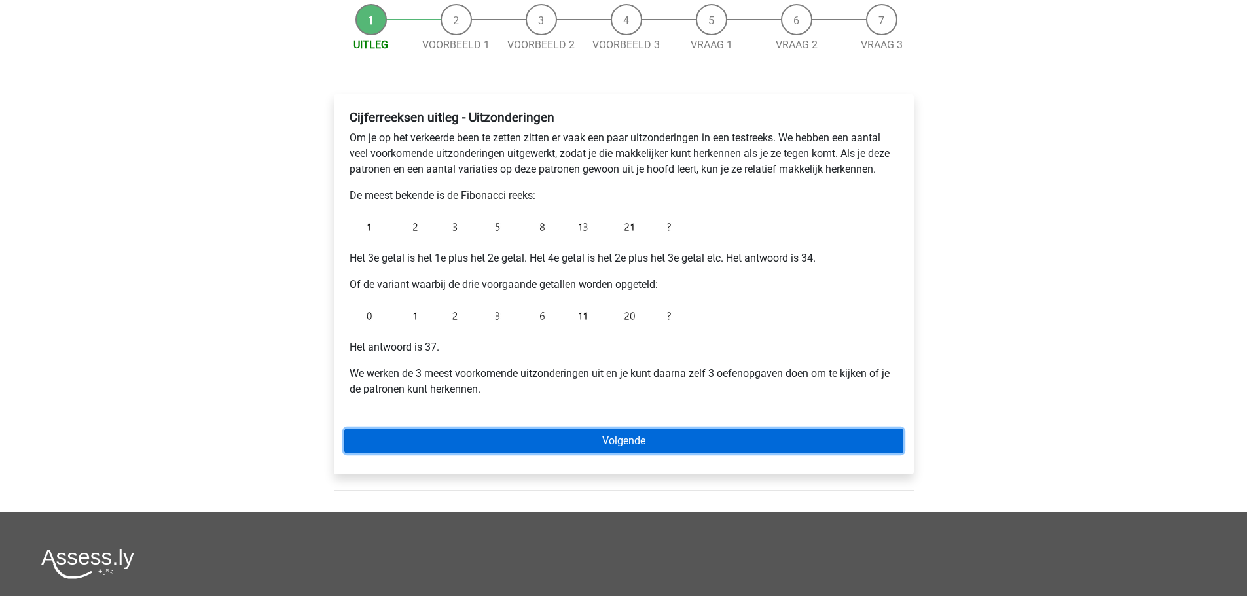
click at [605, 435] on link "Volgende" at bounding box center [623, 441] width 559 height 25
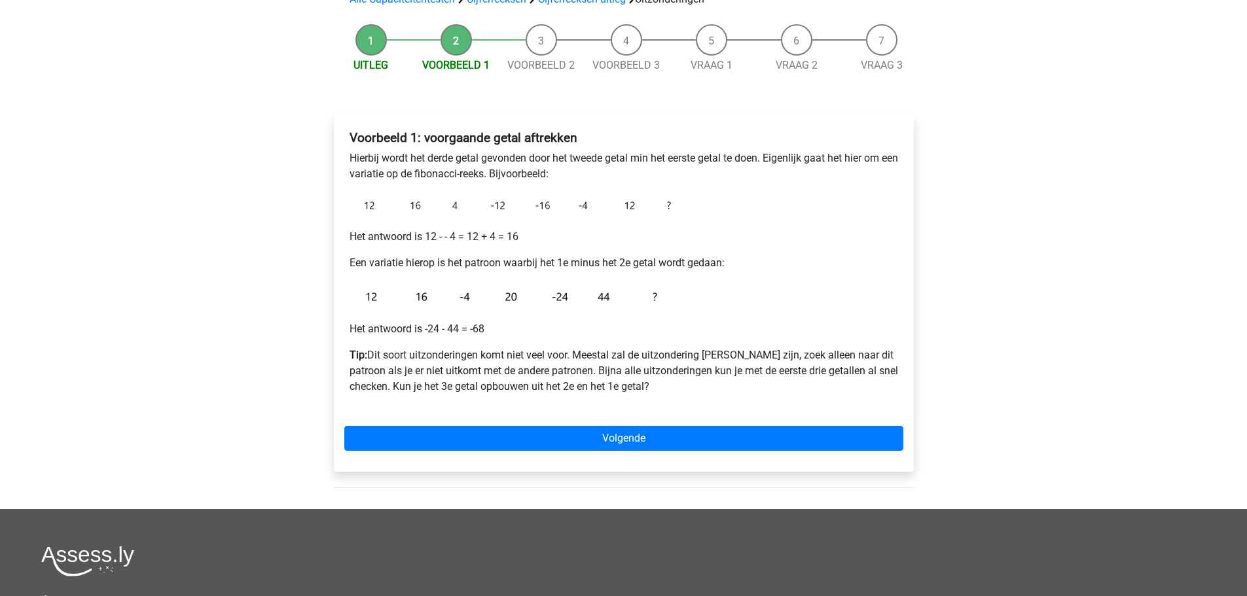
scroll to position [131, 0]
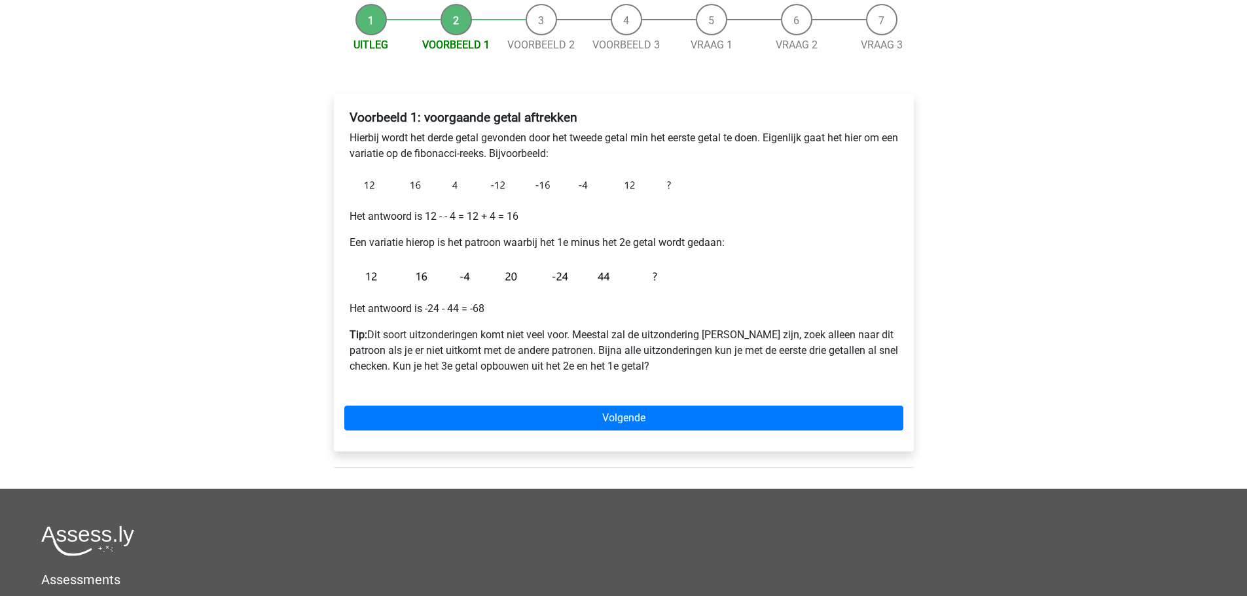
click at [602, 433] on div "Voorbeeld 1: voorgaande getal aftrekken Hierbij wordt het derde getal gevonden …" at bounding box center [624, 272] width 580 height 357
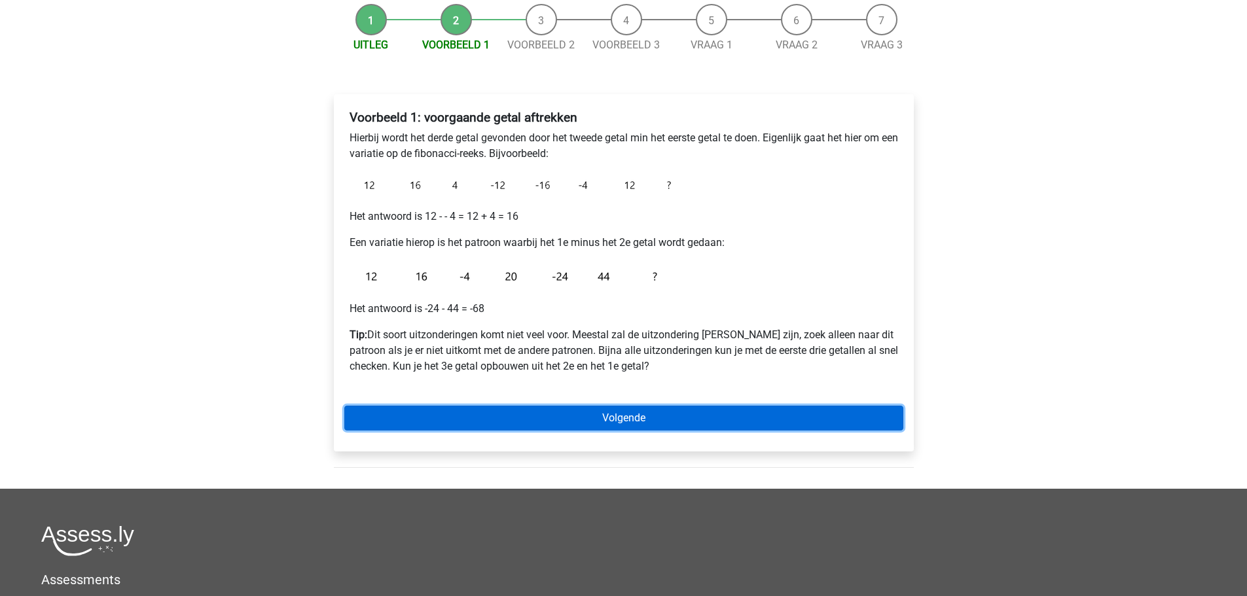
click at [601, 428] on link "Volgende" at bounding box center [623, 418] width 559 height 25
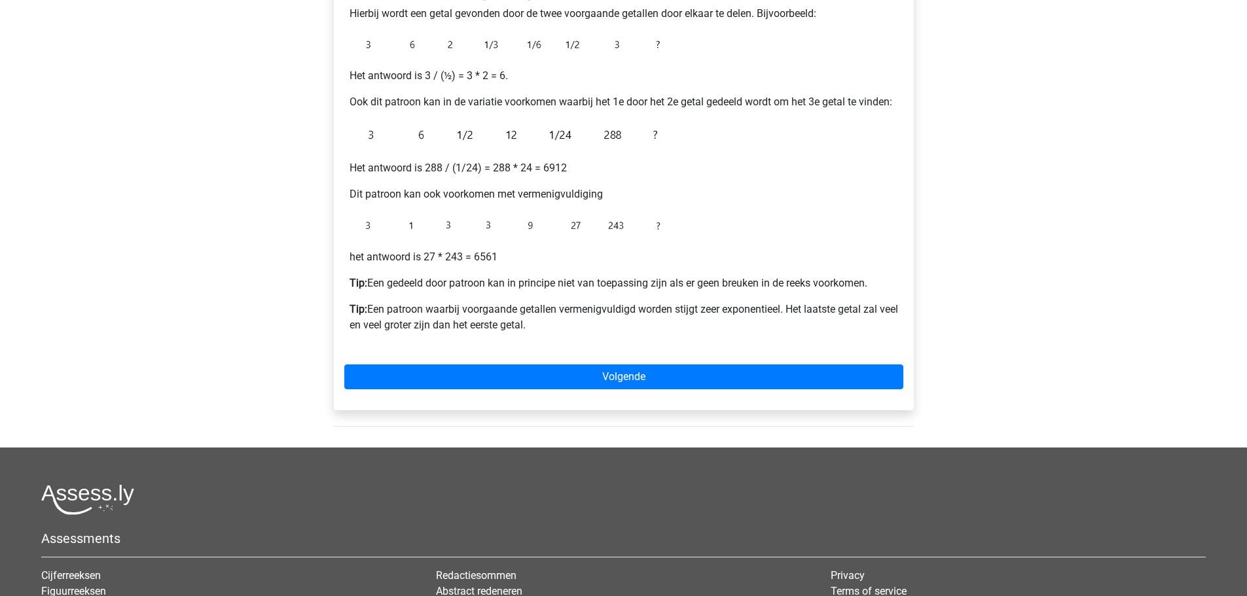
scroll to position [262, 0]
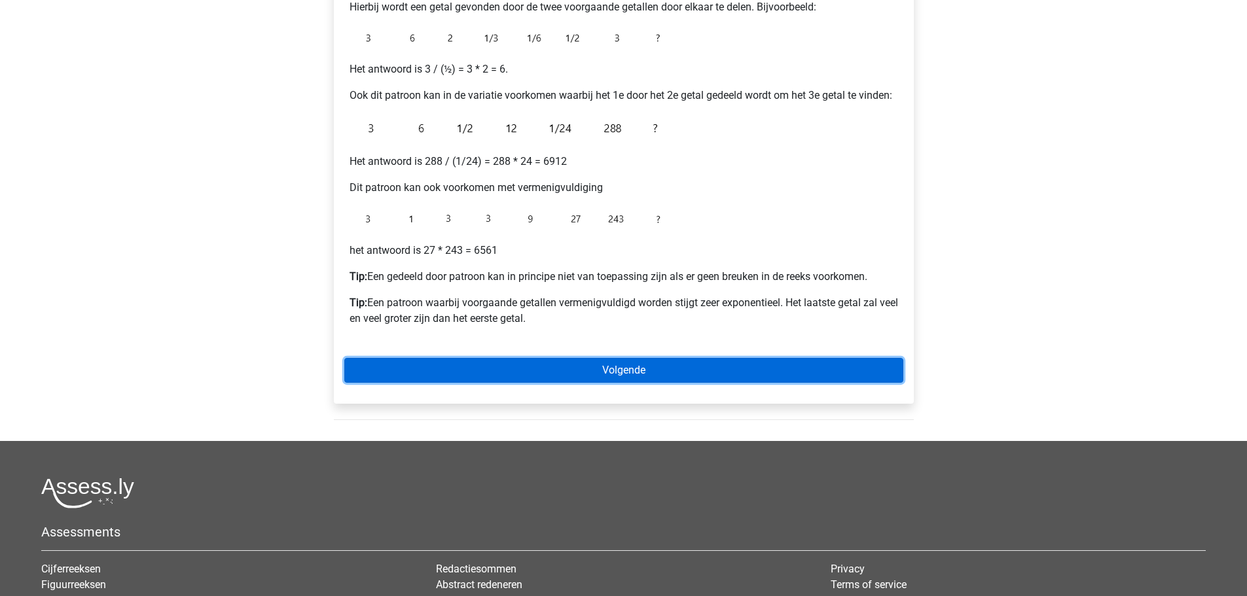
click at [607, 375] on link "Volgende" at bounding box center [623, 370] width 559 height 25
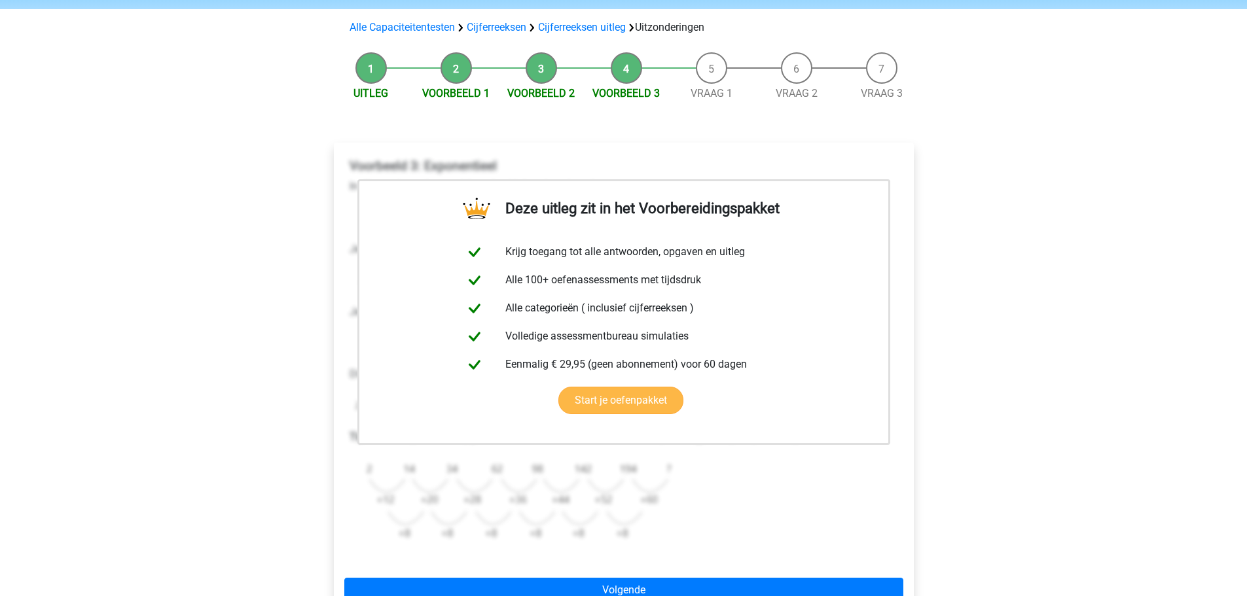
scroll to position [196, 0]
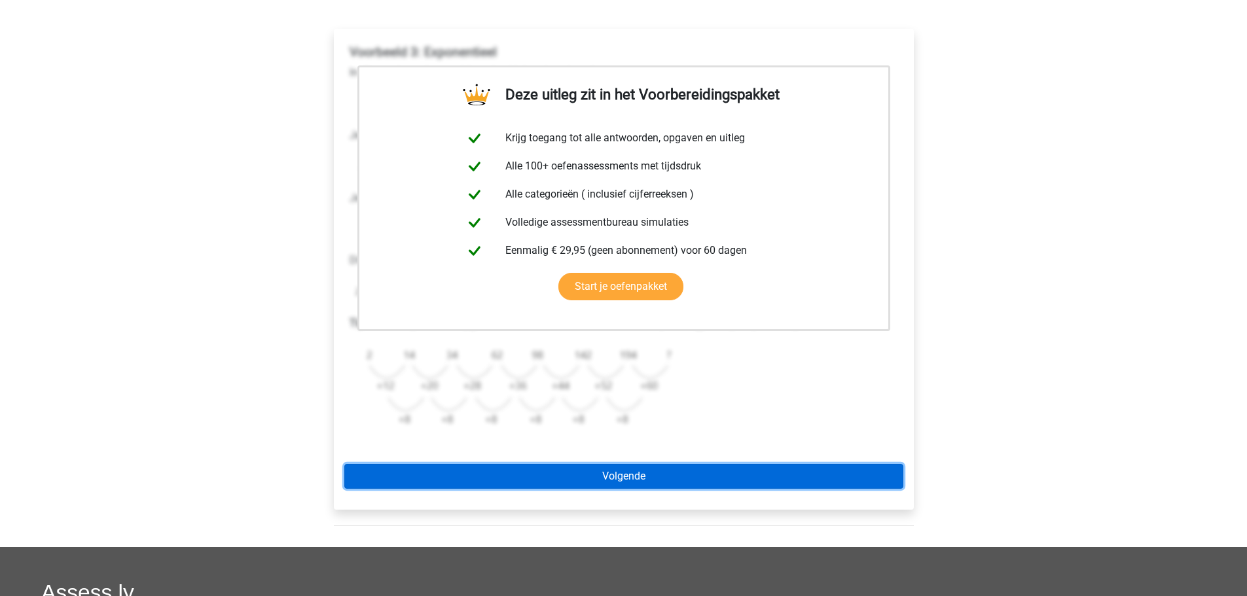
click at [543, 467] on link "Volgende" at bounding box center [623, 476] width 559 height 25
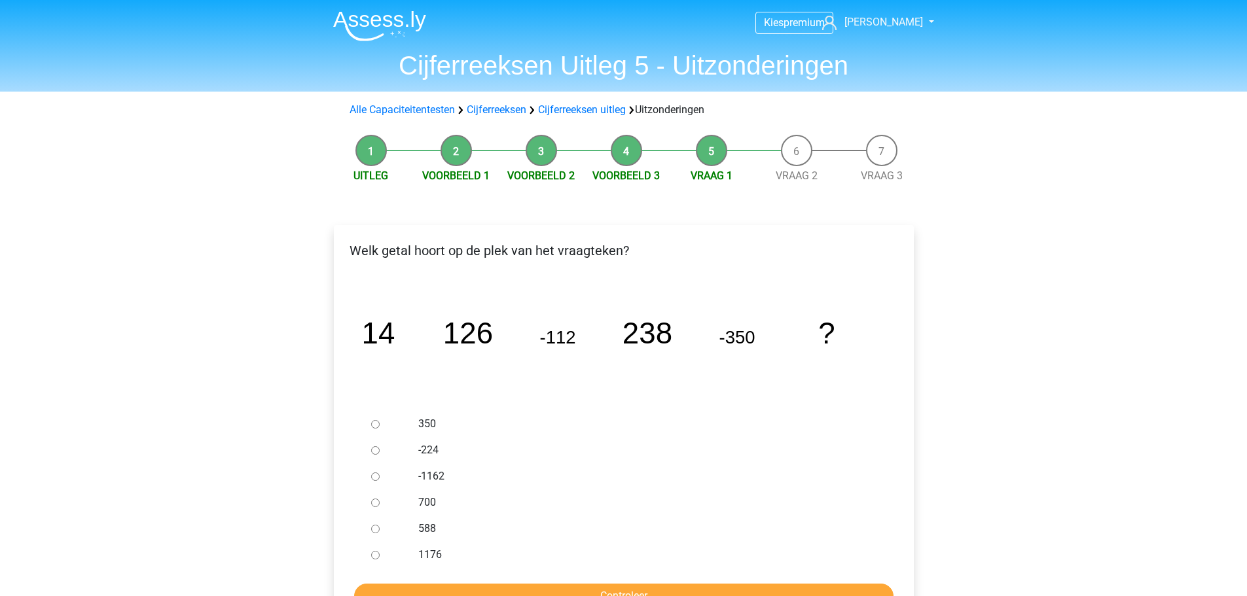
click at [374, 528] on input "588" at bounding box center [375, 529] width 9 height 9
radio input "true"
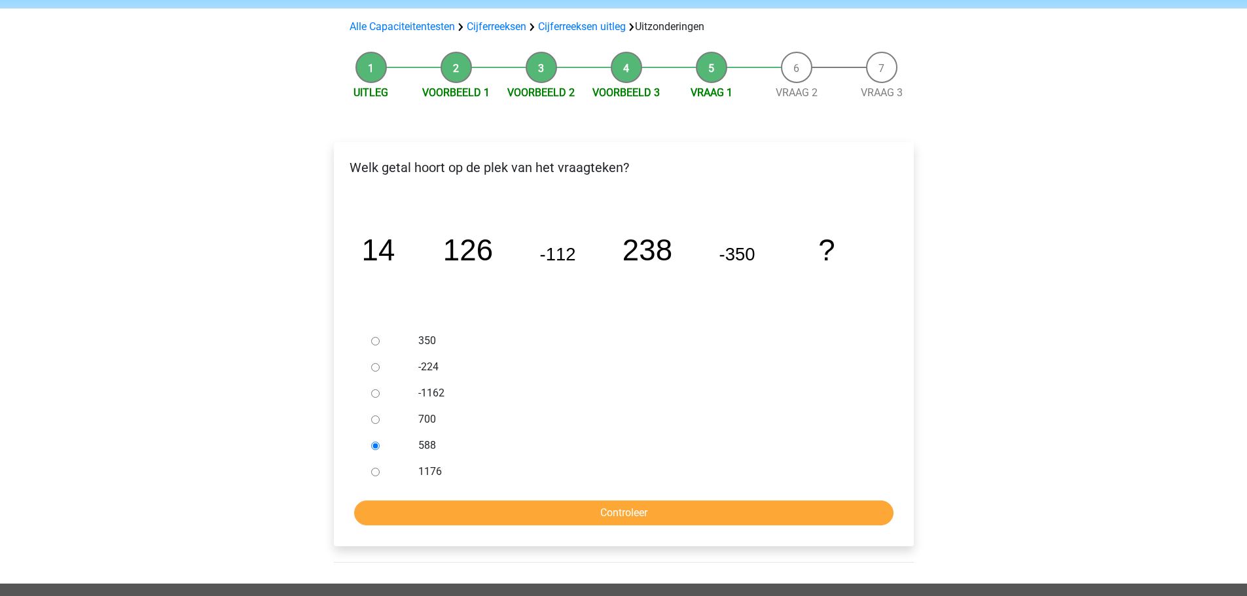
scroll to position [131, 0]
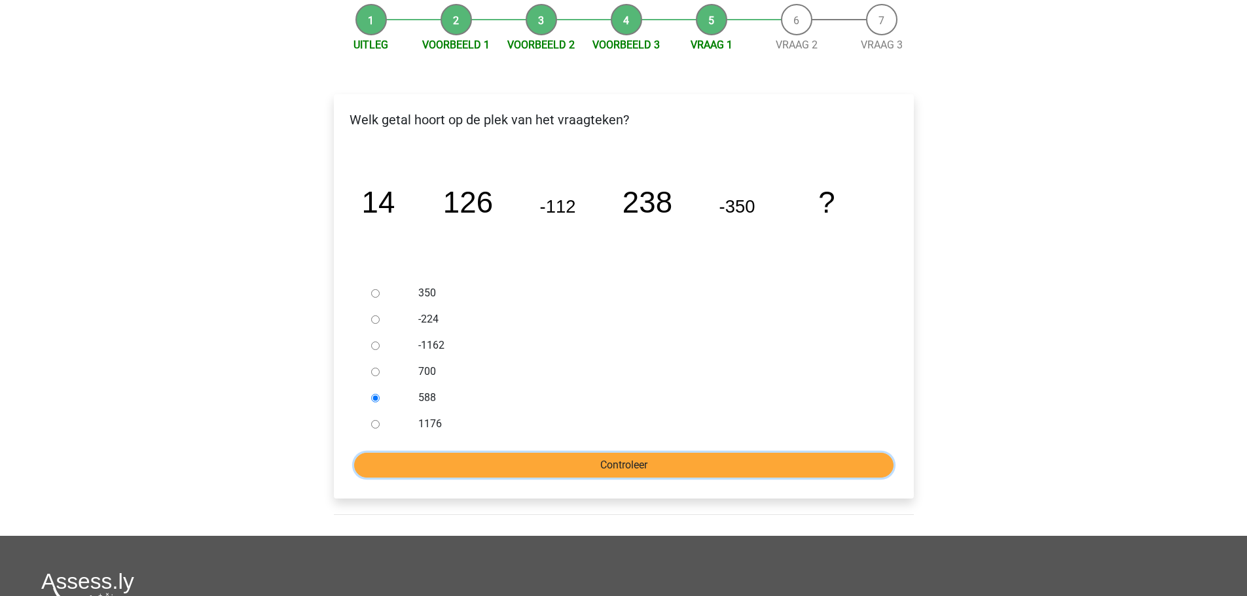
click at [520, 460] on input "Controleer" at bounding box center [623, 465] width 539 height 25
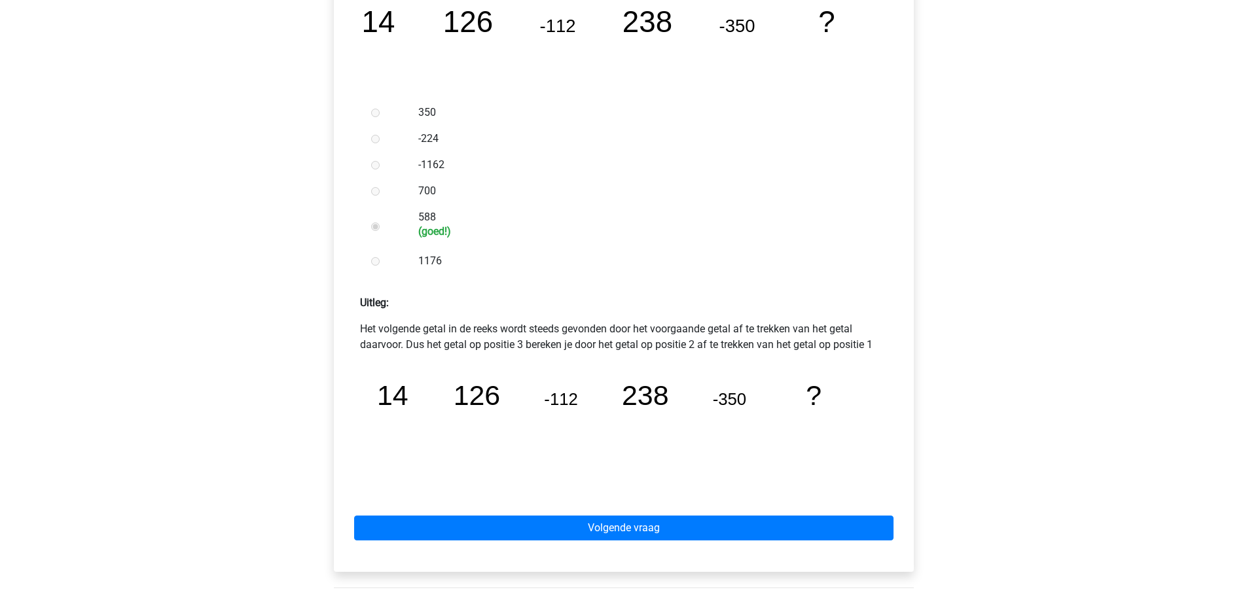
scroll to position [327, 0]
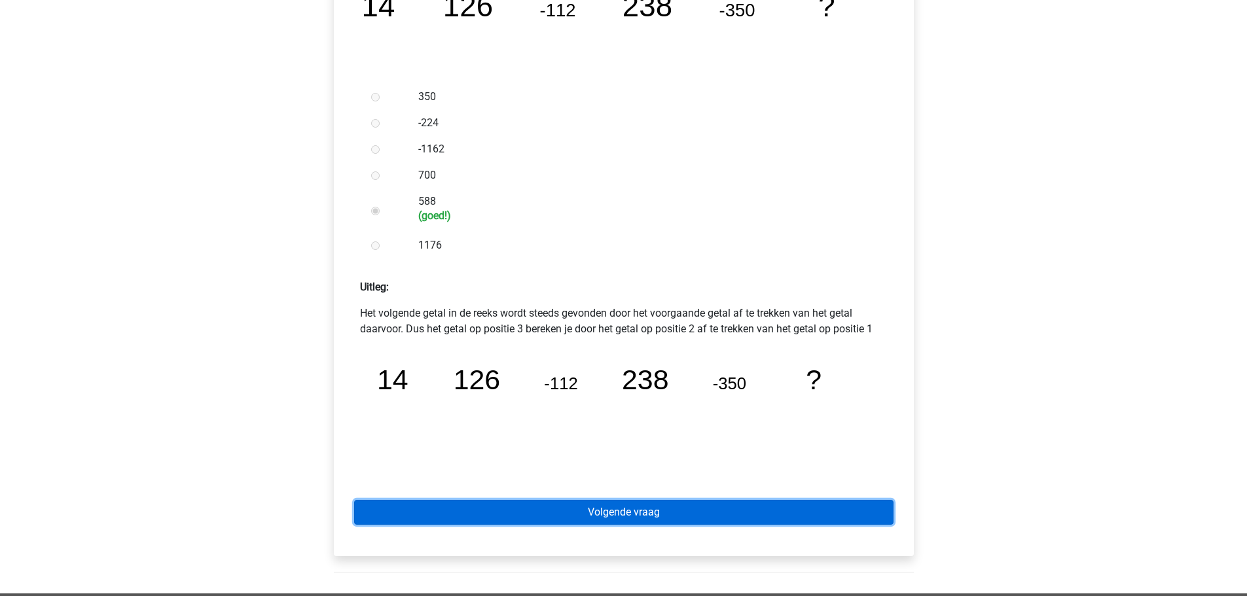
click at [614, 509] on link "Volgende vraag" at bounding box center [623, 512] width 539 height 25
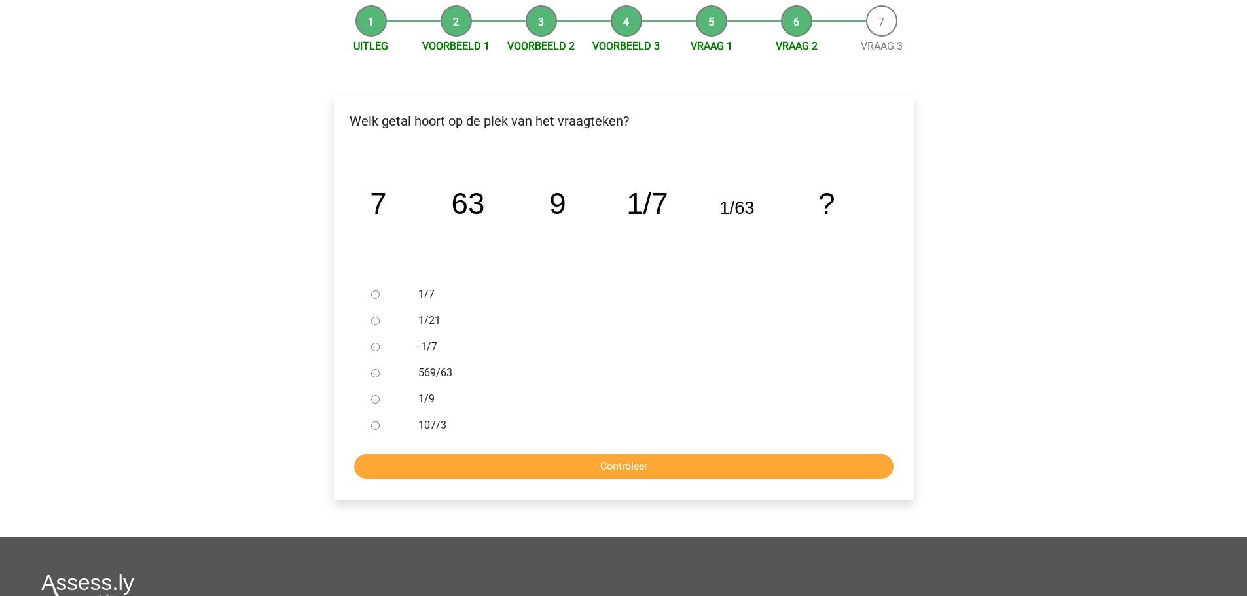
scroll to position [131, 0]
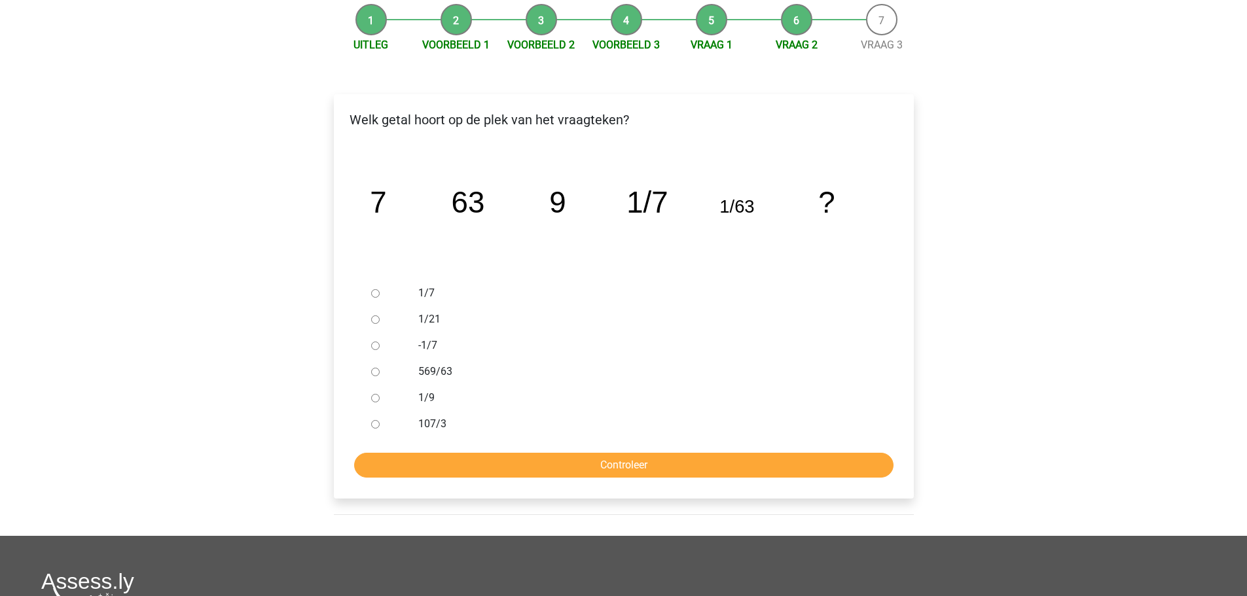
click at [427, 401] on label "1/9" at bounding box center [644, 398] width 453 height 16
click at [380, 401] on input "1/9" at bounding box center [375, 398] width 9 height 9
radio input "true"
click at [457, 465] on input "Controleer" at bounding box center [623, 465] width 539 height 25
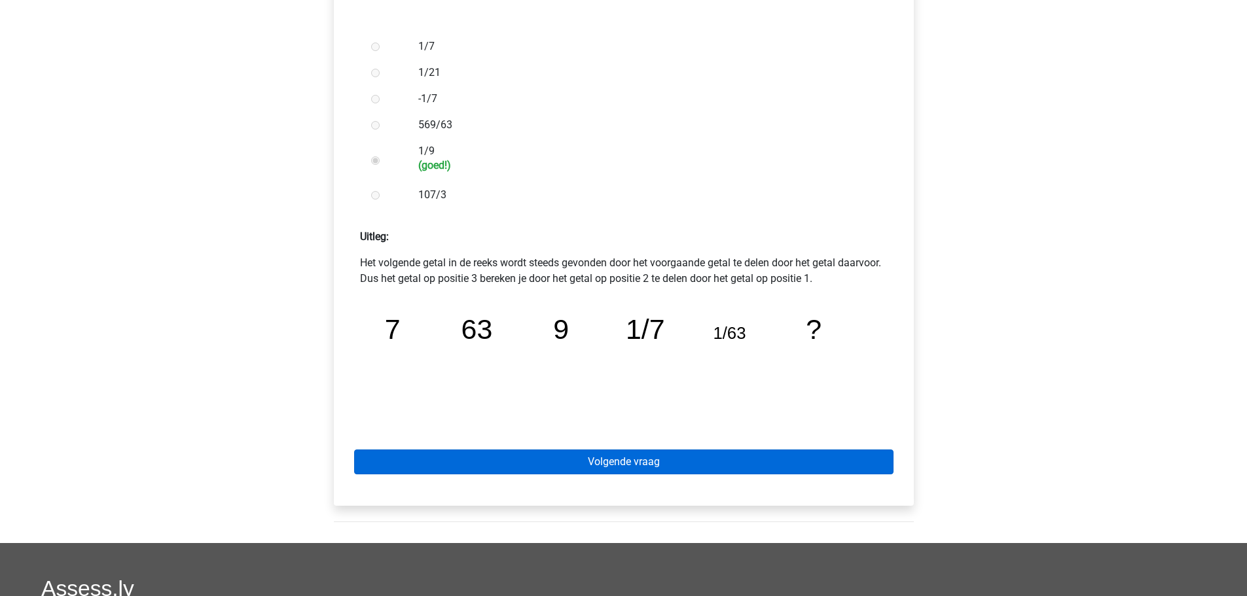
scroll to position [393, 0]
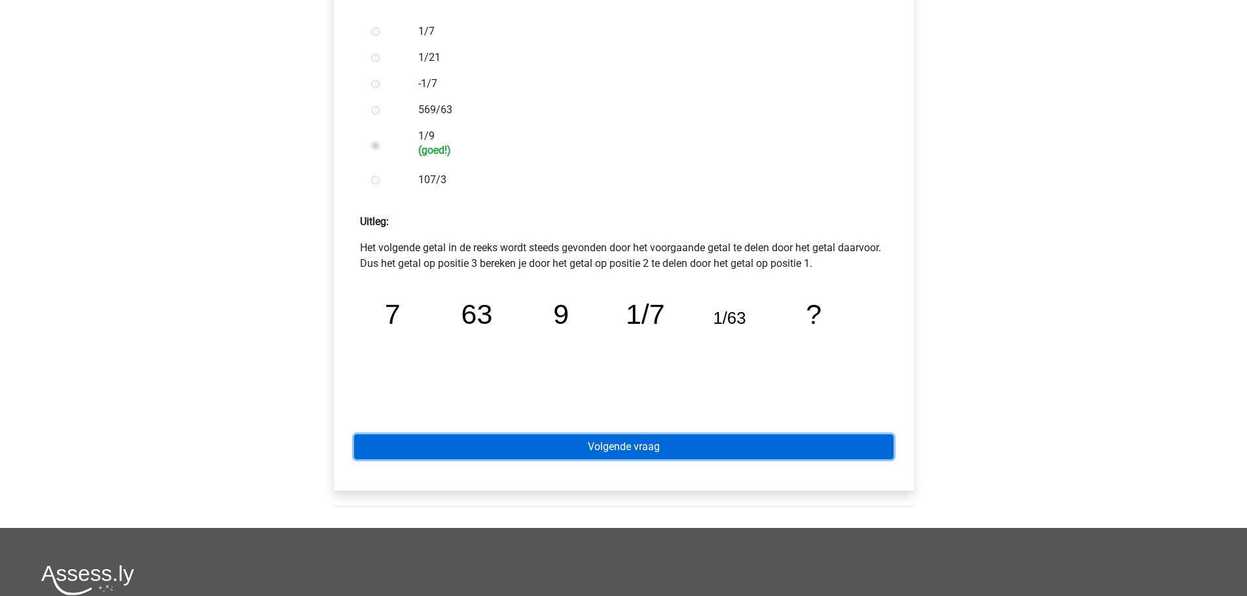
click at [670, 444] on link "Volgende vraag" at bounding box center [623, 447] width 539 height 25
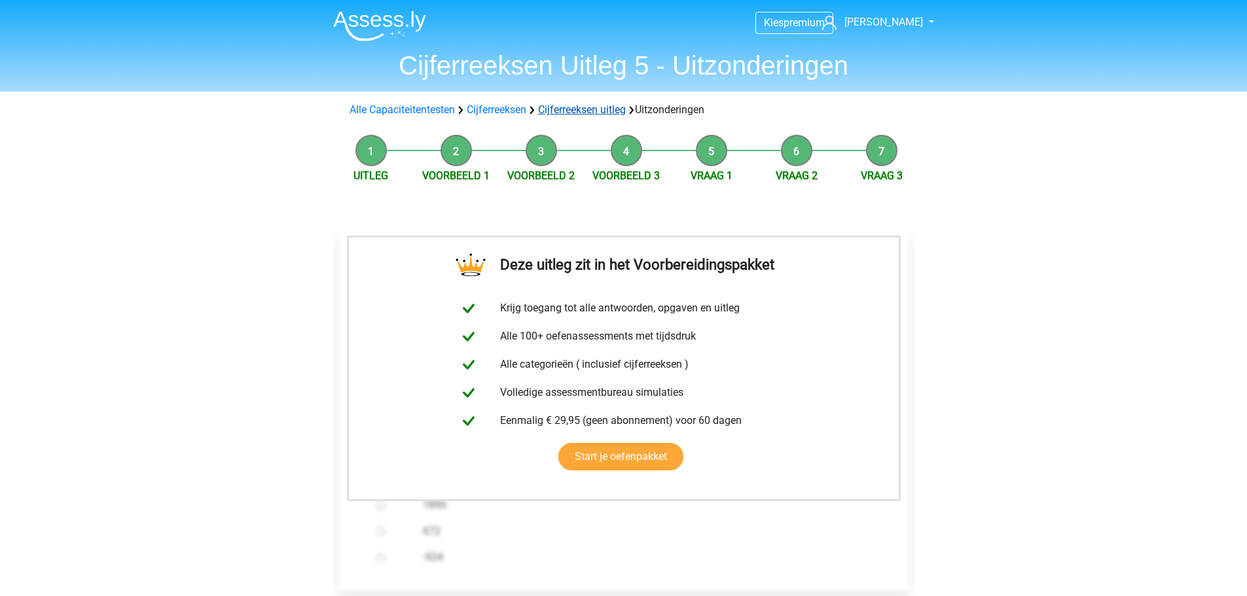
click at [566, 110] on link "Cijferreeksen uitleg" at bounding box center [582, 109] width 88 height 12
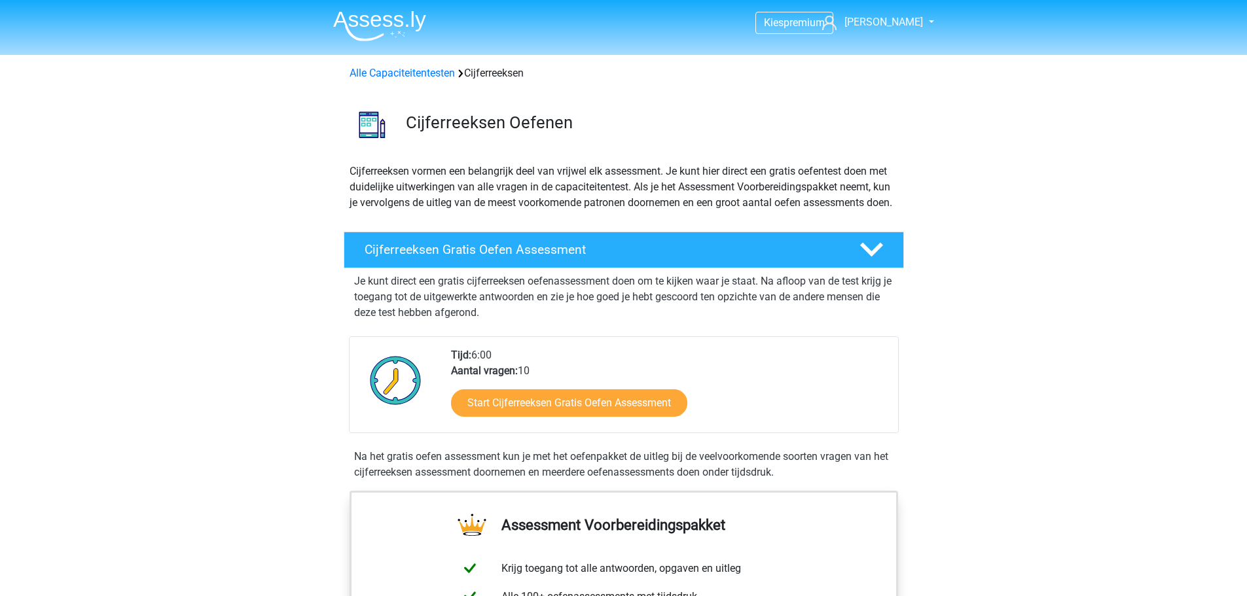
scroll to position [844, 0]
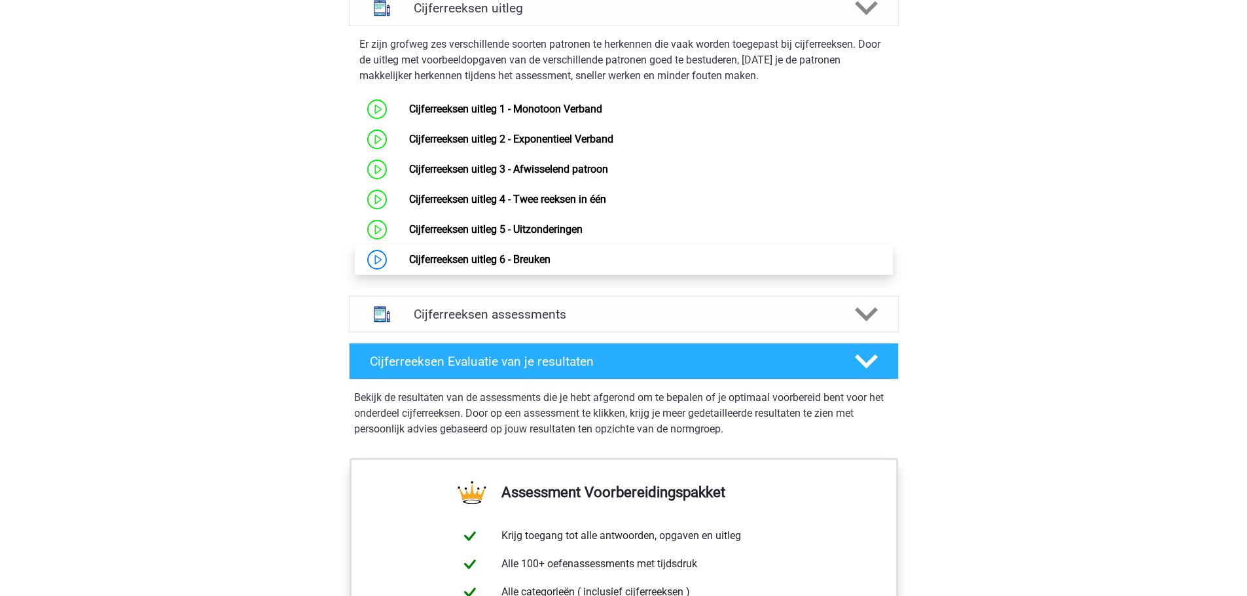
click at [453, 266] on link "Cijferreeksen uitleg 6 - Breuken" at bounding box center [479, 259] width 141 height 12
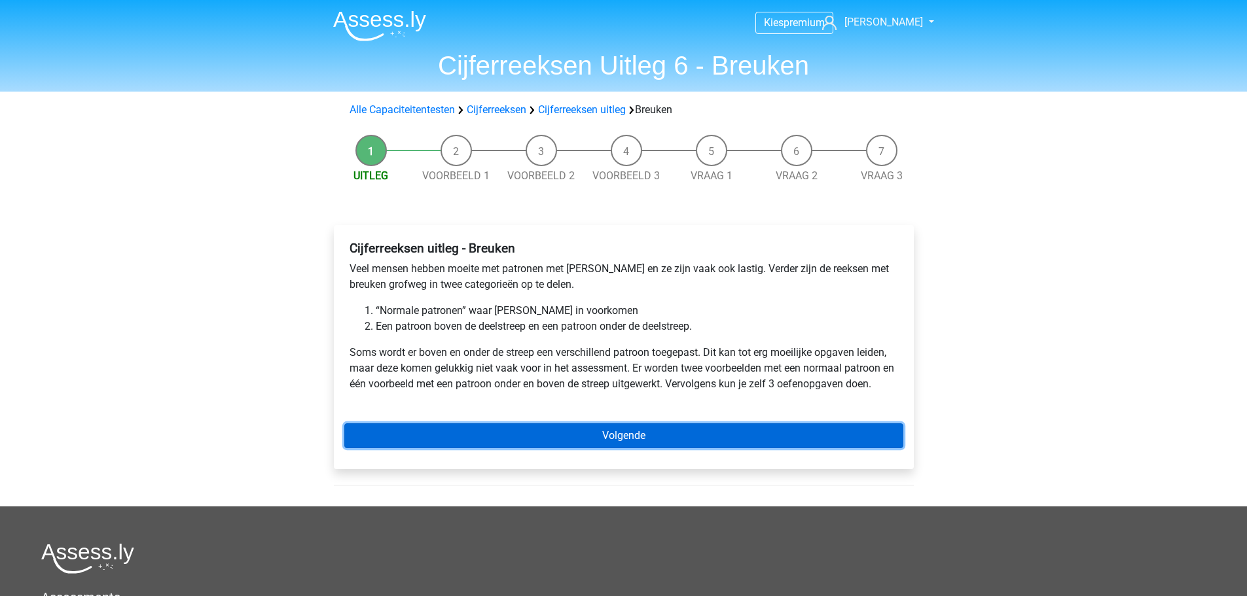
click at [569, 431] on link "Volgende" at bounding box center [623, 436] width 559 height 25
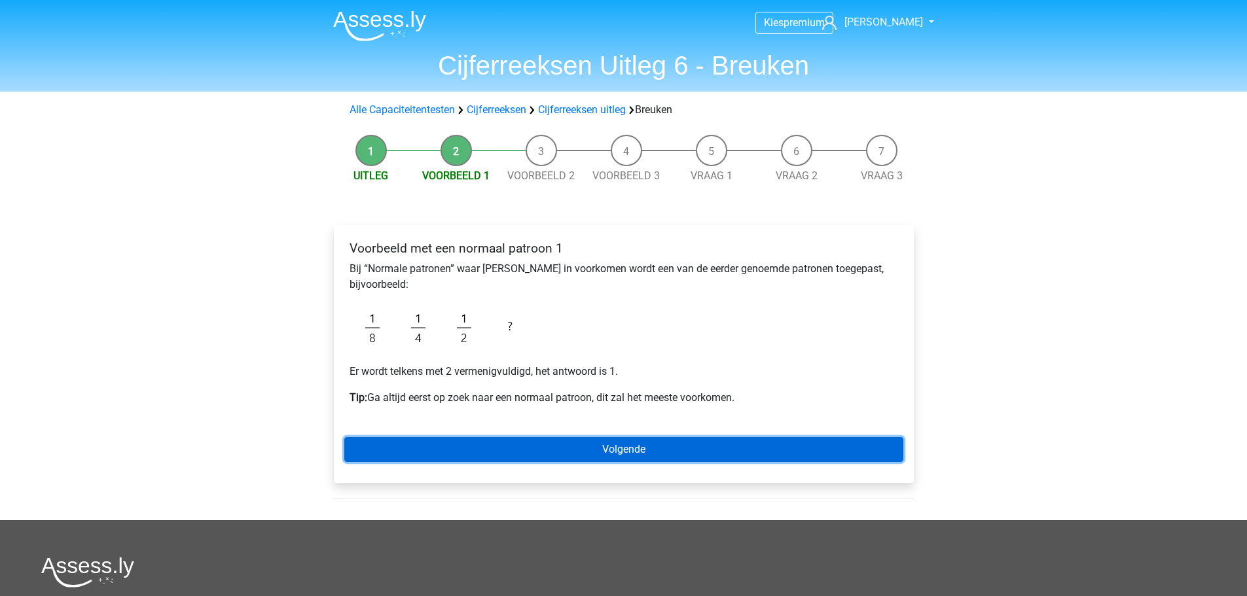
click at [488, 438] on link "Volgende" at bounding box center [623, 449] width 559 height 25
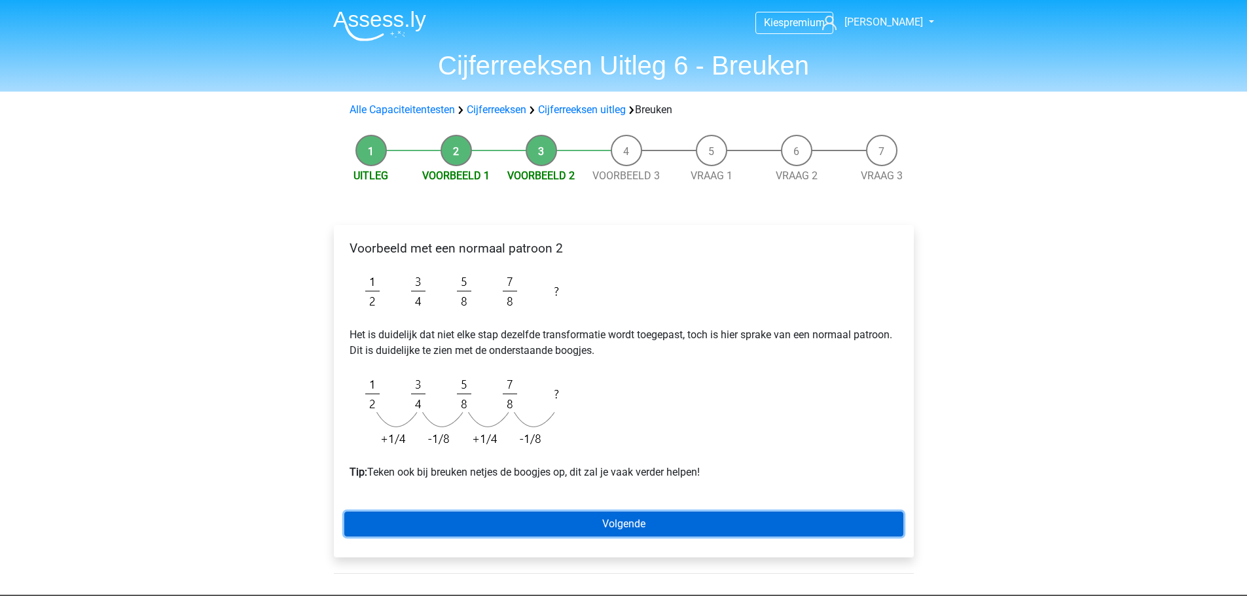
click at [524, 522] on link "Volgende" at bounding box center [623, 524] width 559 height 25
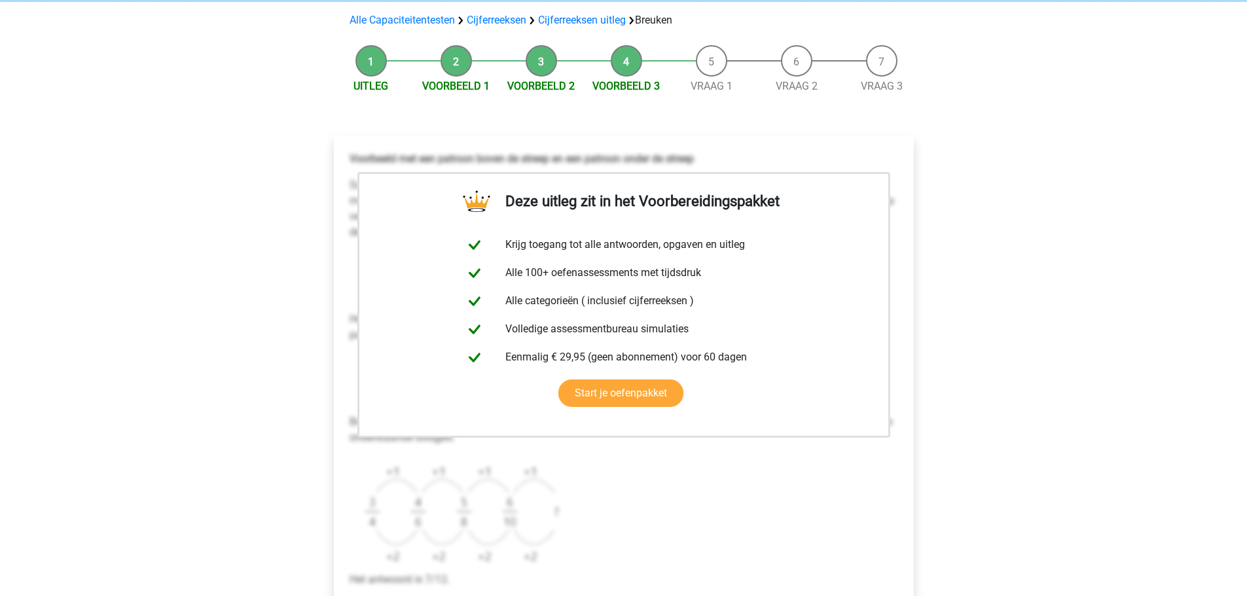
scroll to position [196, 0]
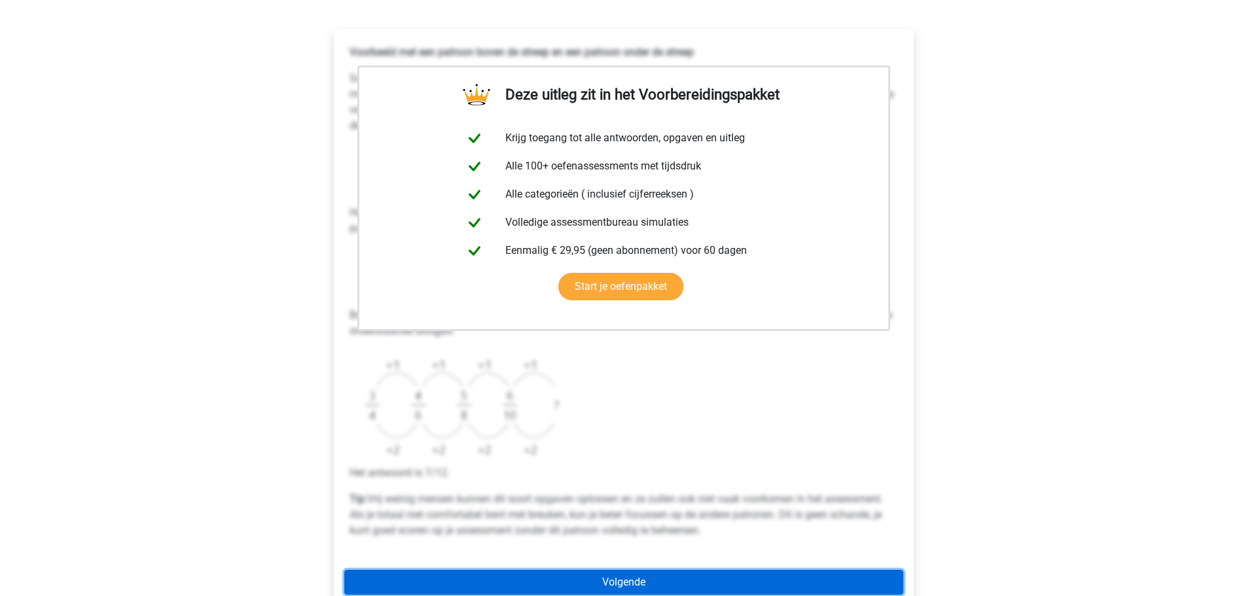
click at [625, 587] on link "Volgende" at bounding box center [623, 582] width 559 height 25
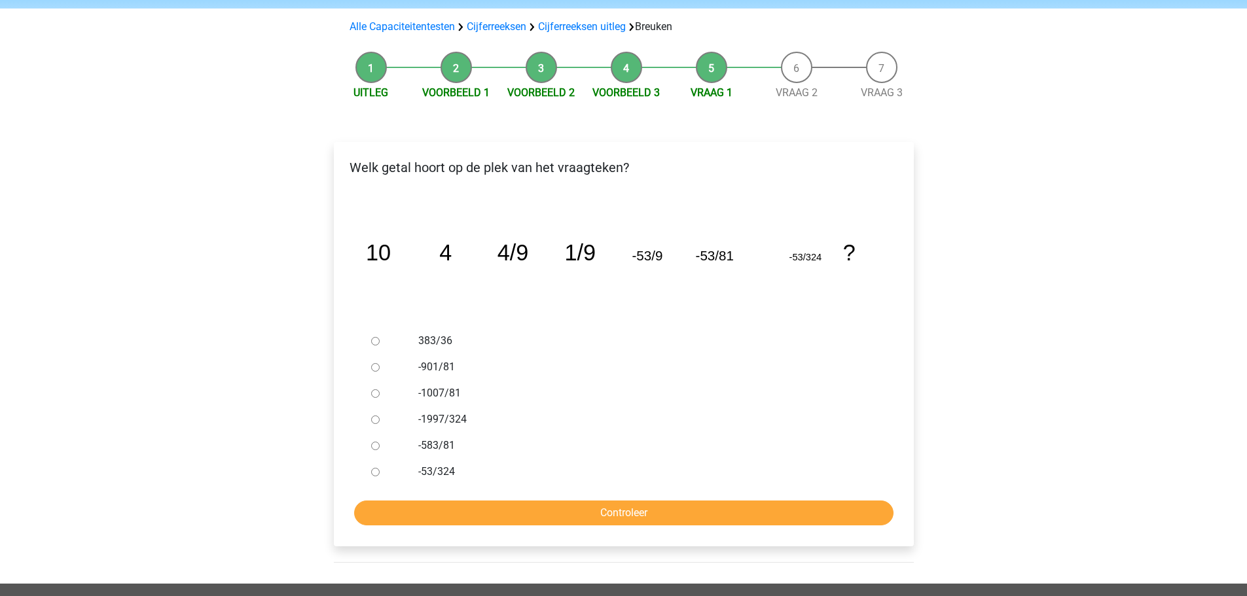
scroll to position [131, 0]
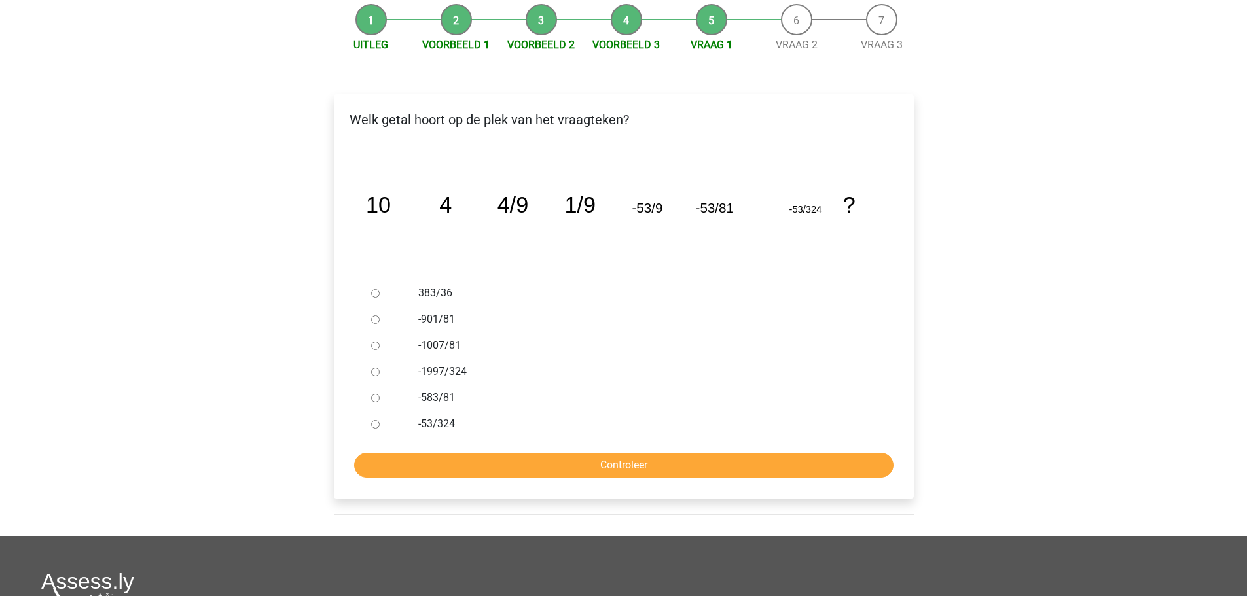
click at [433, 344] on label "-1007/81" at bounding box center [644, 346] width 453 height 16
click at [380, 344] on input "-1007/81" at bounding box center [375, 346] width 9 height 9
radio input "true"
click at [513, 461] on input "Controleer" at bounding box center [623, 465] width 539 height 25
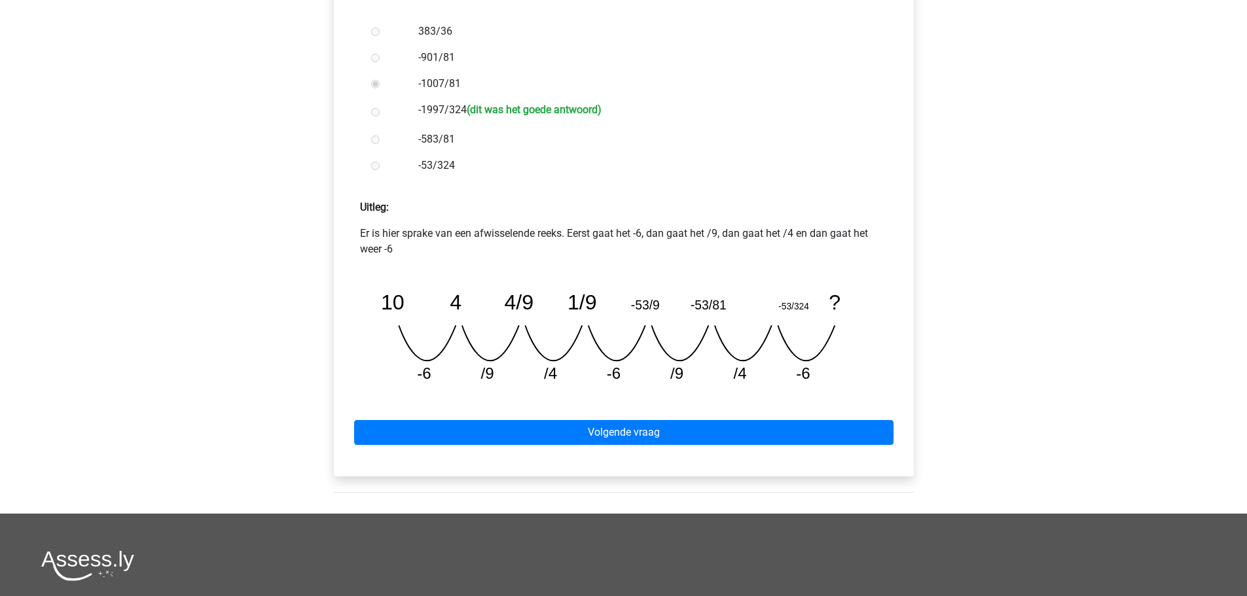
scroll to position [327, 0]
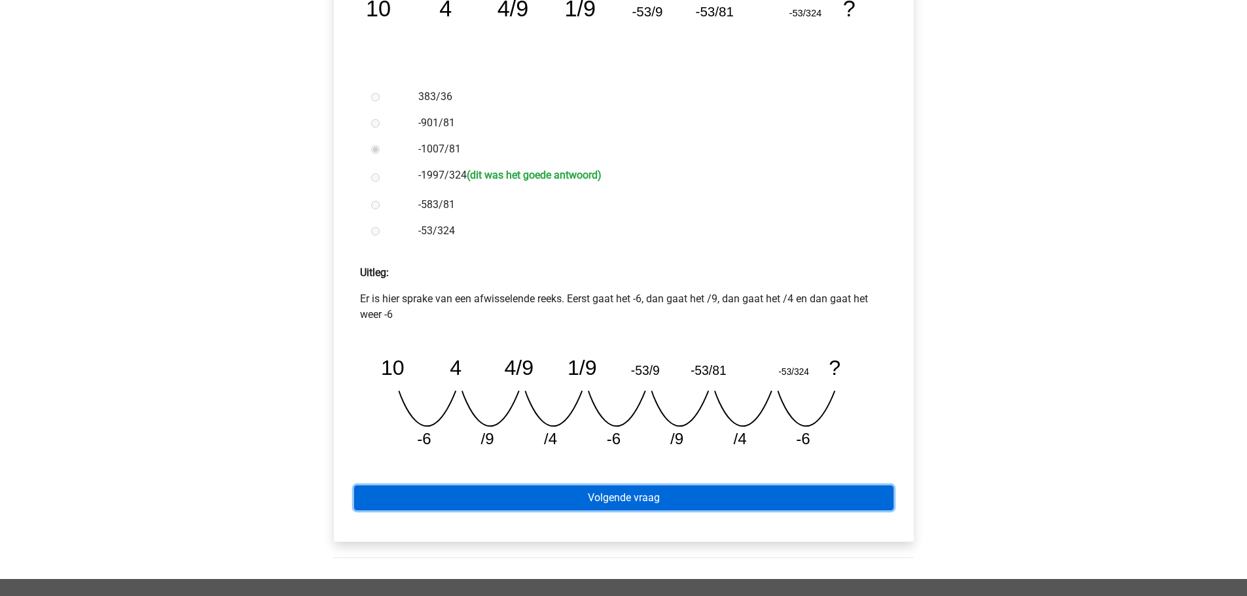
click at [547, 497] on link "Volgende vraag" at bounding box center [623, 498] width 539 height 25
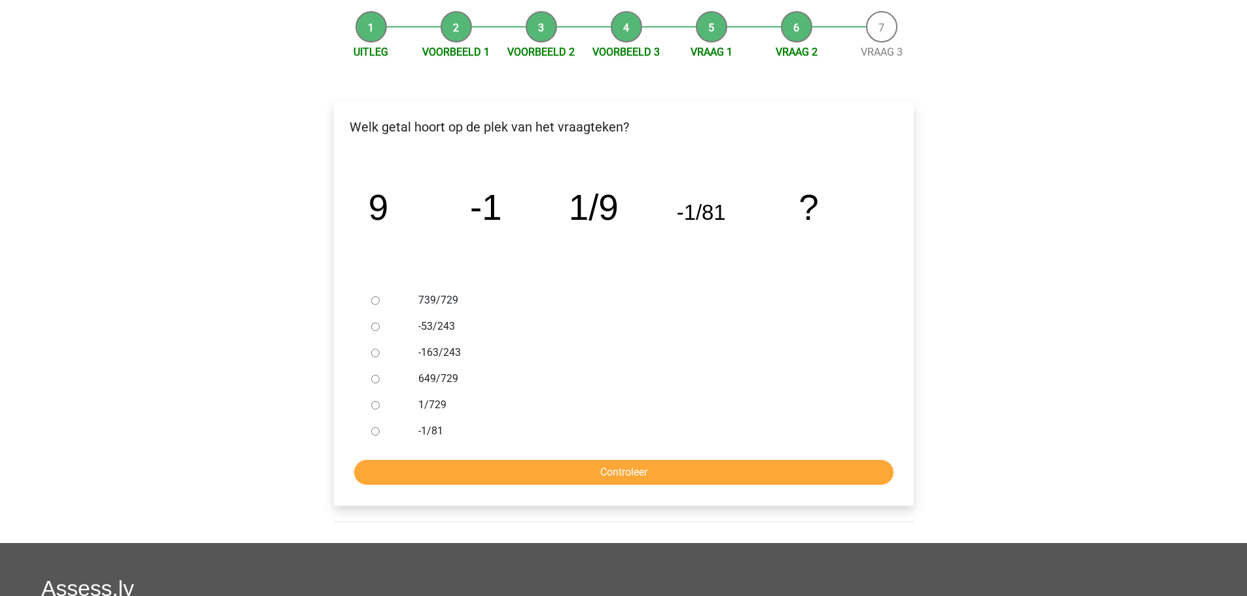
scroll to position [131, 0]
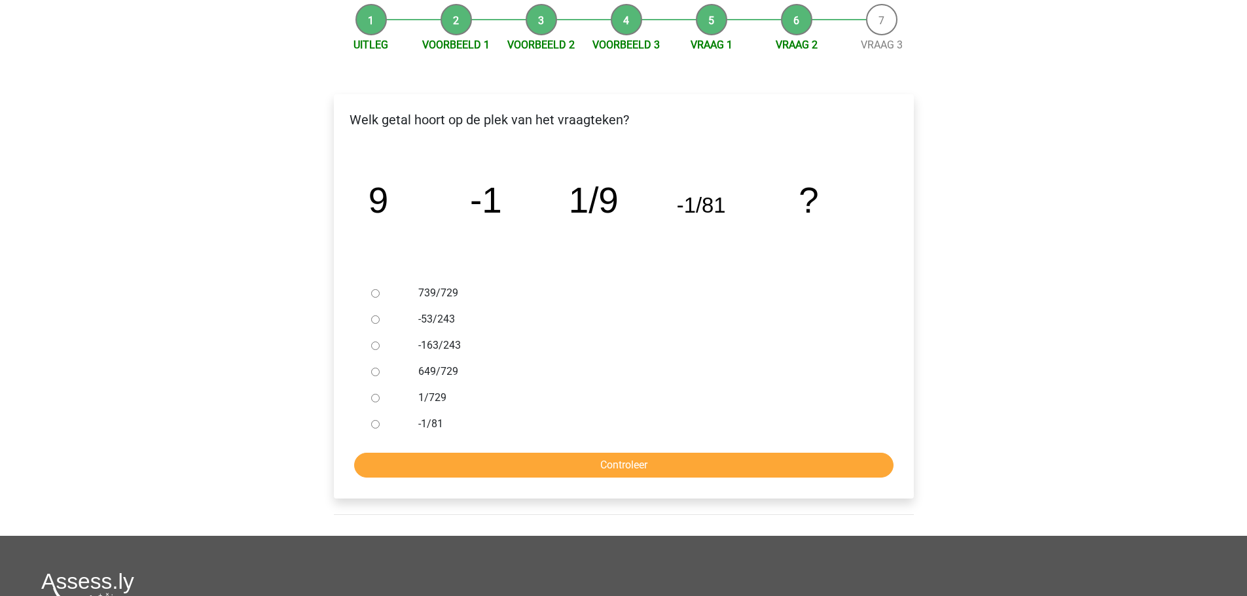
click at [379, 400] on input "1/729" at bounding box center [375, 398] width 9 height 9
radio input "true"
drag, startPoint x: 507, startPoint y: 460, endPoint x: 516, endPoint y: 464, distance: 10.0
click at [508, 461] on input "Controleer" at bounding box center [623, 465] width 539 height 25
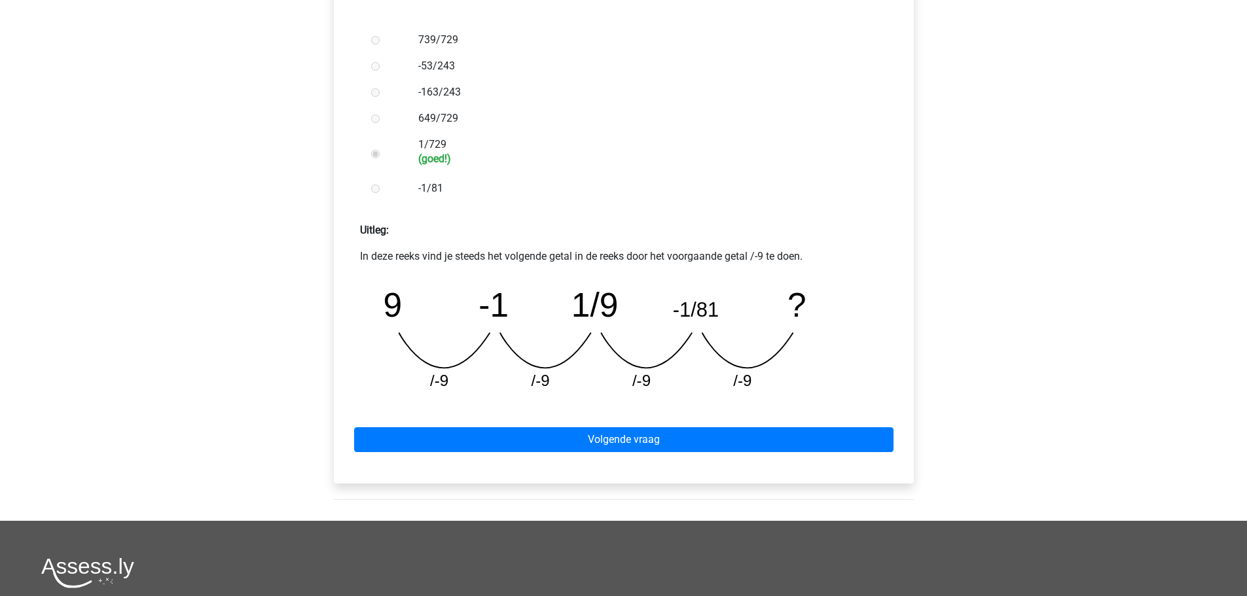
scroll to position [393, 0]
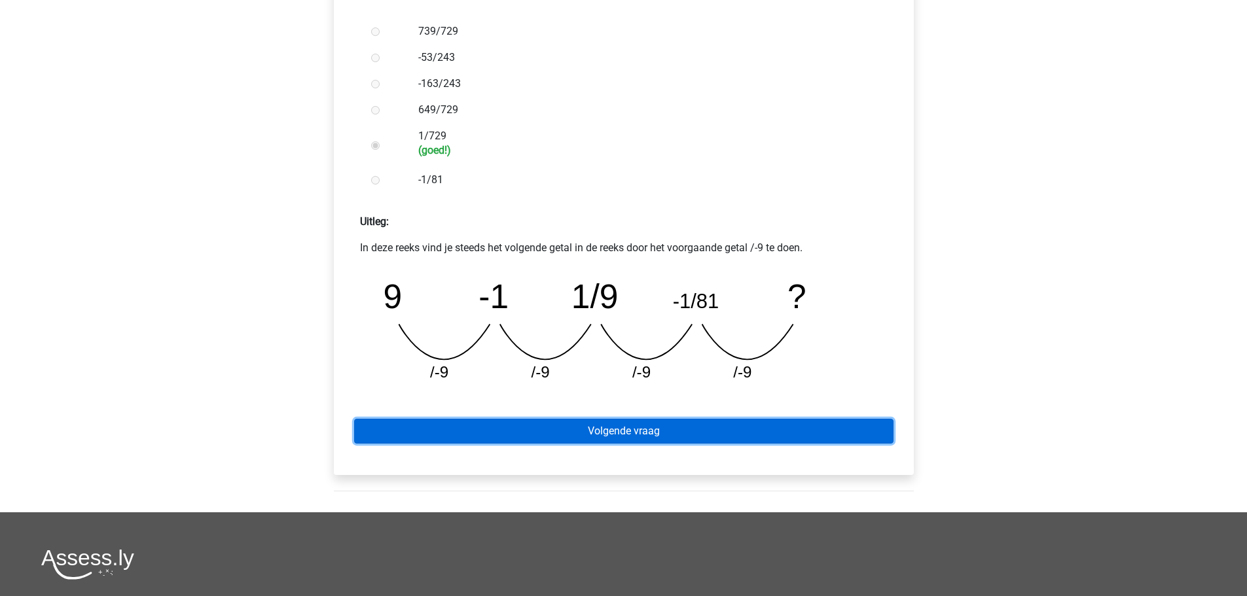
click at [606, 437] on link "Volgende vraag" at bounding box center [623, 431] width 539 height 25
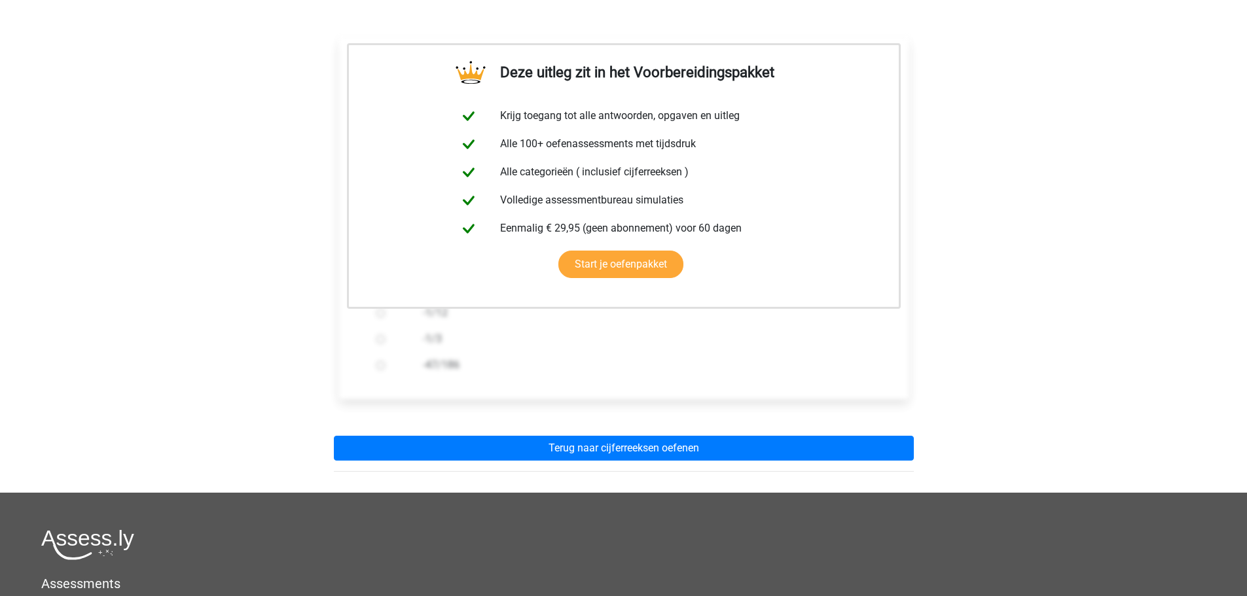
scroll to position [327, 0]
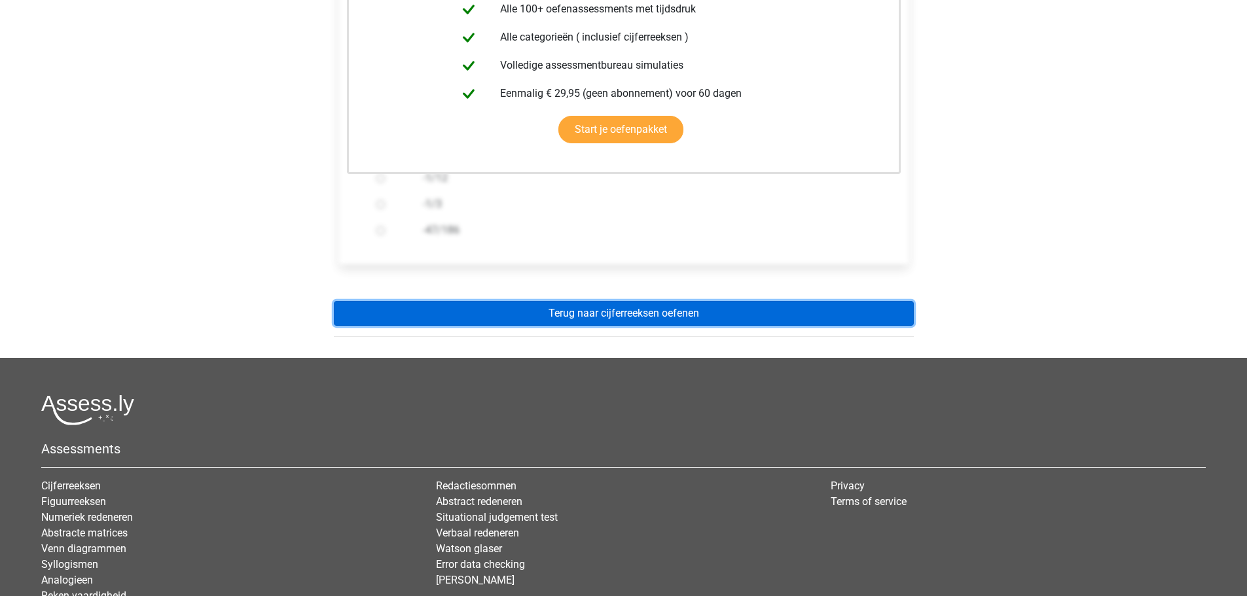
click at [579, 314] on link "Terug naar cijferreeksen oefenen" at bounding box center [624, 313] width 580 height 25
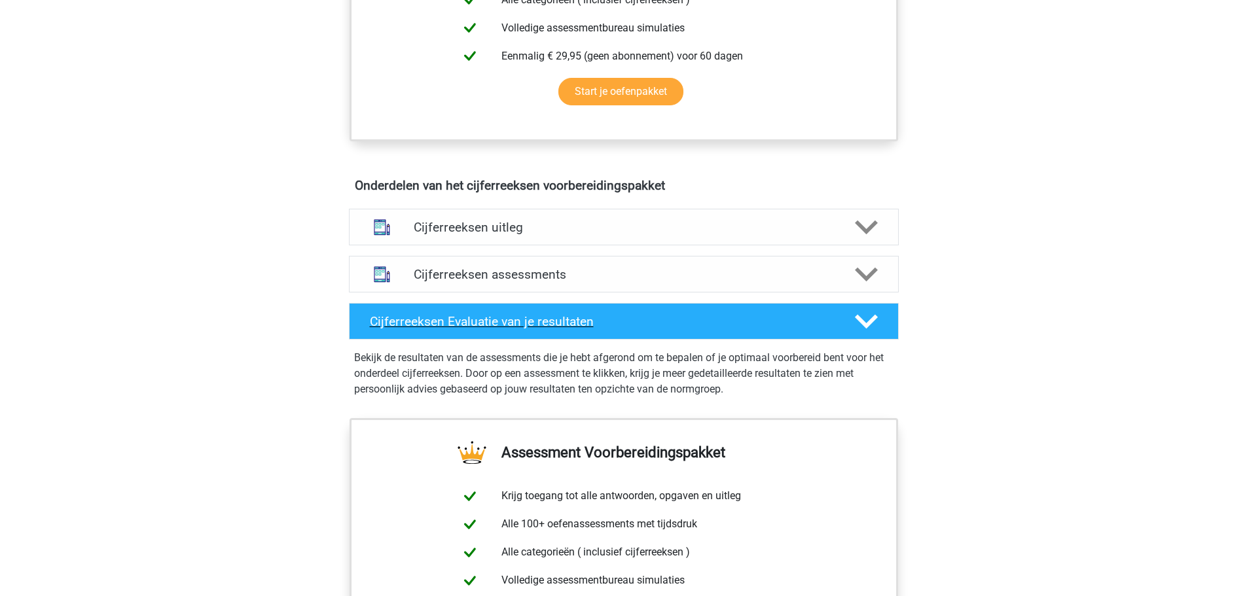
scroll to position [589, 0]
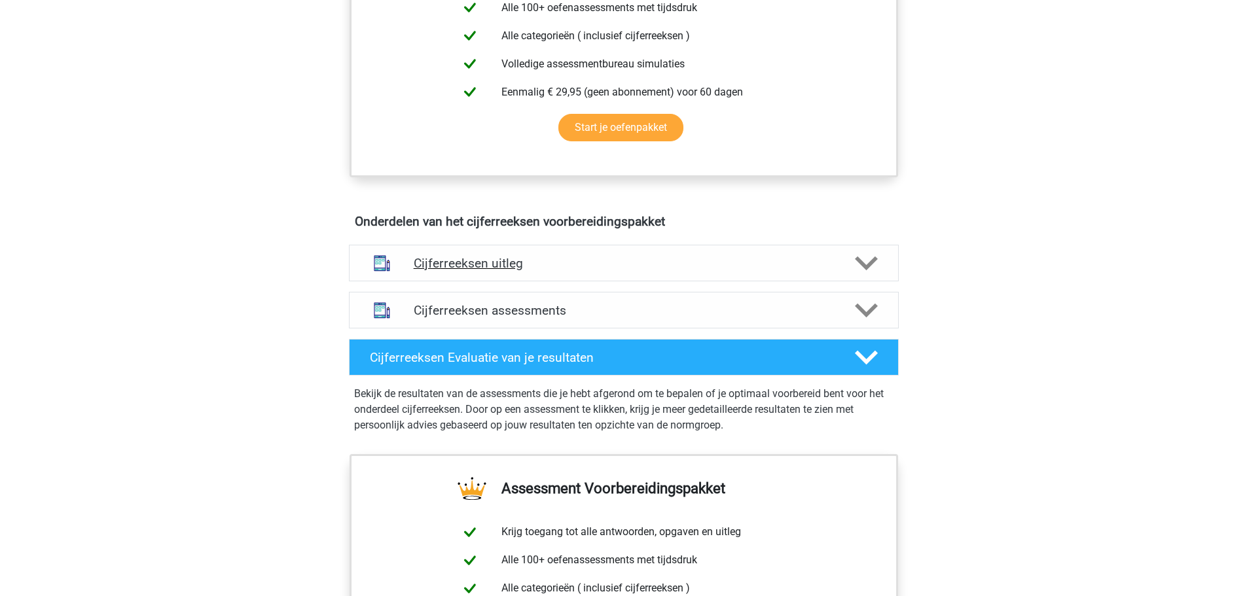
click at [866, 275] on icon at bounding box center [866, 263] width 23 height 23
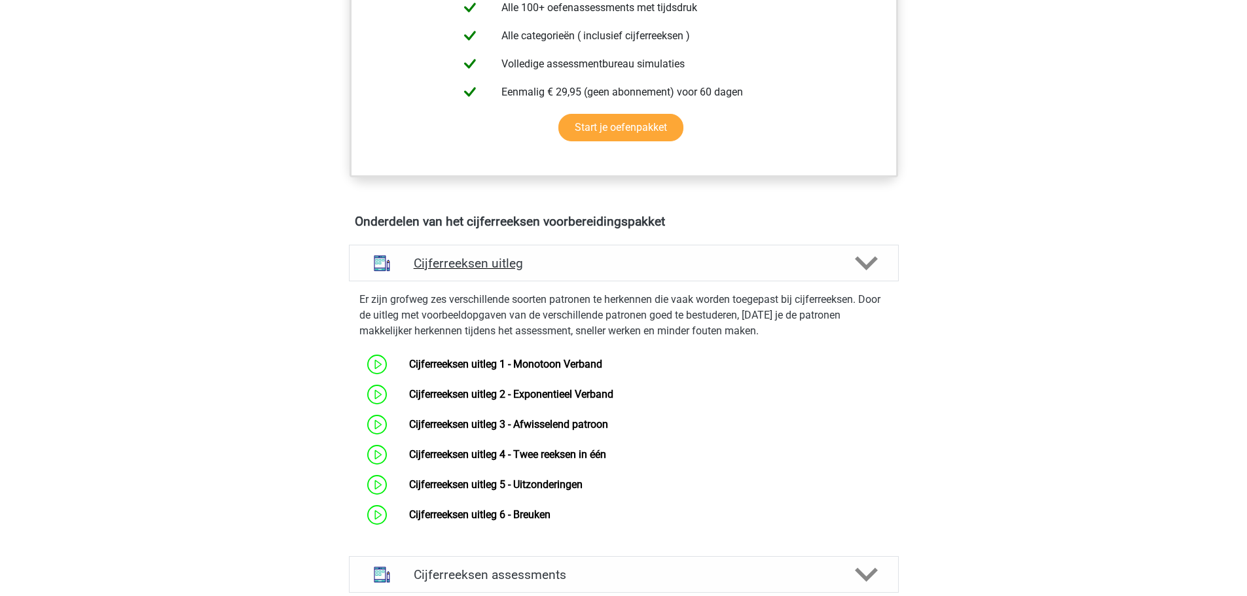
click at [867, 275] on icon at bounding box center [866, 263] width 23 height 23
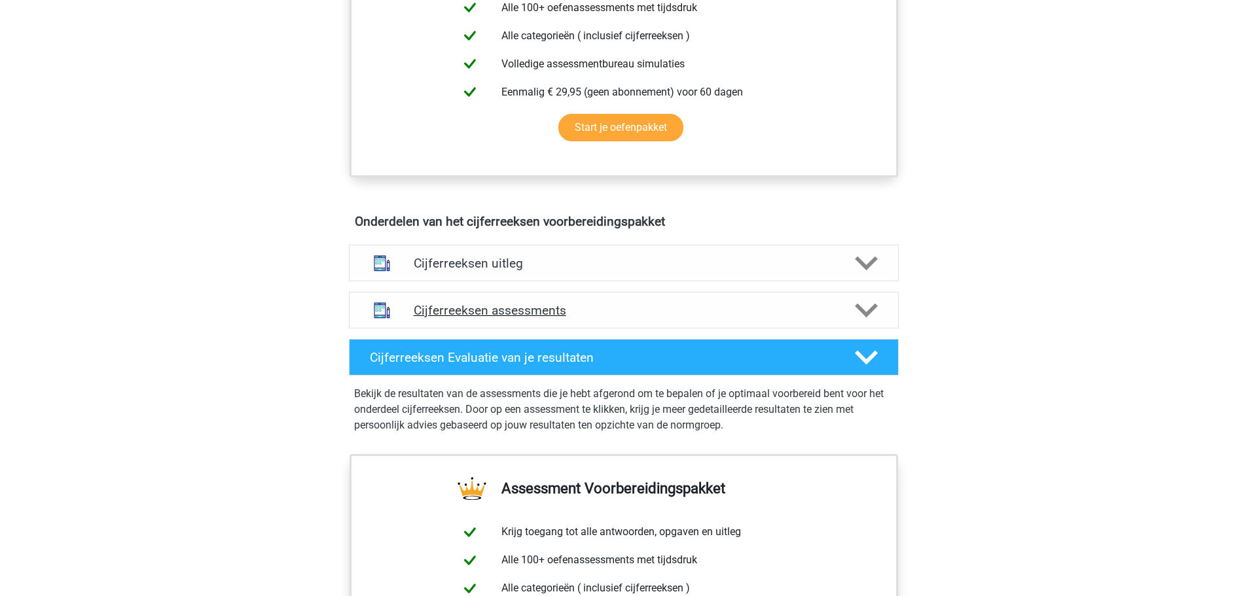
click at [877, 318] on icon at bounding box center [866, 310] width 23 height 23
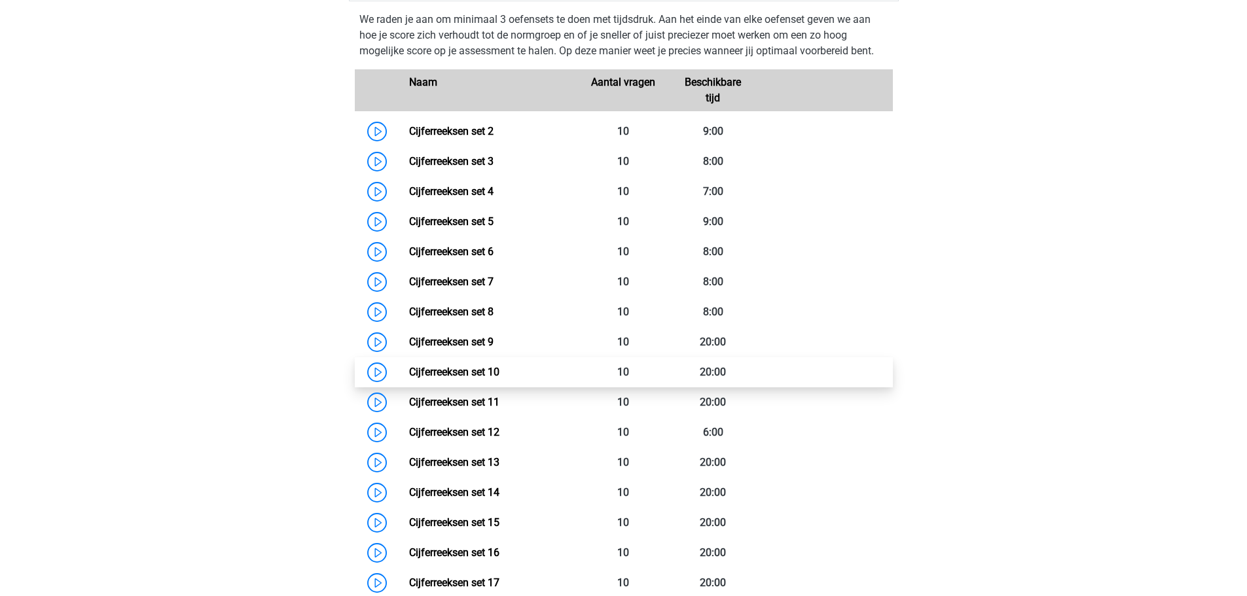
scroll to position [720, 0]
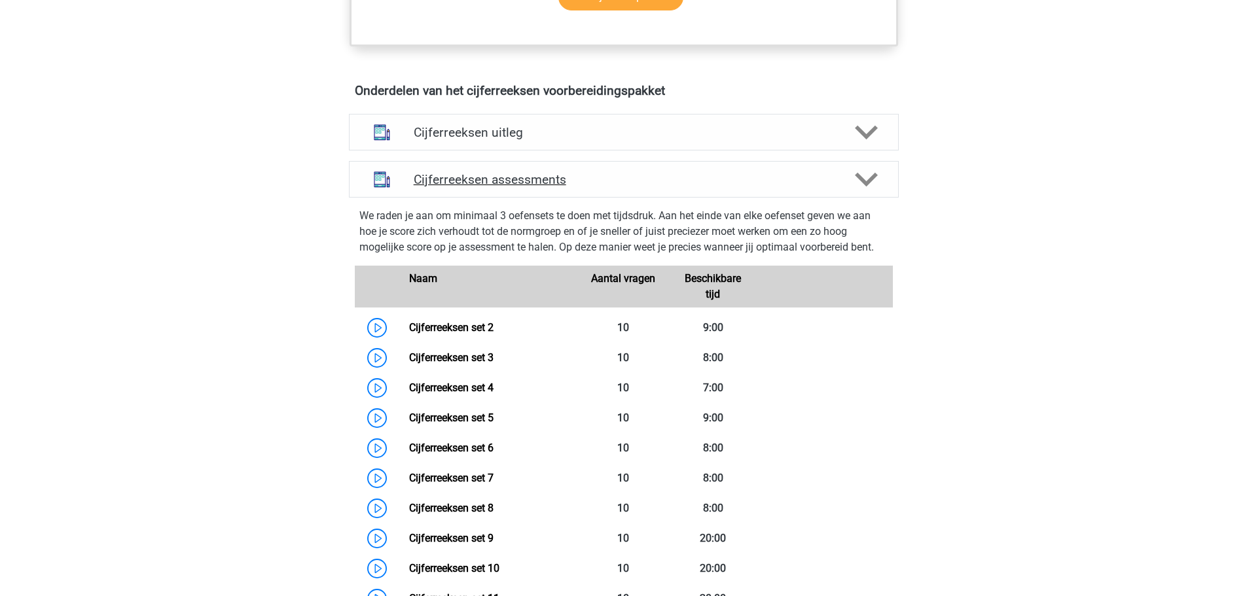
click at [868, 187] on polygon at bounding box center [866, 179] width 23 height 14
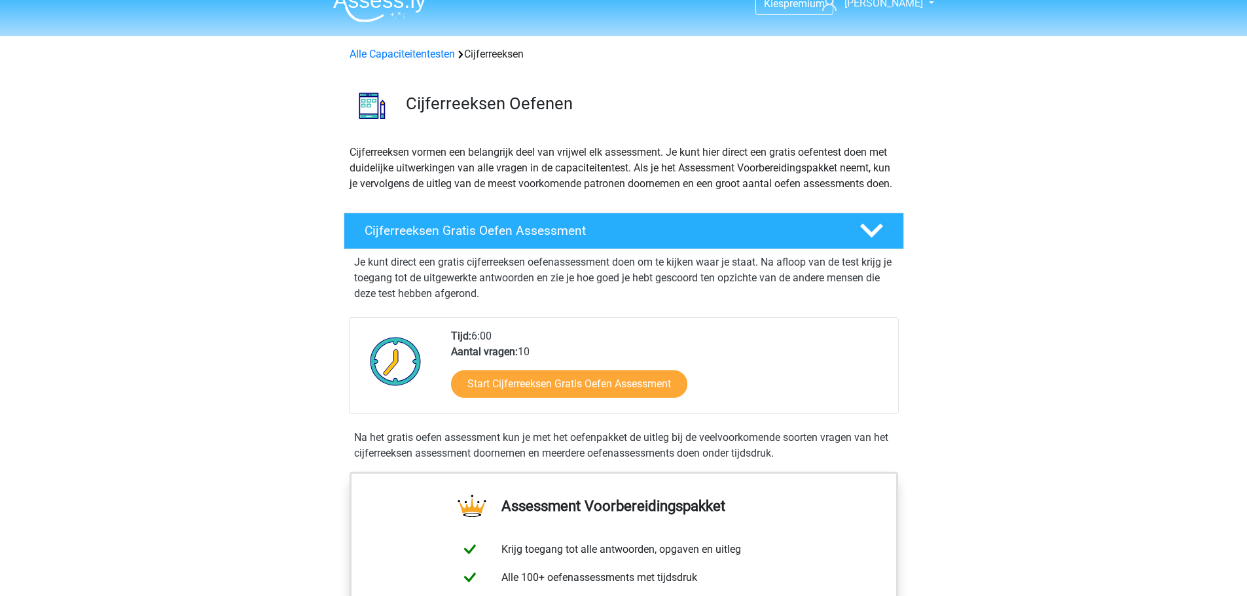
scroll to position [0, 0]
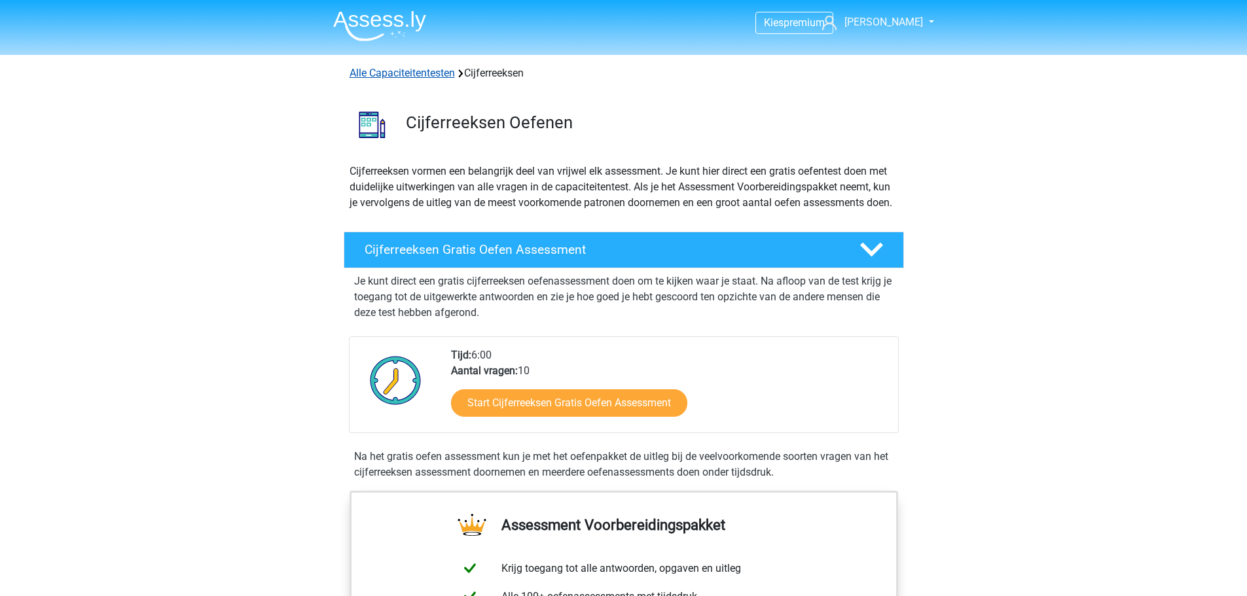
click at [357, 71] on link "Alle Capaciteitentesten" at bounding box center [402, 73] width 105 height 12
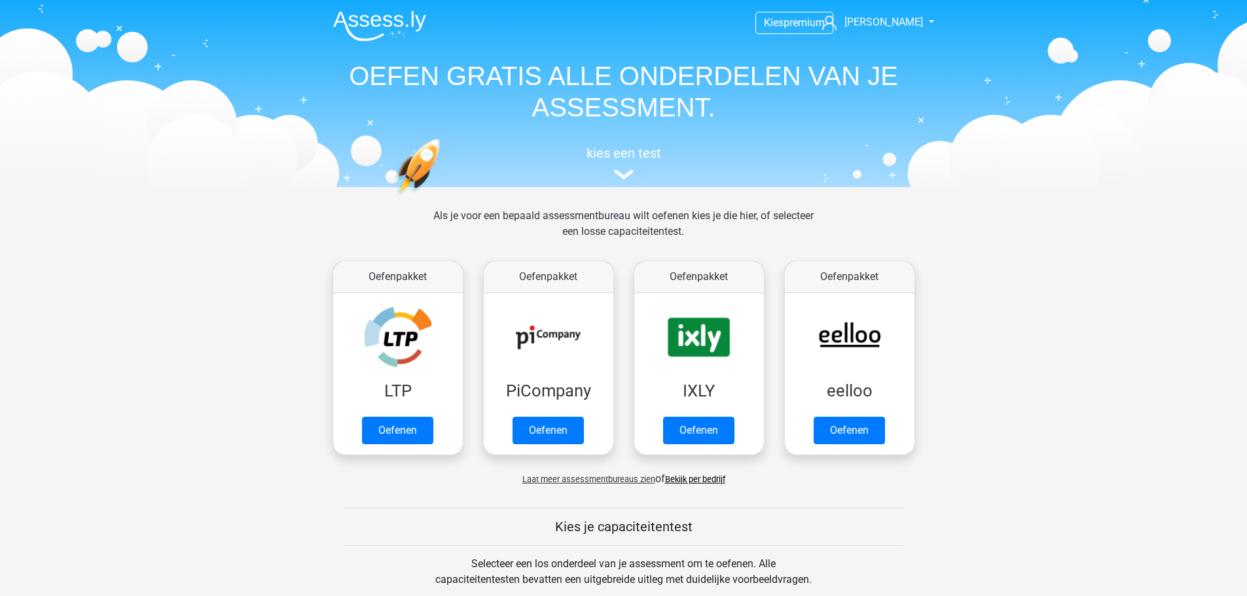
scroll to position [556, 0]
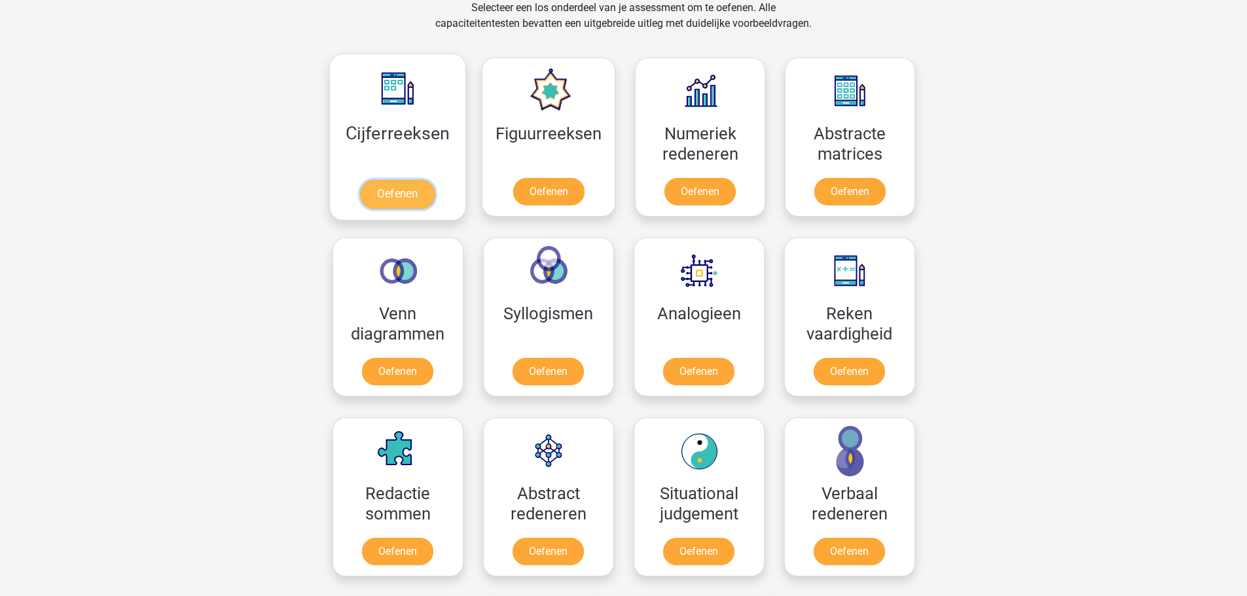
click at [415, 180] on link "Oefenen" at bounding box center [397, 194] width 75 height 29
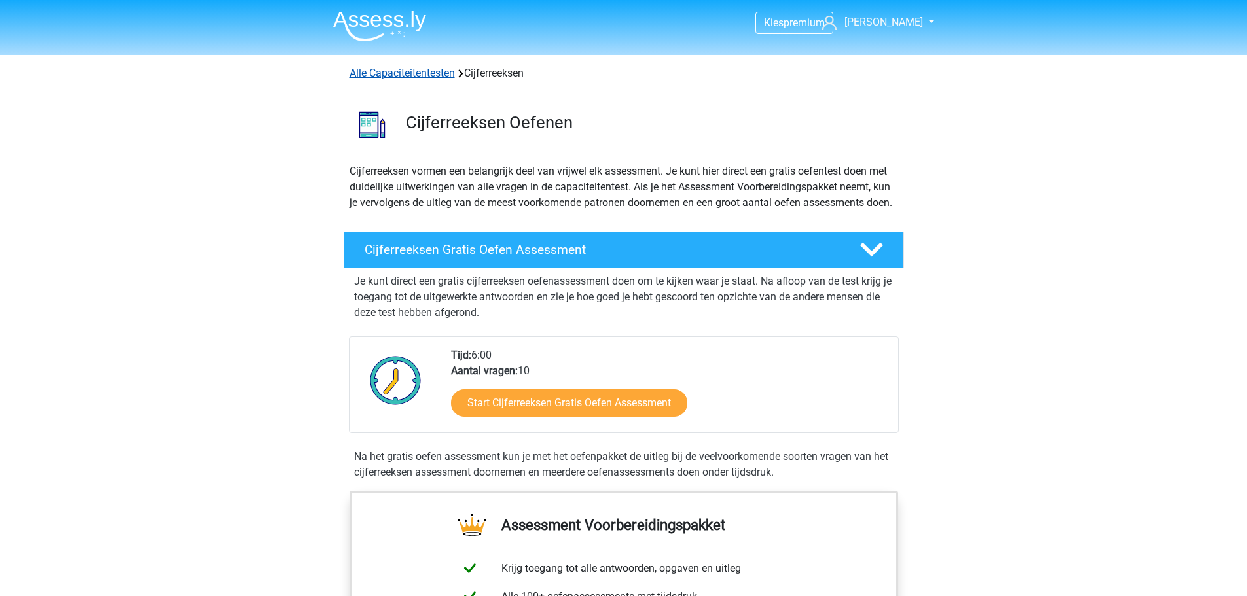
click at [416, 67] on link "Alle Capaciteitentesten" at bounding box center [402, 73] width 105 height 12
click at [408, 74] on link "Alle Capaciteitentesten" at bounding box center [402, 73] width 105 height 12
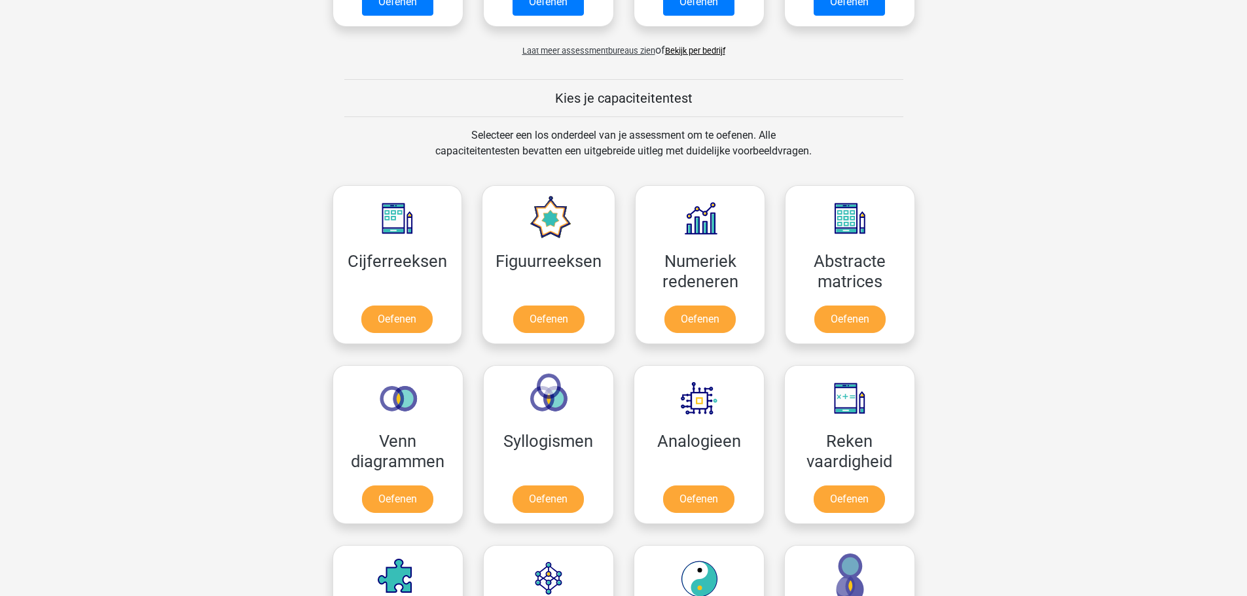
scroll to position [425, 0]
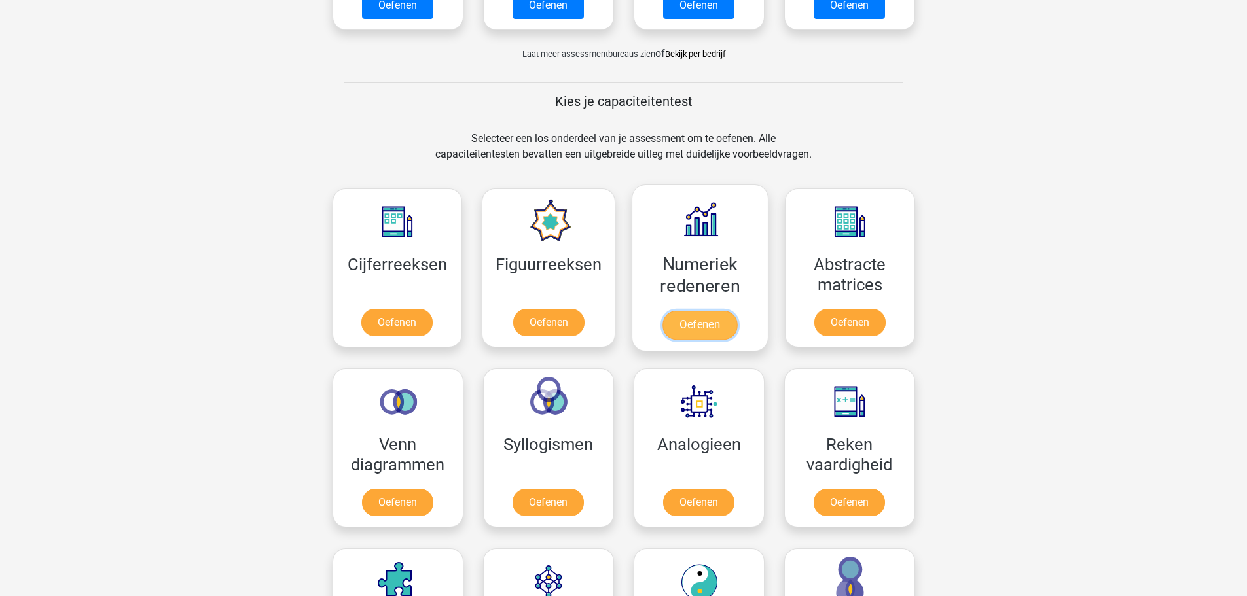
click at [709, 311] on link "Oefenen" at bounding box center [699, 325] width 75 height 29
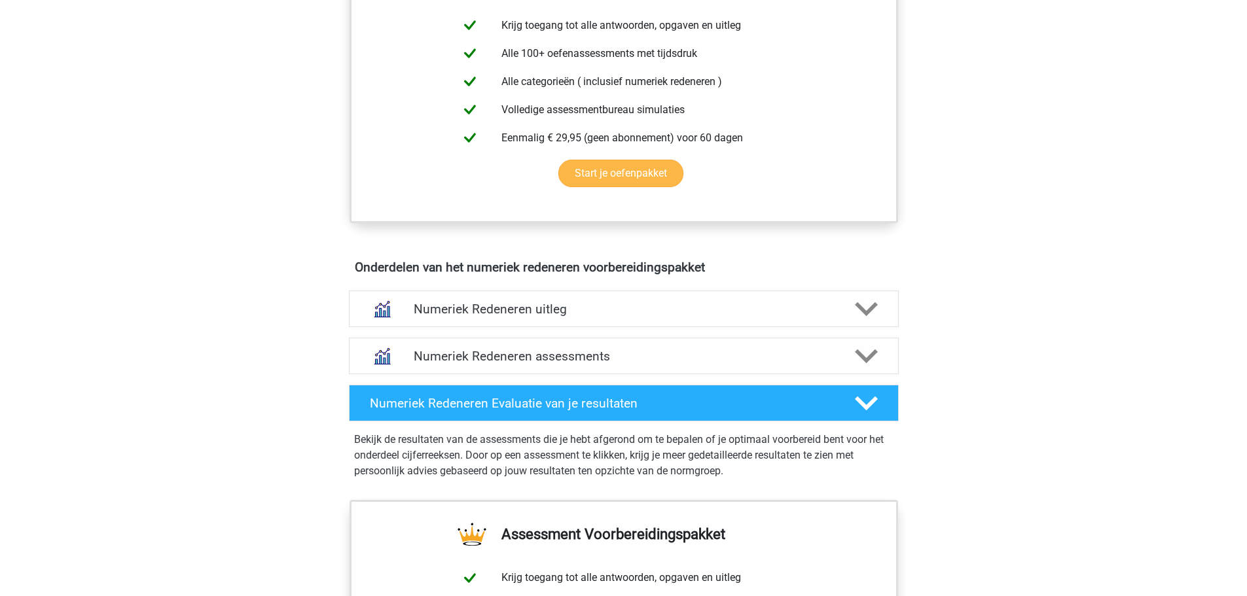
scroll to position [589, 0]
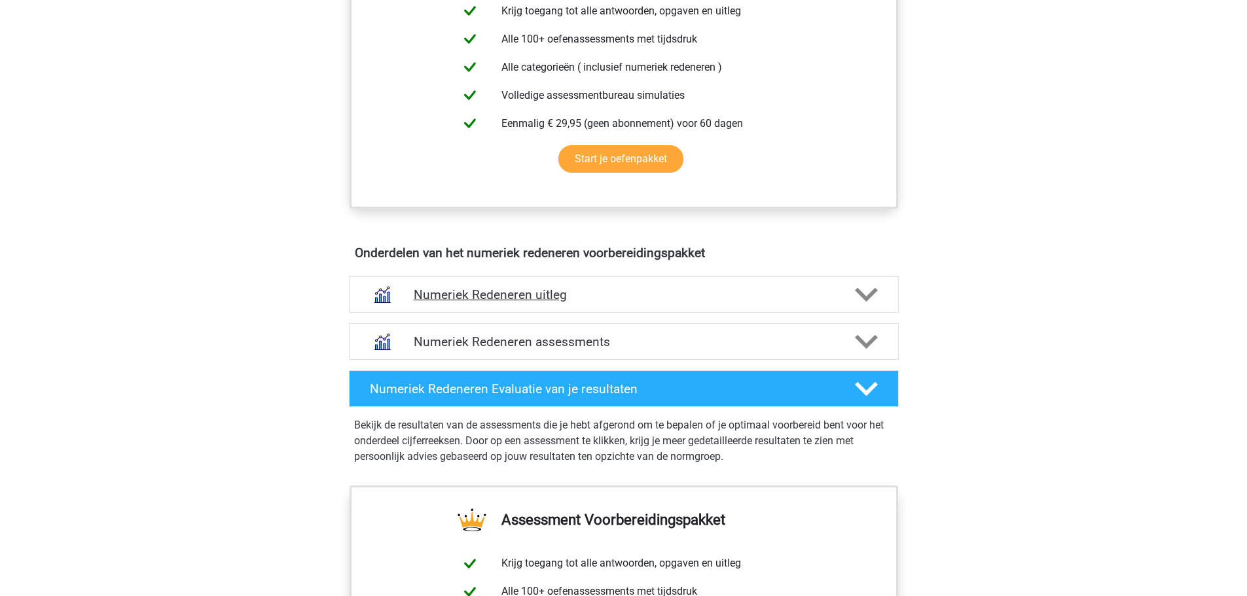
click at [562, 302] on h4 "Numeriek Redeneren uitleg" at bounding box center [624, 294] width 420 height 15
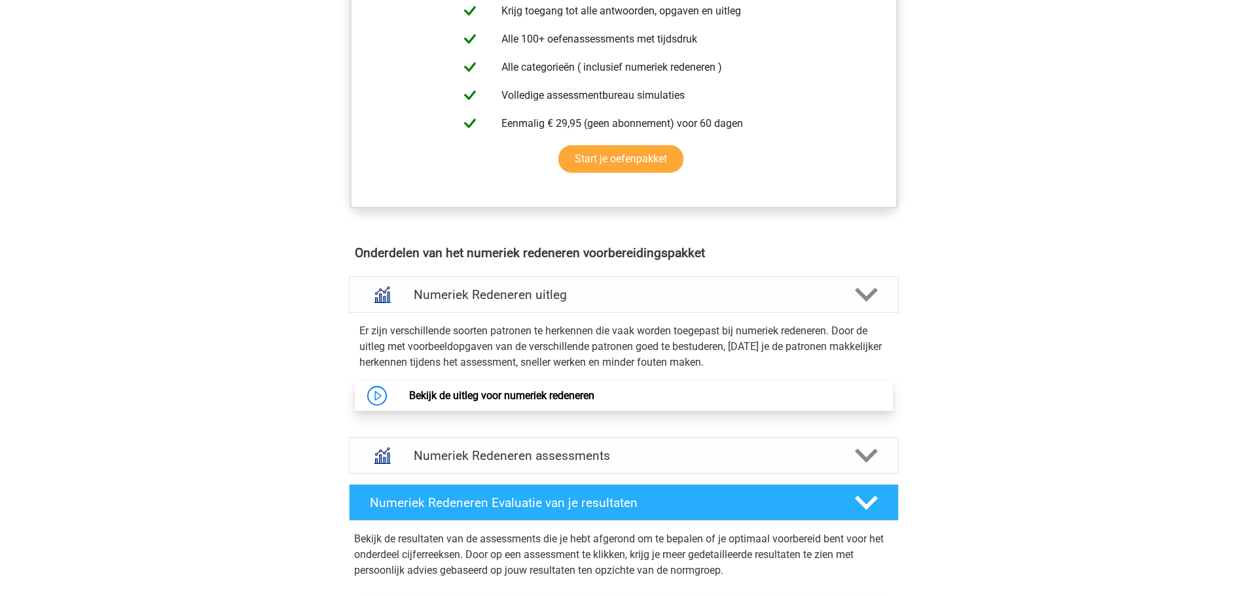
click at [513, 393] on link "Bekijk de uitleg voor numeriek redeneren" at bounding box center [501, 395] width 185 height 12
click at [504, 450] on h4 "Numeriek Redeneren assessments" at bounding box center [624, 455] width 420 height 15
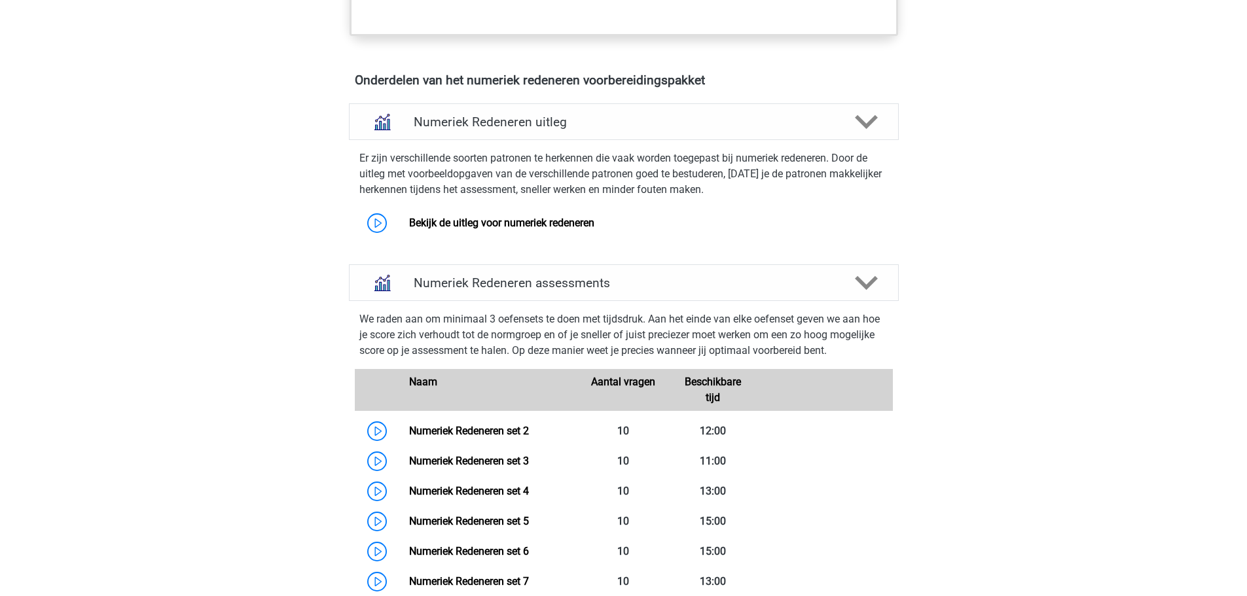
scroll to position [916, 0]
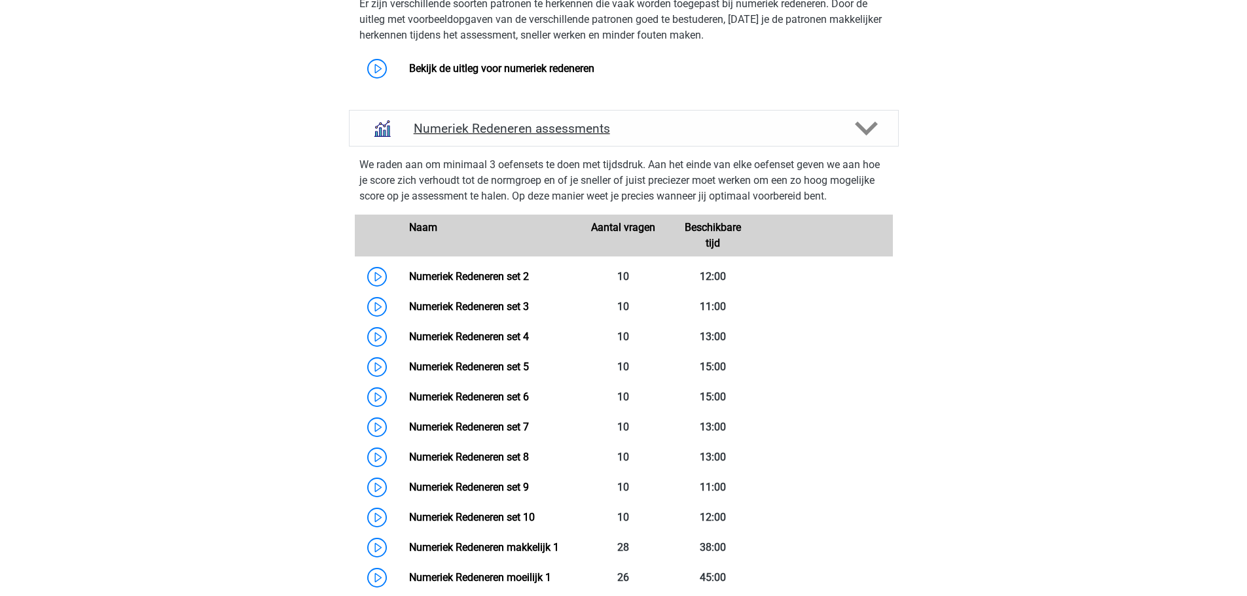
click at [498, 136] on div "Numeriek Redeneren assessments" at bounding box center [624, 128] width 550 height 37
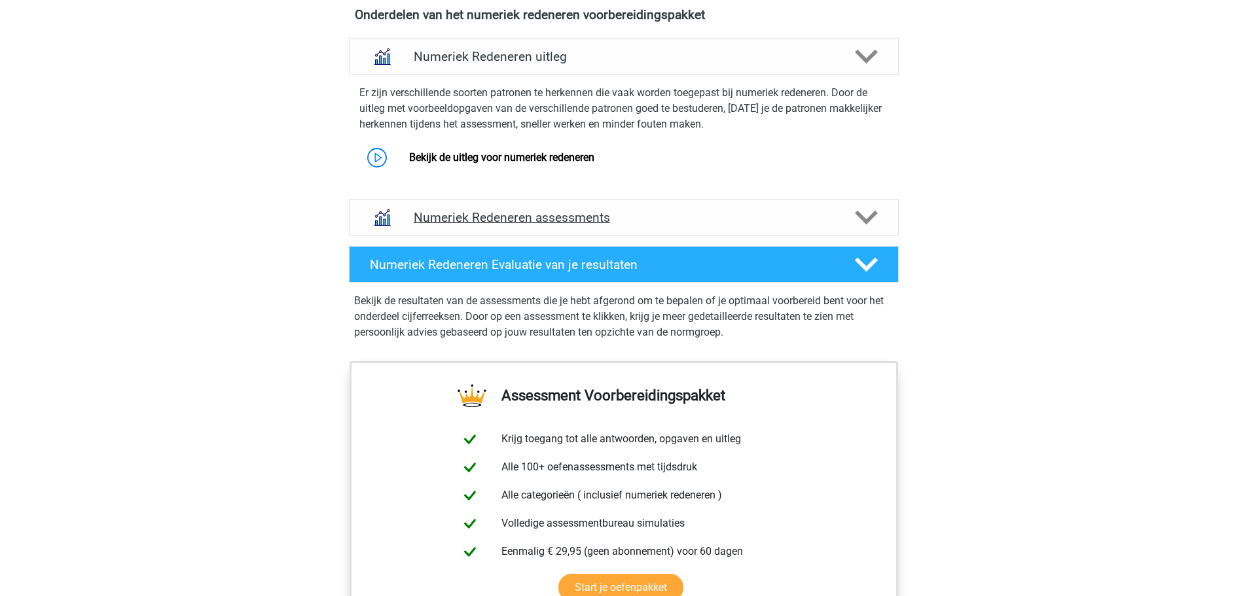
scroll to position [720, 0]
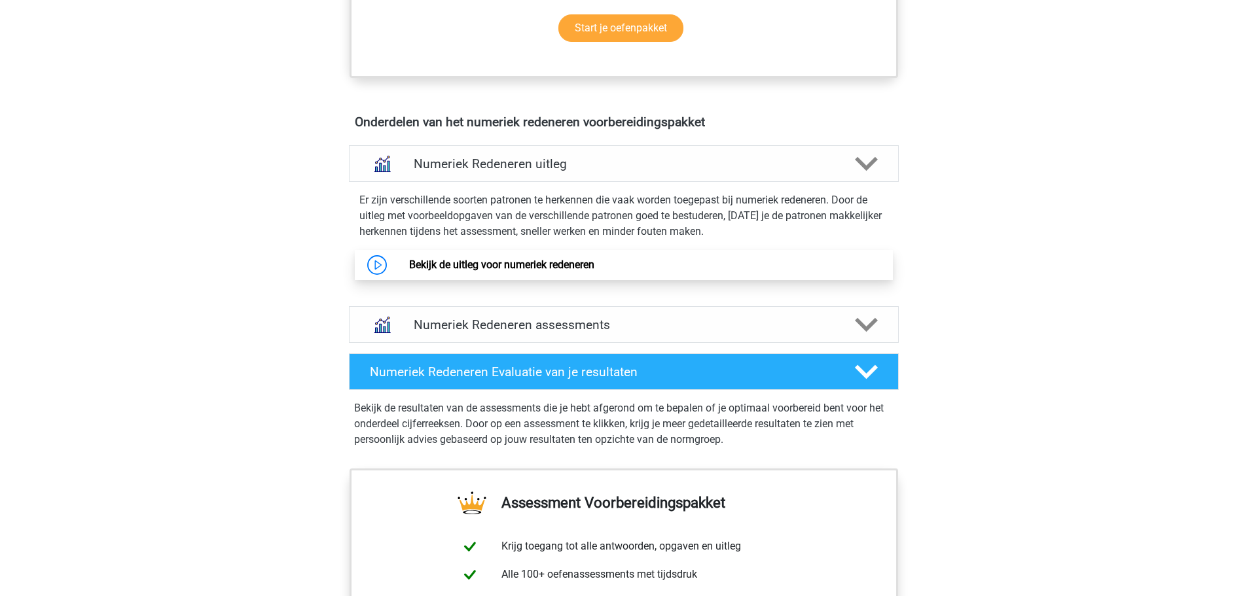
click at [526, 262] on link "Bekijk de uitleg voor numeriek redeneren" at bounding box center [501, 265] width 185 height 12
click at [490, 165] on h4 "Numeriek Redeneren uitleg" at bounding box center [624, 163] width 420 height 15
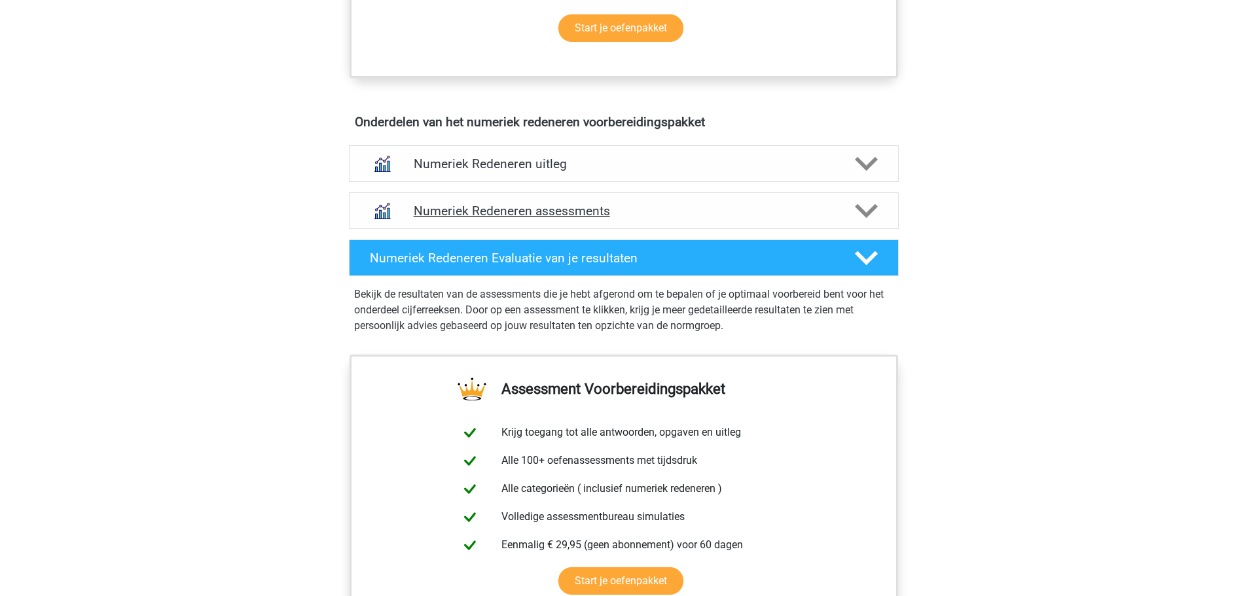
click at [502, 215] on h4 "Numeriek Redeneren assessments" at bounding box center [624, 211] width 420 height 15
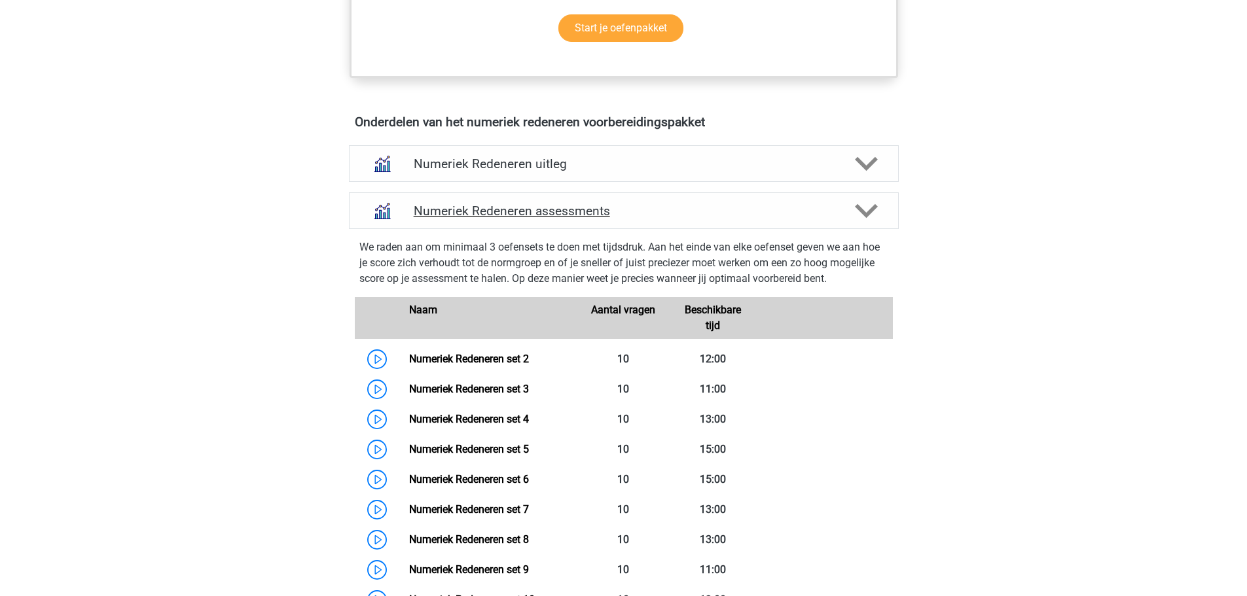
click at [506, 213] on h4 "Numeriek Redeneren assessments" at bounding box center [624, 211] width 420 height 15
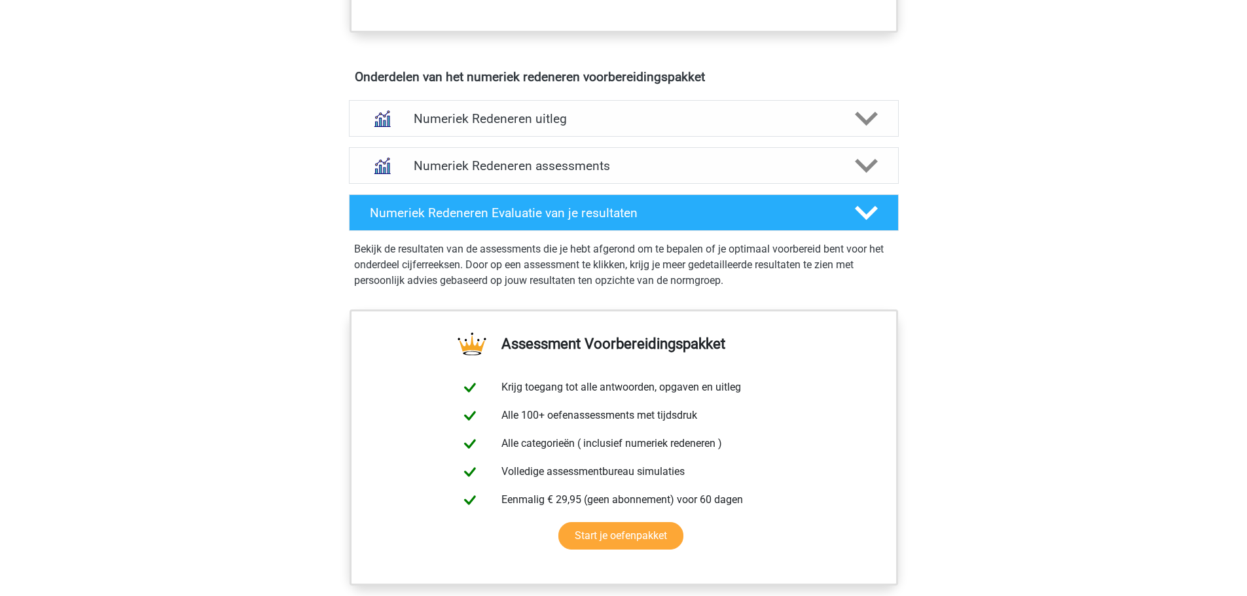
scroll to position [655, 0]
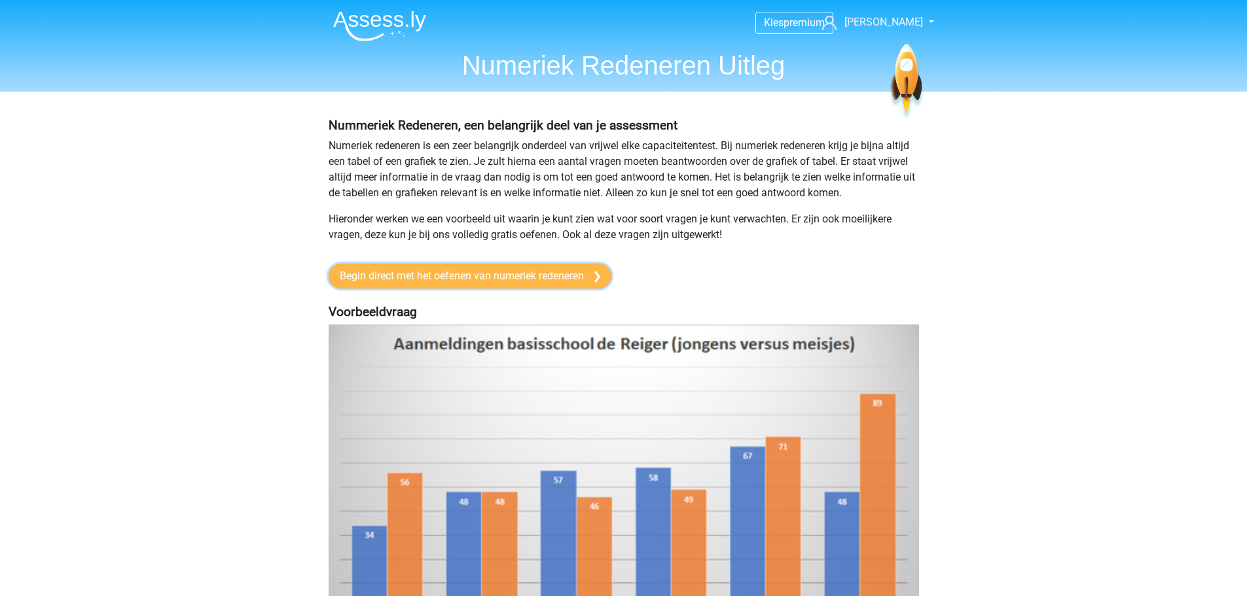
click at [490, 280] on link "Begin direct met het oefenen van numeriek redeneren" at bounding box center [470, 276] width 283 height 25
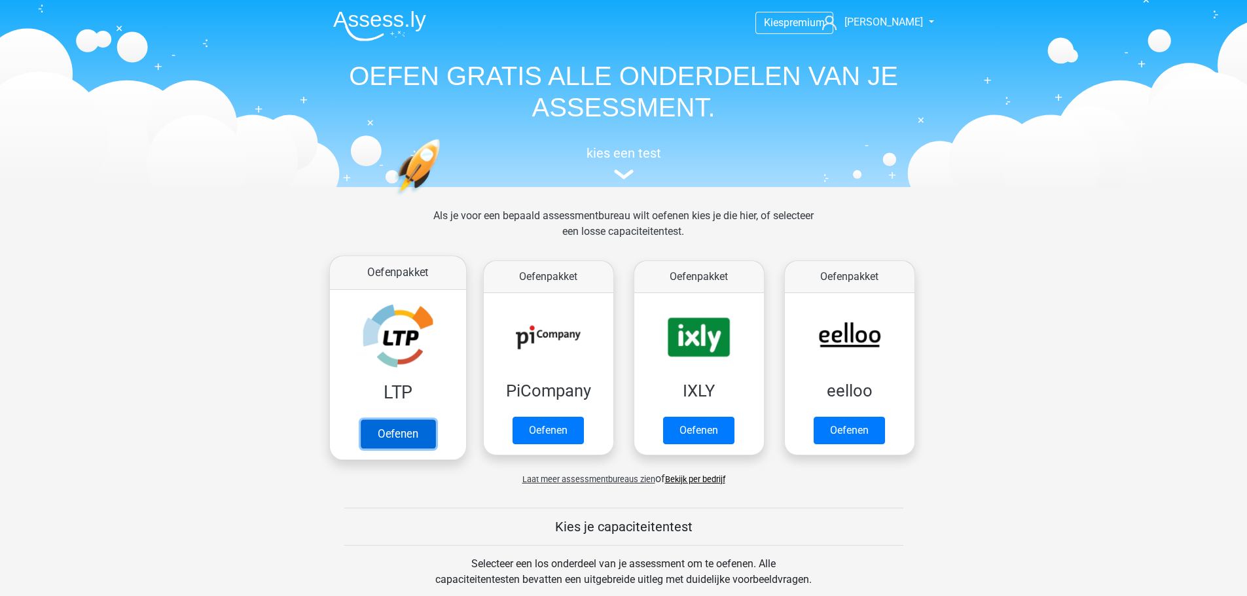
click at [384, 420] on link "Oefenen" at bounding box center [397, 434] width 75 height 29
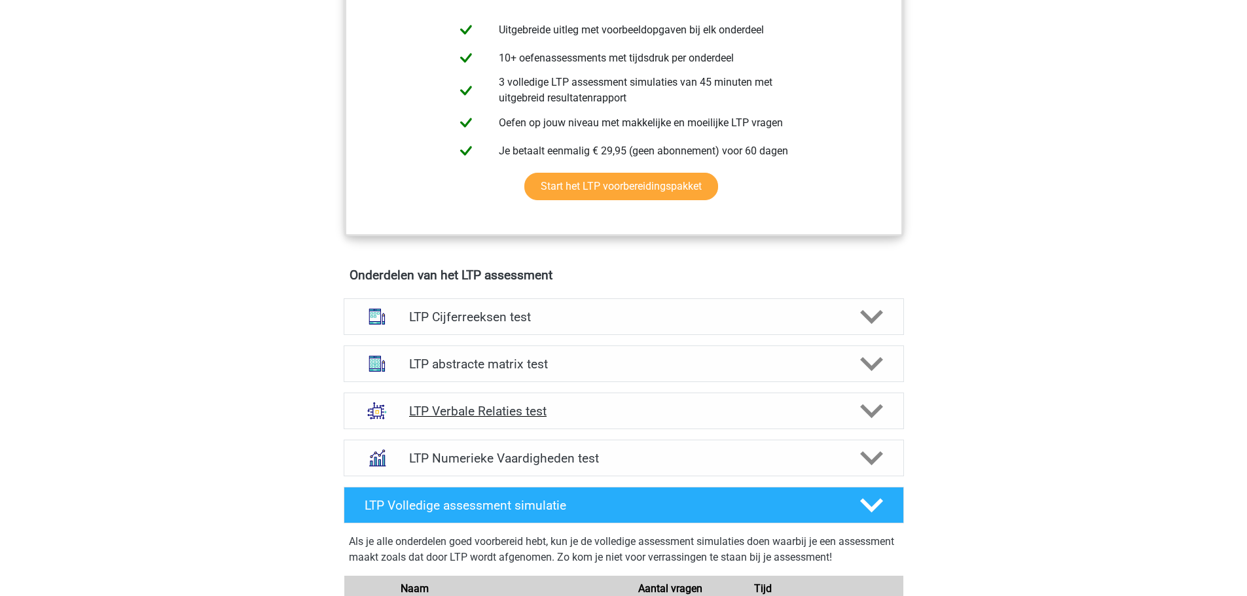
scroll to position [655, 0]
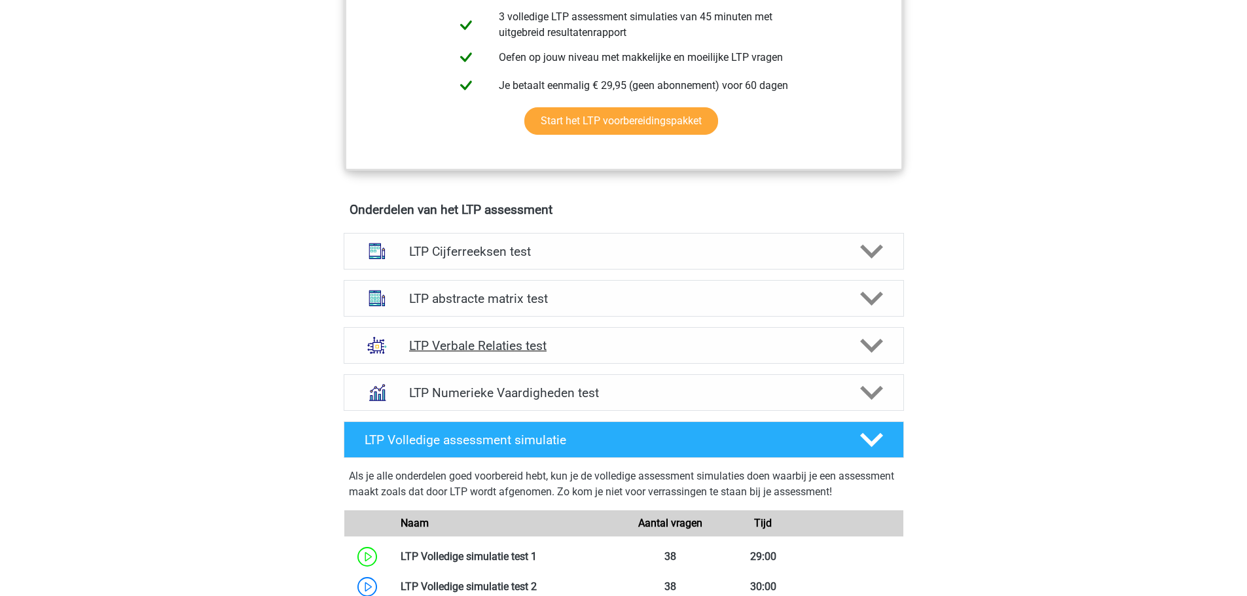
click at [508, 349] on h4 "LTP Verbale Relaties test" at bounding box center [623, 345] width 429 height 15
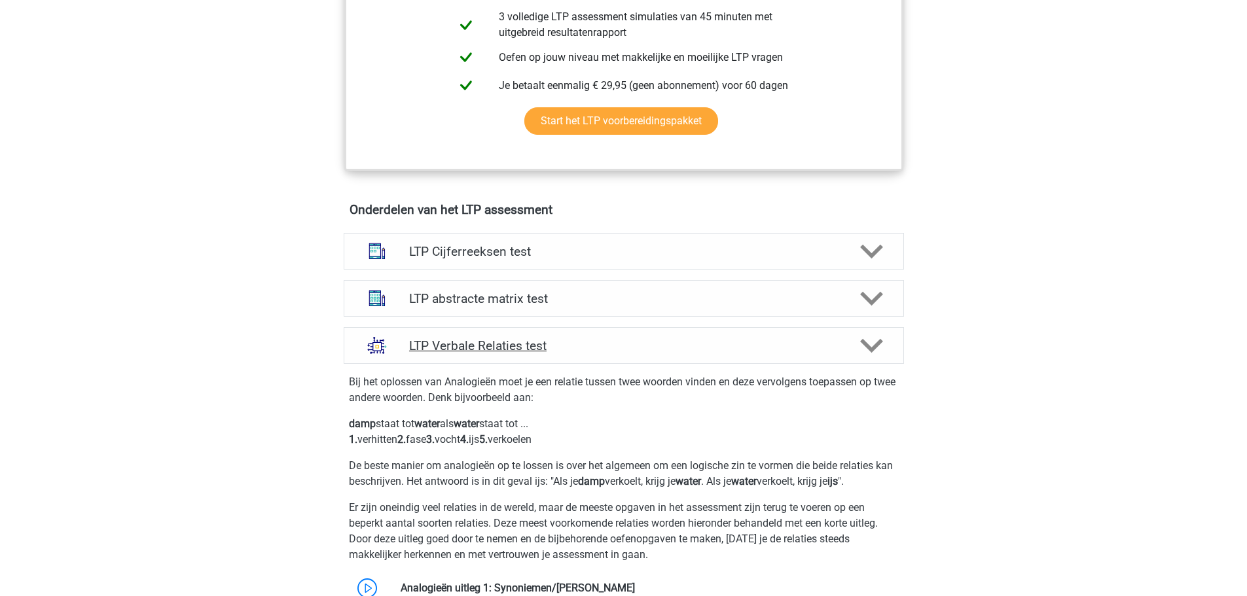
click at [508, 349] on h4 "LTP Verbale Relaties test" at bounding box center [623, 345] width 429 height 15
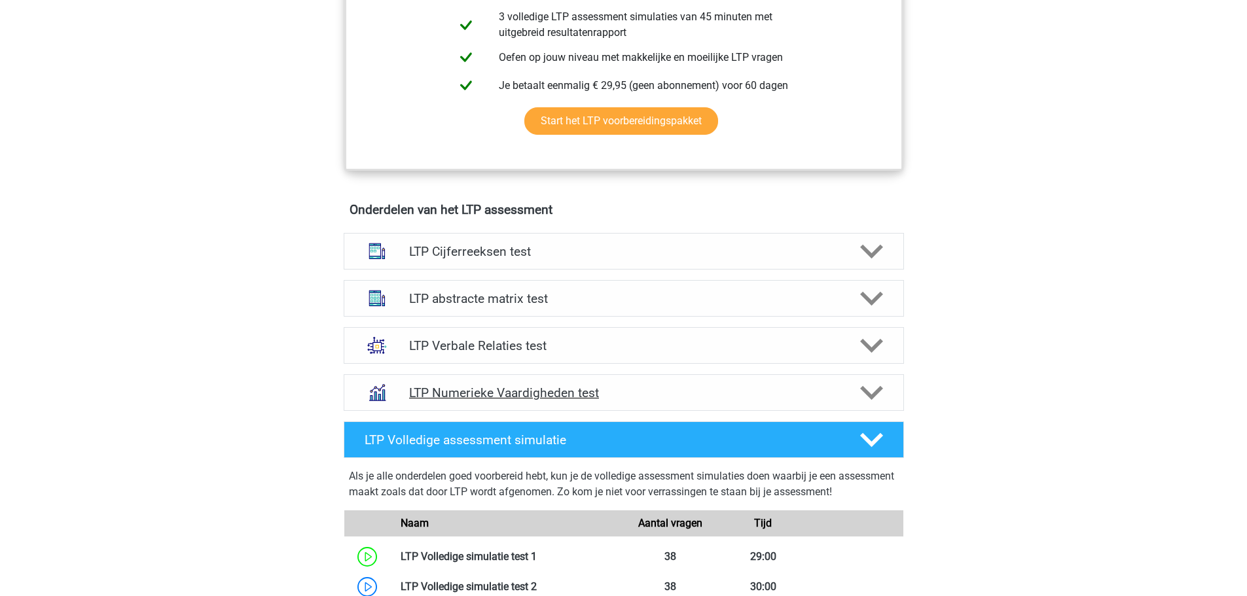
click at [510, 390] on h4 "LTP Numerieke Vaardigheden test" at bounding box center [623, 393] width 429 height 15
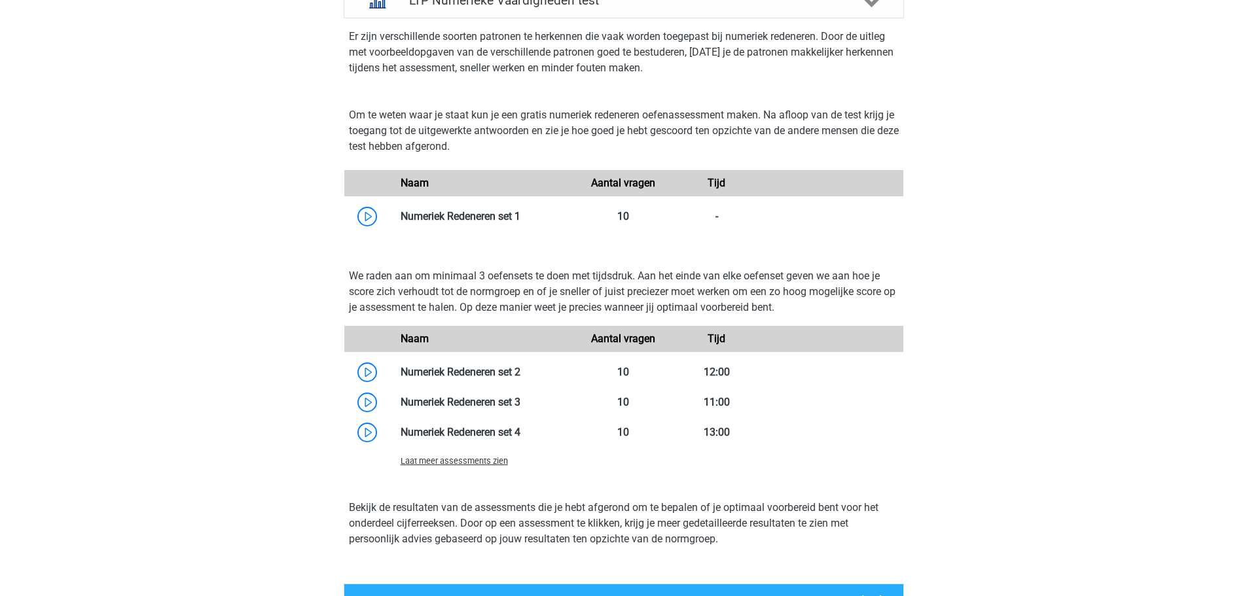
scroll to position [982, 0]
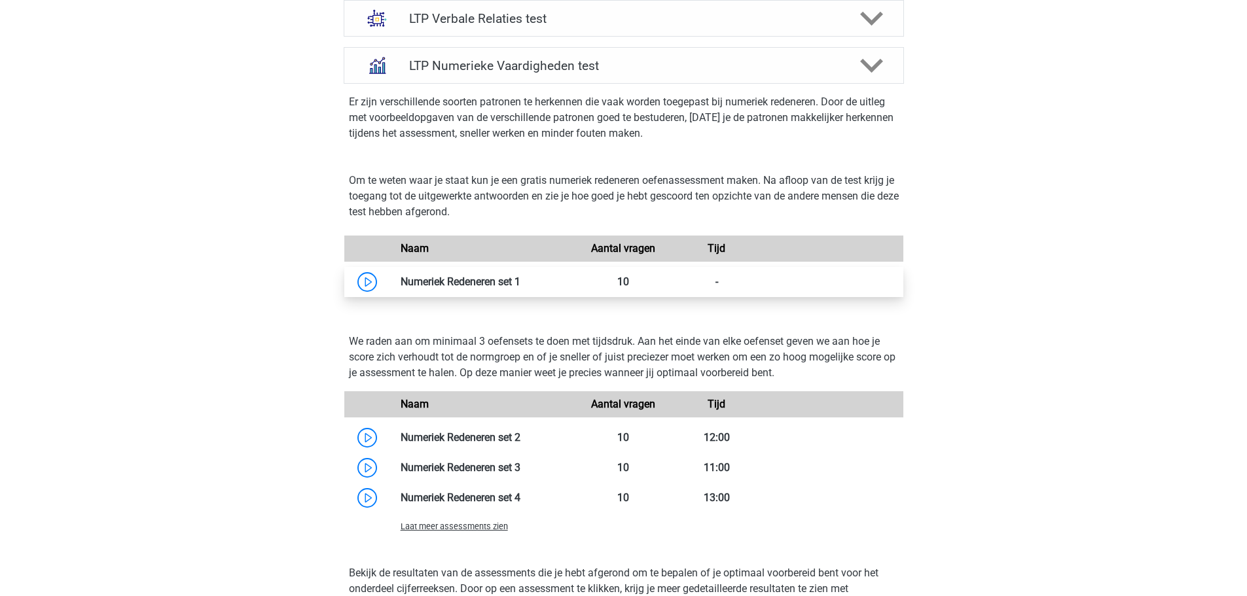
click at [520, 281] on link at bounding box center [520, 282] width 0 height 12
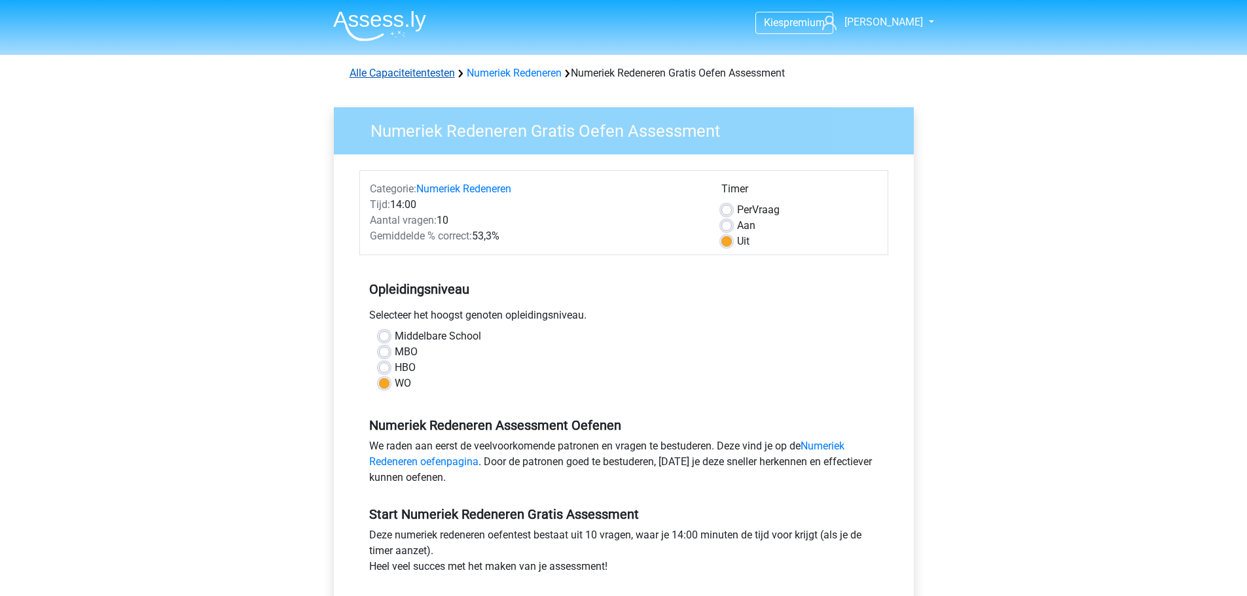
click at [395, 77] on link "Alle Capaciteitentesten" at bounding box center [402, 73] width 105 height 12
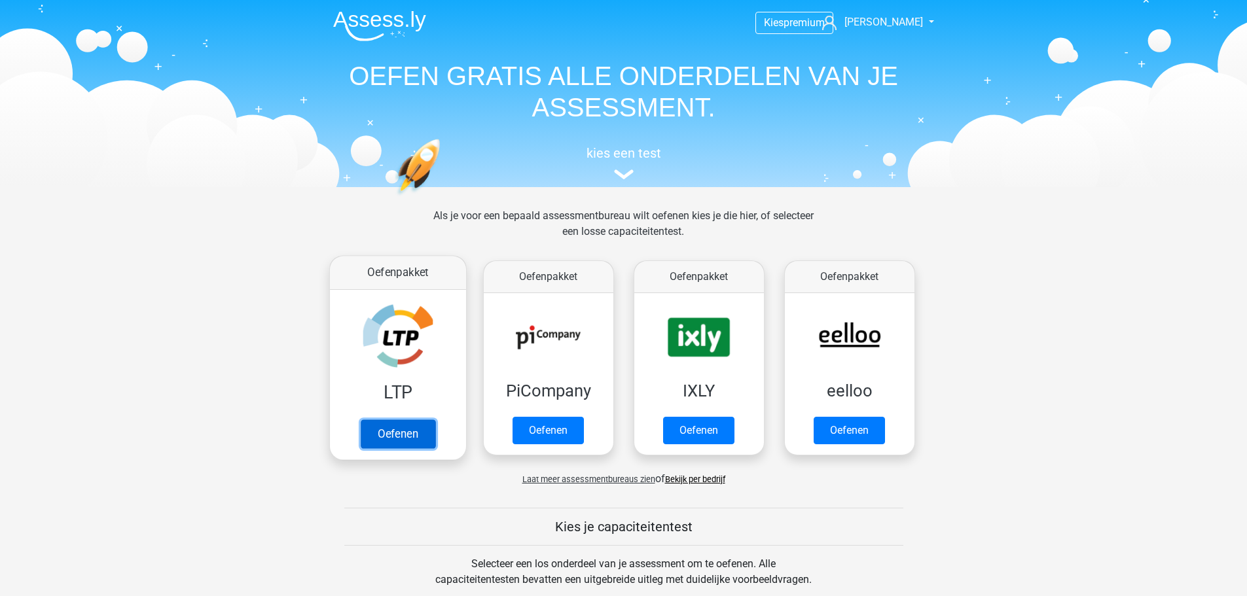
click at [422, 420] on link "Oefenen" at bounding box center [397, 434] width 75 height 29
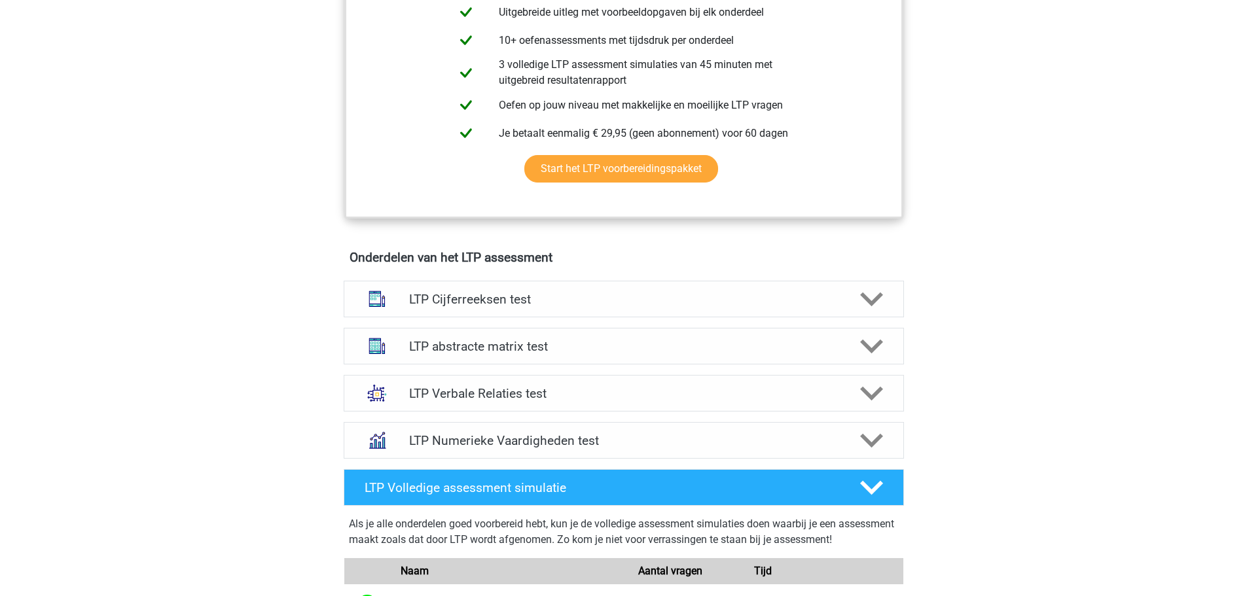
scroll to position [655, 0]
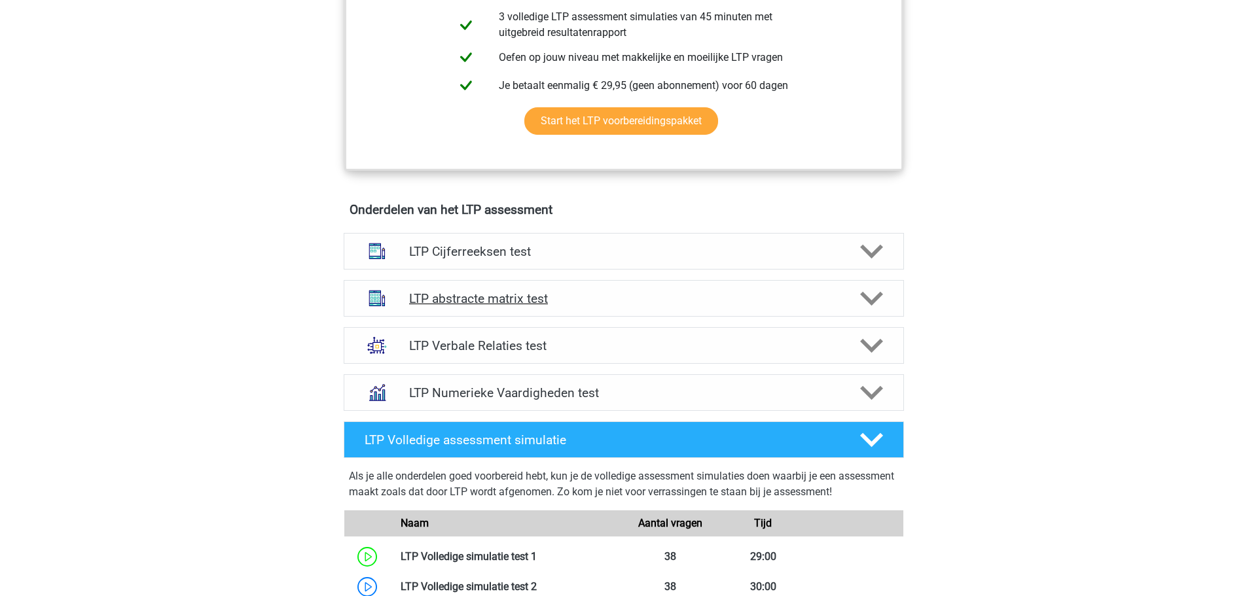
click at [484, 295] on h4 "LTP abstracte matrix test" at bounding box center [623, 298] width 429 height 15
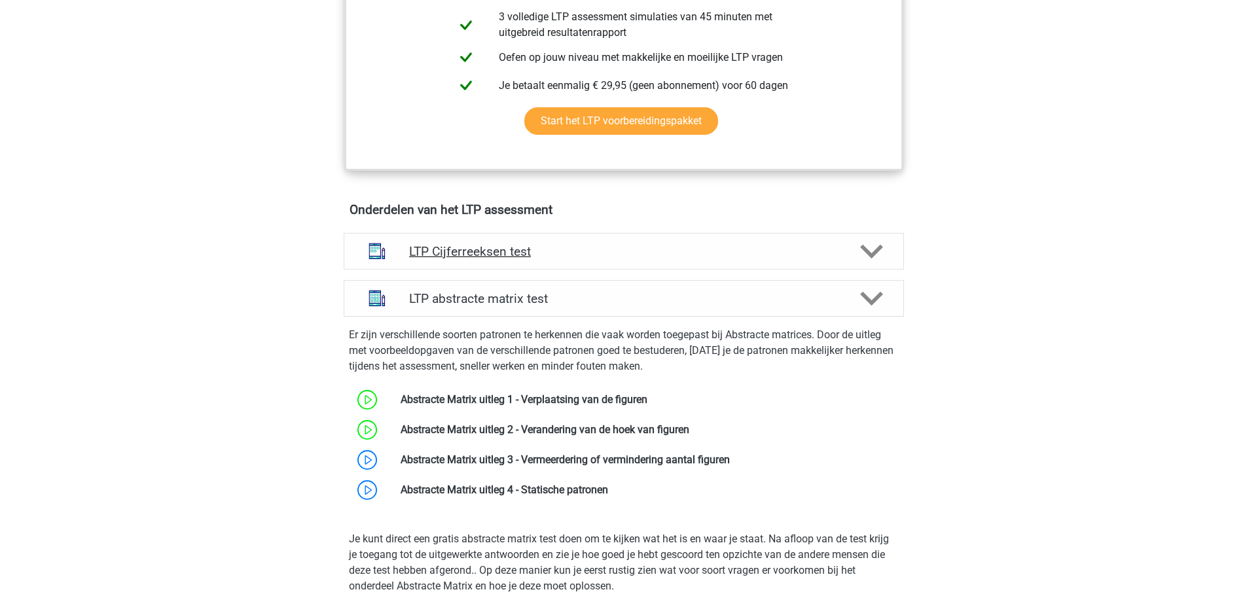
click at [496, 250] on h4 "LTP Cijferreeksen test" at bounding box center [623, 251] width 429 height 15
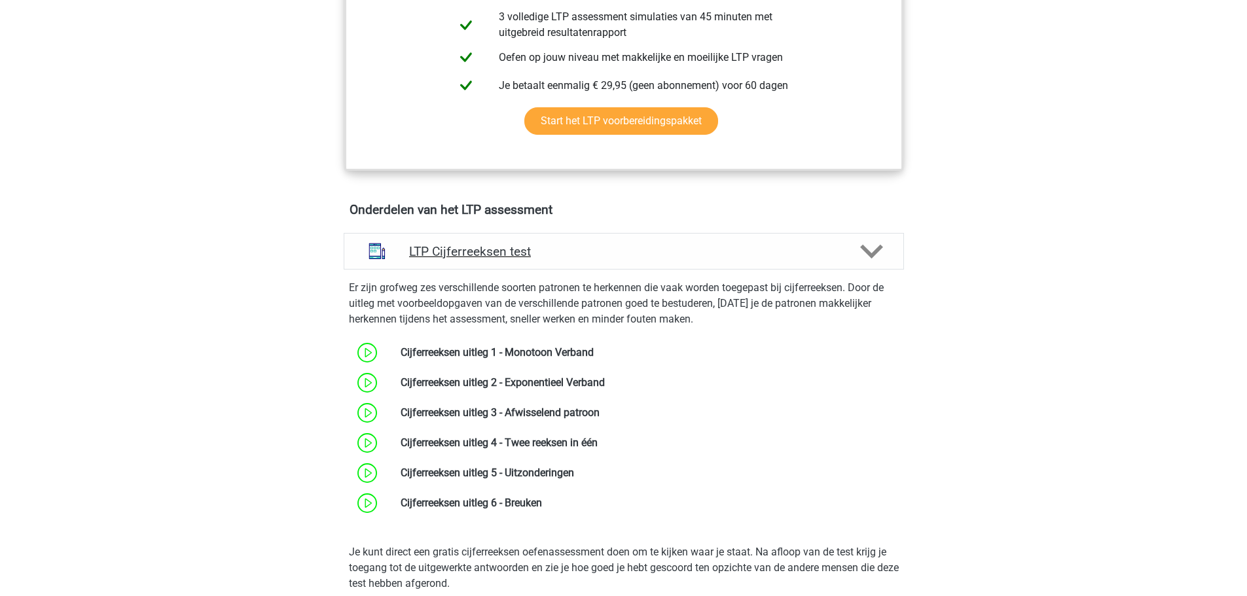
click at [496, 250] on h4 "LTP Cijferreeksen test" at bounding box center [623, 251] width 429 height 15
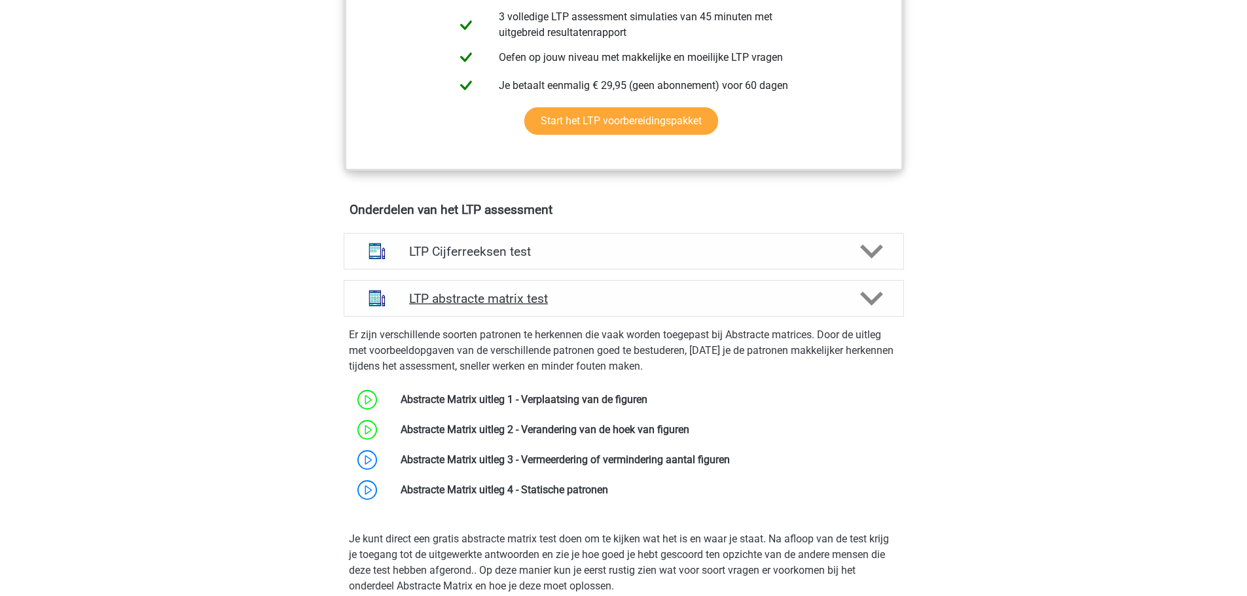
click at [479, 293] on h4 "LTP abstracte matrix test" at bounding box center [623, 298] width 429 height 15
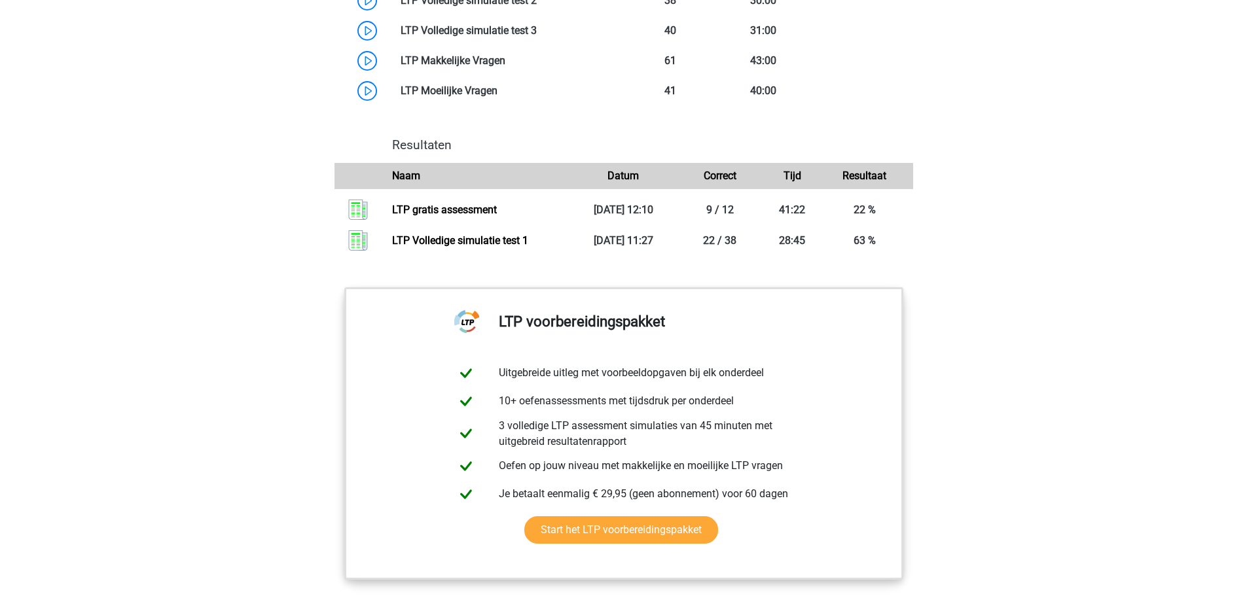
scroll to position [982, 0]
